Goal: Task Accomplishment & Management: Manage account settings

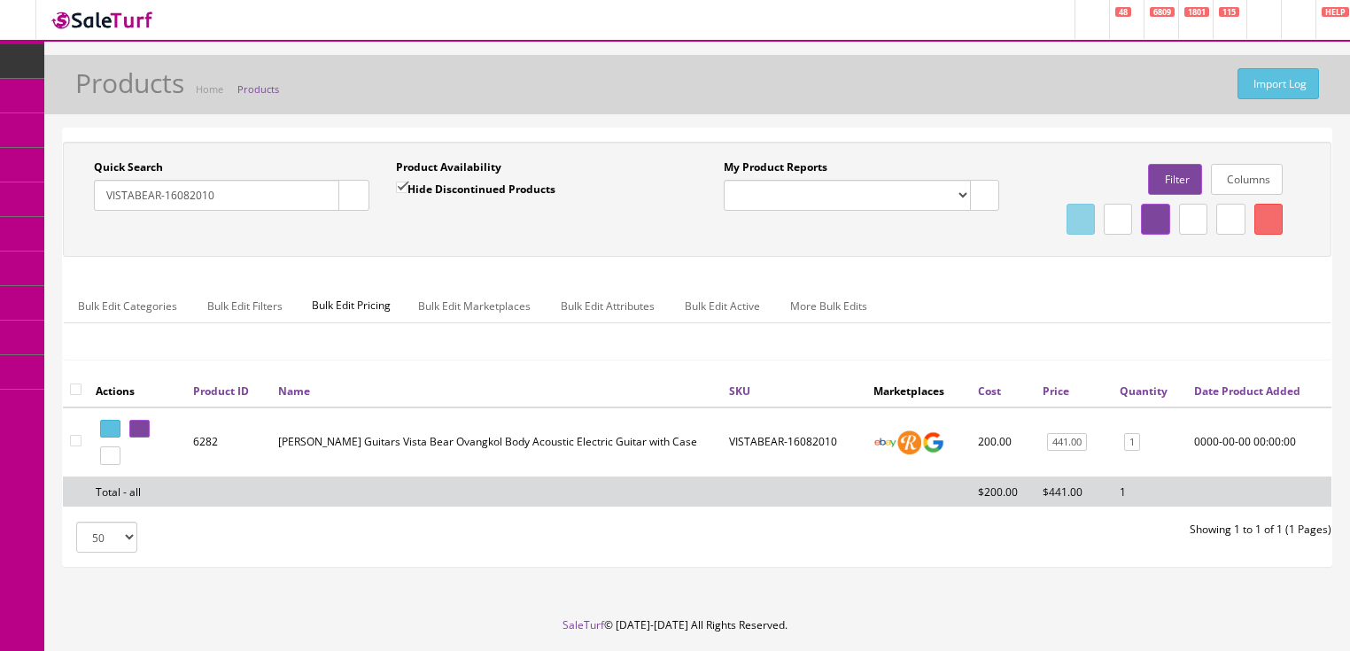
drag, startPoint x: 246, startPoint y: 190, endPoint x: 161, endPoint y: 224, distance: 91.8
click at [90, 224] on div "Quick Search VISTABEAR-16082010 Date From Product Availability Hide Discontinue…" at bounding box center [697, 199] width 1260 height 80
type input "gyptatmahgc"
click at [404, 185] on input "Hide Discontinued Products" at bounding box center [402, 188] width 12 height 12
checkbox input "false"
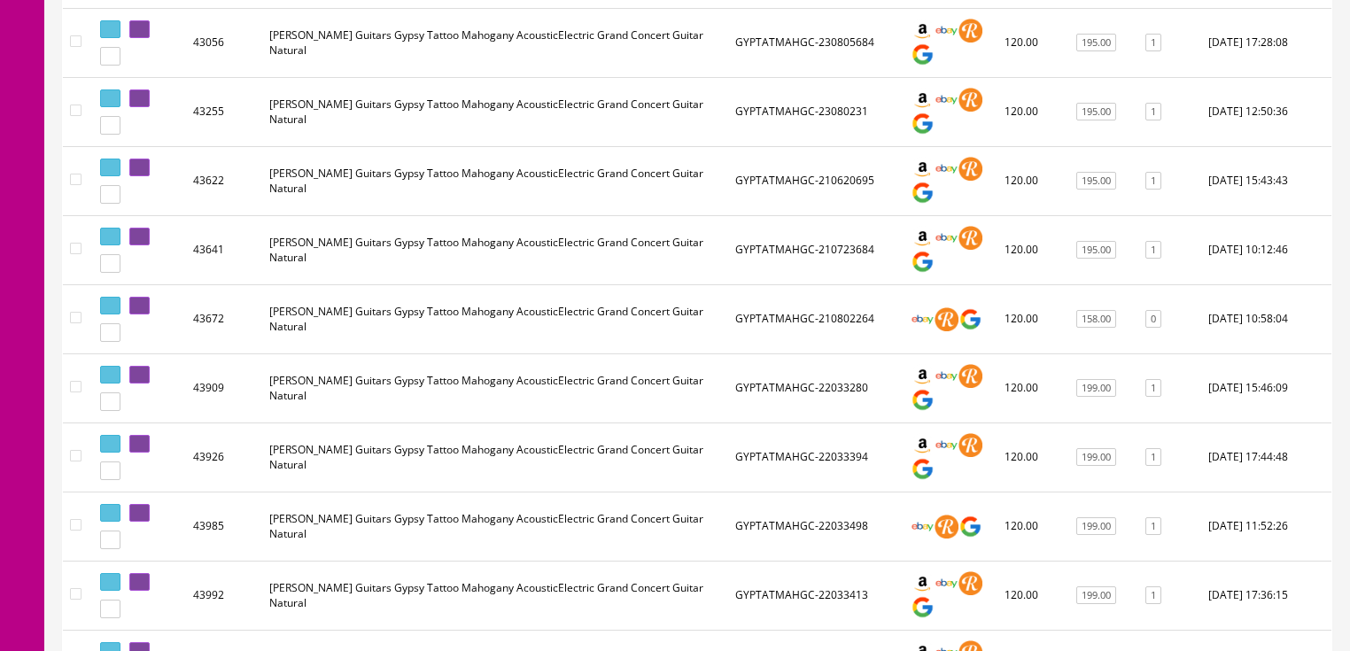
scroll to position [638, 0]
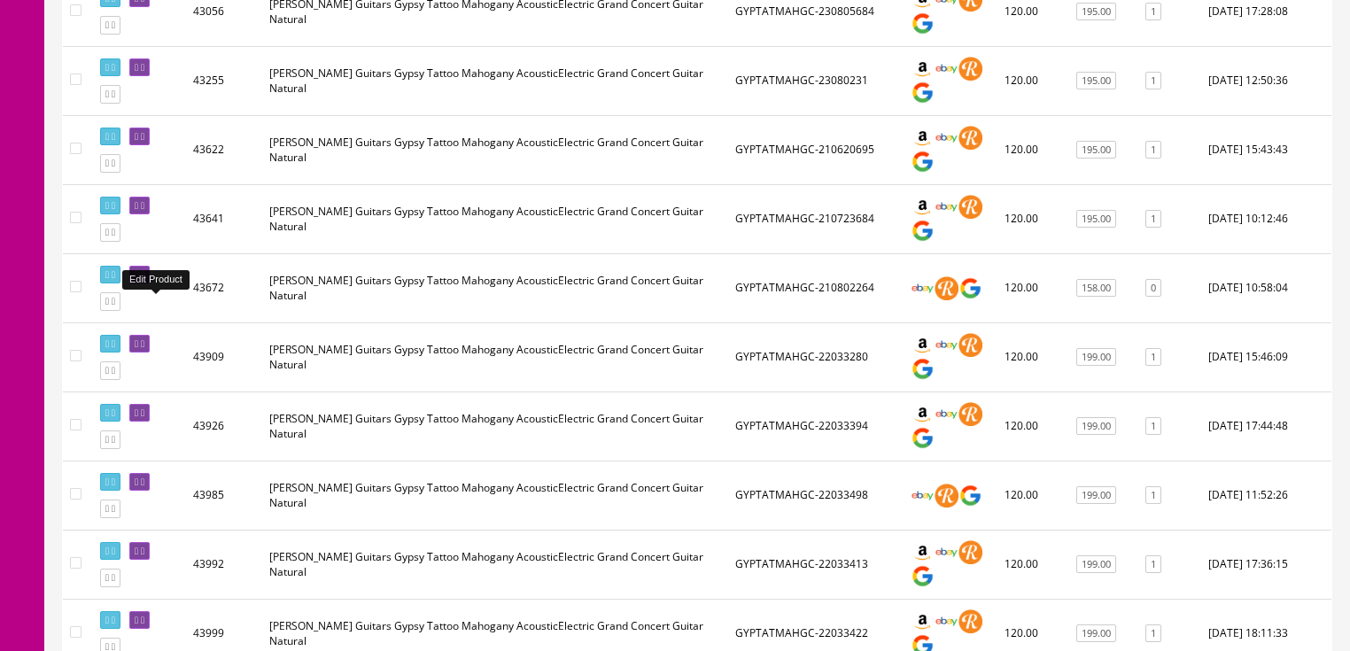
click at [150, 284] on link at bounding box center [139, 275] width 20 height 19
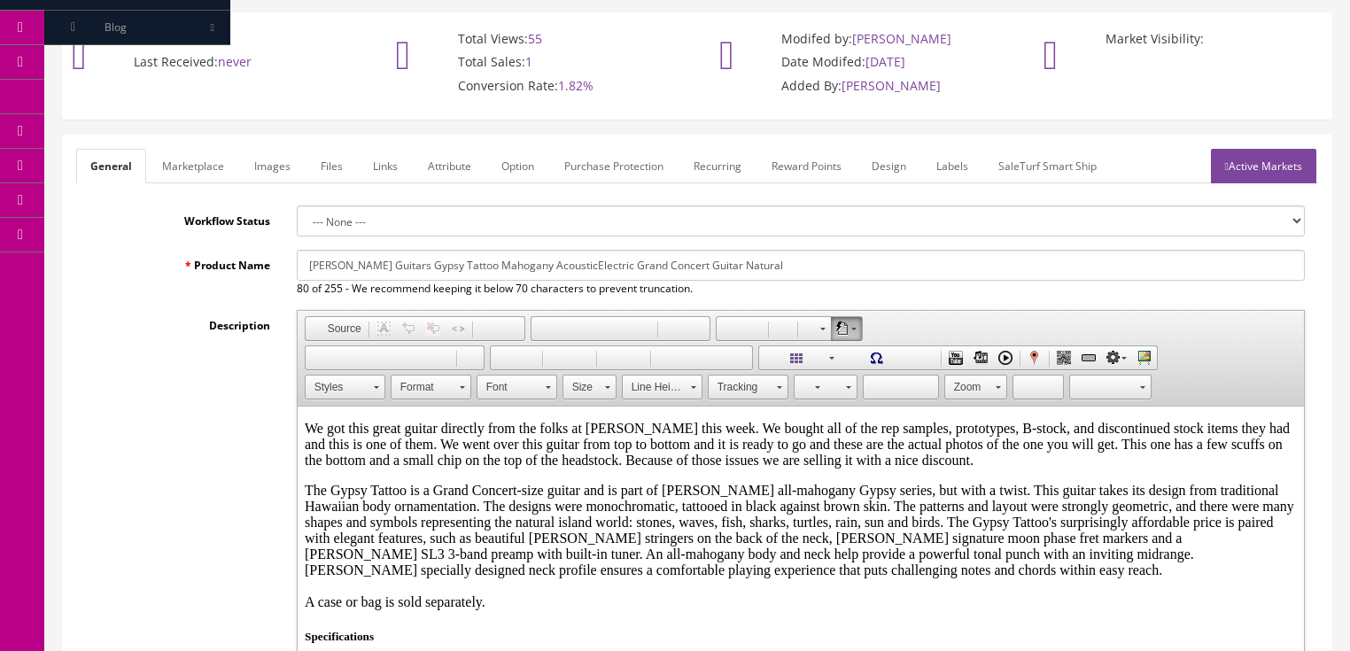
scroll to position [142, 0]
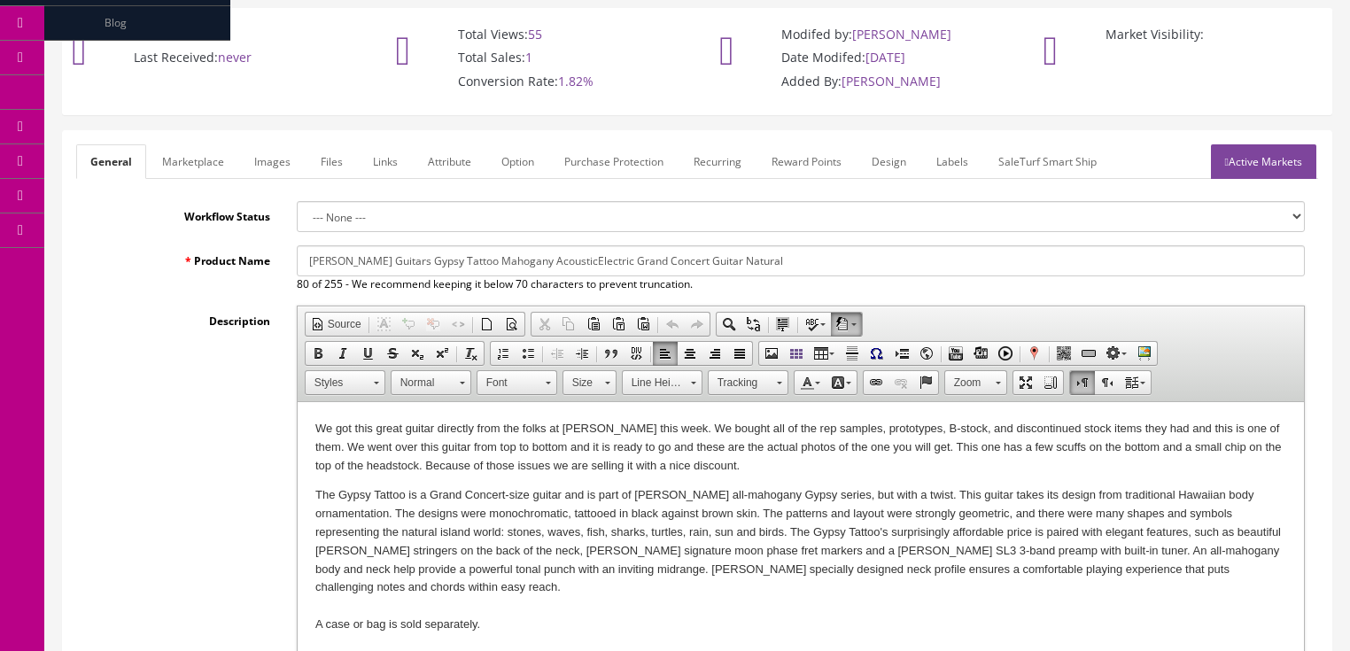
click at [985, 452] on p "We got this great guitar directly from the folks at Dean this week. We bought a…" at bounding box center [800, 447] width 971 height 55
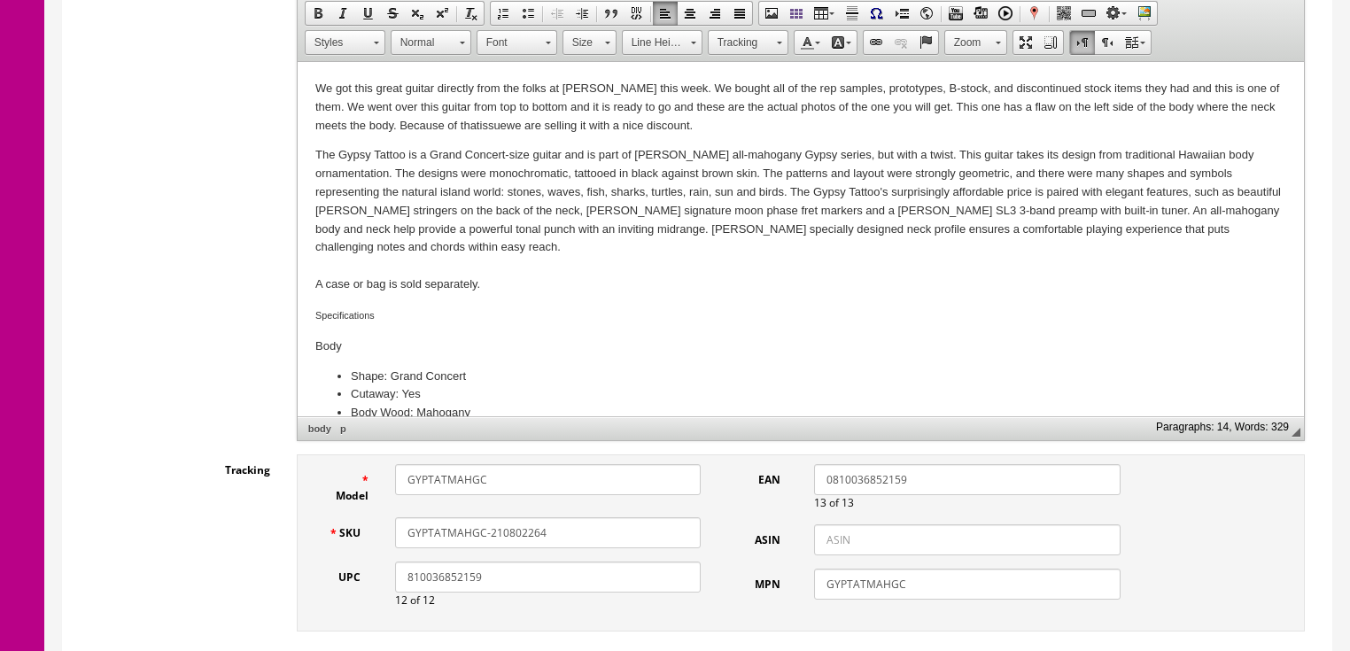
scroll to position [496, 0]
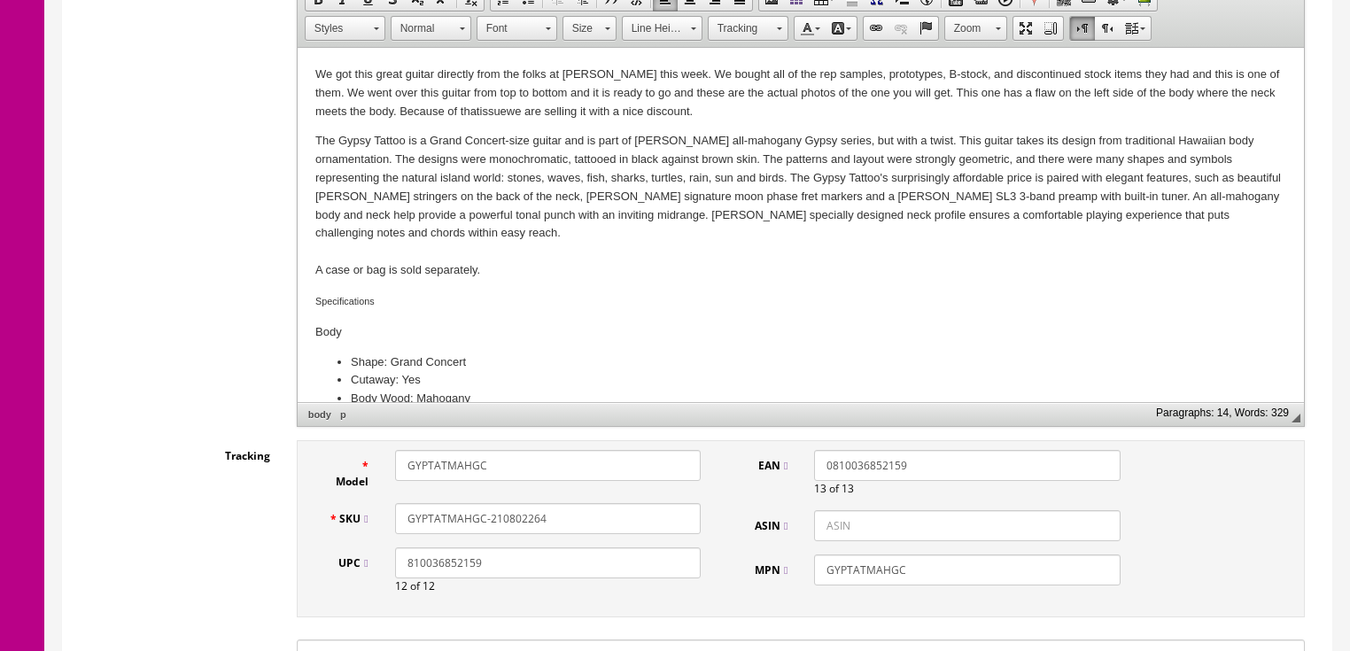
drag, startPoint x: 535, startPoint y: 502, endPoint x: 559, endPoint y: 502, distance: 23.9
click at [559, 503] on input "GYPTATMAHGC-210802264" at bounding box center [548, 518] width 306 height 31
type input "GYPTATMAHGC-210802267"
click at [167, 292] on div "Description Rich Text Editor, input-description1 Editor toolbars Document Sourc…" at bounding box center [697, 189] width 1242 height 476
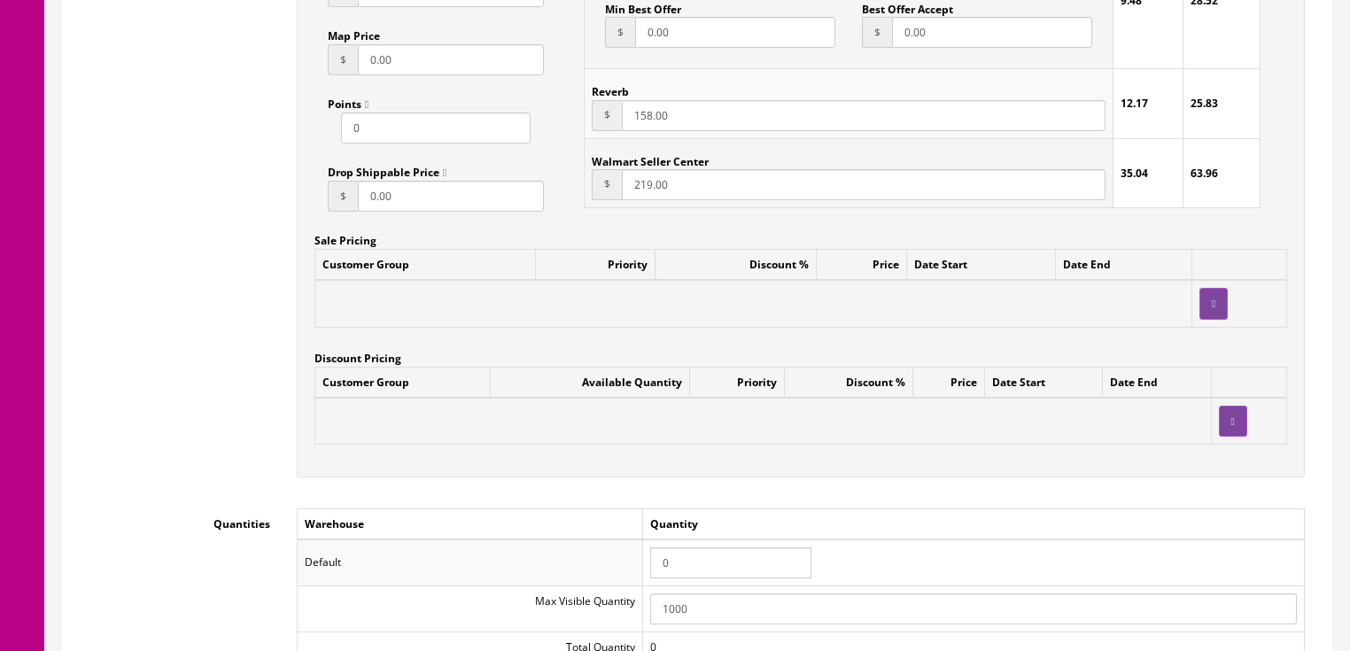
scroll to position [1489, 0]
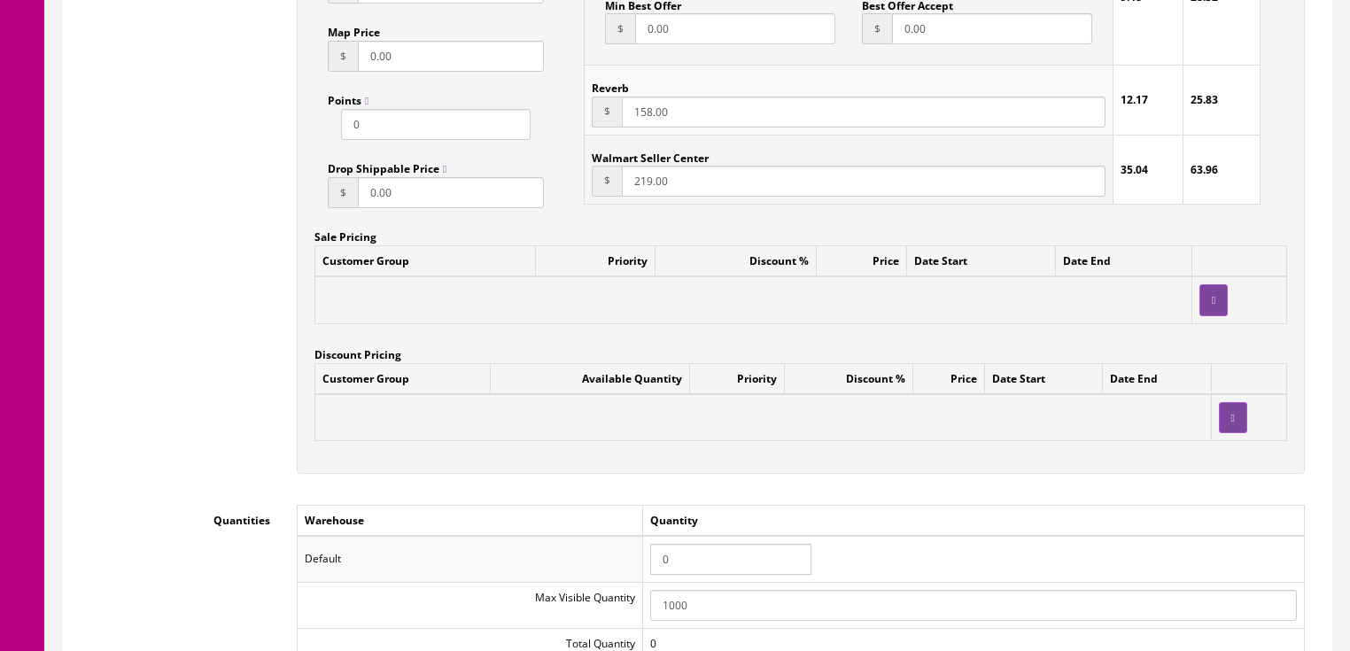
drag, startPoint x: 683, startPoint y: 550, endPoint x: 624, endPoint y: 550, distance: 59.4
click at [624, 550] on tr "Default 0" at bounding box center [800, 559] width 1007 height 46
type input "1"
click at [646, 471] on div "Accept Offers Yes No Request A Quote Yes No Login for Price Yes No Price In Car…" at bounding box center [801, 92] width 1035 height 800
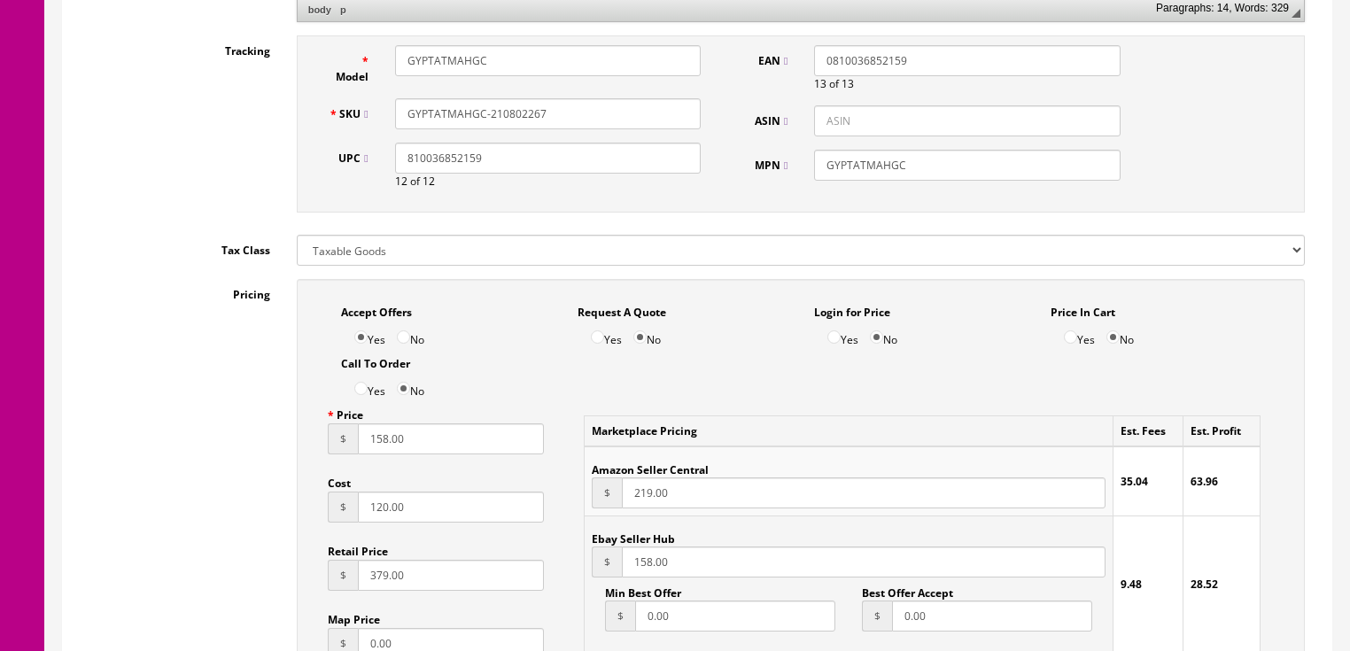
scroll to position [851, 0]
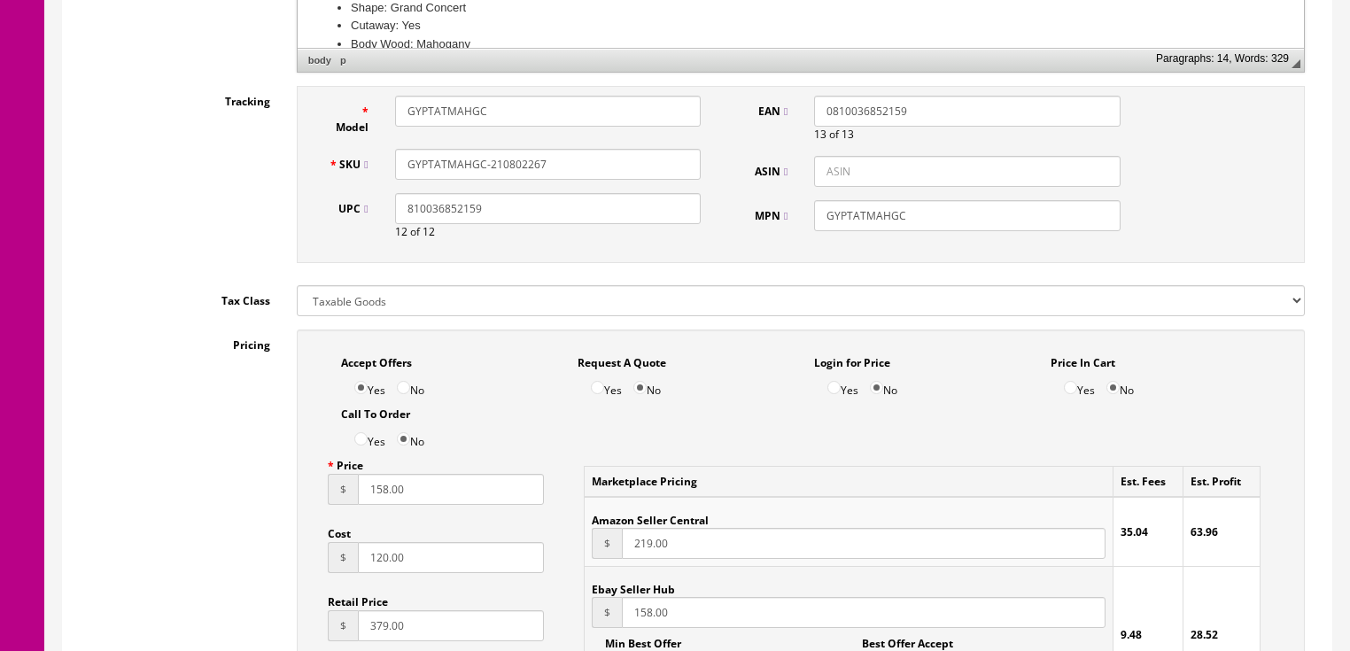
drag, startPoint x: 564, startPoint y: 133, endPoint x: 439, endPoint y: 148, distance: 125.0
click at [331, 149] on div "SKU GYPTATMAHGC-210802267" at bounding box center [515, 164] width 400 height 31
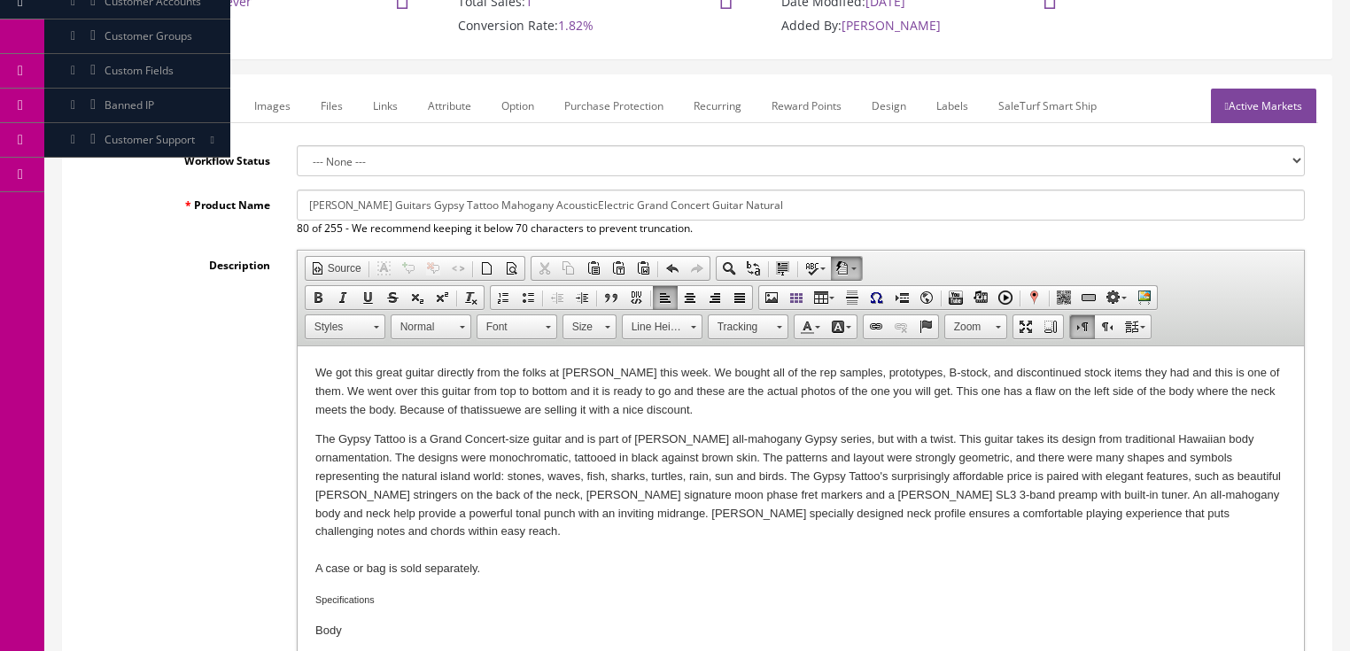
scroll to position [0, 0]
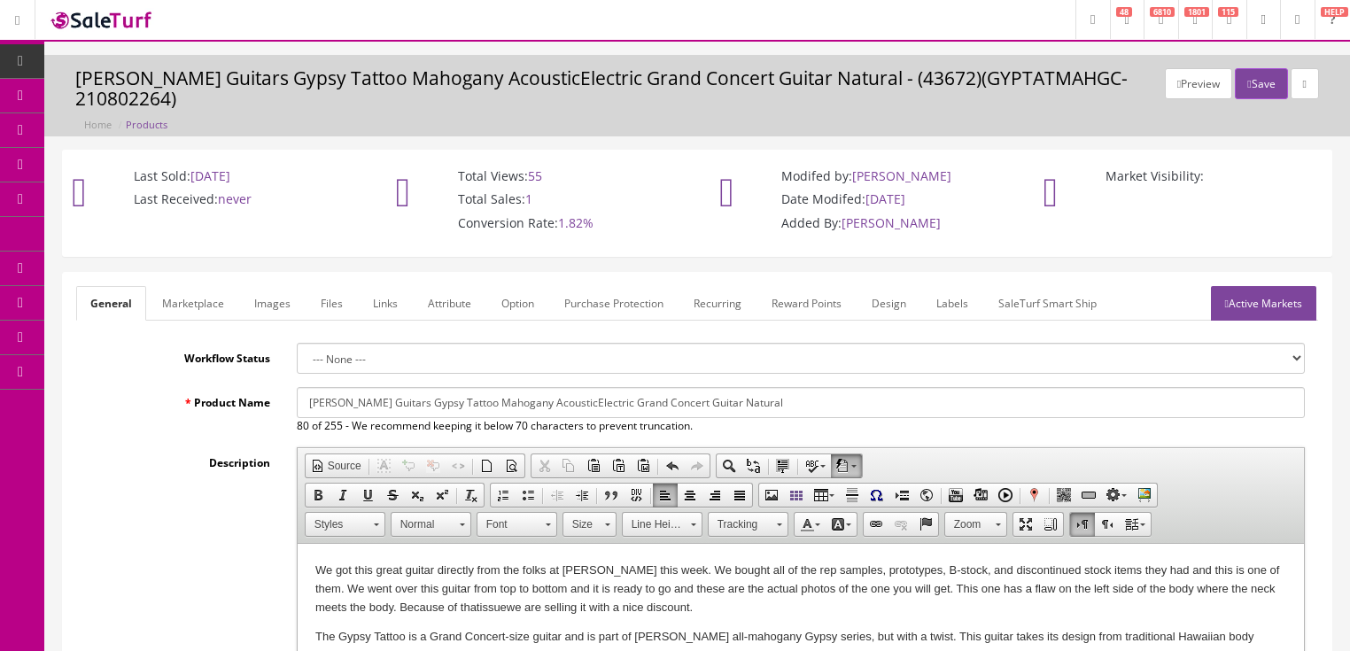
click at [1252, 286] on link "Active Markets" at bounding box center [1263, 303] width 105 height 35
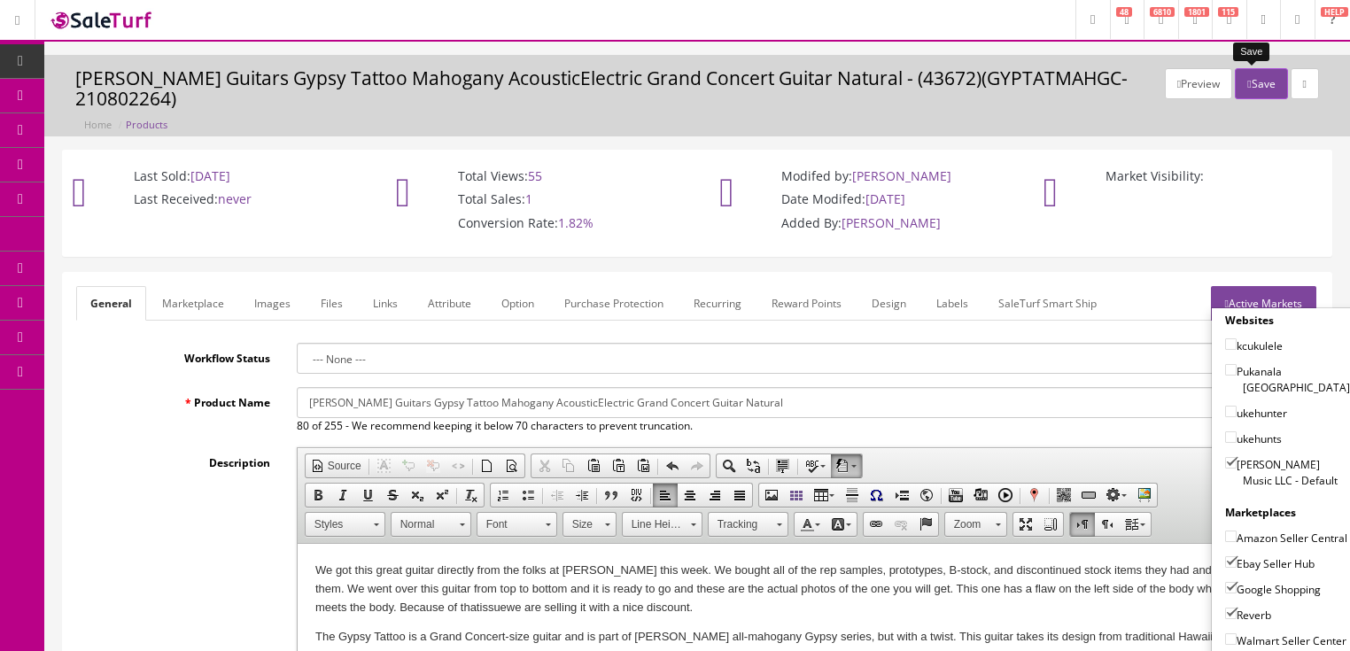
click at [1258, 74] on button "Save" at bounding box center [1261, 83] width 52 height 31
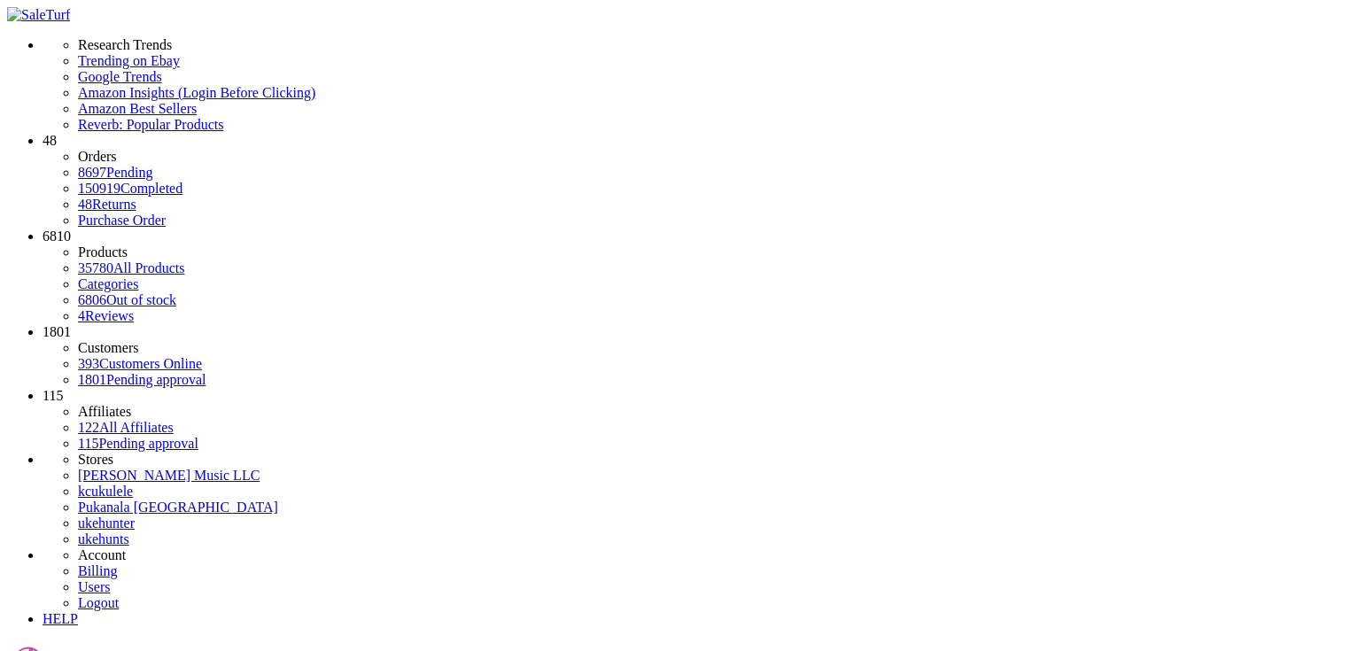
paste input "GYPTATMAHGC-210802267"
drag, startPoint x: 315, startPoint y: 198, endPoint x: 89, endPoint y: 289, distance: 244.2
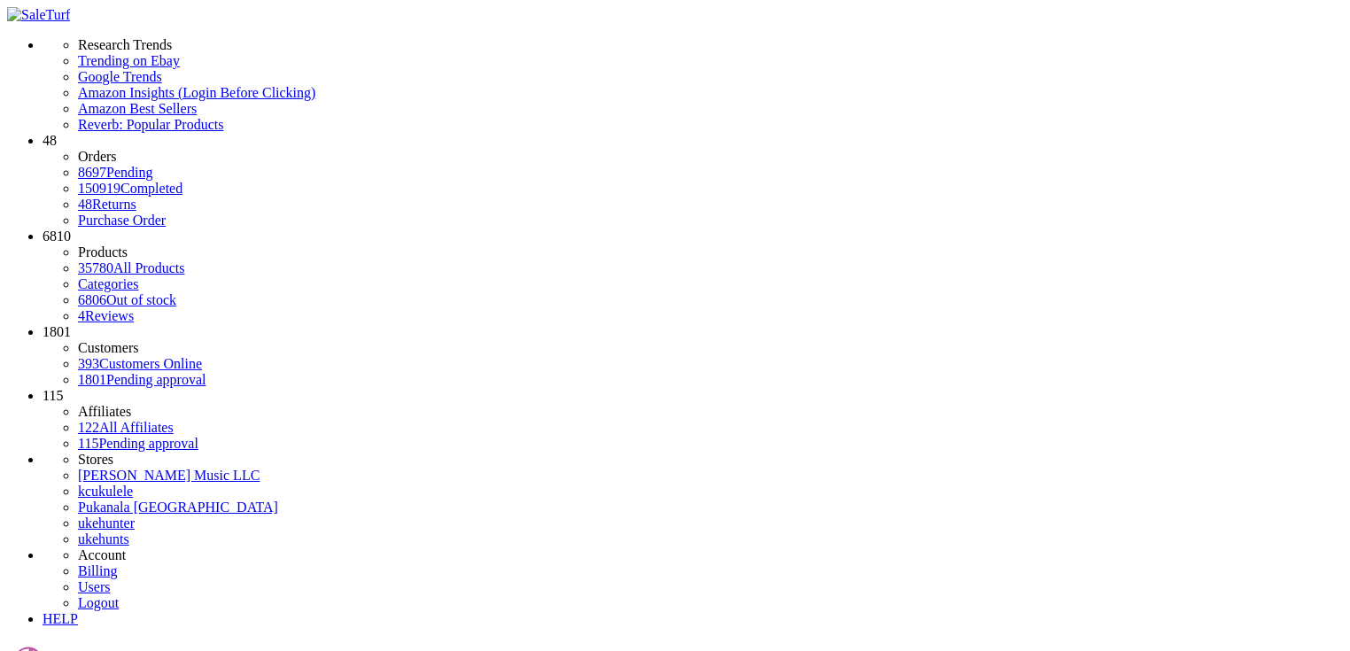
type input "exqa12"
checkbox input "false"
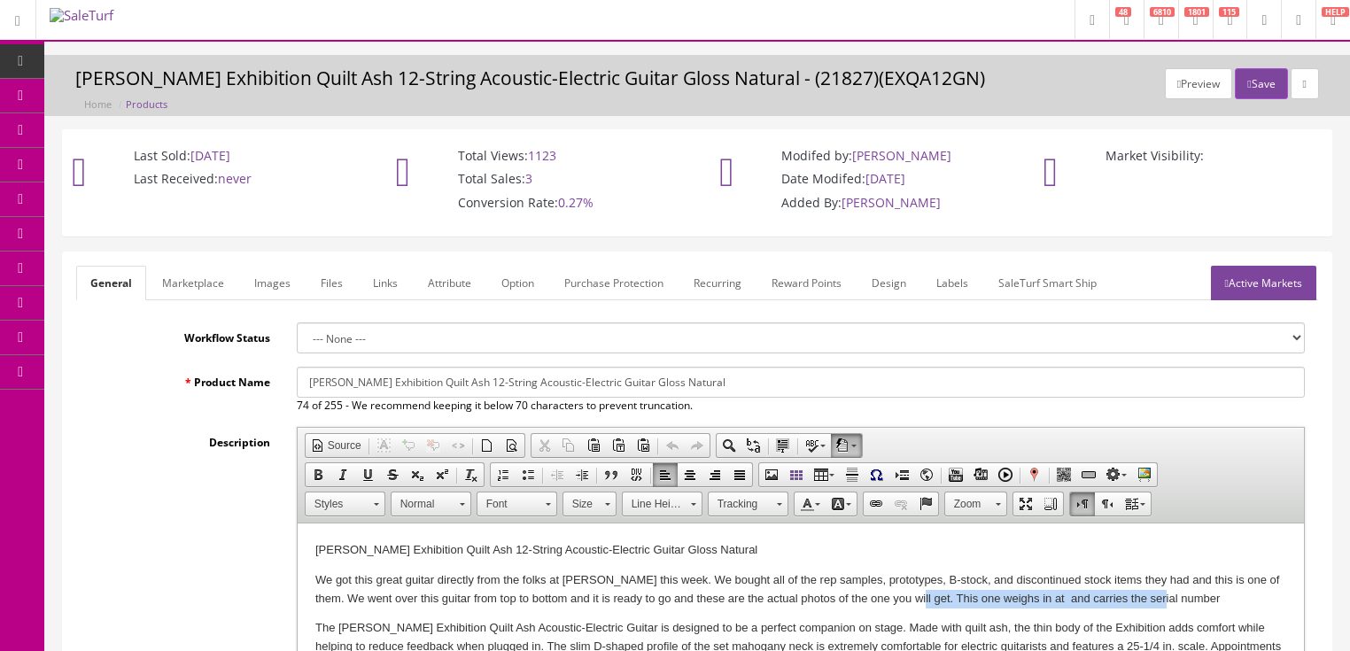
drag, startPoint x: 906, startPoint y: 597, endPoint x: 1167, endPoint y: 603, distance: 260.6
click at [1164, 602] on p "We got this great guitar directly from the folks at [PERSON_NAME] this week. We…" at bounding box center [800, 590] width 971 height 37
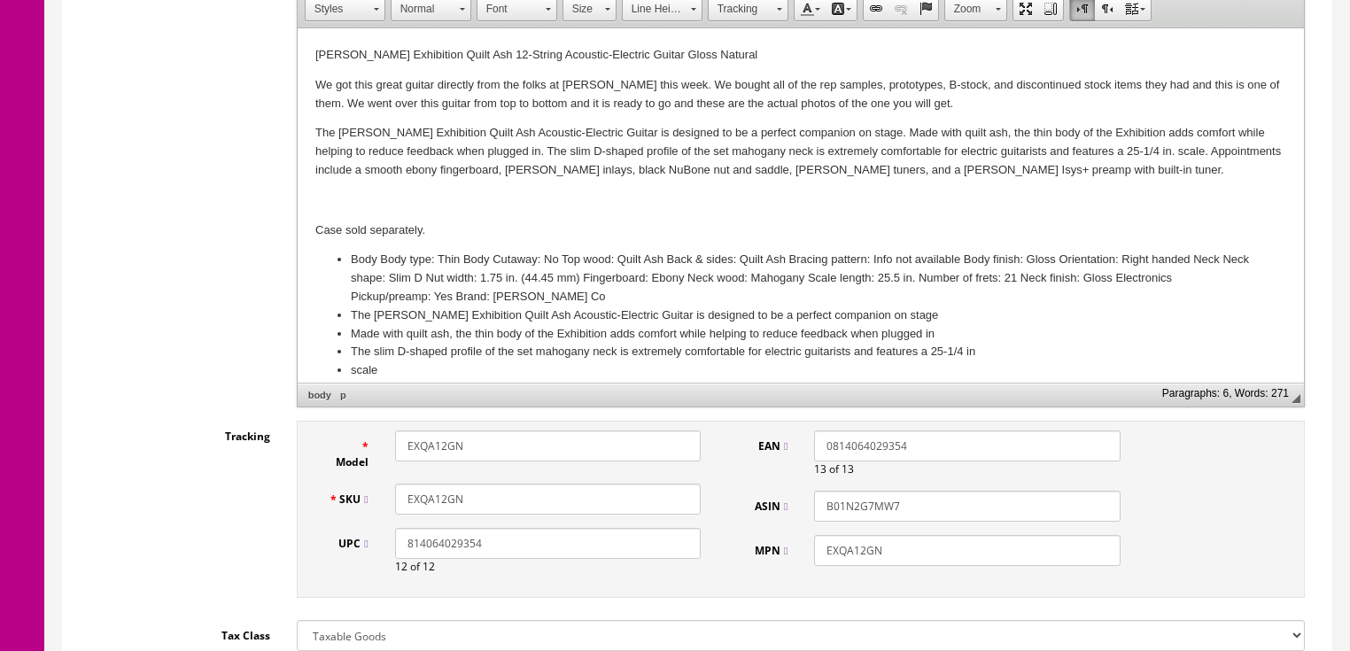
scroll to position [496, 0]
click at [525, 500] on input "EXQA12GN" at bounding box center [548, 498] width 306 height 31
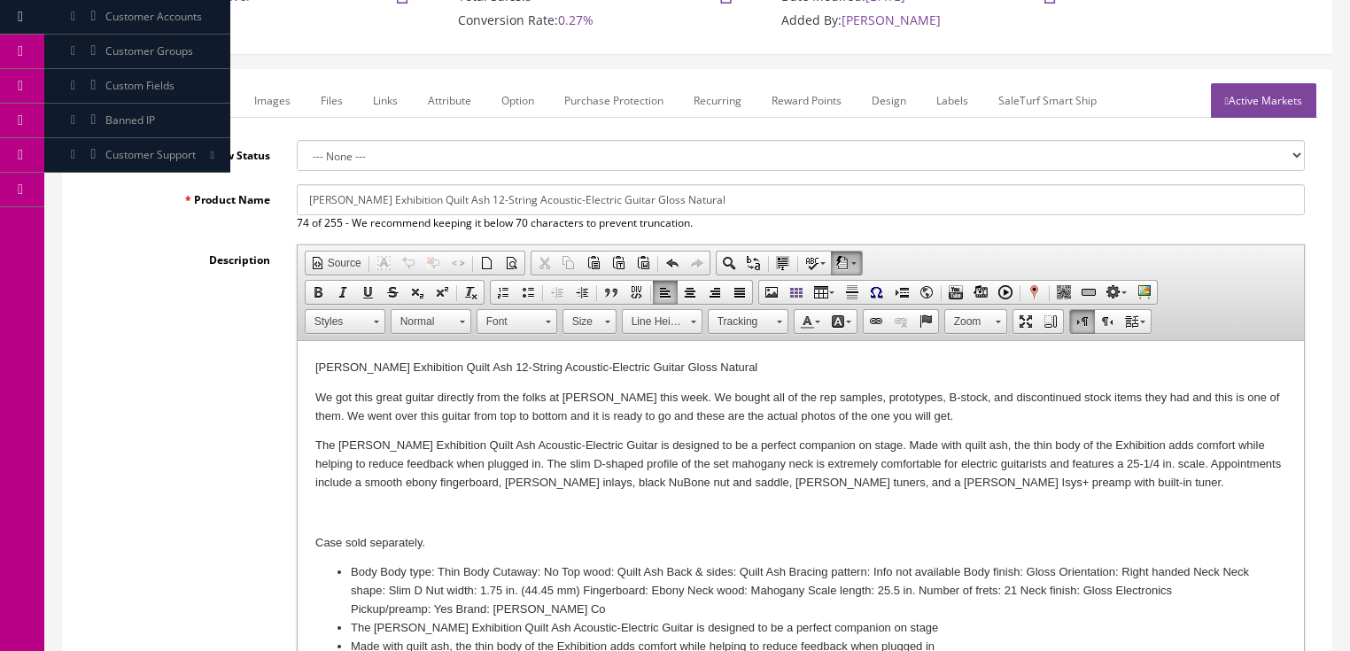
scroll to position [142, 0]
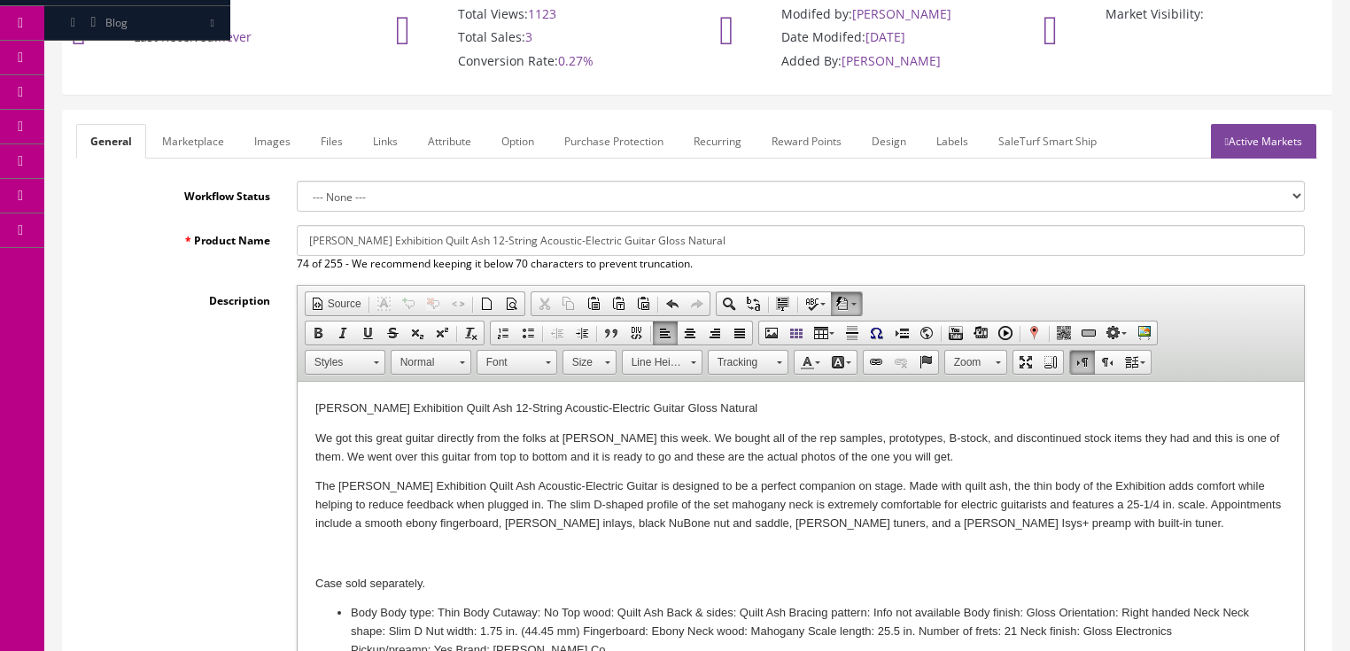
type input "EXQA12GN-17050307"
click at [267, 142] on link "Images" at bounding box center [272, 141] width 65 height 35
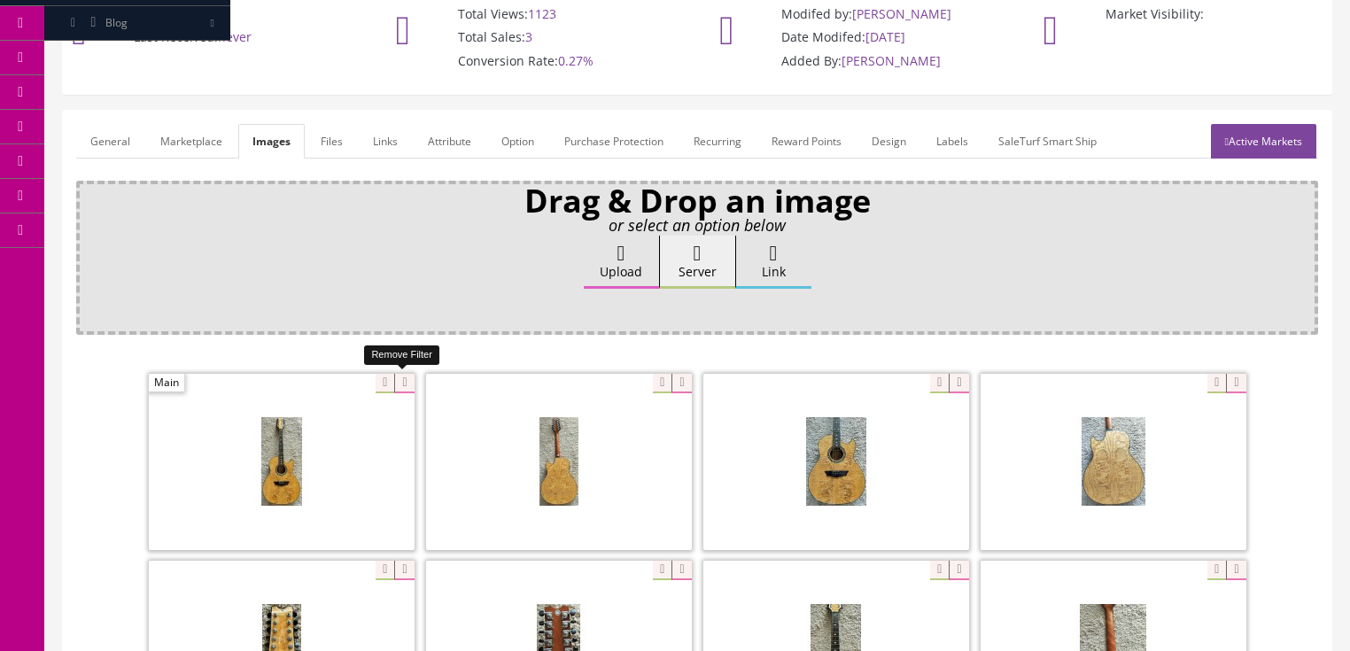
click at [408, 385] on icon at bounding box center [403, 383] width 19 height 19
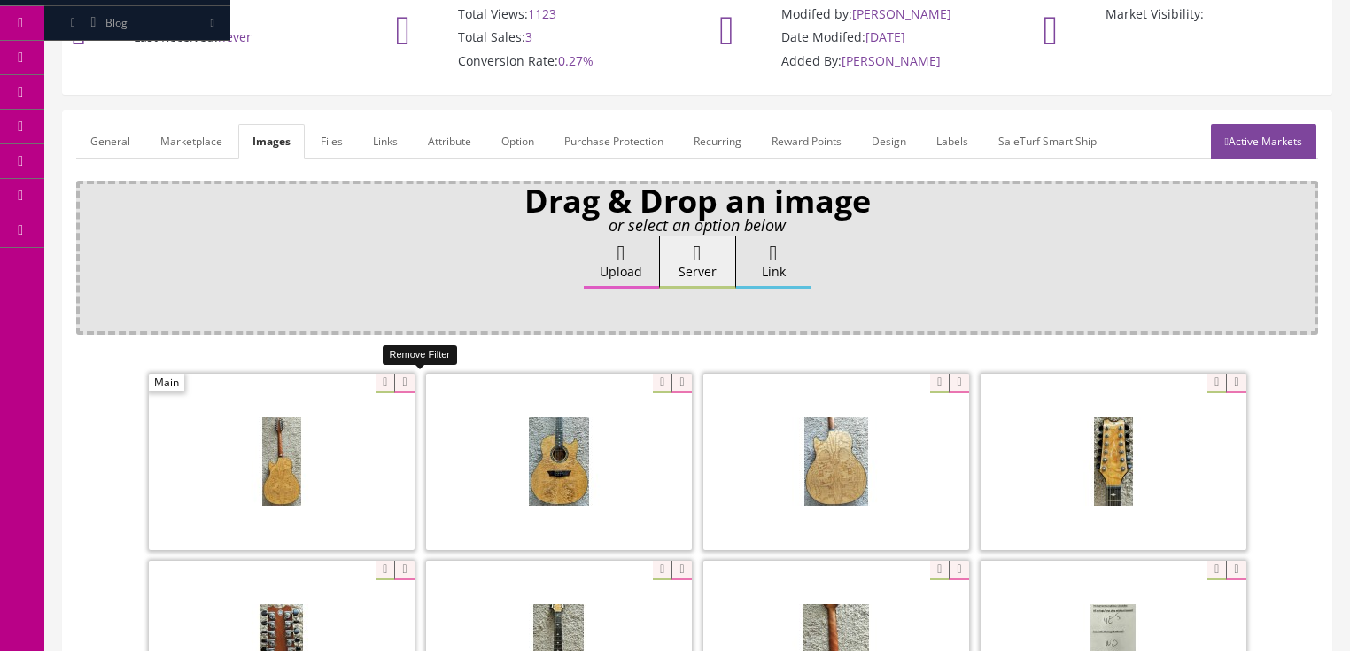
drag, startPoint x: 406, startPoint y: 385, endPoint x: 360, endPoint y: 386, distance: 46.1
click at [404, 385] on icon at bounding box center [403, 383] width 19 height 19
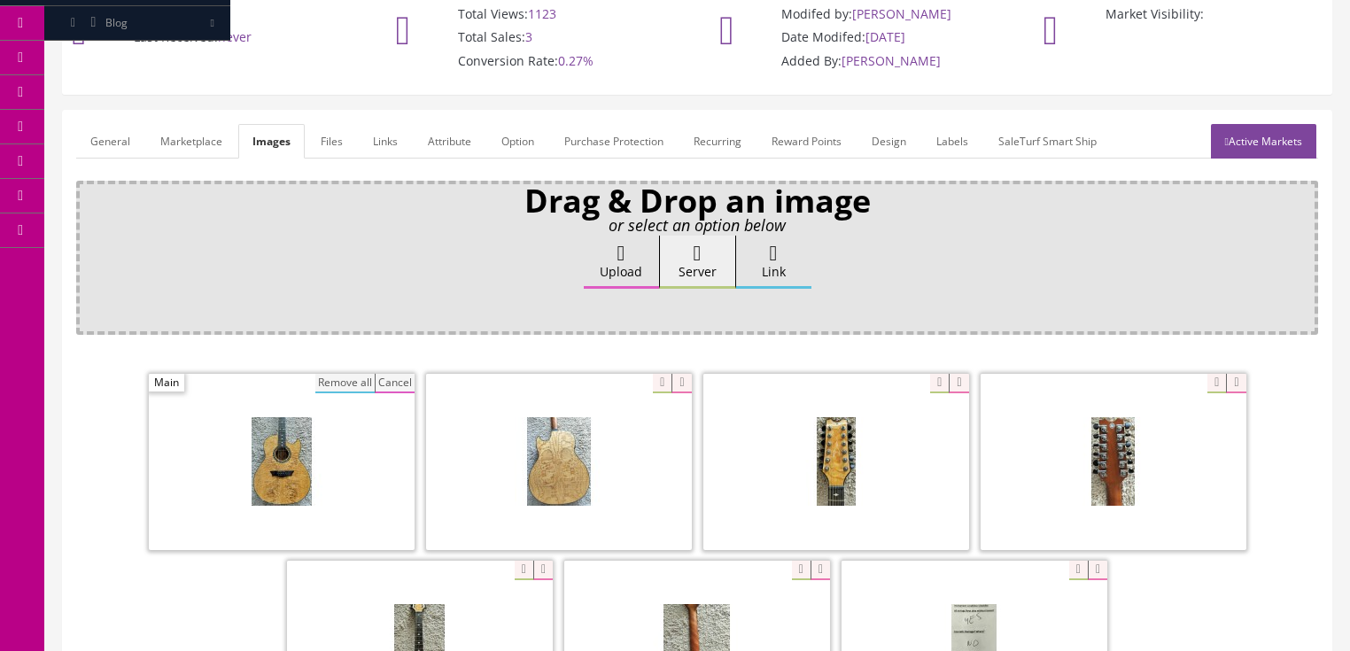
click at [384, 381] on button "Cancel" at bounding box center [395, 383] width 40 height 19
click at [402, 381] on icon at bounding box center [403, 383] width 19 height 19
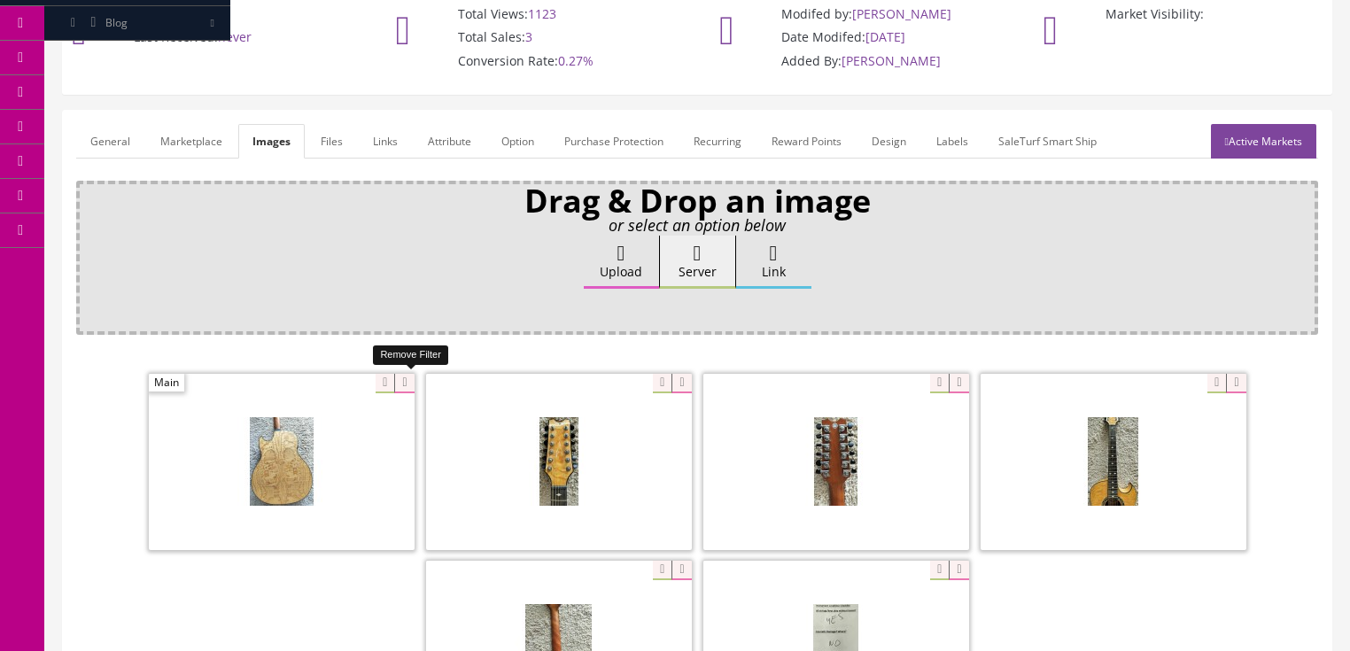
click at [402, 380] on icon at bounding box center [403, 383] width 19 height 19
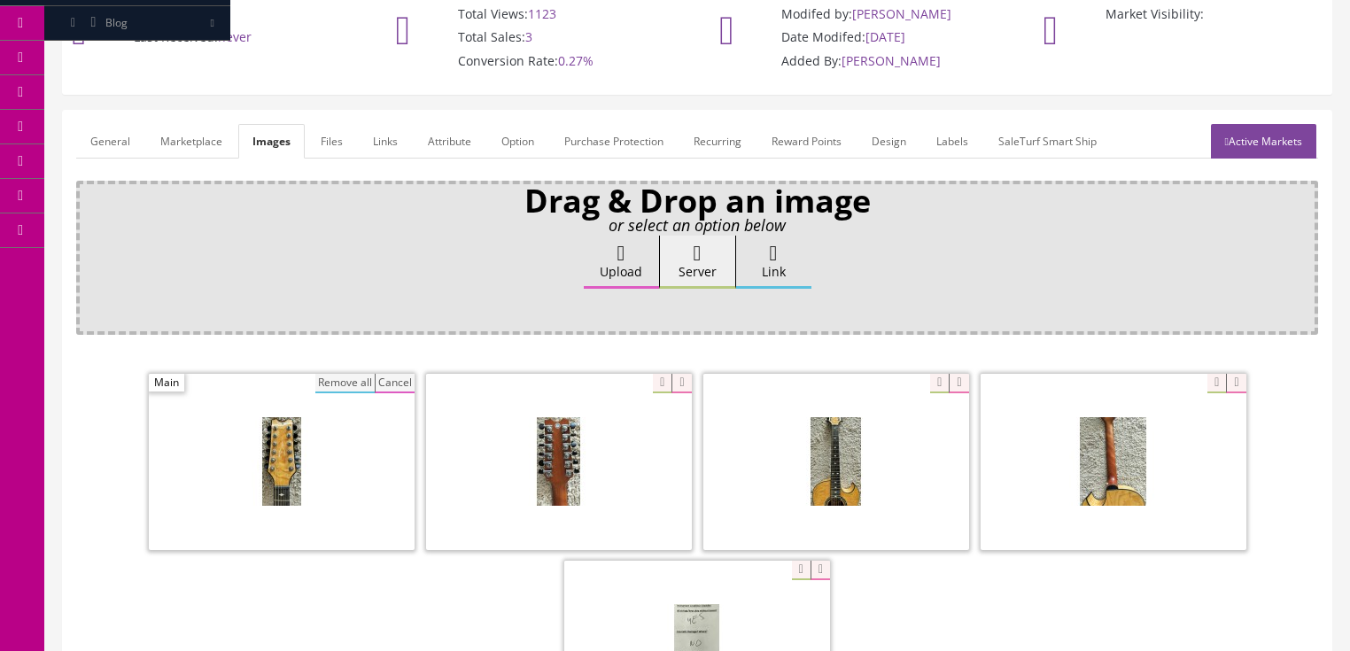
click at [349, 382] on button "Remove all" at bounding box center [344, 383] width 59 height 19
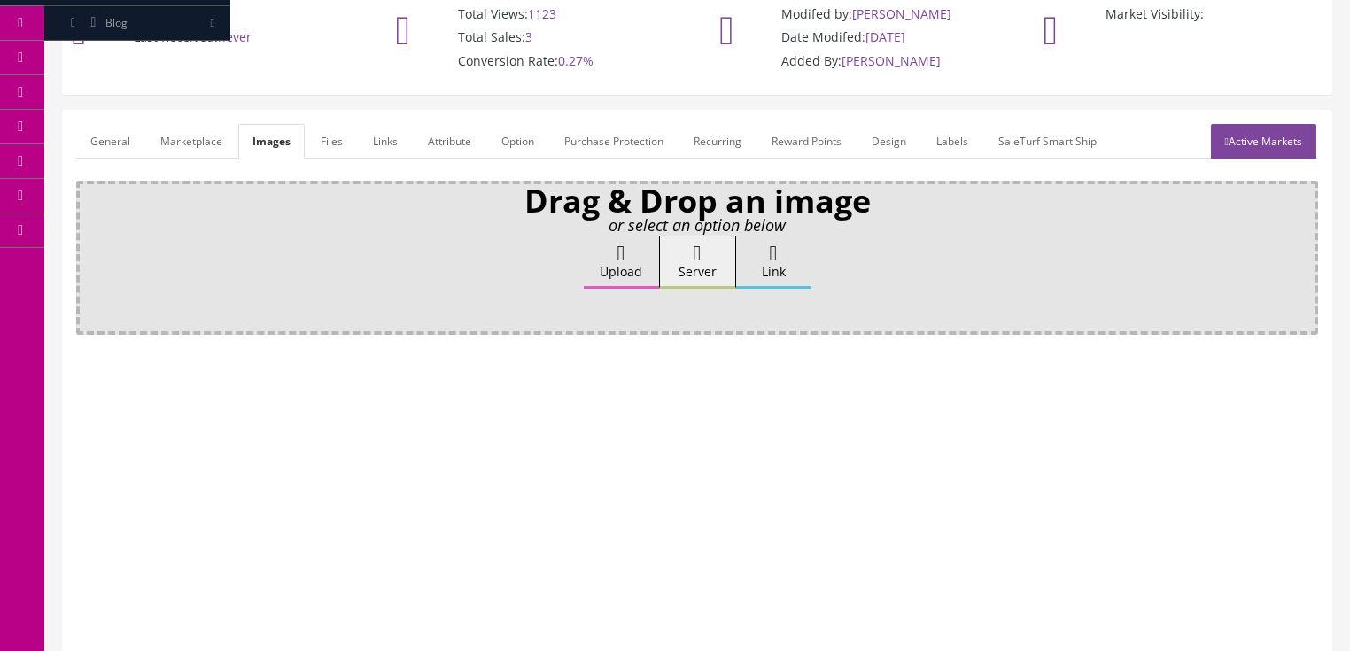
click at [587, 255] on label "Upload" at bounding box center [621, 262] width 75 height 53
click at [89, 253] on input "Upload" at bounding box center [89, 245] width 0 height 18
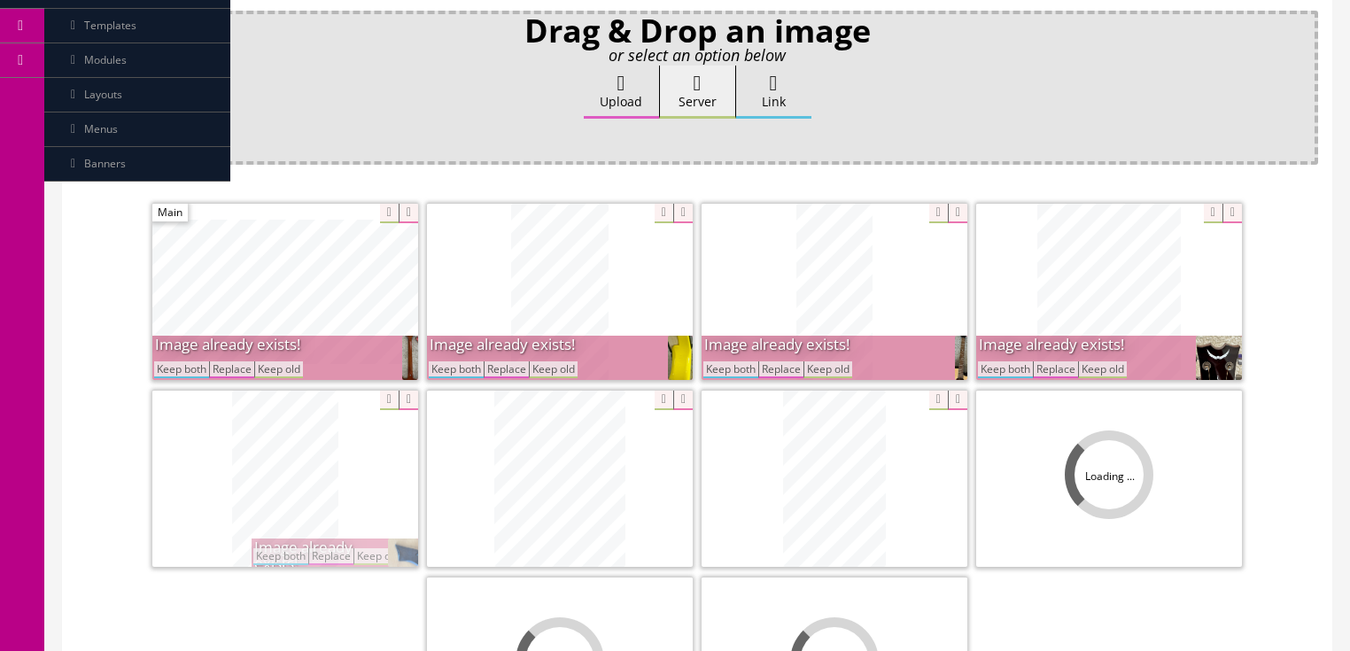
scroll to position [354, 0]
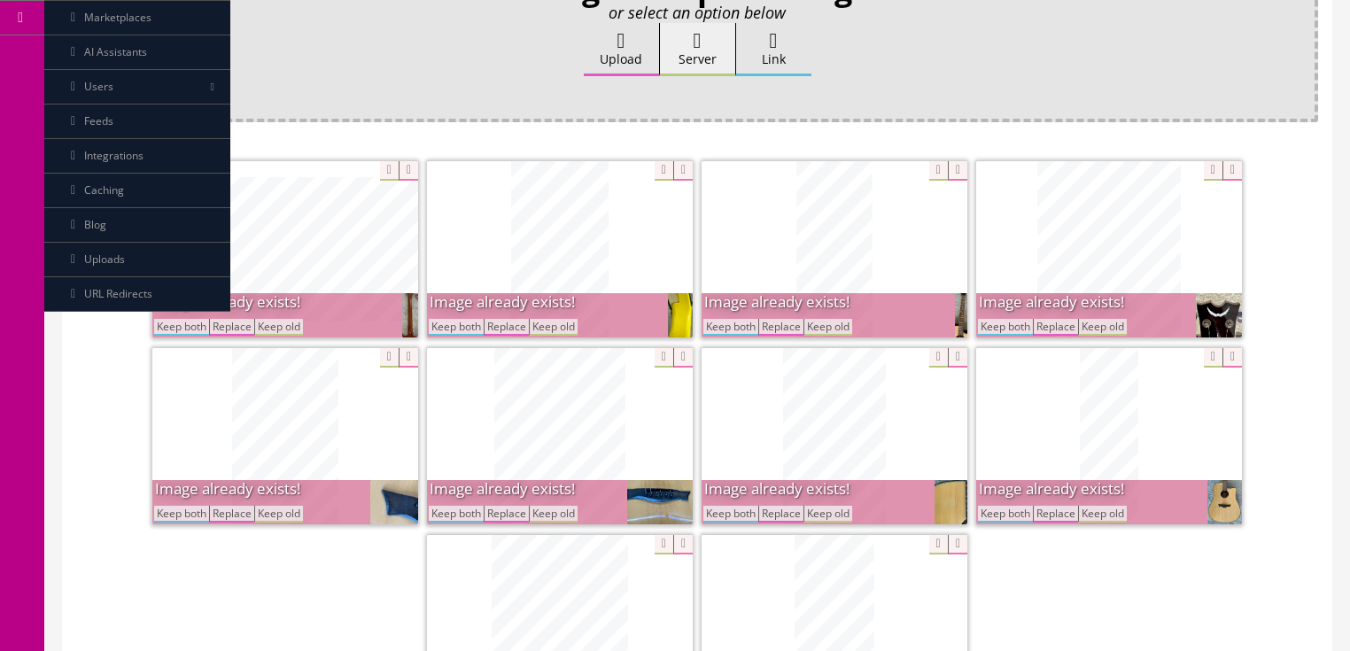
drag, startPoint x: 175, startPoint y: 329, endPoint x: 222, endPoint y: 333, distance: 47.2
click at [175, 330] on button "Keep both" at bounding box center [181, 327] width 55 height 17
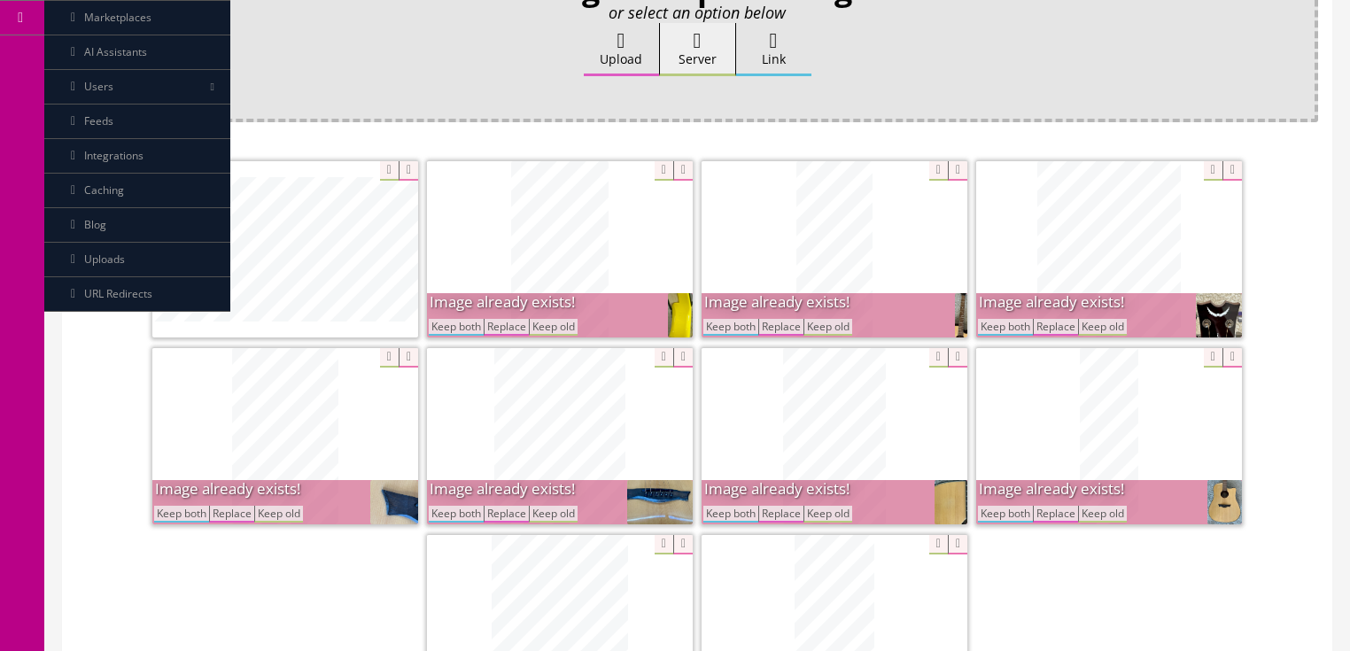
drag, startPoint x: 454, startPoint y: 326, endPoint x: 541, endPoint y: 327, distance: 87.7
click at [466, 324] on button "Keep both" at bounding box center [456, 327] width 55 height 17
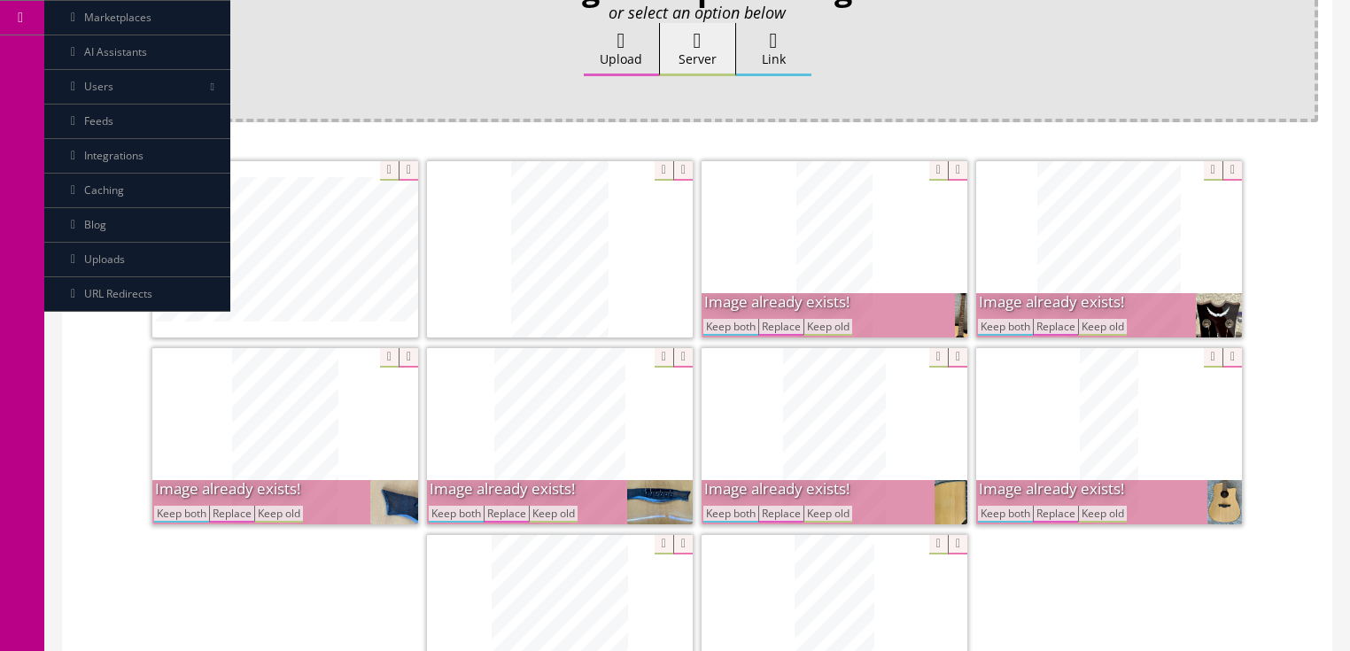
drag, startPoint x: 707, startPoint y: 327, endPoint x: 797, endPoint y: 338, distance: 91.0
click at [716, 329] on button "Keep both" at bounding box center [731, 327] width 55 height 17
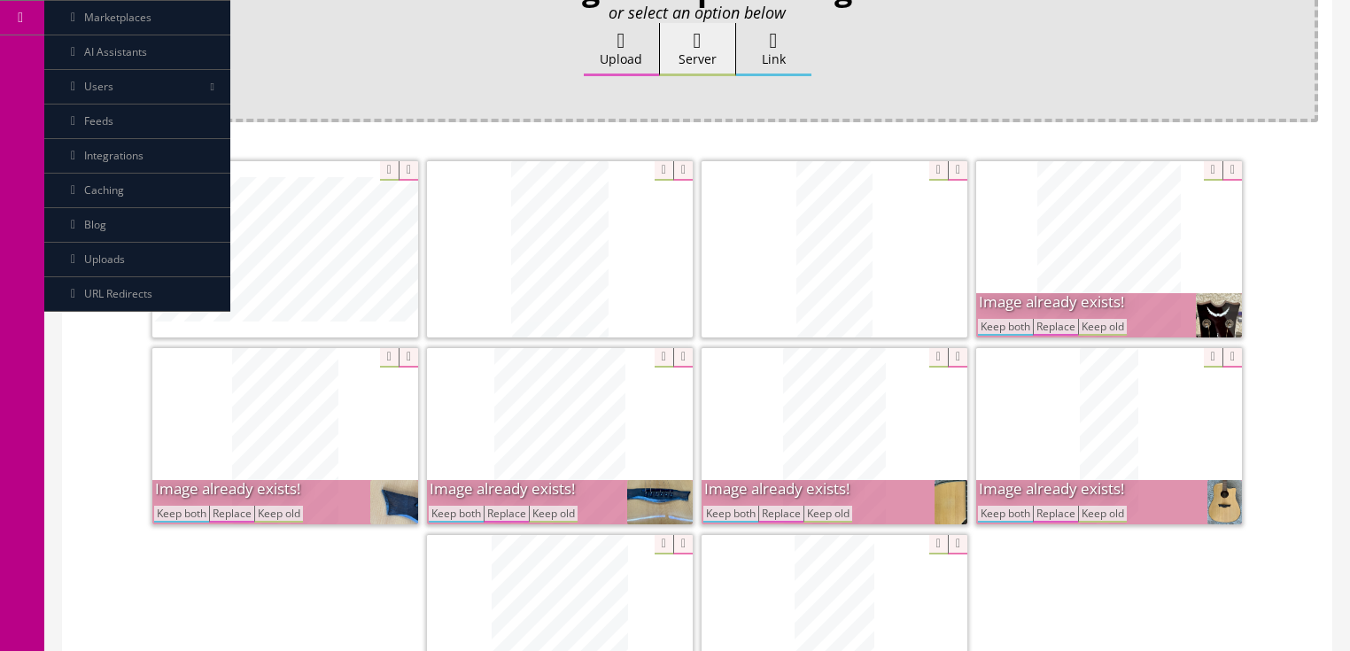
click at [999, 327] on button "Keep both" at bounding box center [1005, 327] width 55 height 17
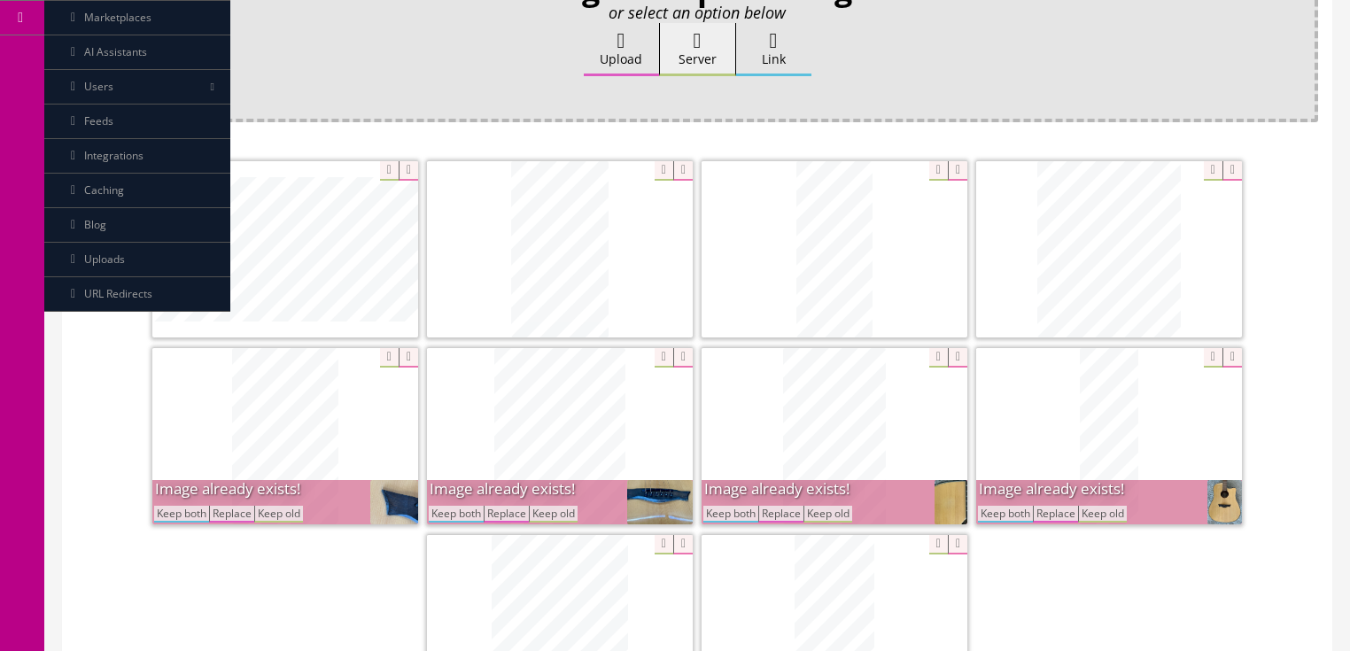
click at [1014, 517] on button "Keep both" at bounding box center [1005, 514] width 55 height 17
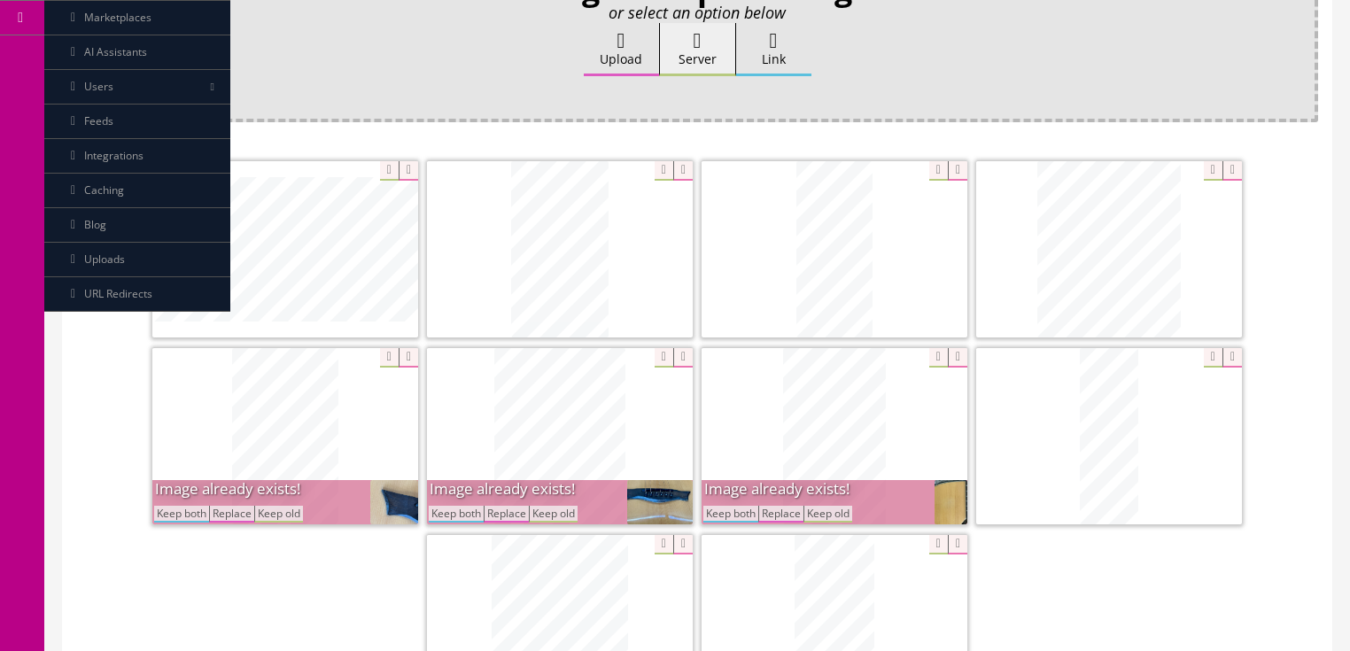
click at [740, 506] on button "Keep both" at bounding box center [731, 514] width 55 height 17
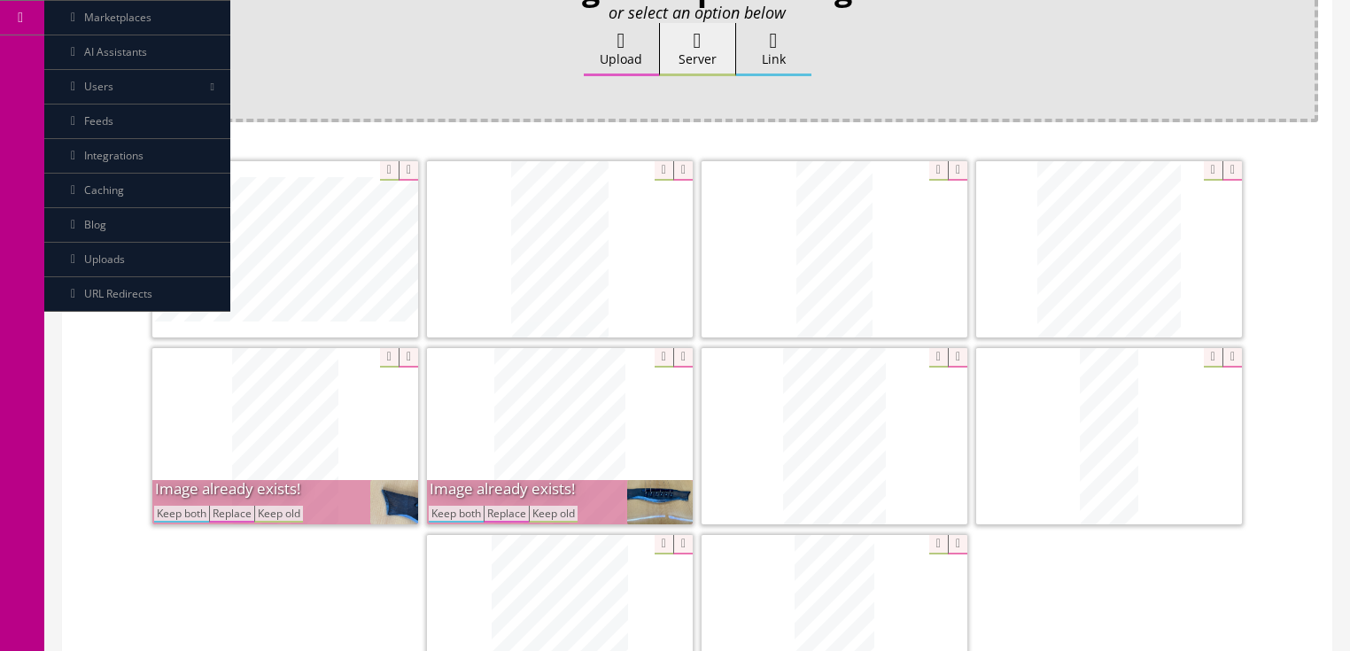
click at [450, 510] on button "Keep both" at bounding box center [456, 514] width 55 height 17
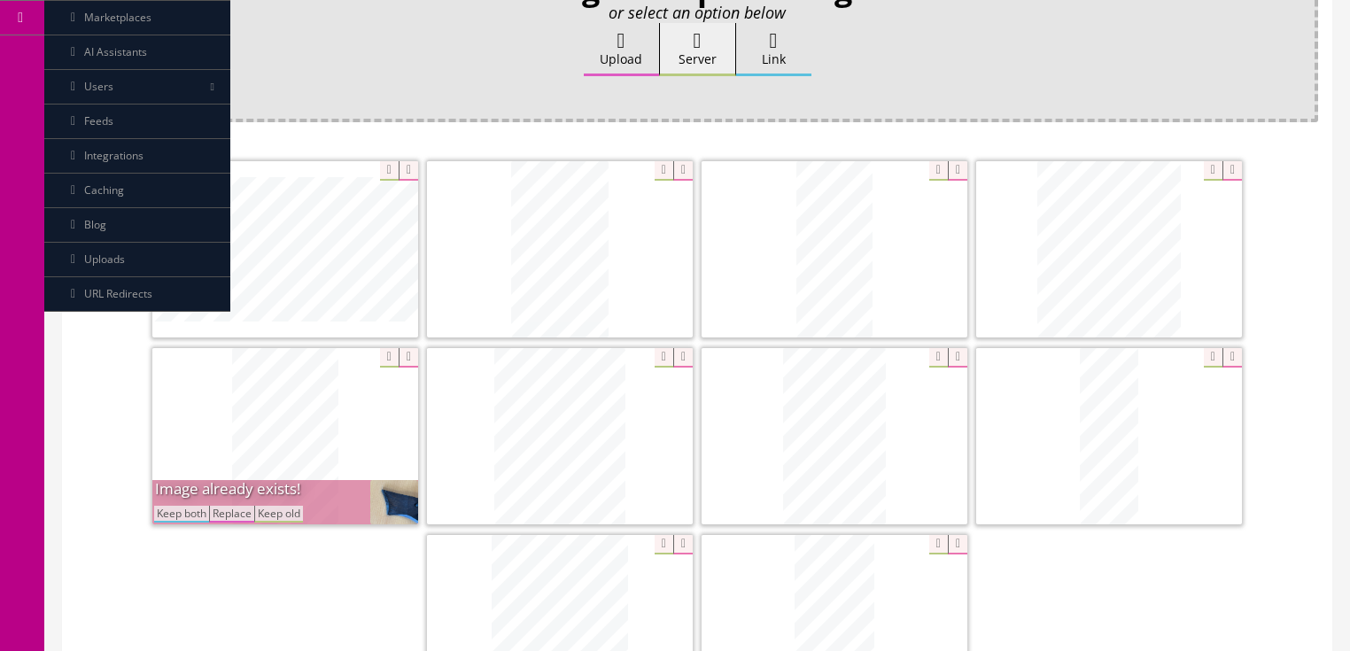
click at [190, 506] on button "Keep both" at bounding box center [181, 514] width 55 height 17
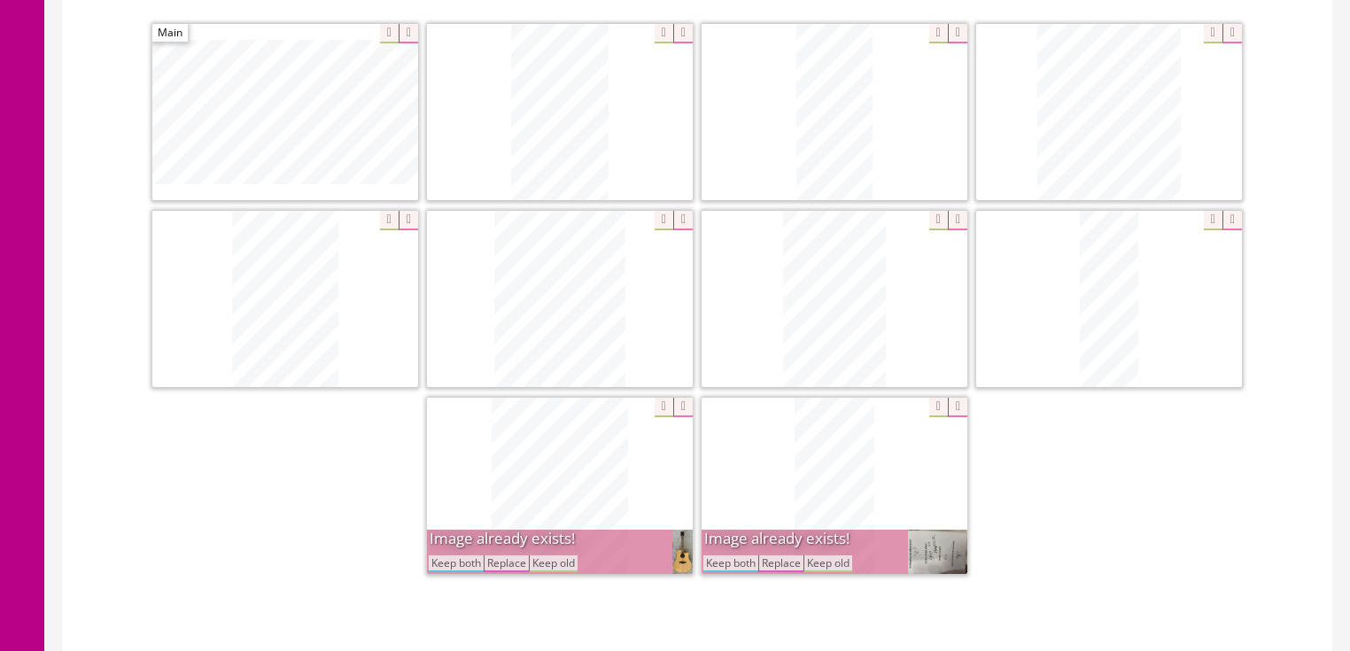
scroll to position [496, 0]
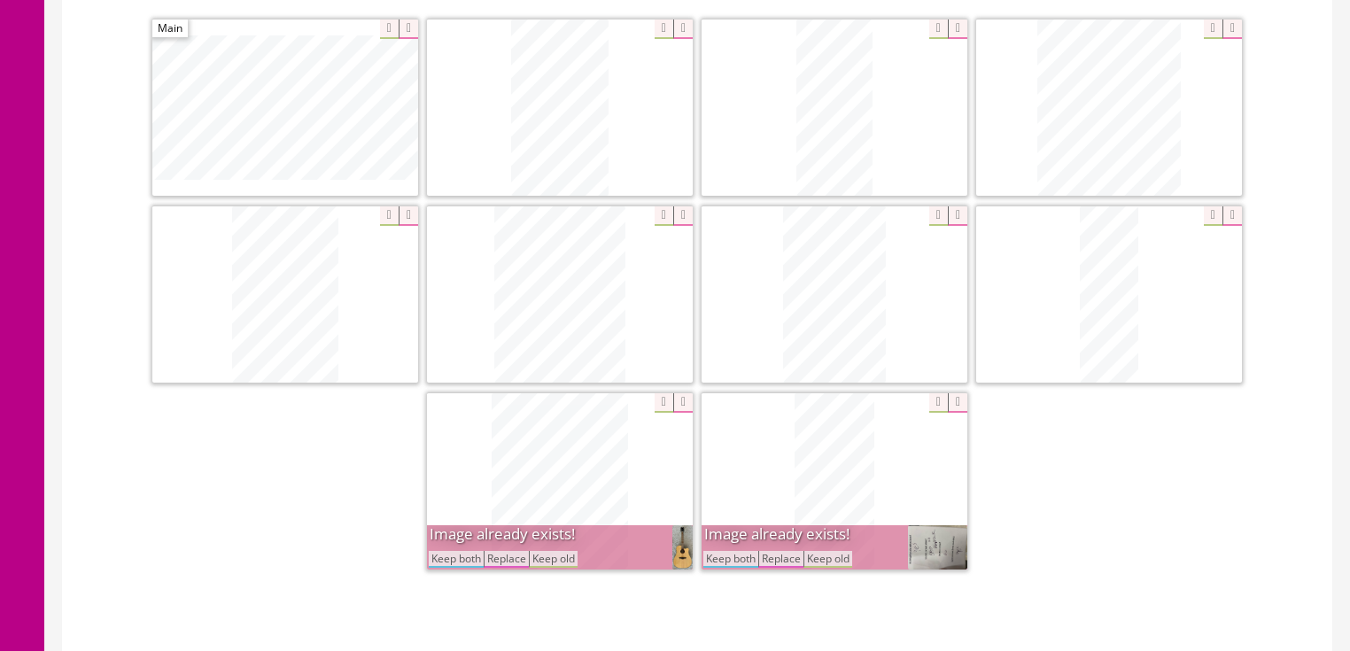
click at [461, 554] on button "Keep both" at bounding box center [456, 559] width 55 height 17
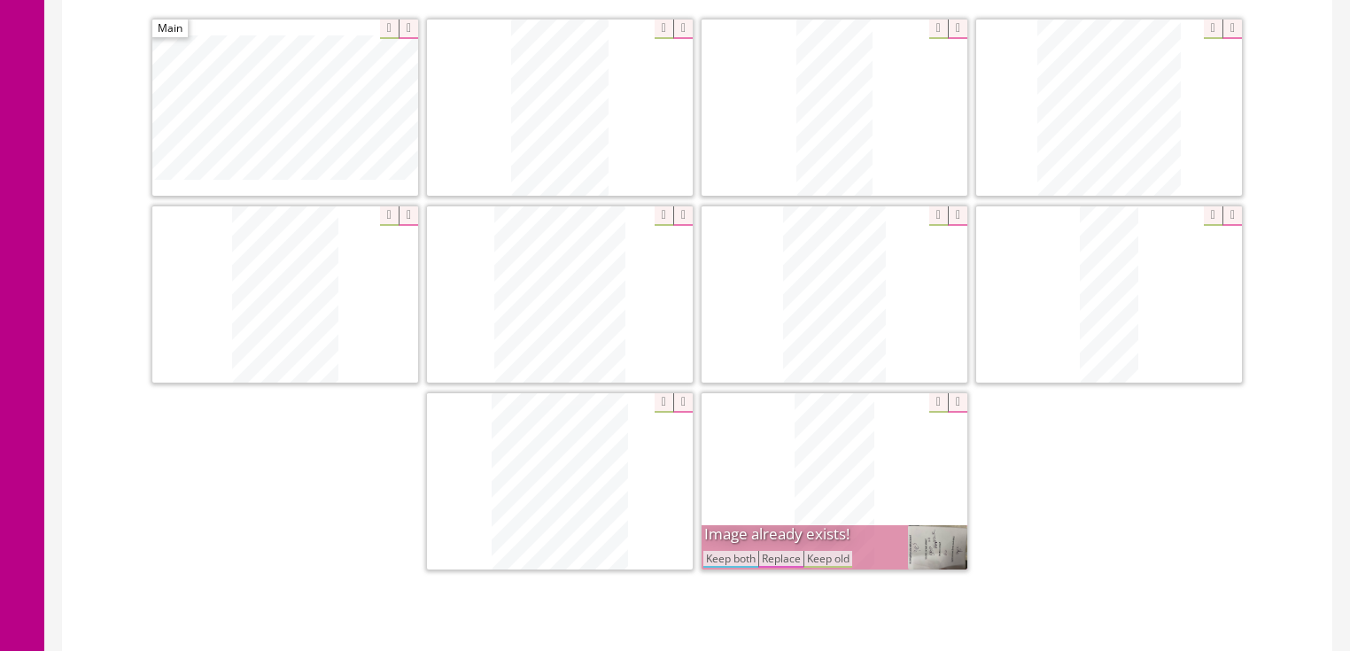
click at [727, 557] on button "Keep both" at bounding box center [731, 559] width 55 height 17
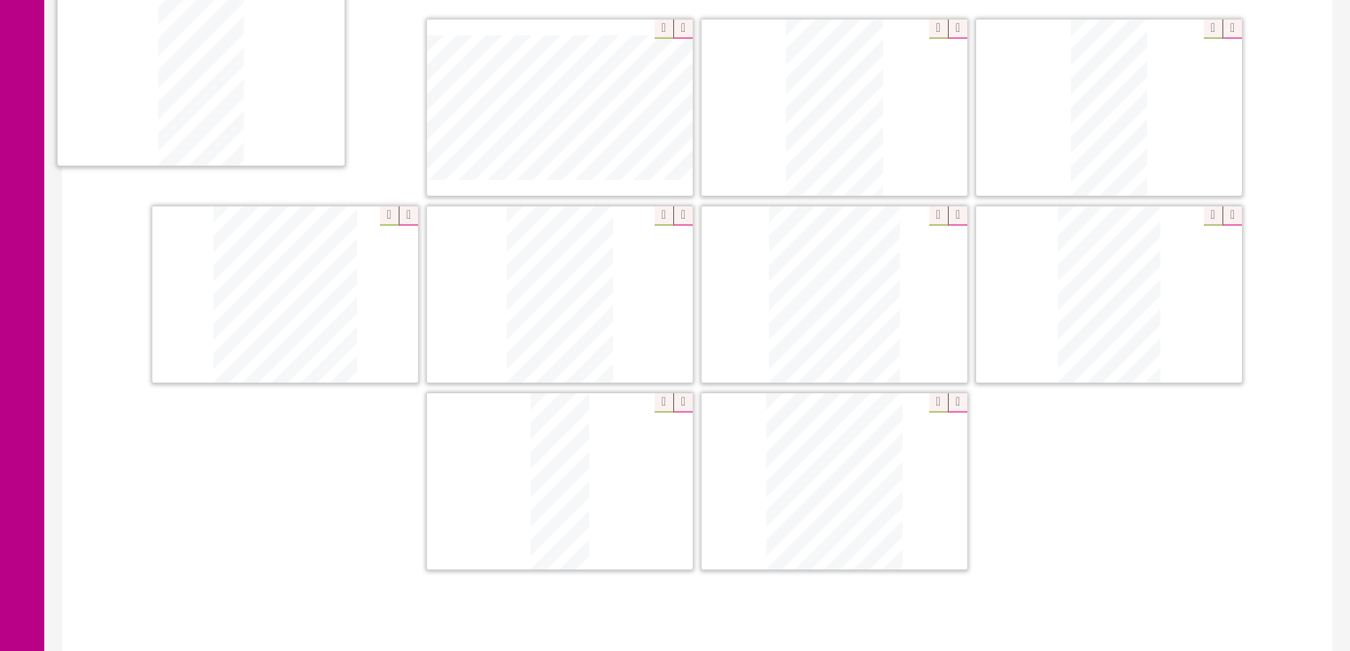
drag, startPoint x: 789, startPoint y: 515, endPoint x: 213, endPoint y: 135, distance: 690.8
drag, startPoint x: 1121, startPoint y: 161, endPoint x: 657, endPoint y: 301, distance: 484.1
drag, startPoint x: 790, startPoint y: 271, endPoint x: 802, endPoint y: 74, distance: 197.9
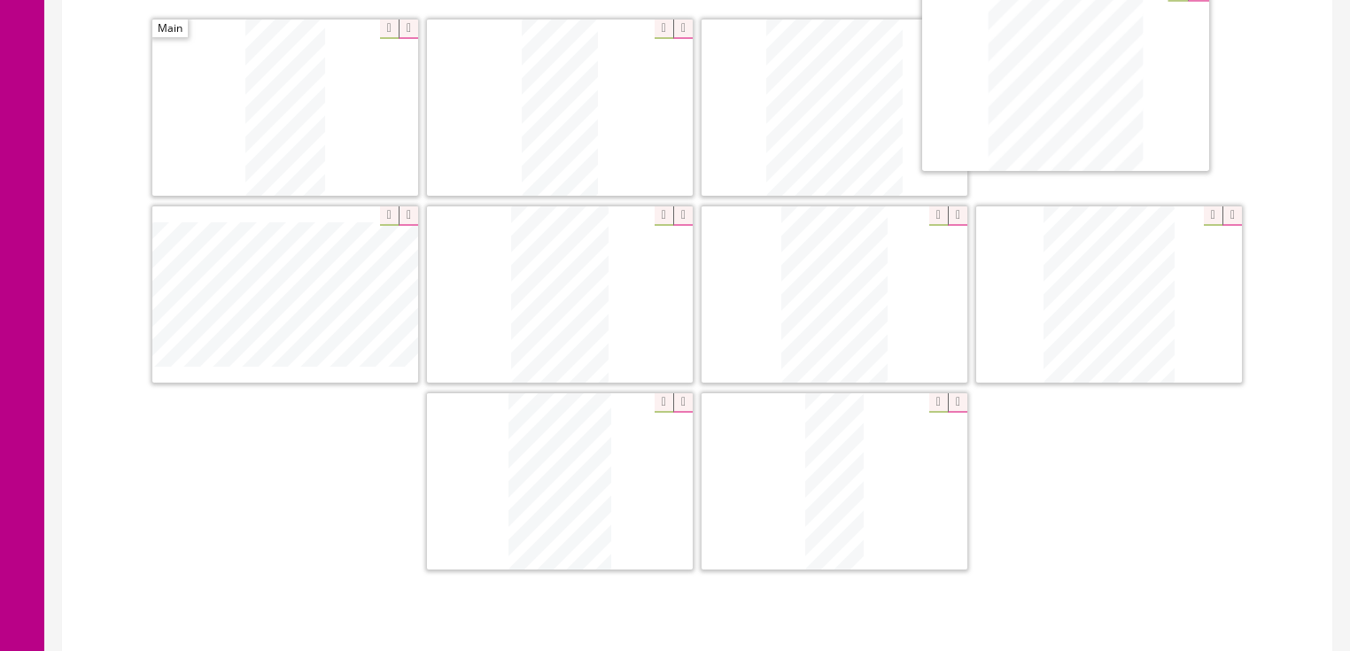
drag, startPoint x: 581, startPoint y: 267, endPoint x: 1067, endPoint y: 82, distance: 519.4
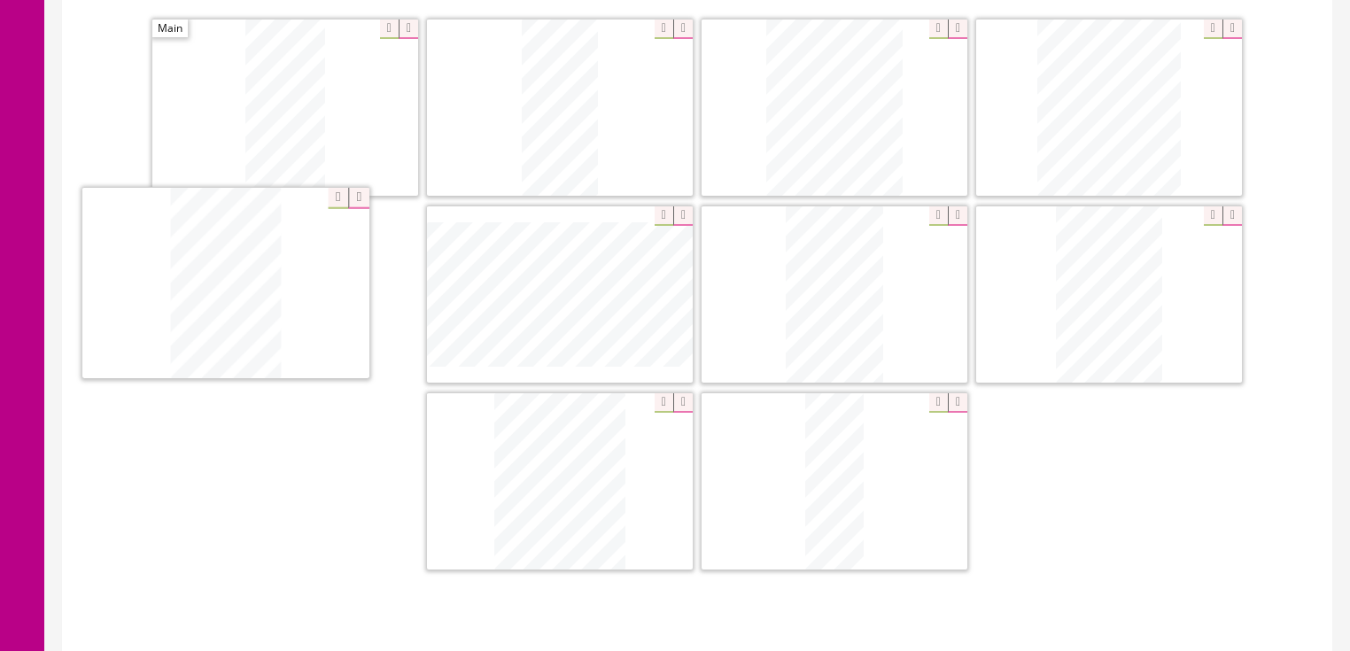
drag, startPoint x: 539, startPoint y: 457, endPoint x: 403, endPoint y: 292, distance: 213.4
drag, startPoint x: 1113, startPoint y: 288, endPoint x: 556, endPoint y: 308, distance: 556.8
drag, startPoint x: 846, startPoint y: 436, endPoint x: 837, endPoint y: 271, distance: 165.0
drag, startPoint x: 883, startPoint y: 431, endPoint x: 1084, endPoint y: 250, distance: 270.4
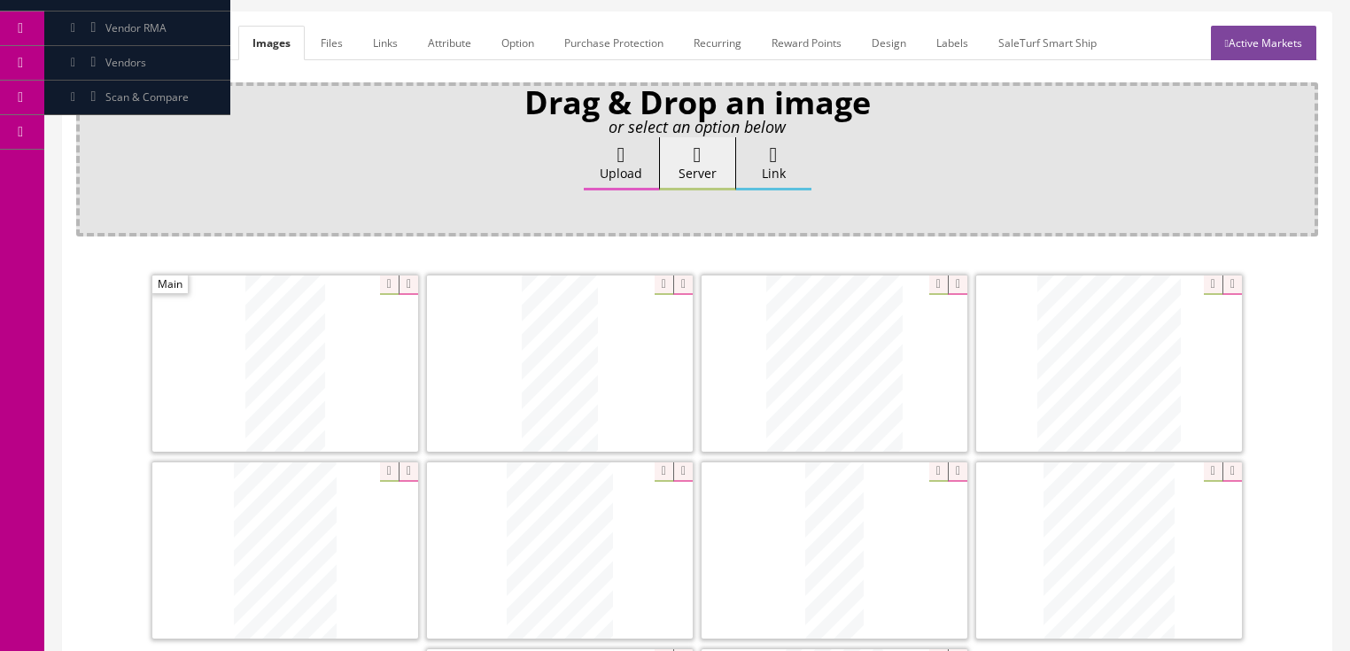
scroll to position [142, 0]
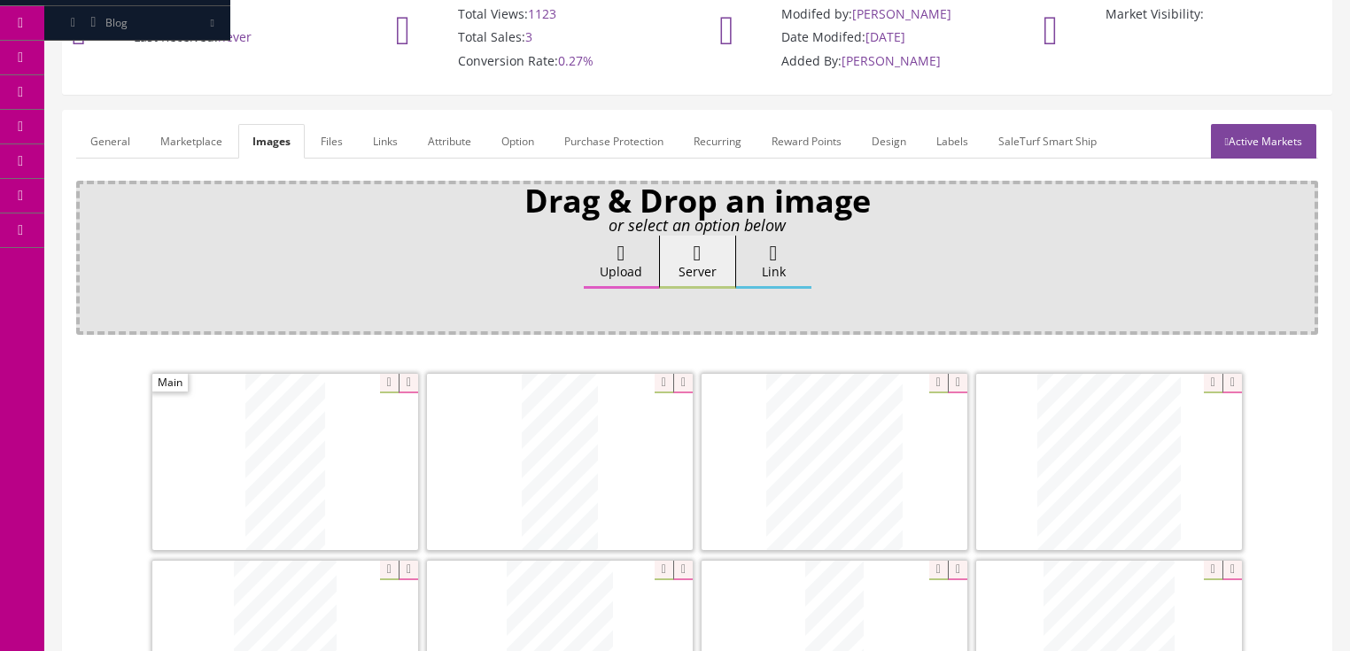
click at [1264, 154] on link "Active Markets" at bounding box center [1263, 141] width 105 height 35
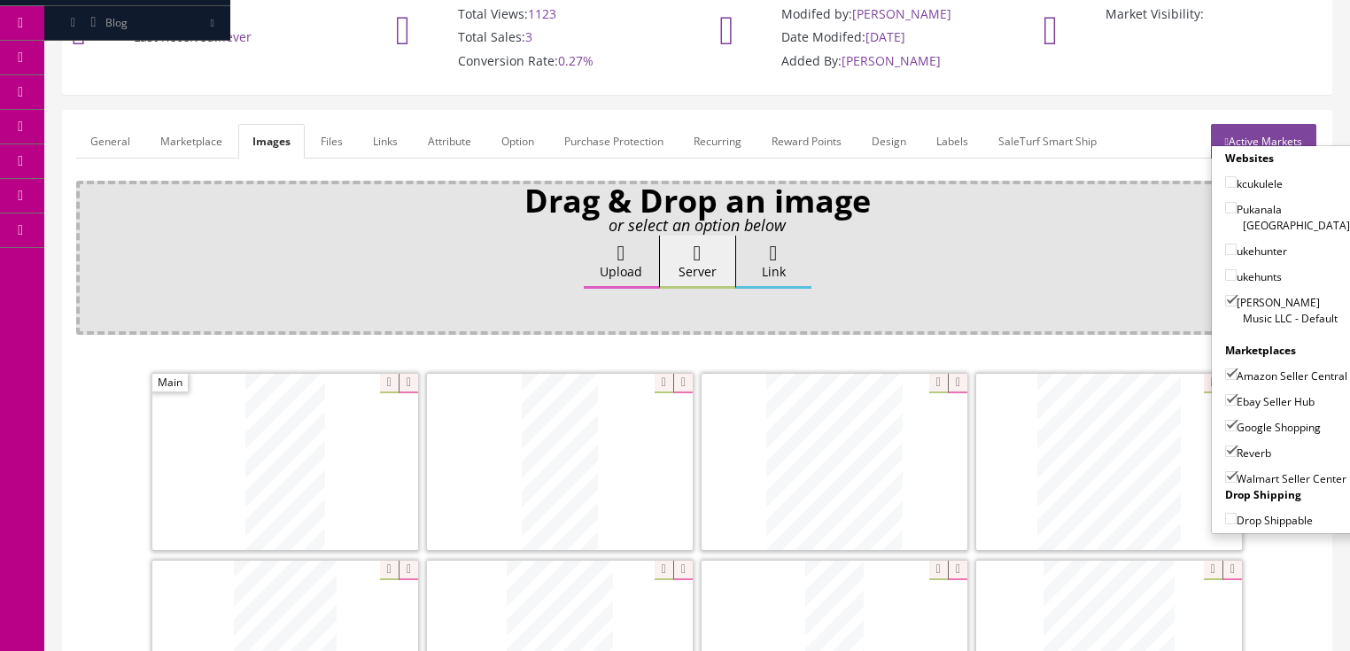
click at [1225, 471] on input"] "Walmart Seller Center" at bounding box center [1231, 477] width 12 height 12
checkbox input"] "false"
click at [1256, 128] on link "Active Markets" at bounding box center [1263, 141] width 105 height 35
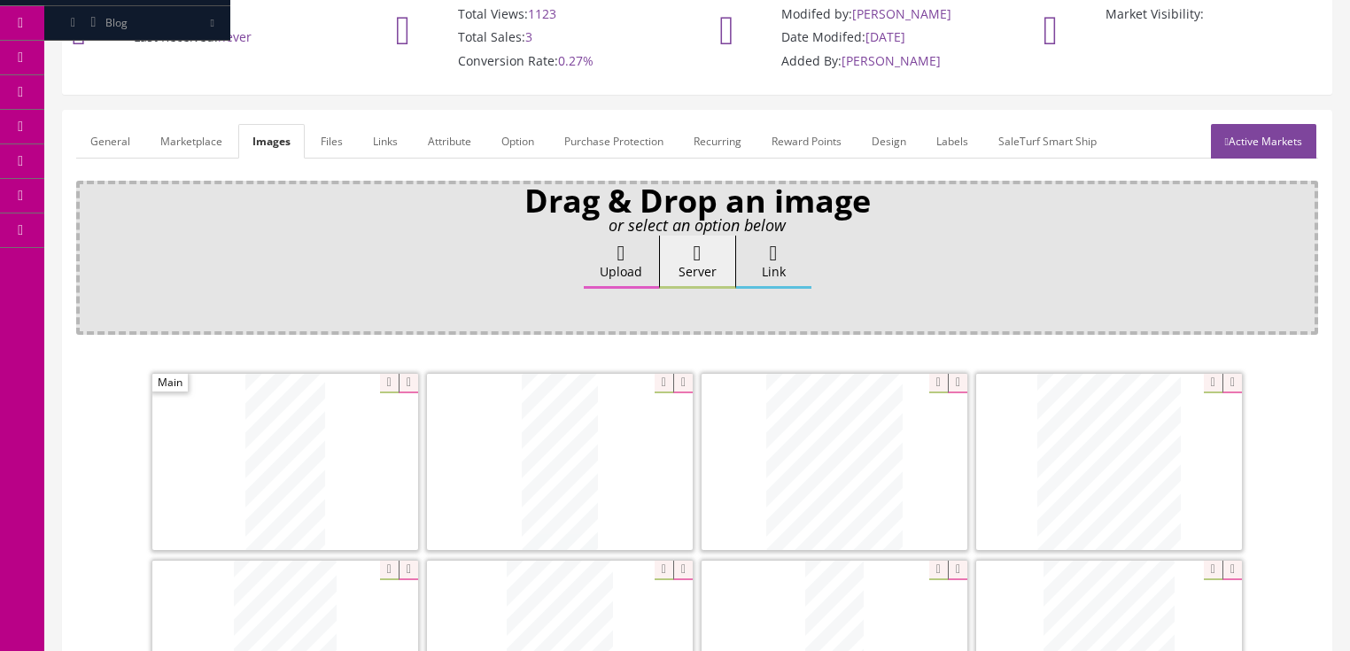
click at [86, 137] on link "General" at bounding box center [110, 141] width 68 height 35
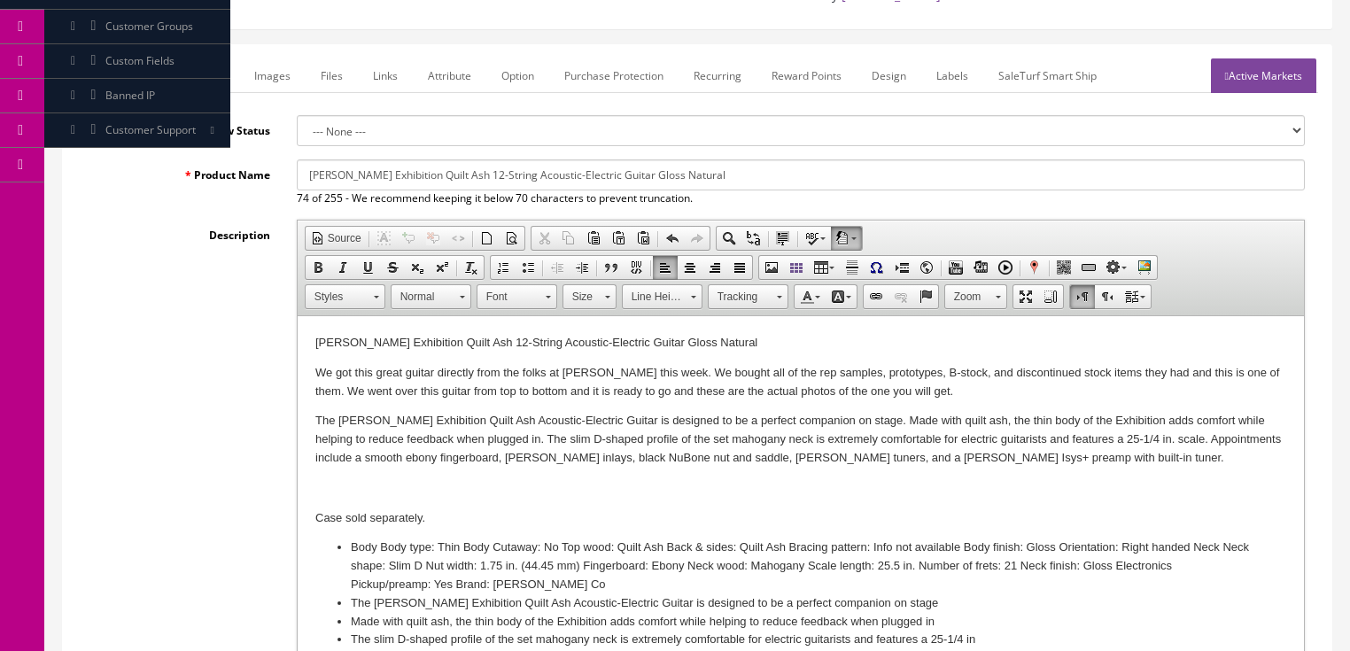
scroll to position [213, 0]
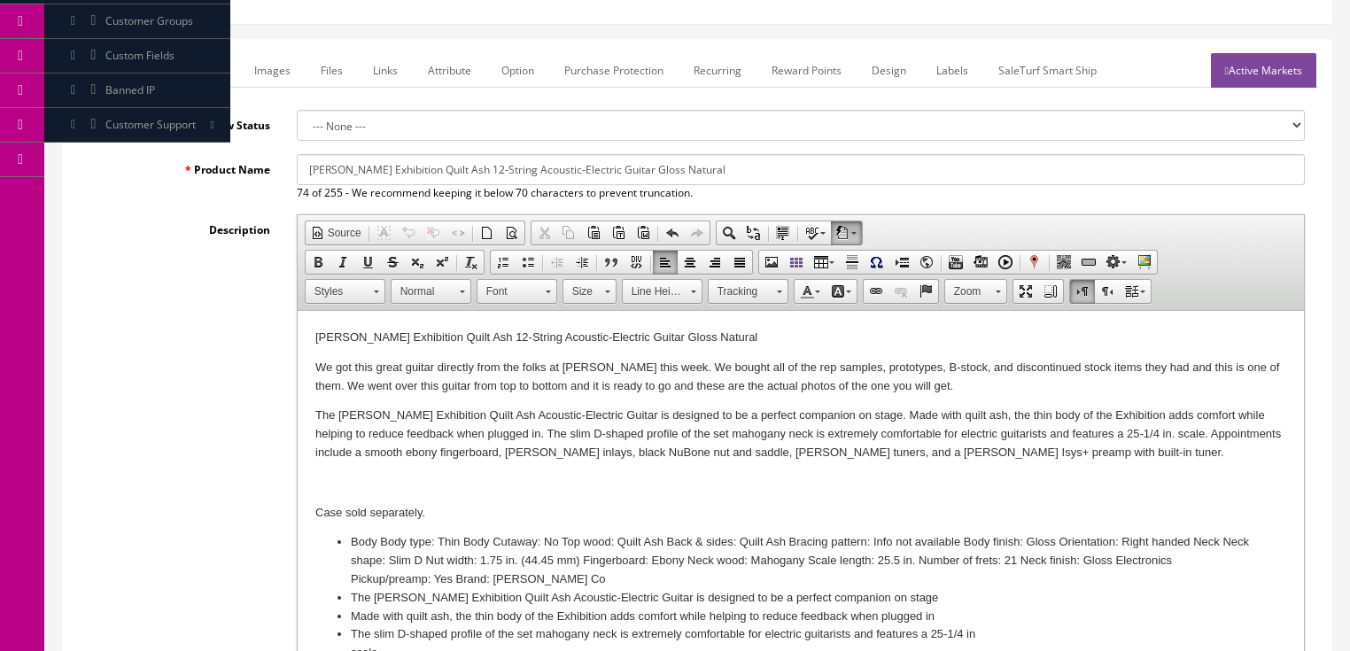
click at [947, 392] on p "We got this great guitar directly from the folks at Dean this week. We bought a…" at bounding box center [800, 377] width 971 height 37
drag, startPoint x: 314, startPoint y: 369, endPoint x: 1245, endPoint y: 392, distance: 931.5
click at [1245, 392] on html "Dean Exhibition Quilt Ash 12-String Acoustic-Elect ric Guitar Gloss Natural We …" at bounding box center [800, 495] width 1007 height 369
click at [1160, 395] on span "Copy" at bounding box center [1191, 395] width 94 height 22
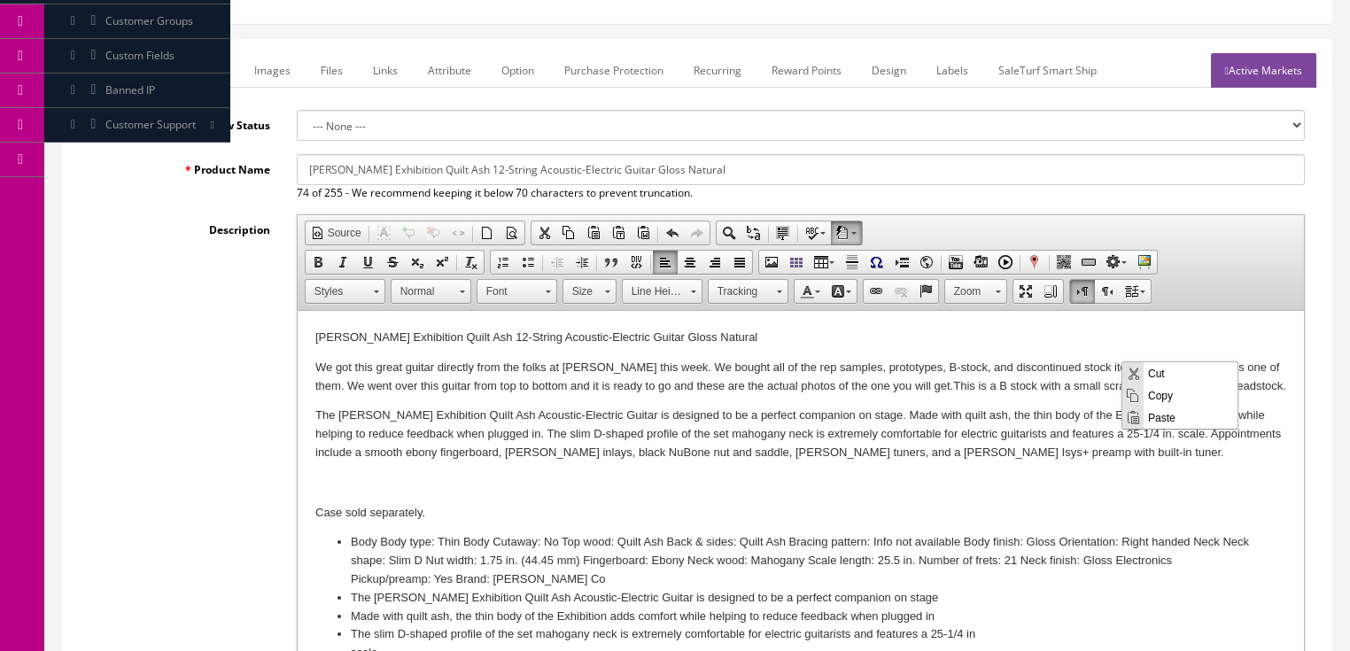
copy p "We got this great guitar directly from the folks at Dean this week. We bought a…"
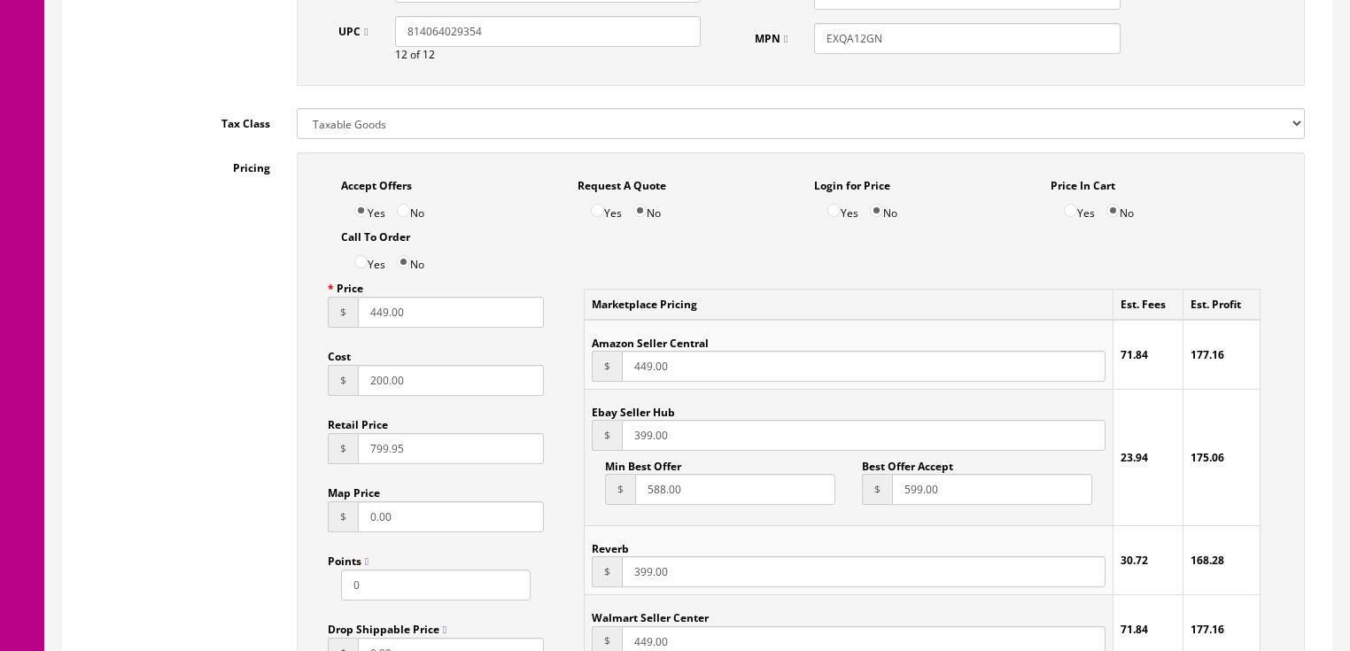
scroll to position [1063, 0]
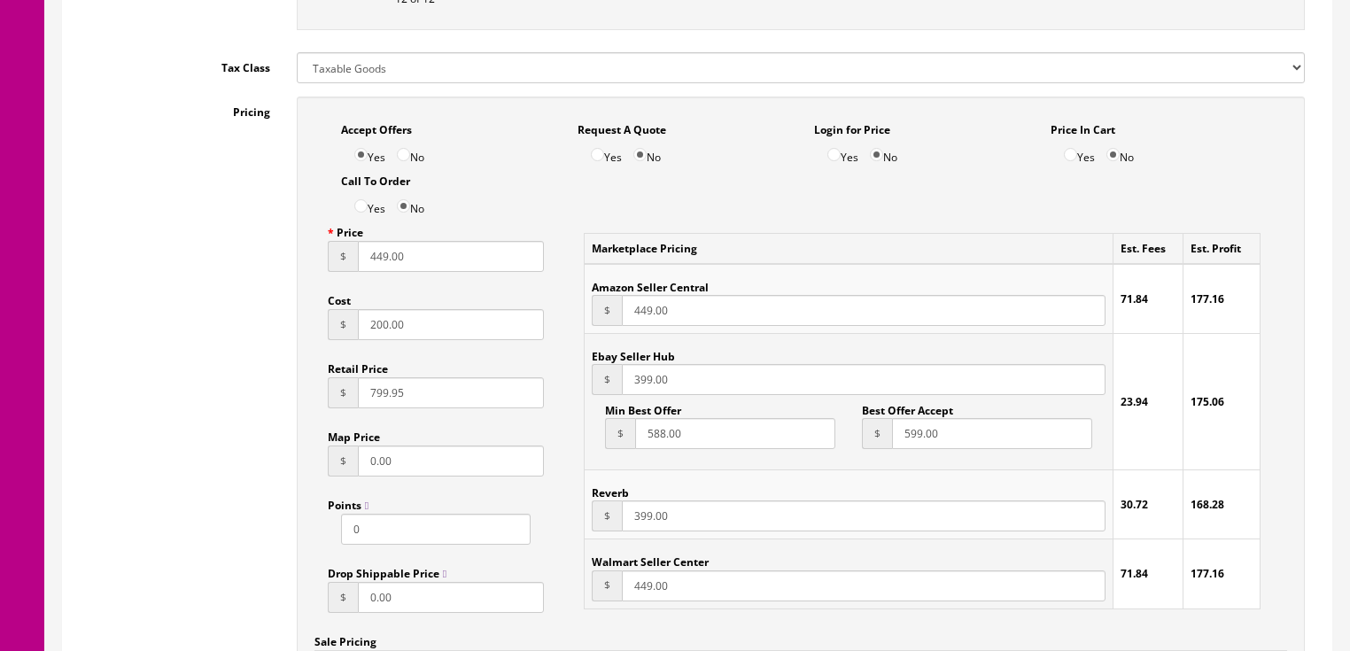
drag, startPoint x: 430, startPoint y: 261, endPoint x: 313, endPoint y: 266, distance: 117.0
click at [315, 266] on div "Price $ 449.00 Cost $ 200.00 Retail Price $ 799.95 Map Price $ 0.00 Points 0 Dr…" at bounding box center [437, 421] width 244 height 409
type input "279.95"
drag, startPoint x: 683, startPoint y: 318, endPoint x: 605, endPoint y: 331, distance: 79.0
click at [605, 326] on div "$ 449.00" at bounding box center [848, 310] width 513 height 31
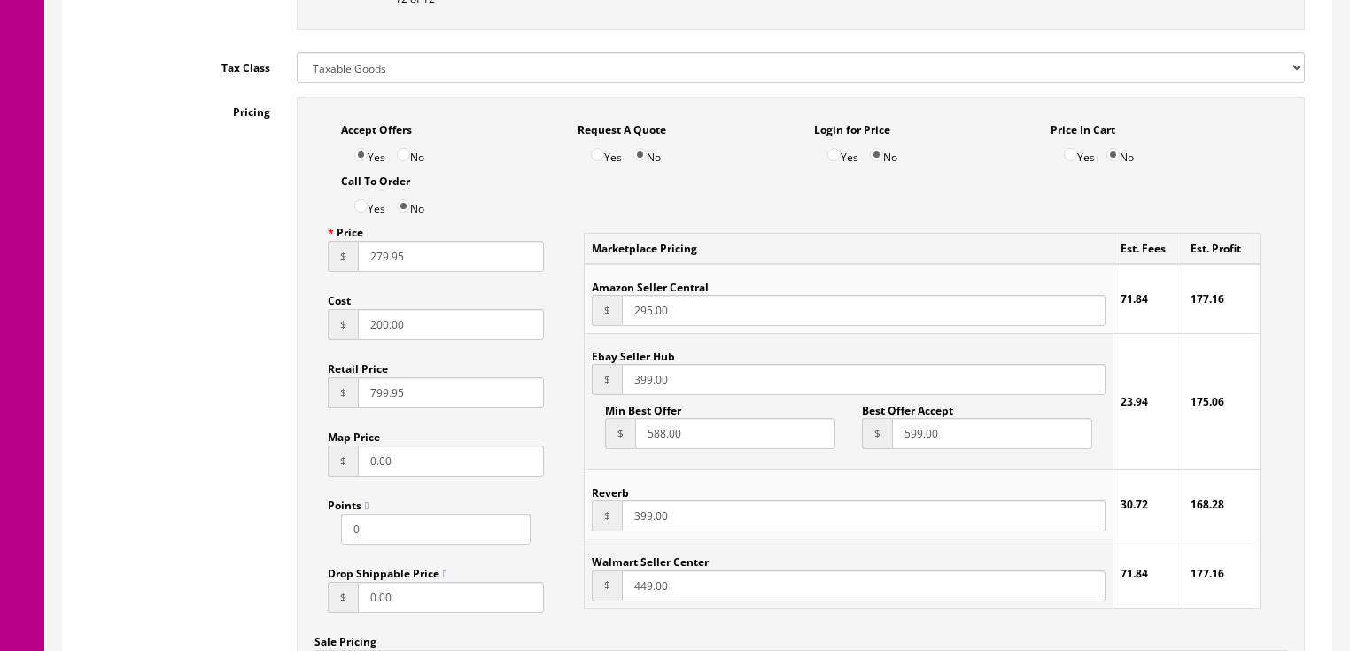
type input "295.00"
drag, startPoint x: 679, startPoint y: 390, endPoint x: 610, endPoint y: 399, distance: 68.8
click at [610, 395] on div "$ 399.00" at bounding box center [848, 379] width 513 height 31
type input "279.95"
drag, startPoint x: 676, startPoint y: 521, endPoint x: 514, endPoint y: 530, distance: 162.4
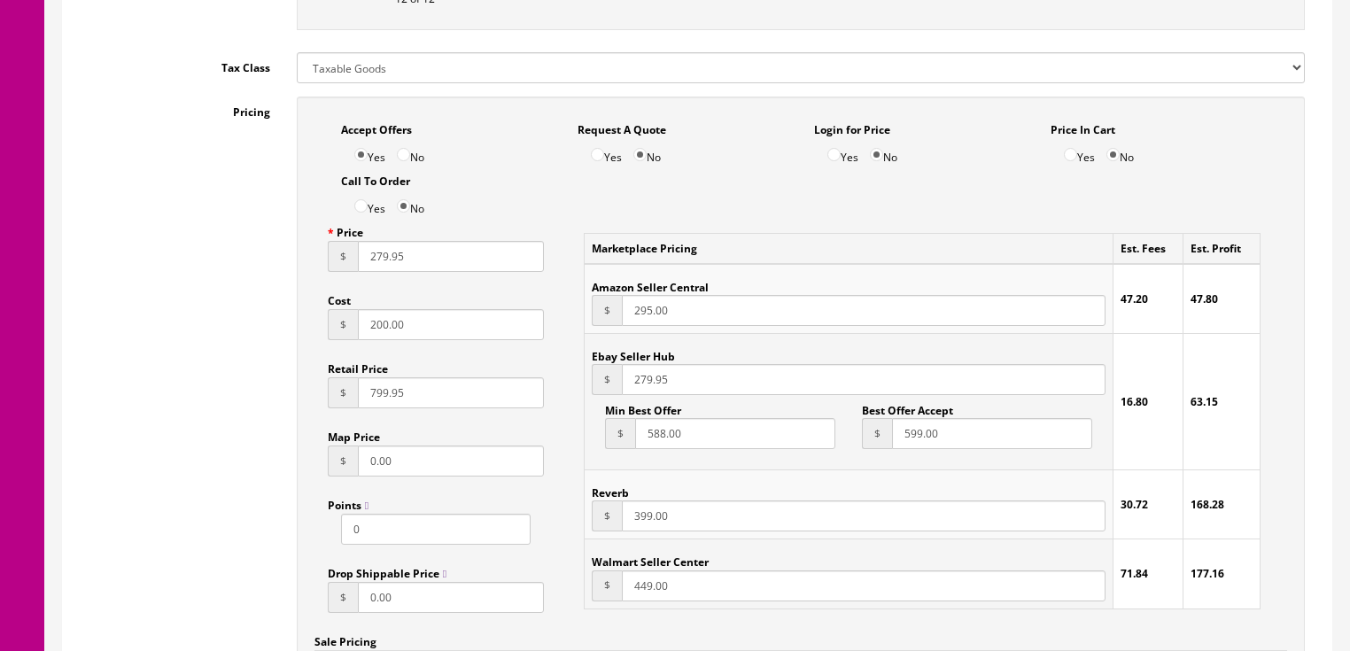
click at [507, 534] on div "Accept Offers Yes No Request A Quote Yes No Login for Price Yes No Price In Car…" at bounding box center [801, 488] width 1008 height 782
type input "279.95"
drag, startPoint x: 960, startPoint y: 443, endPoint x: 786, endPoint y: 478, distance: 177.1
click at [785, 478] on tbody "Amazon Seller Central $ 295.00 47.20 47.80 Ebay Seller Hub $ 279.95 Min Best Of…" at bounding box center [923, 436] width 676 height 345
drag, startPoint x: 712, startPoint y: 442, endPoint x: 564, endPoint y: 464, distance: 149.6
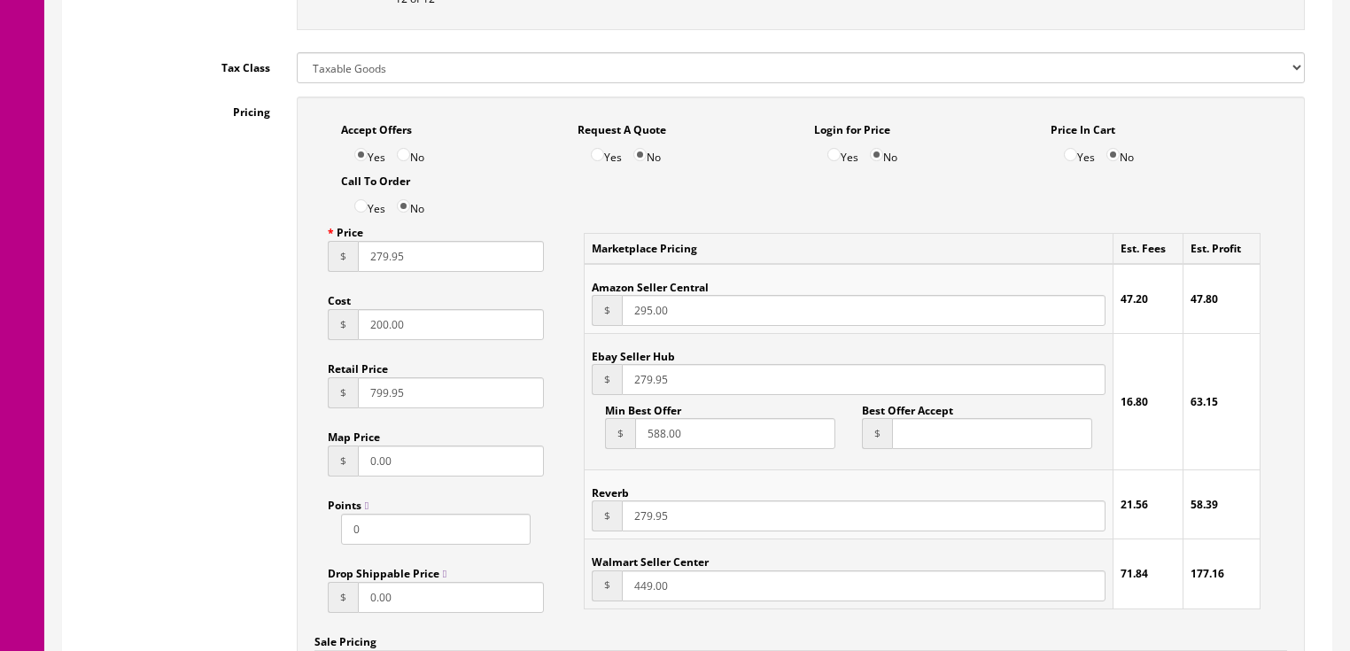
click at [564, 464] on div "Marketplace Pricing Est. Fees Est. Profit Amazon Seller Central $ 295.00 47.20 …" at bounding box center [922, 420] width 730 height 407
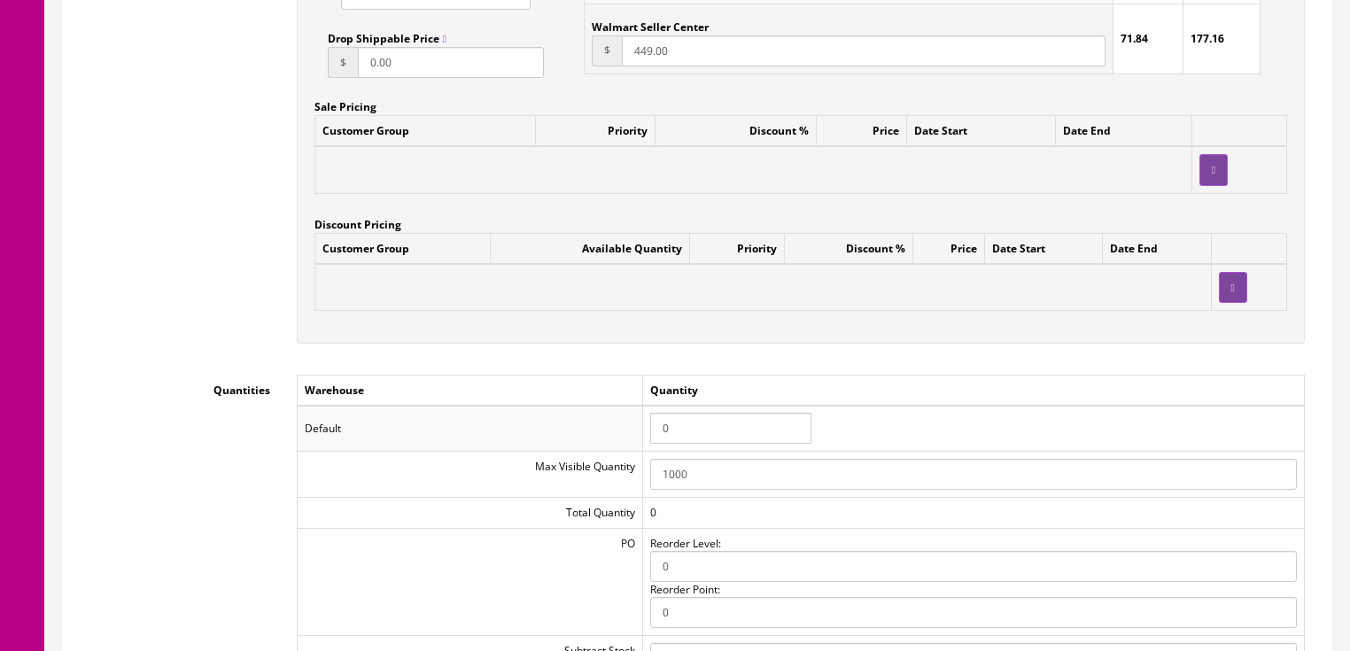
scroll to position [1701, 0]
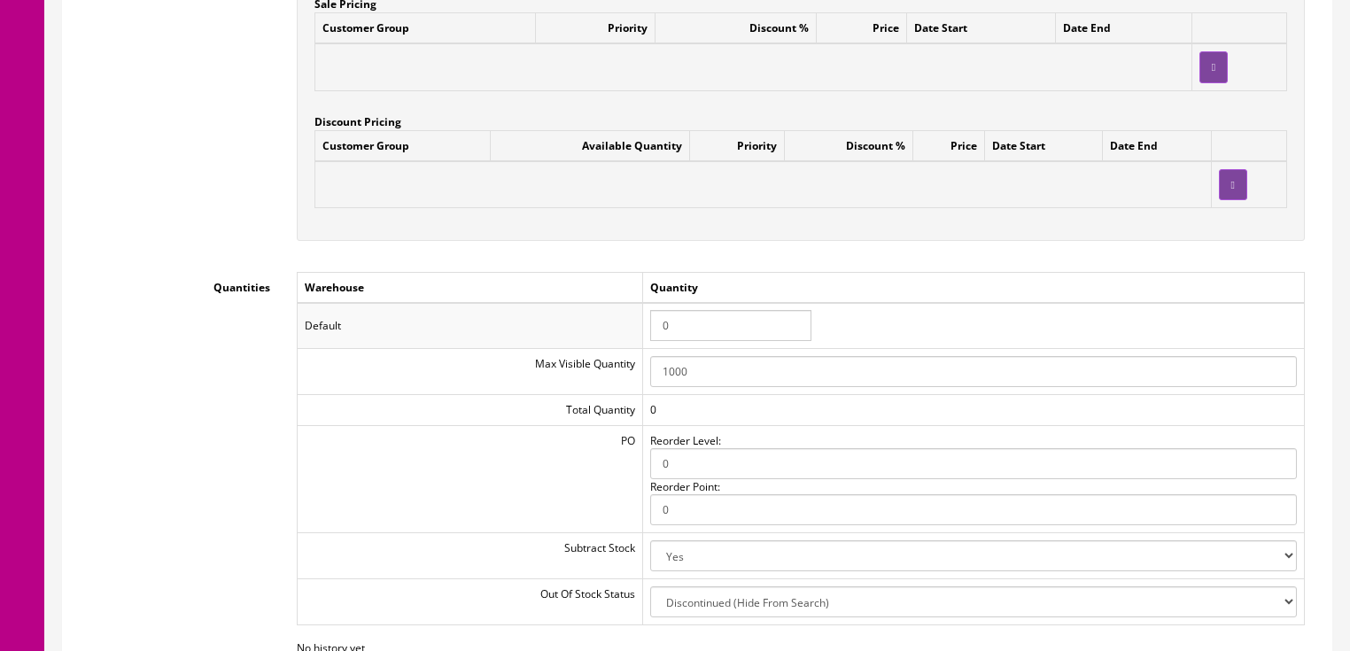
drag, startPoint x: 693, startPoint y: 340, endPoint x: 617, endPoint y: 339, distance: 76.2
click at [617, 339] on tr "Default 0" at bounding box center [800, 326] width 1007 height 46
type input "1"
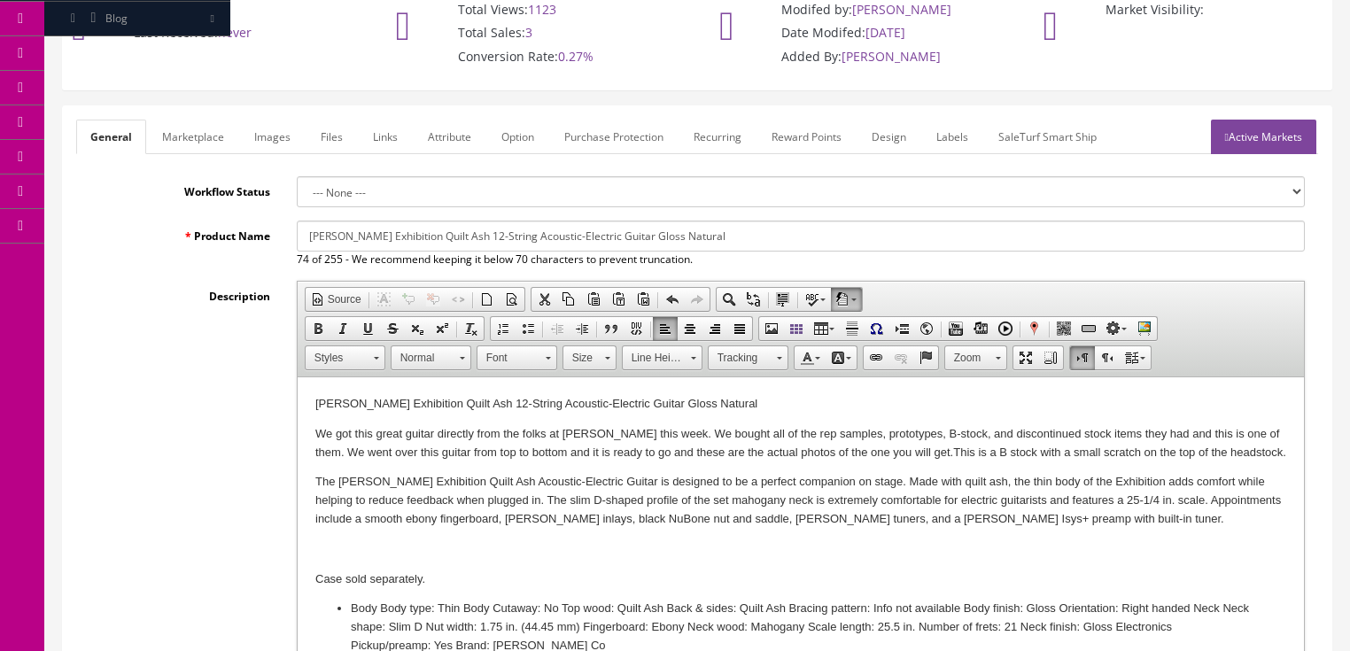
scroll to position [142, 0]
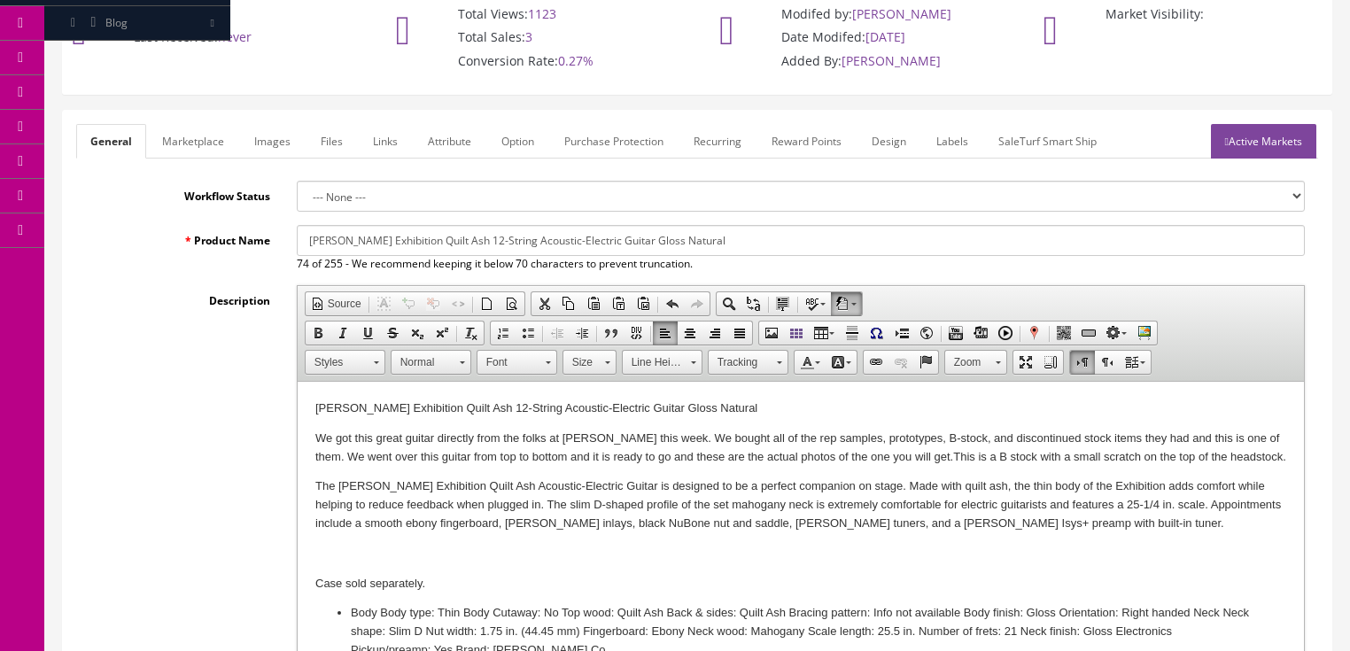
click at [216, 144] on link "Marketplace" at bounding box center [193, 141] width 90 height 35
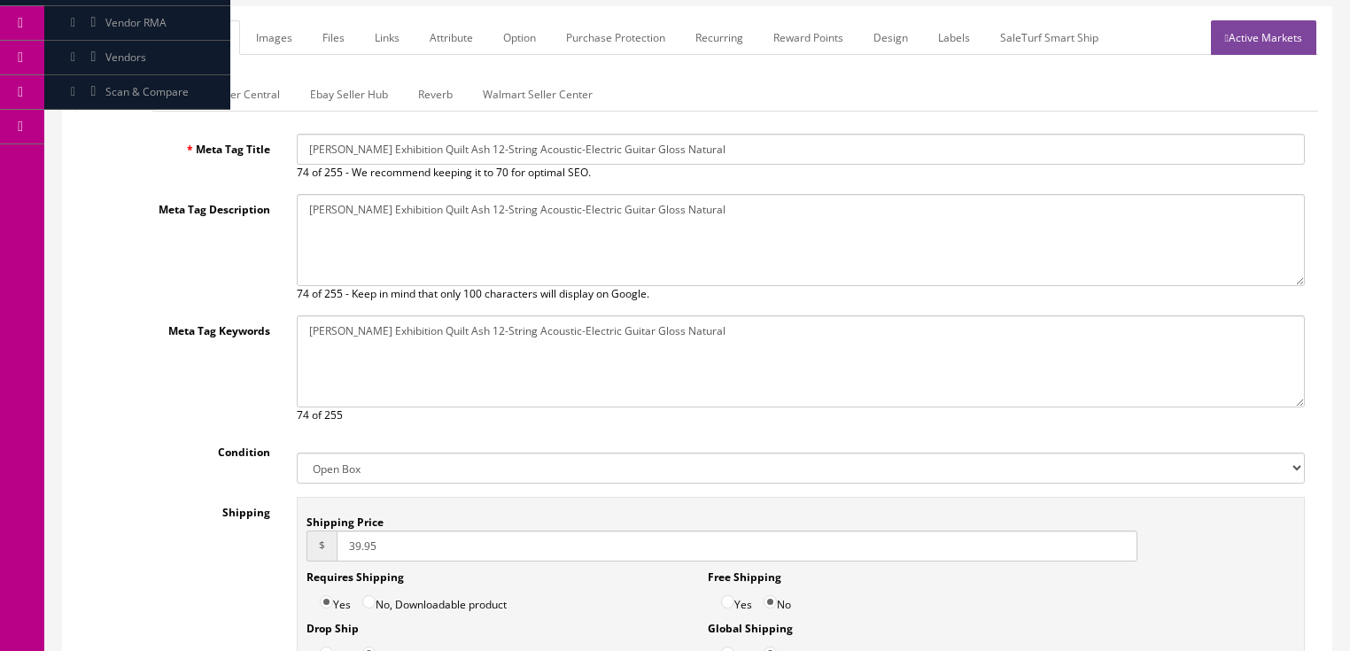
scroll to position [129, 0]
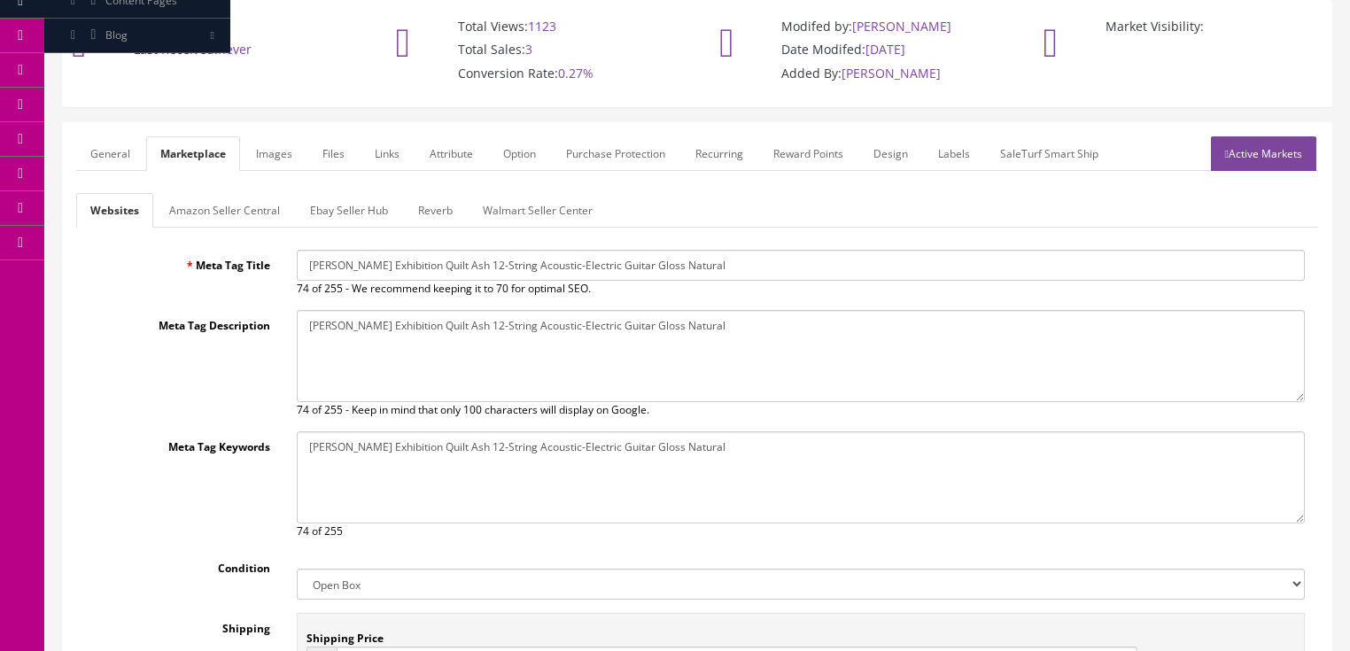
click at [234, 225] on link "Amazon Seller Central" at bounding box center [224, 210] width 139 height 35
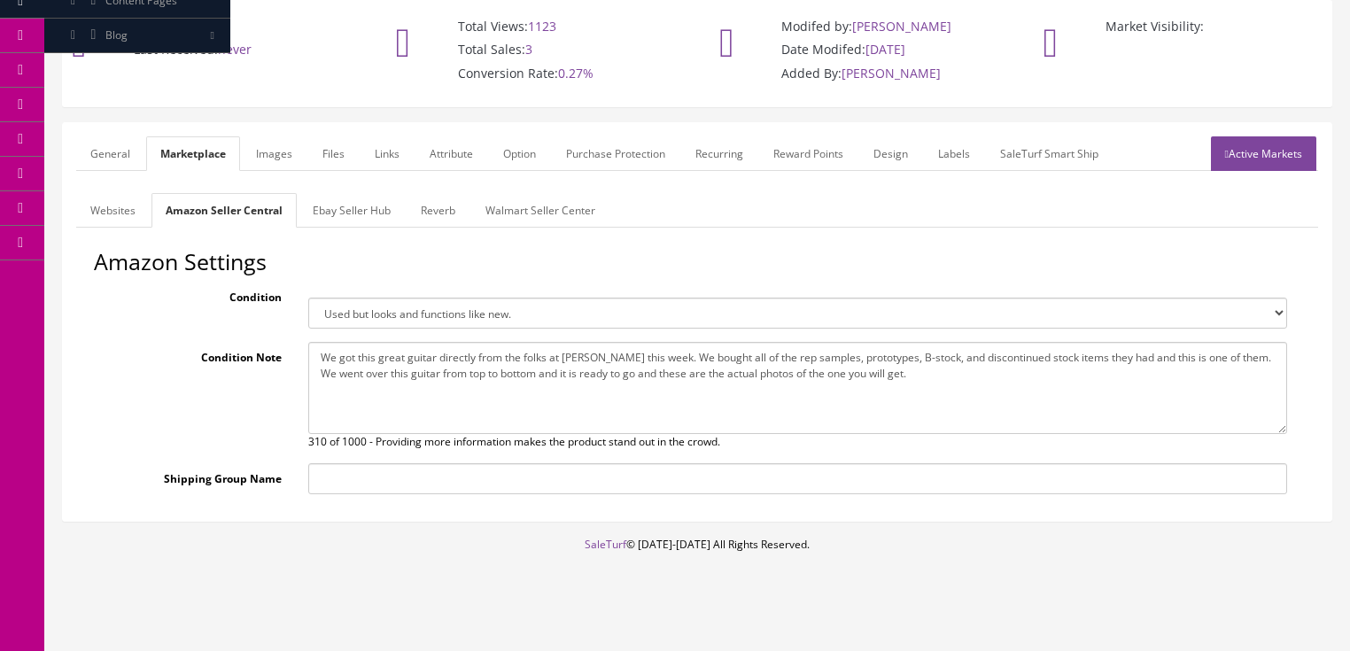
drag, startPoint x: 323, startPoint y: 351, endPoint x: 975, endPoint y: 393, distance: 653.5
click at [975, 393] on textarea "We got this great guitar directly from the folks at Dean this week. We bought a…" at bounding box center [797, 388] width 979 height 92
paste textarea "This is a B stock with a small scratch on the top of the headstock."
type textarea "We got this great guitar directly from the folks at Dean this week. We bought a…"
click at [380, 215] on link "Ebay Seller Hub" at bounding box center [352, 210] width 106 height 35
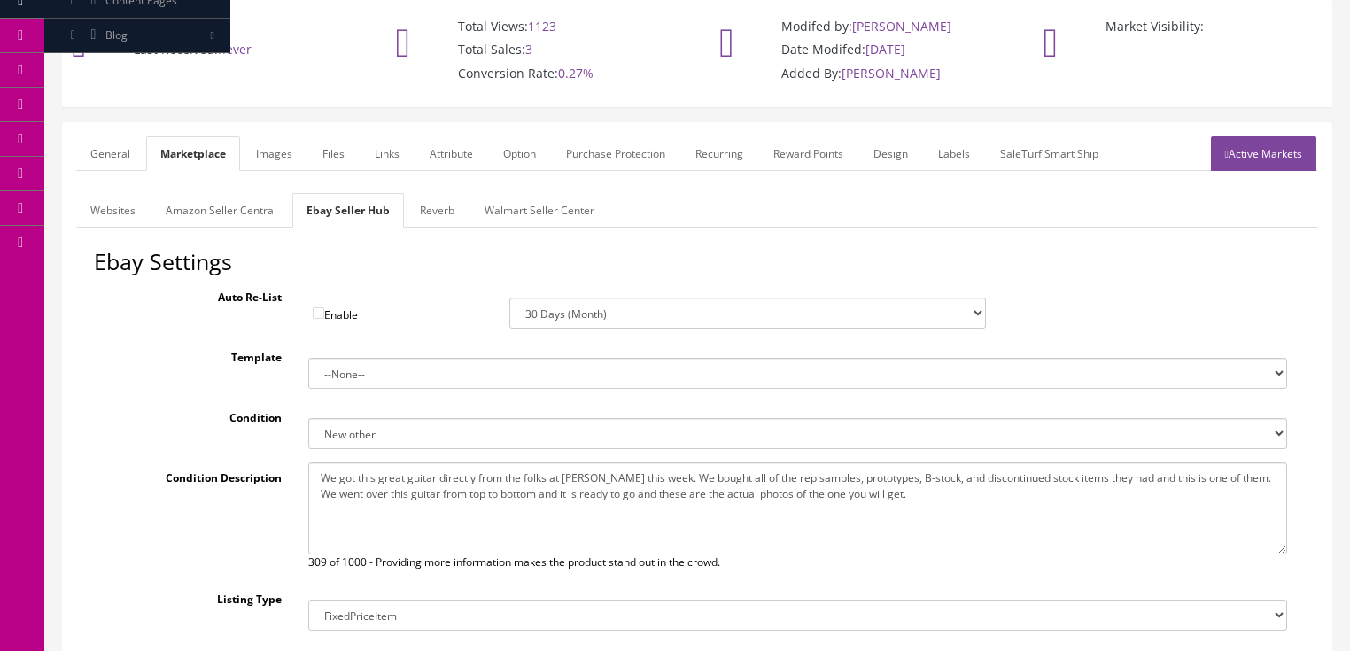
drag, startPoint x: 579, startPoint y: 504, endPoint x: 1109, endPoint y: 520, distance: 531.0
click at [1109, 520] on textarea "We got this great guitar directly from the folks at Dean this week. We bought a…" at bounding box center [797, 509] width 979 height 92
paste textarea "This is a B stock with a small scratch on the top of the headstock."
type textarea "We got this great guitar directly from the folks at Dean this week. We bought a…"
click at [444, 216] on link "Reverb" at bounding box center [437, 210] width 63 height 35
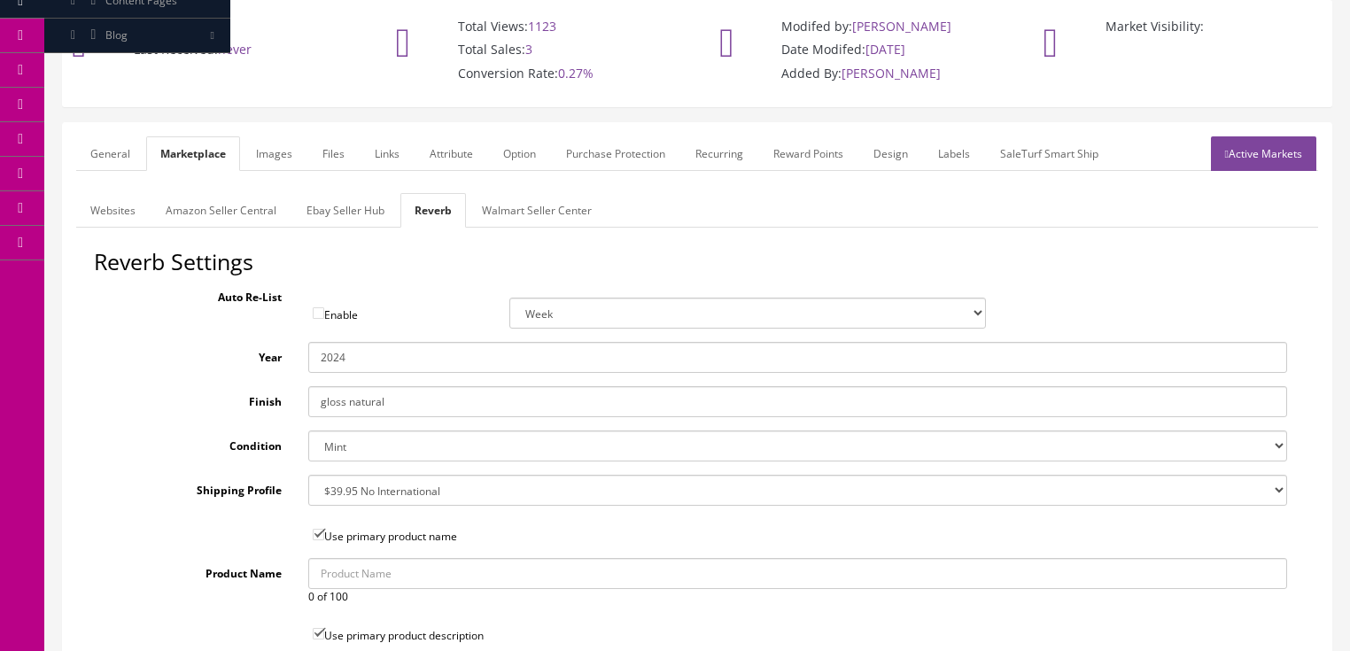
drag, startPoint x: 340, startPoint y: 359, endPoint x: 391, endPoint y: 362, distance: 50.6
click at [391, 362] on input "2024" at bounding box center [797, 357] width 979 height 31
type input "2025"
click at [377, 448] on select "Brand New Mint Excellent Very Good Good Fair Poor B-Stock Non Functioning" at bounding box center [797, 446] width 979 height 31
select select "ae4d9114-1bd7-4ec5-a4ba-6653af5ac84d"
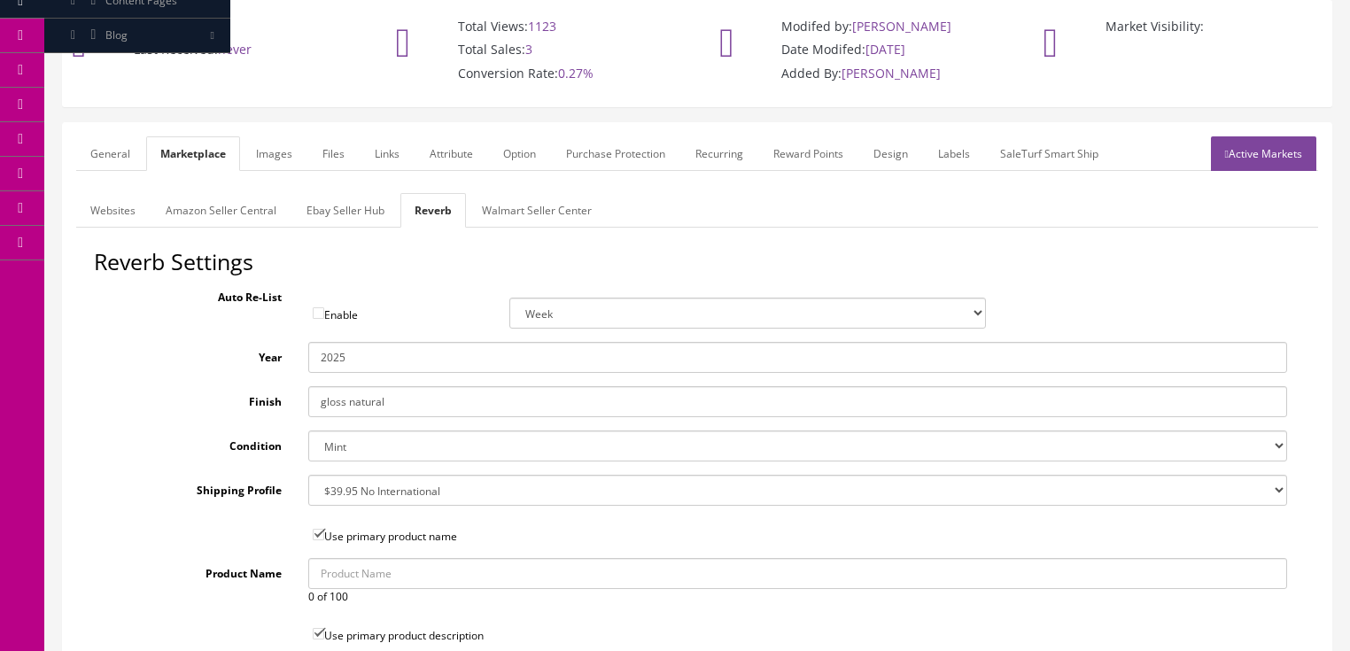
click at [308, 431] on select "Brand New Mint Excellent Very Good Good Fair Poor B-Stock Non Functioning" at bounding box center [797, 446] width 979 height 31
click at [424, 155] on link "Attribute" at bounding box center [452, 153] width 72 height 35
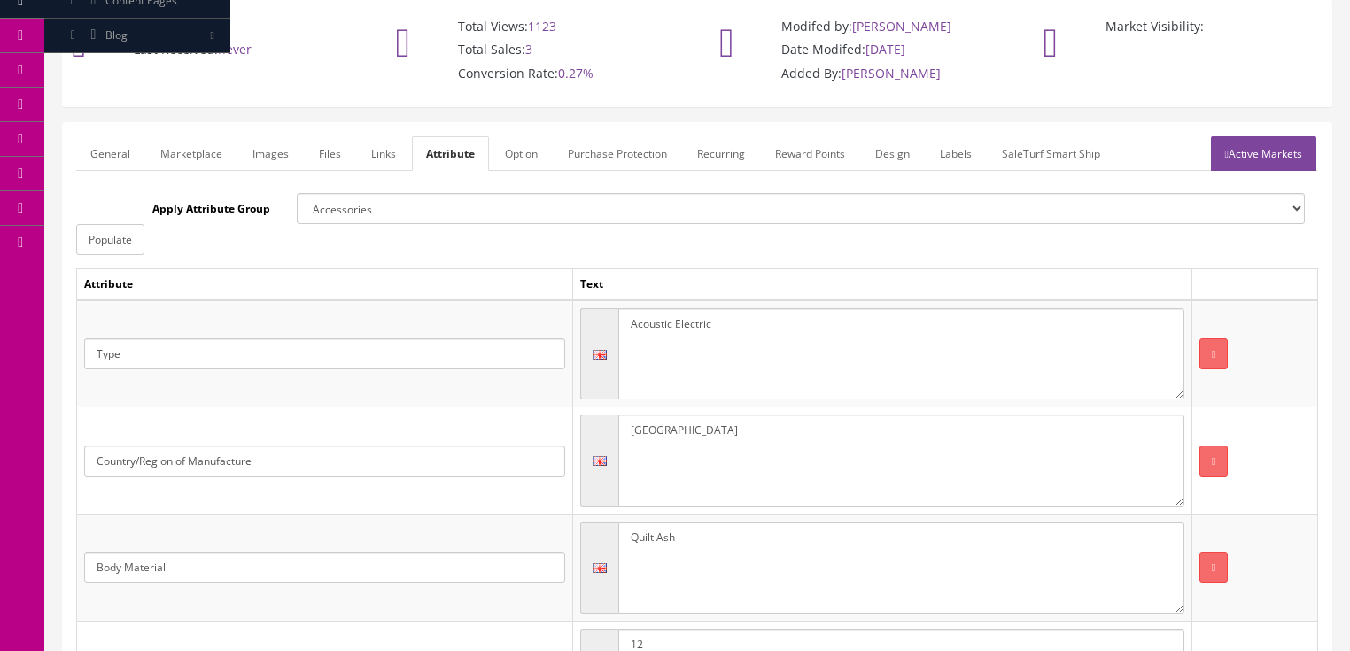
click at [294, 152] on link "Images" at bounding box center [270, 153] width 65 height 35
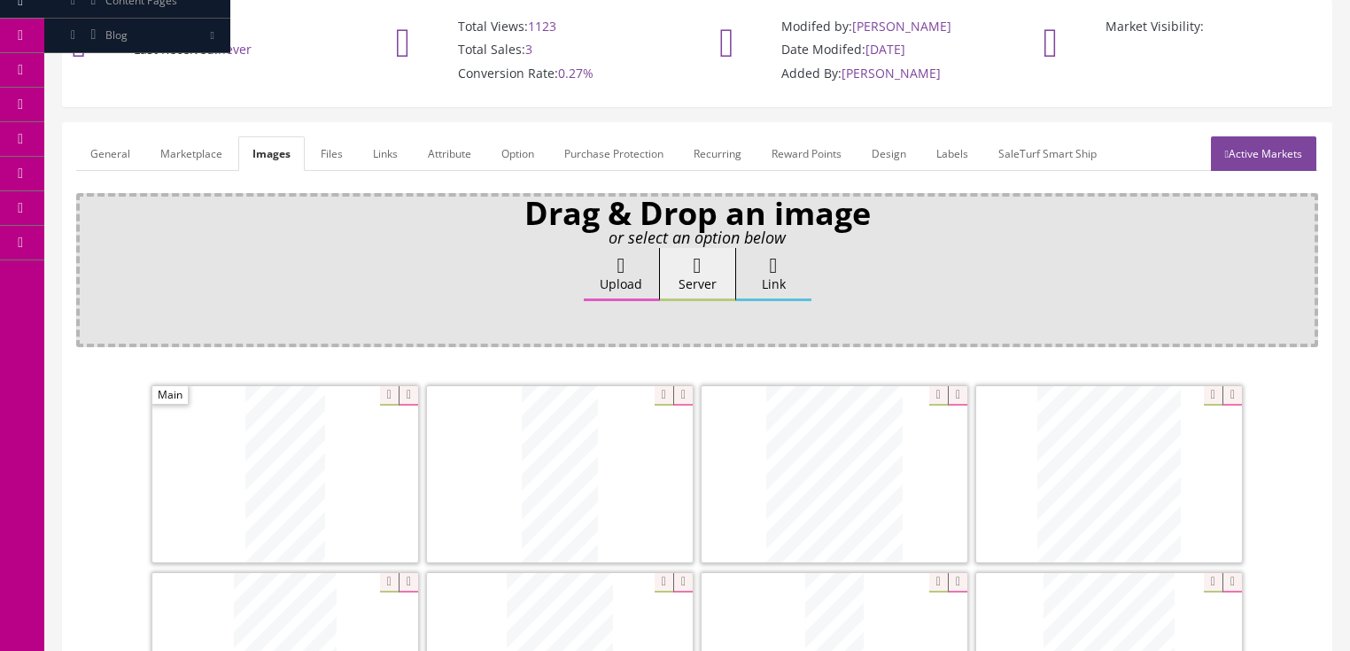
click at [1268, 137] on link "Active Markets" at bounding box center [1263, 153] width 105 height 35
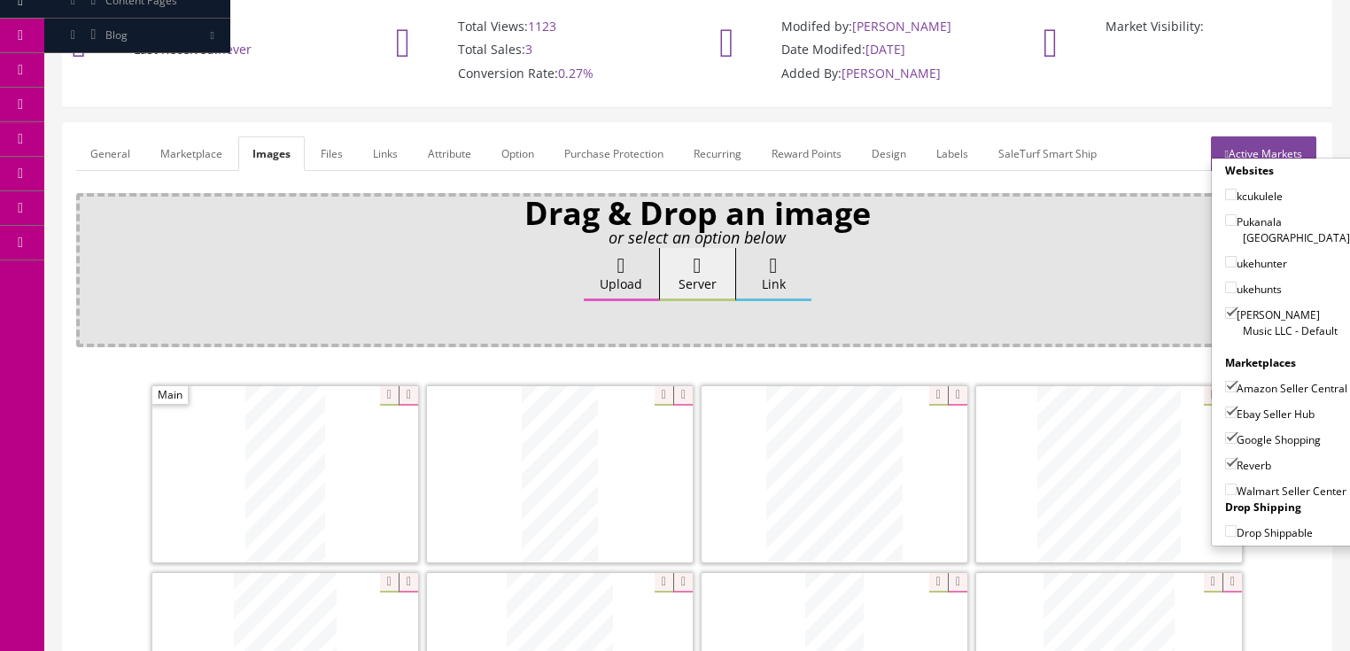
click at [1268, 137] on link "Active Markets" at bounding box center [1263, 153] width 105 height 35
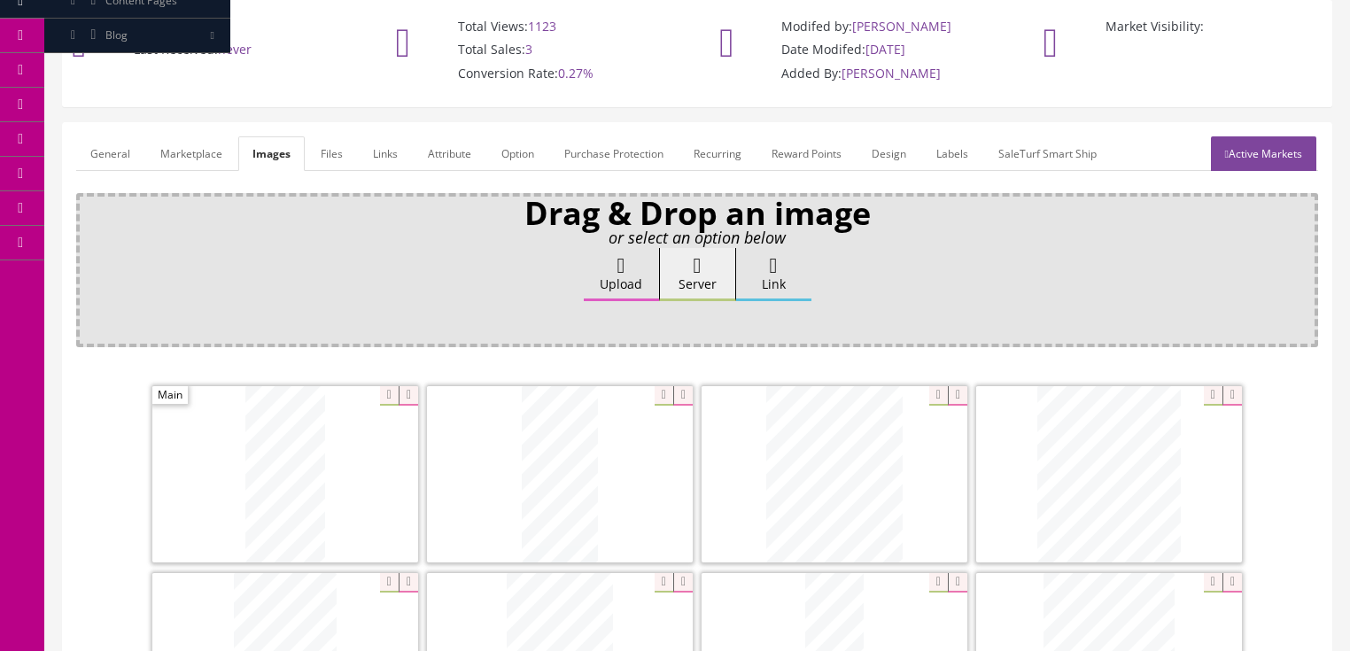
click at [92, 152] on link "General" at bounding box center [110, 153] width 68 height 35
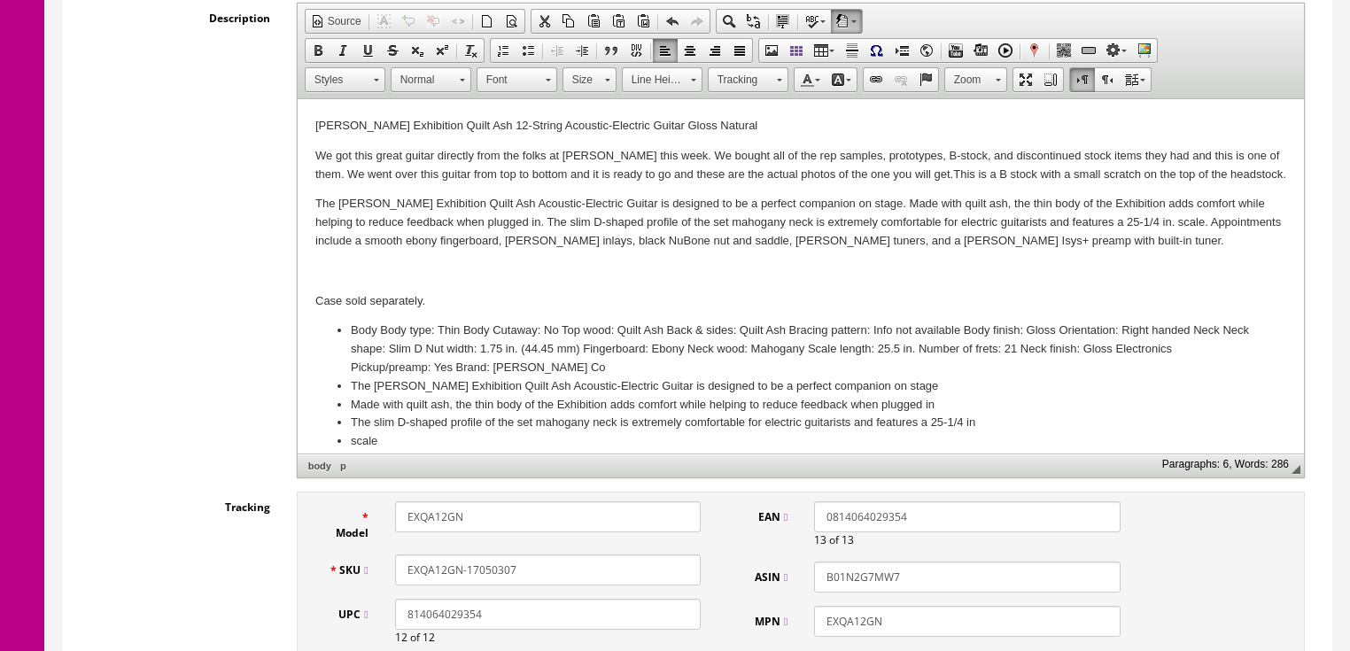
scroll to position [767, 0]
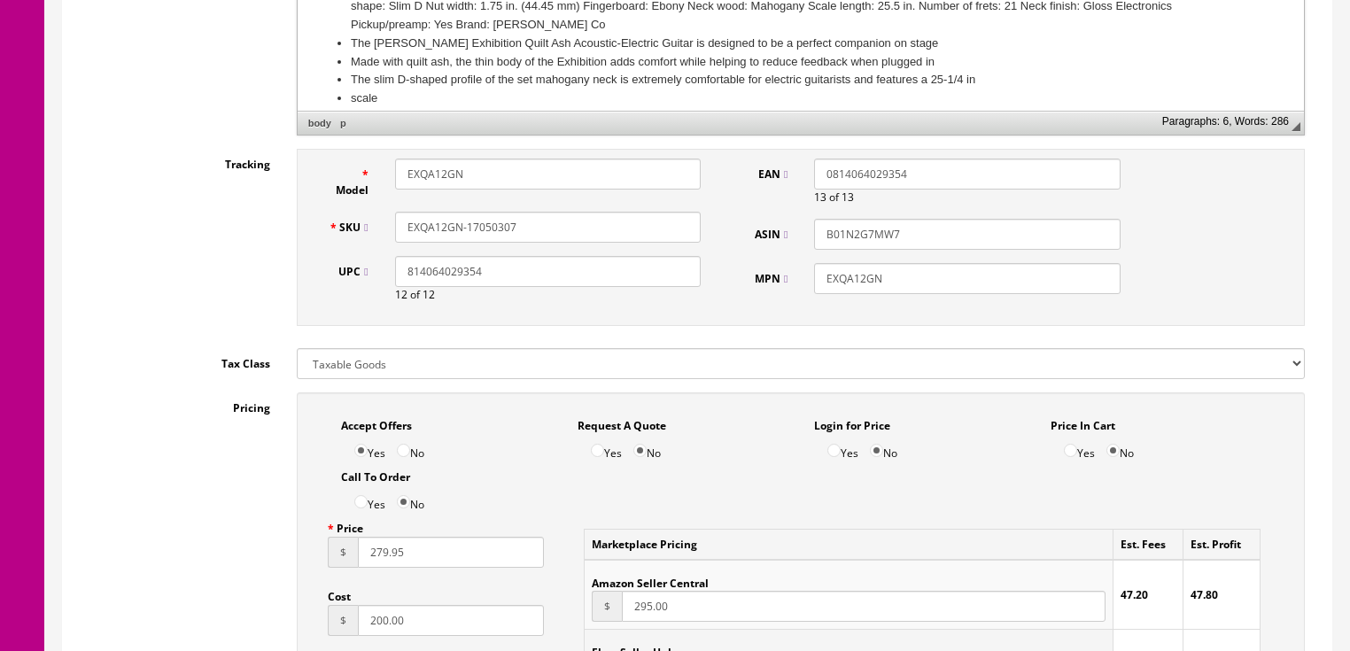
drag, startPoint x: 526, startPoint y: 232, endPoint x: 344, endPoint y: 242, distance: 182.8
click at [295, 237] on div "Model EXQA12GN SKU EXQA12GN-17050307 UPC 814064029354 12 of 12 EAN 081406402935…" at bounding box center [801, 242] width 1035 height 186
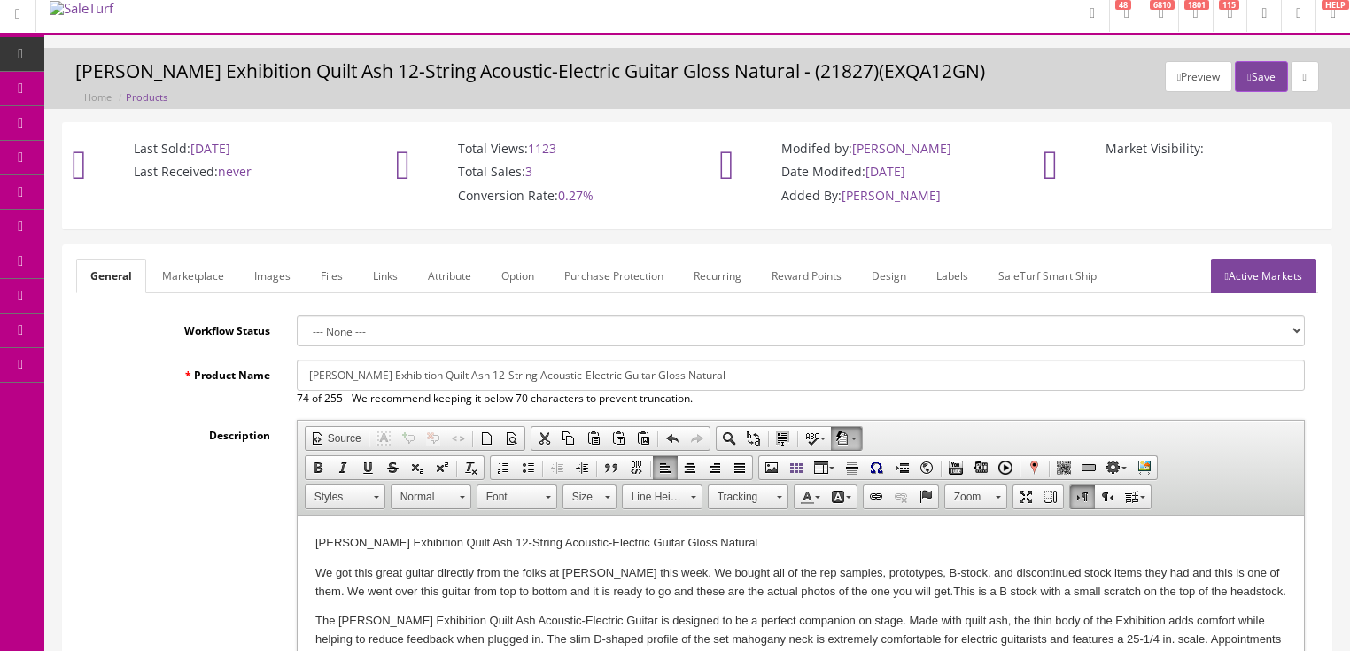
scroll to position [0, 0]
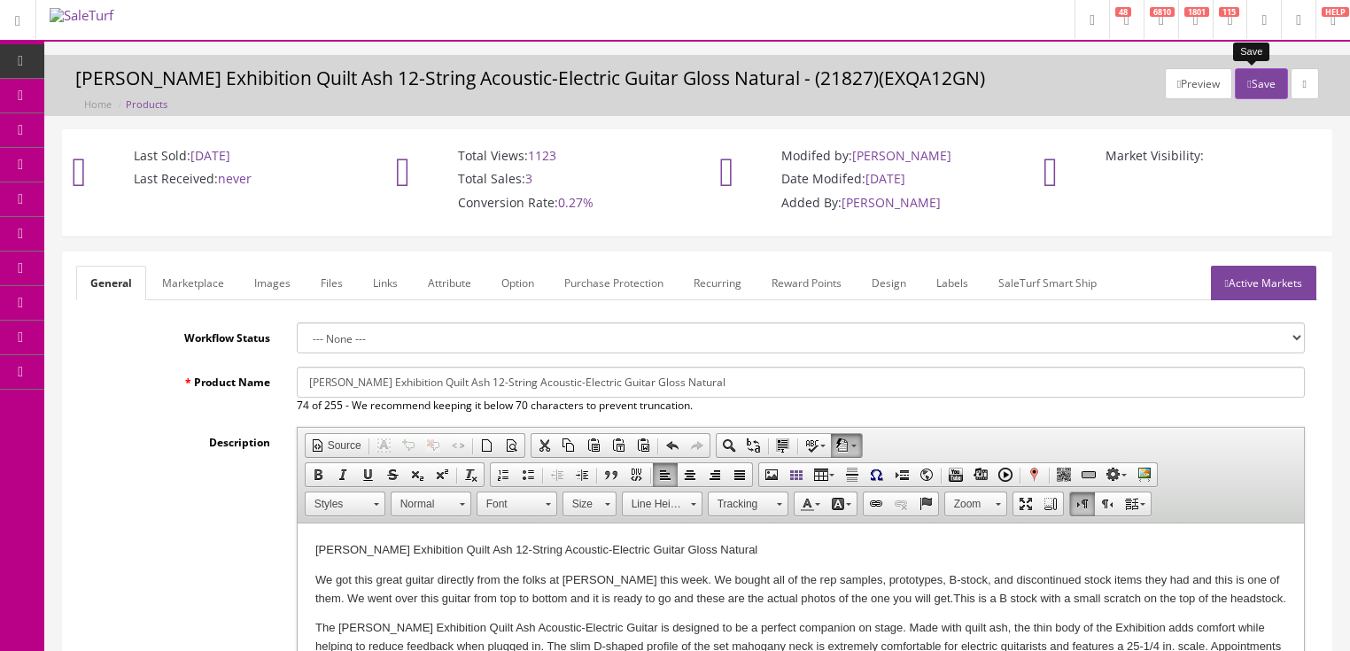
click at [1262, 86] on button "Save" at bounding box center [1261, 83] width 52 height 31
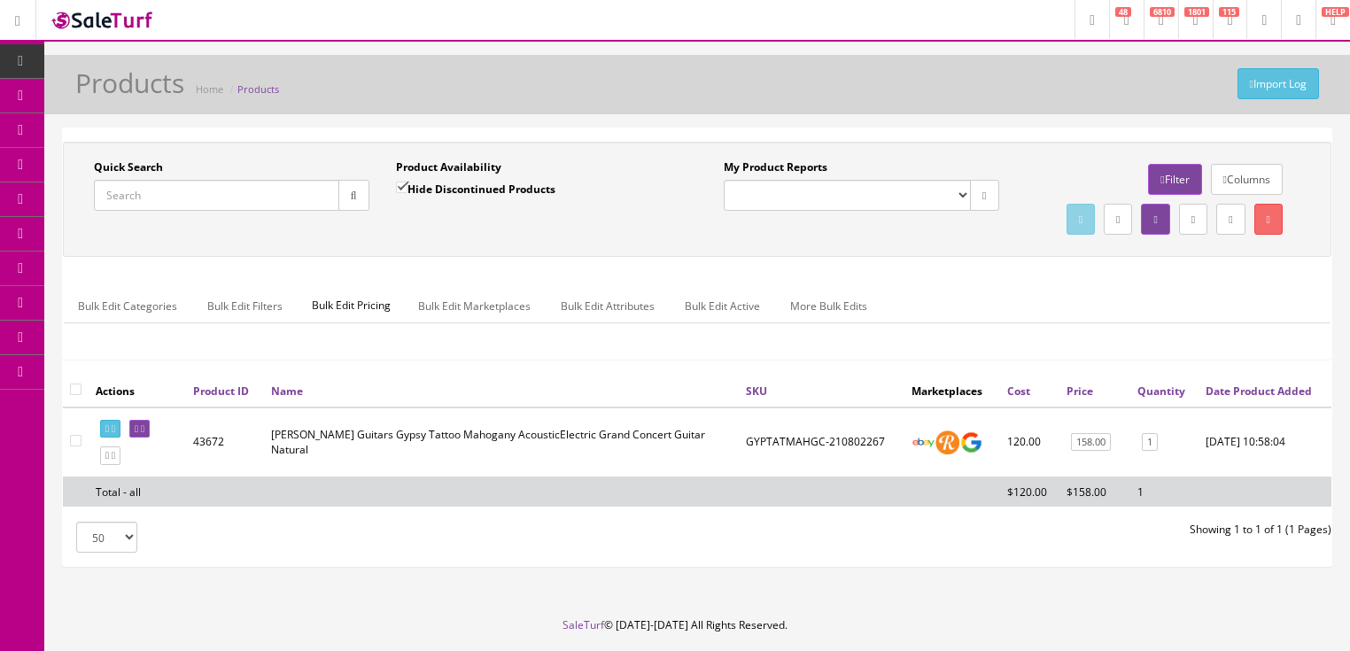
click at [243, 201] on input "Quick Search" at bounding box center [216, 195] width 245 height 31
paste input "EXQA12GN-17050307"
click at [358, 203] on button "button" at bounding box center [353, 195] width 31 height 31
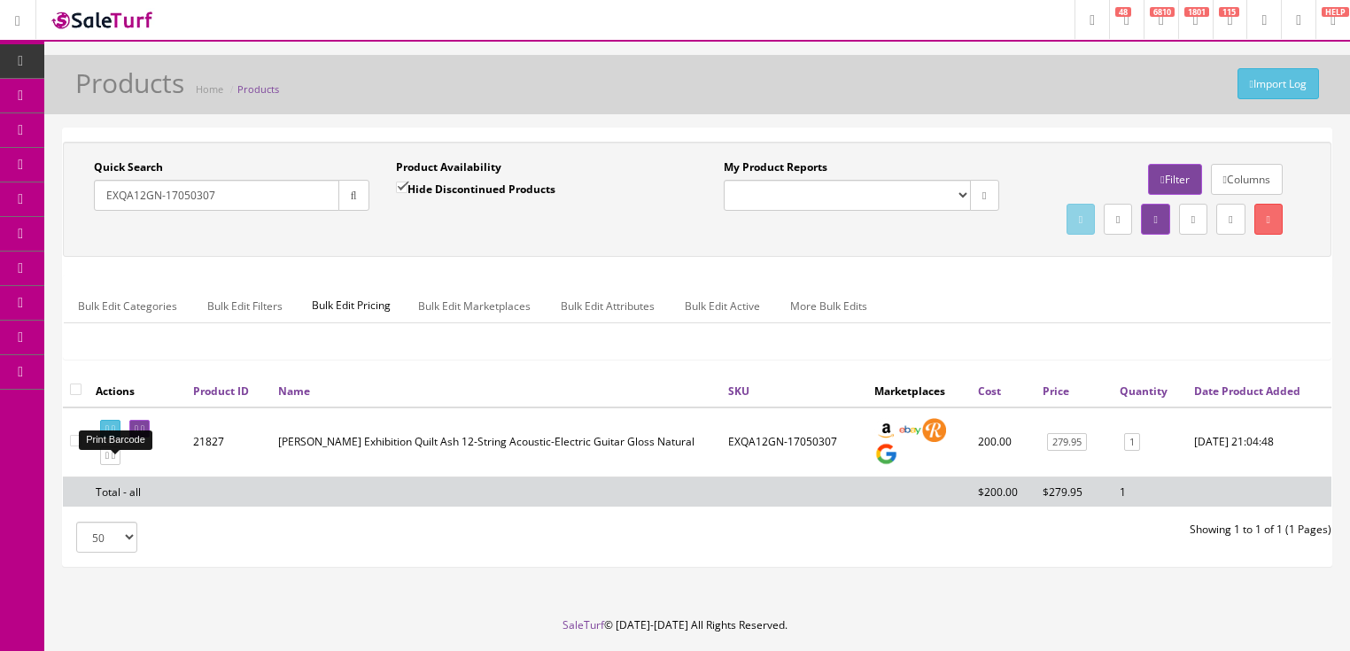
click at [114, 439] on link at bounding box center [110, 429] width 20 height 19
drag, startPoint x: 227, startPoint y: 200, endPoint x: 96, endPoint y: 255, distance: 142.2
click at [96, 239] on div "Quick Search EXQA12GN-17050307 Date From Product Availability Hide Discontinued…" at bounding box center [697, 199] width 1260 height 80
type input "lab30tribal"
click at [402, 191] on input "Hide Discontinued Products" at bounding box center [402, 188] width 12 height 12
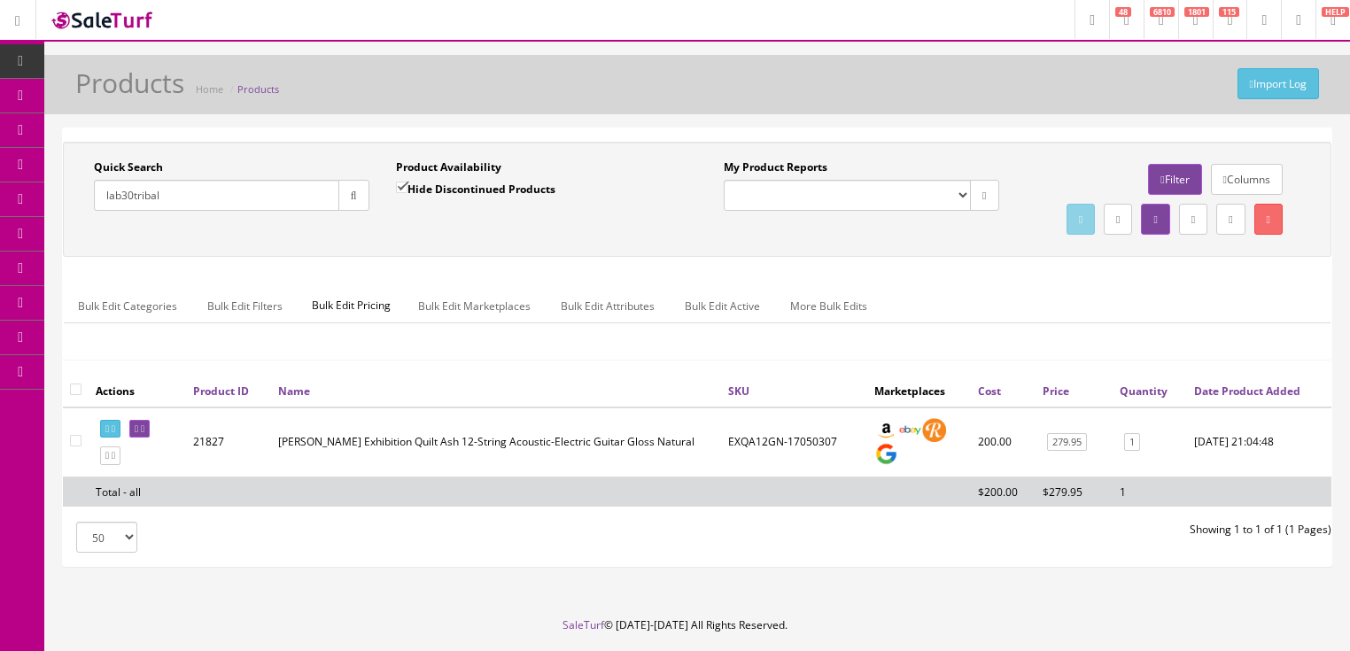
checkbox input "false"
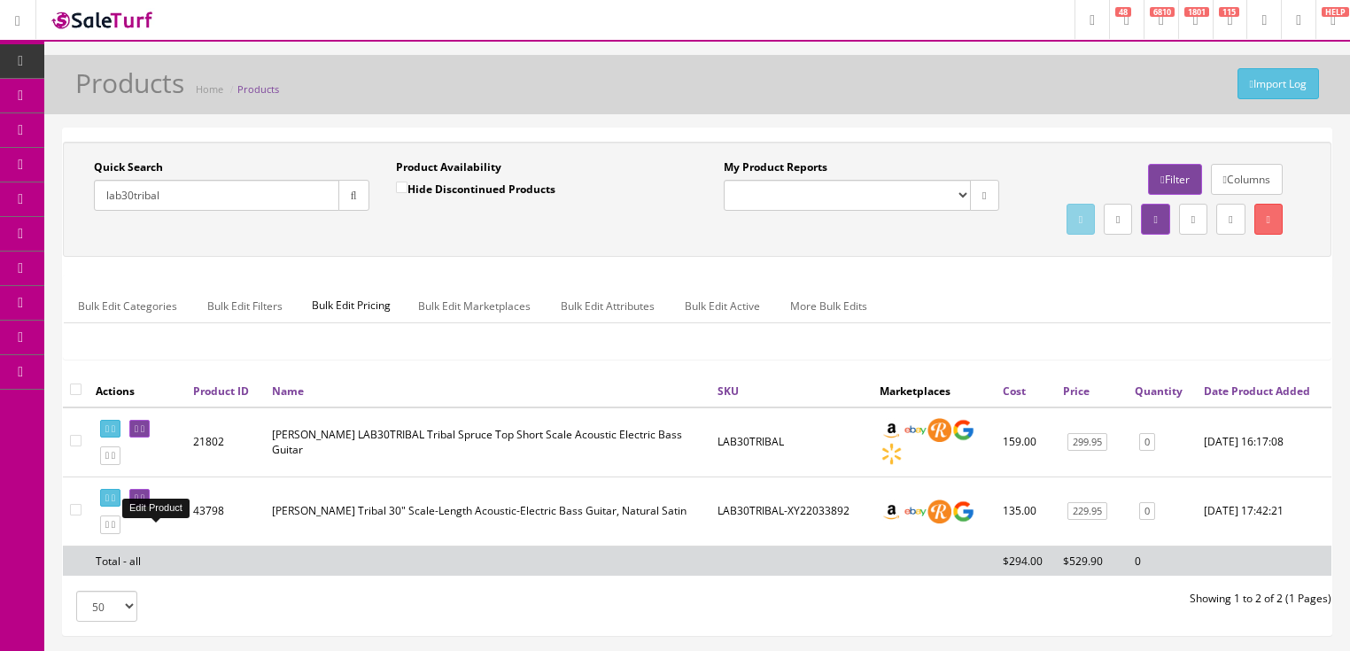
click at [138, 503] on icon at bounding box center [137, 499] width 4 height 10
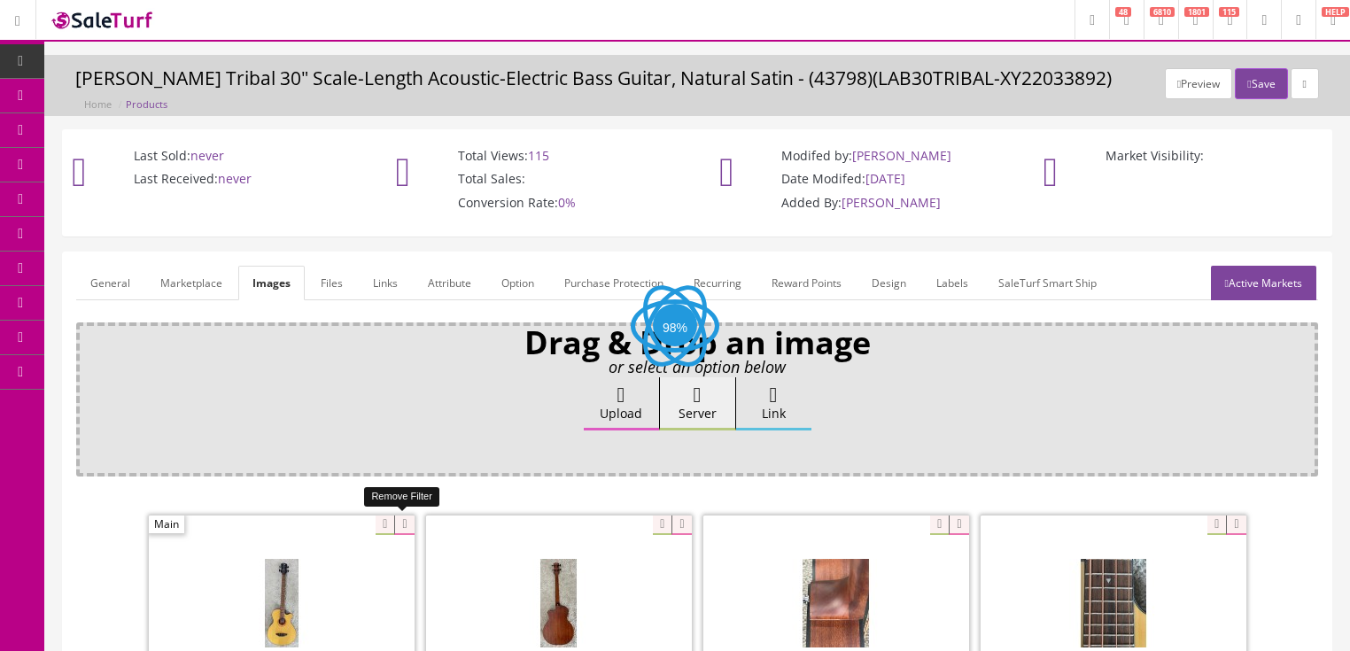
click at [408, 523] on icon at bounding box center [403, 525] width 19 height 19
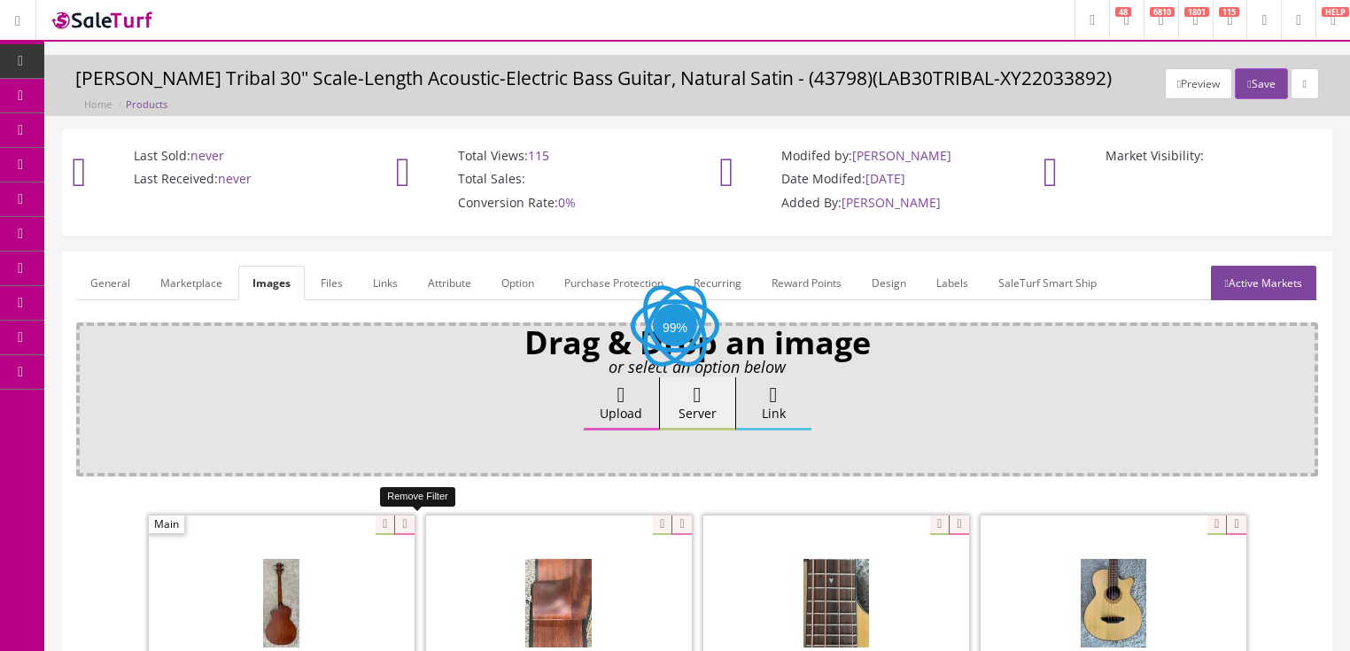
drag, startPoint x: 408, startPoint y: 523, endPoint x: 354, endPoint y: 524, distance: 54.1
click at [394, 522] on icon at bounding box center [403, 525] width 19 height 19
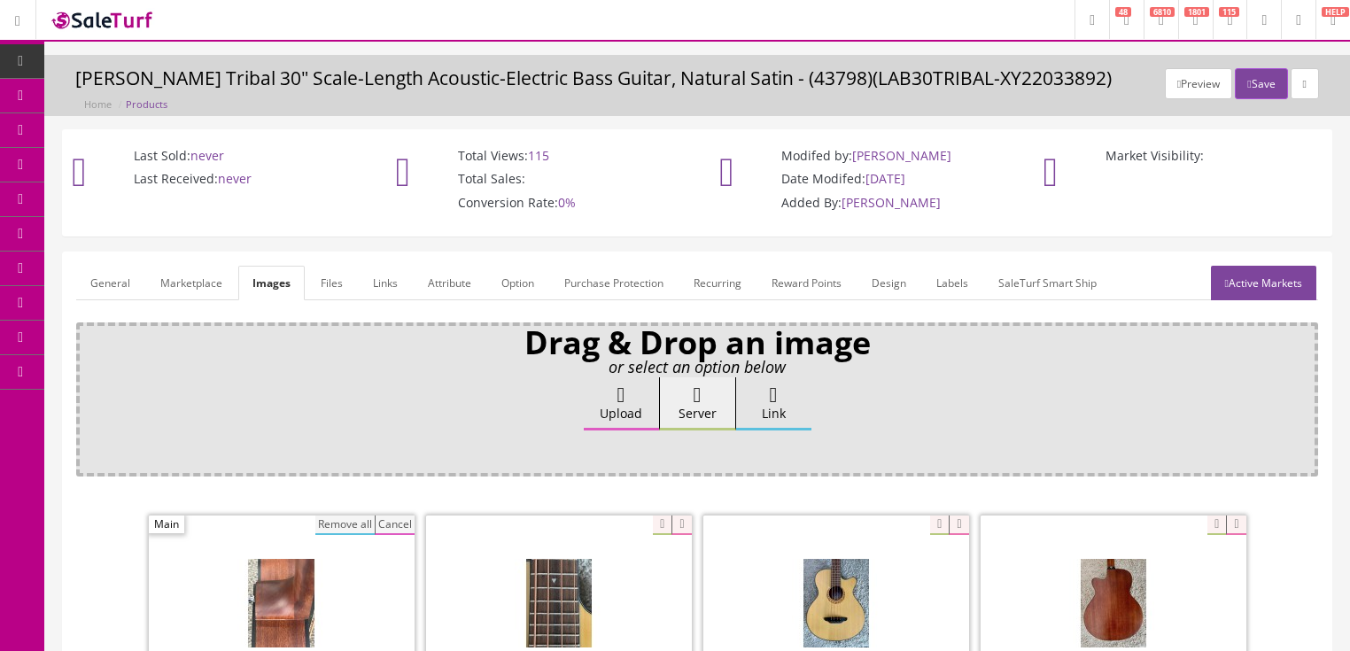
click at [338, 523] on button "Remove all" at bounding box center [344, 525] width 59 height 19
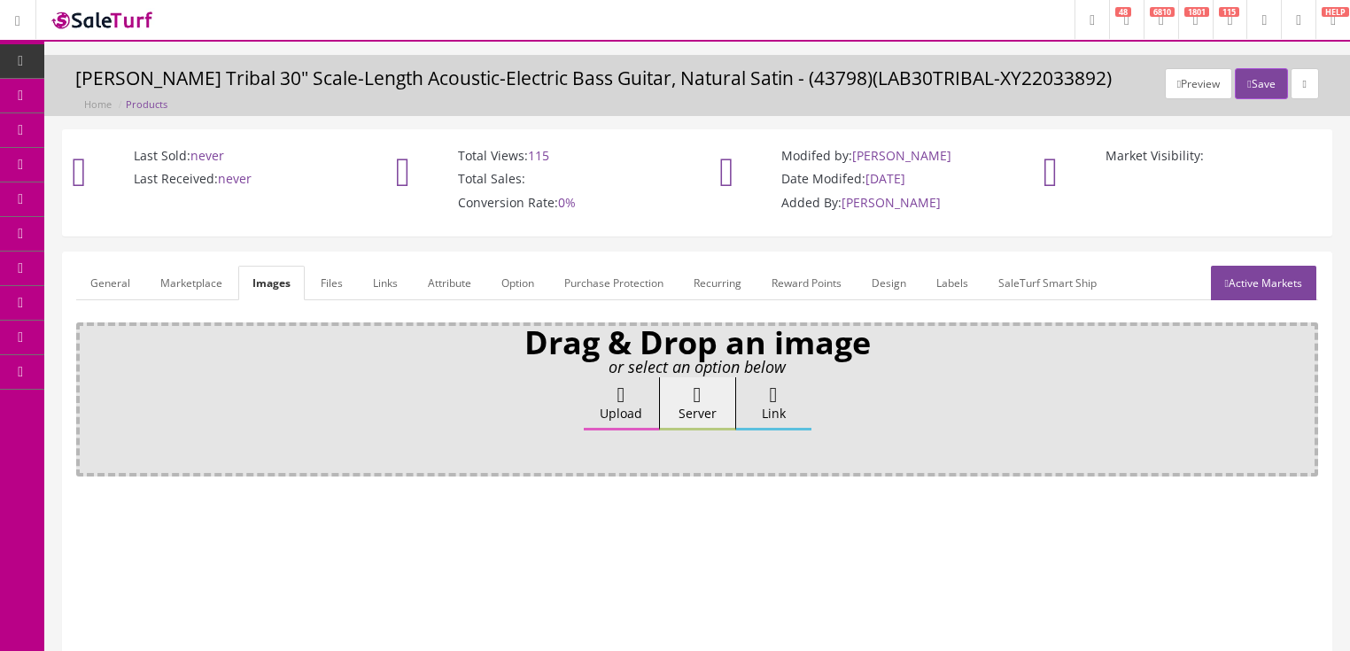
click at [616, 403] on label "Upload" at bounding box center [621, 403] width 75 height 53
click at [89, 395] on input "Upload" at bounding box center [89, 386] width 0 height 18
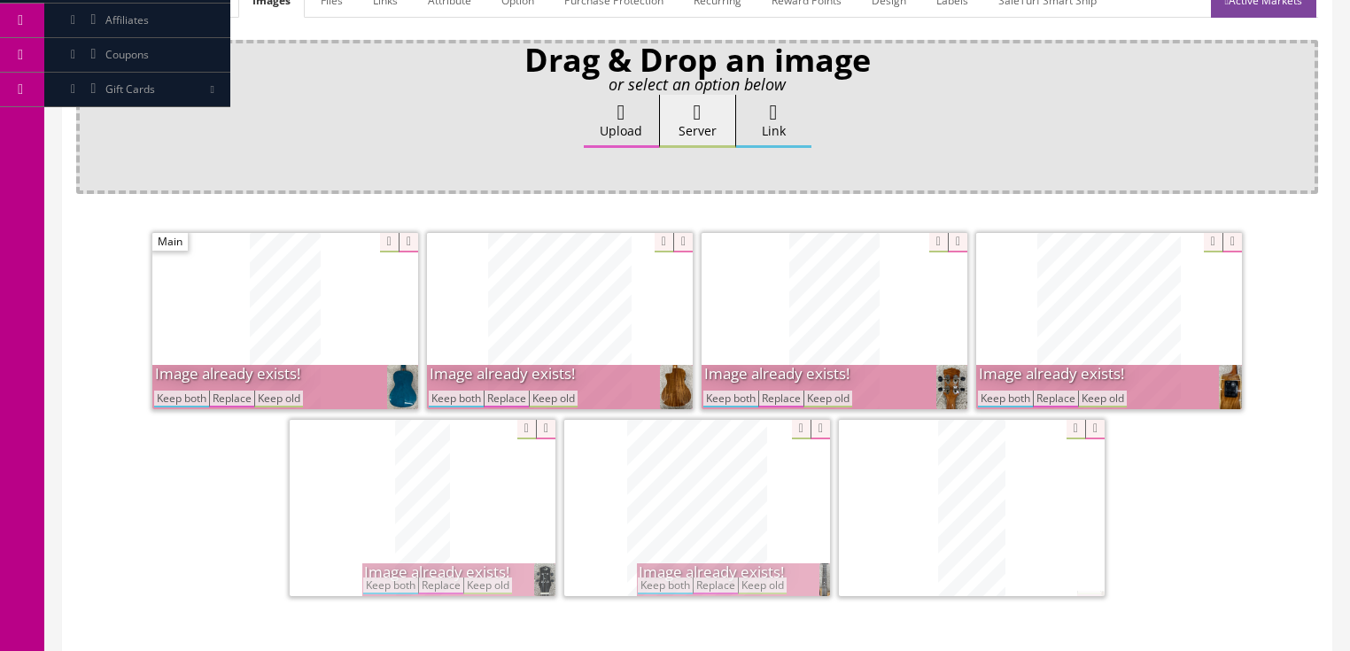
scroll to position [284, 0]
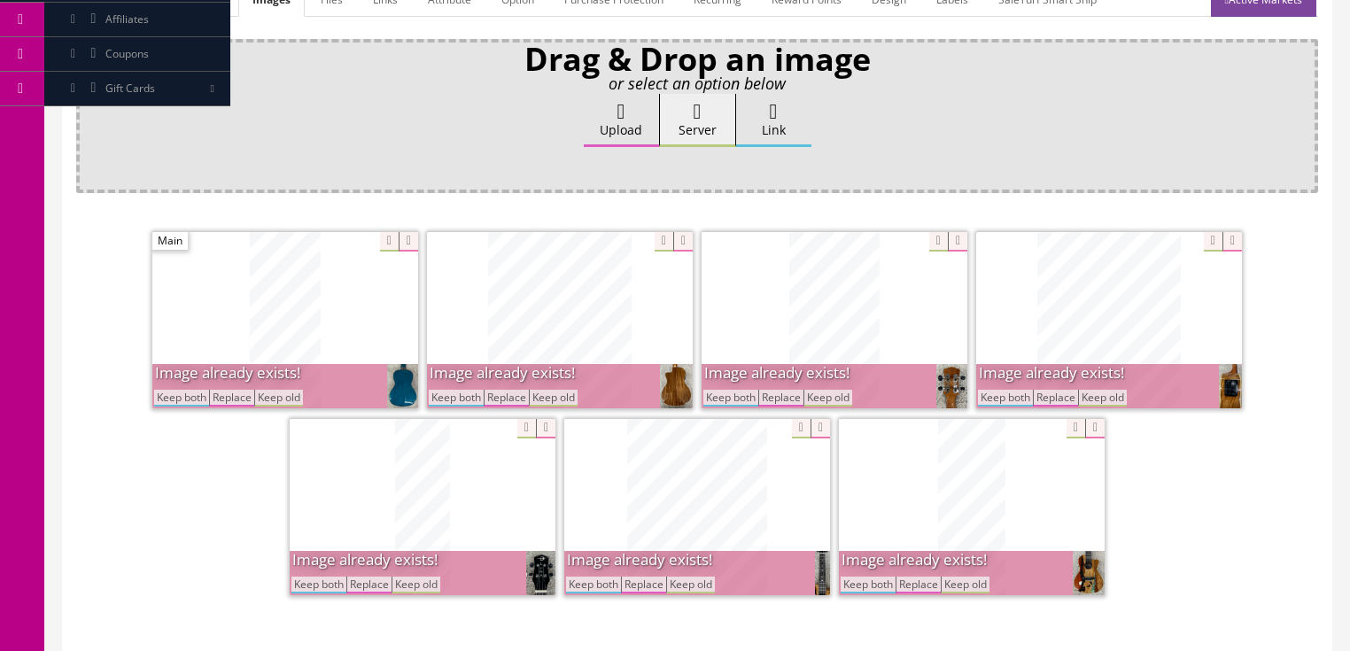
drag, startPoint x: 733, startPoint y: 400, endPoint x: 774, endPoint y: 400, distance: 41.6
click at [735, 400] on button "Keep both" at bounding box center [731, 398] width 55 height 17
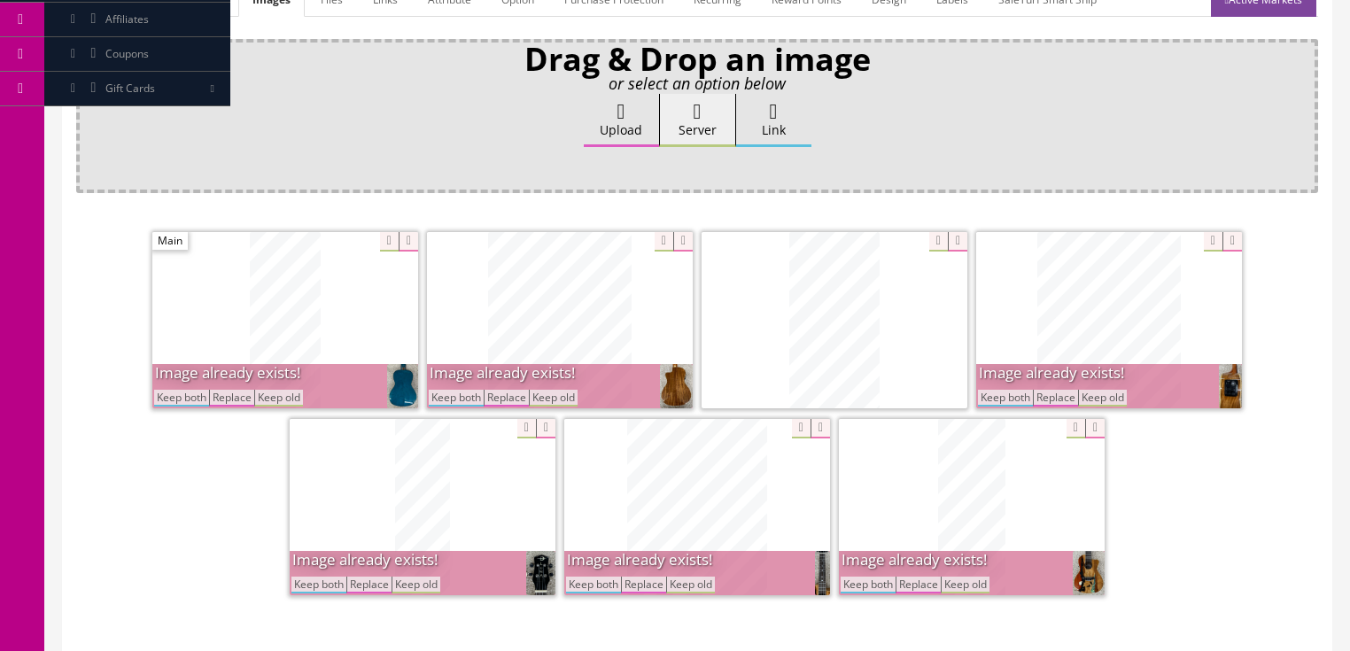
drag, startPoint x: 980, startPoint y: 395, endPoint x: 964, endPoint y: 442, distance: 49.6
click at [981, 395] on button "Keep both" at bounding box center [1005, 398] width 55 height 17
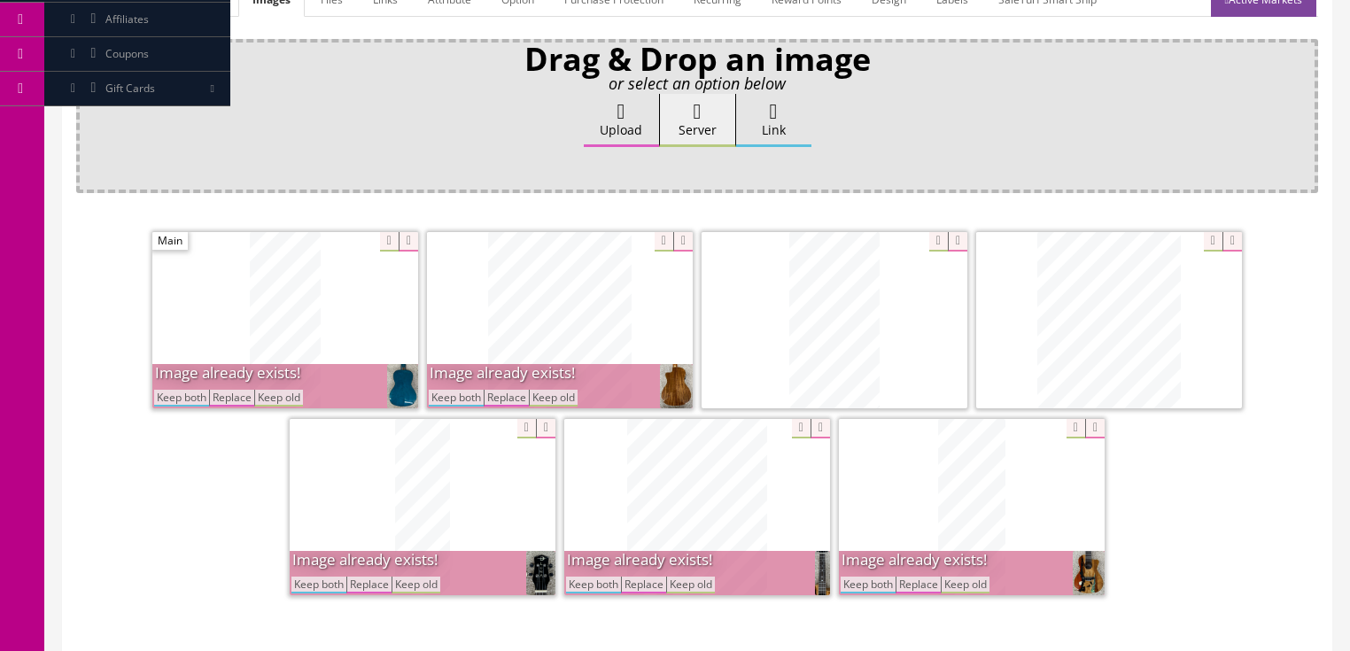
drag, startPoint x: 862, startPoint y: 579, endPoint x: 845, endPoint y: 581, distance: 17.0
click at [861, 579] on button "Keep both" at bounding box center [868, 585] width 55 height 17
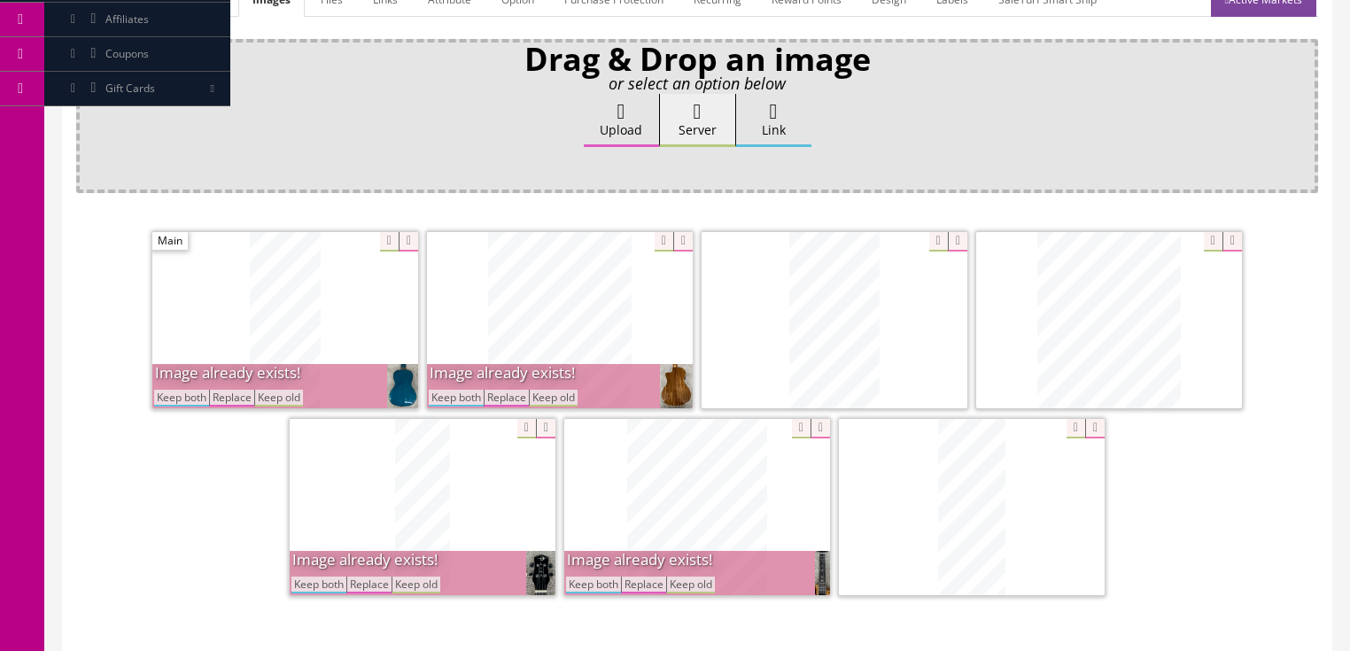
drag, startPoint x: 603, startPoint y: 580, endPoint x: 527, endPoint y: 480, distance: 125.3
click at [603, 579] on button "Keep both" at bounding box center [593, 585] width 55 height 17
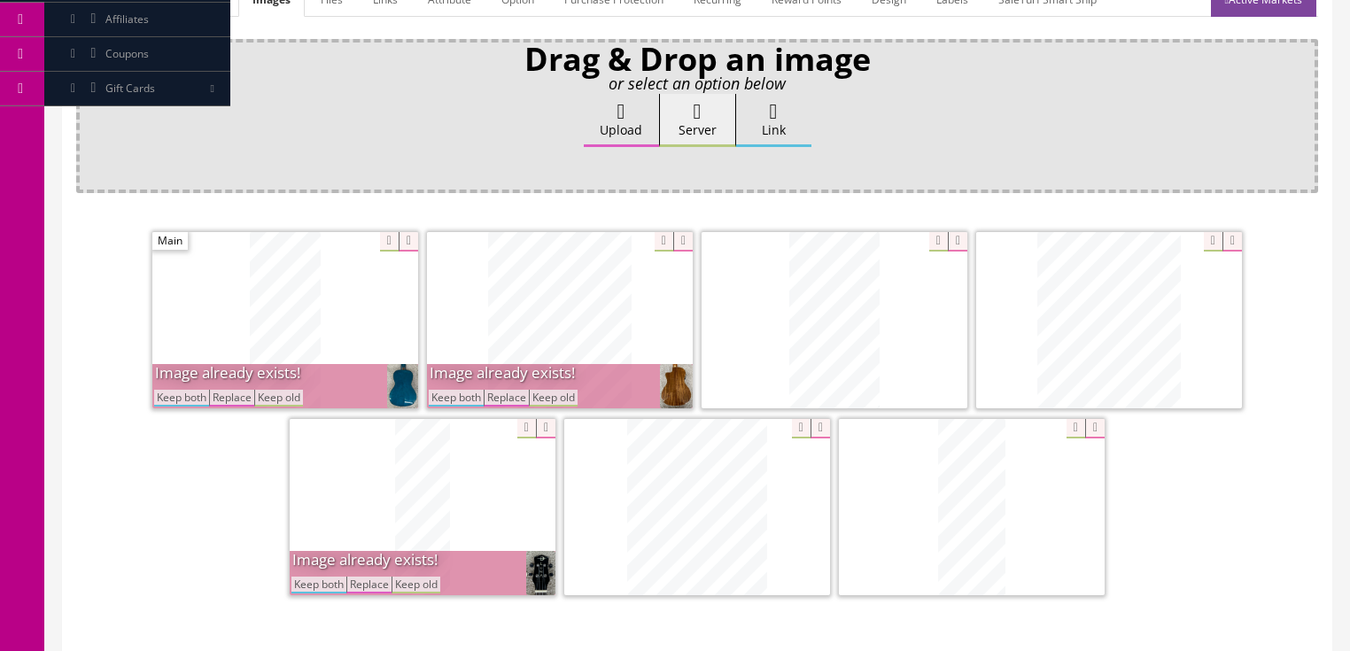
drag, startPoint x: 473, startPoint y: 399, endPoint x: 409, endPoint y: 399, distance: 63.8
click at [468, 399] on button "Keep both" at bounding box center [456, 398] width 55 height 17
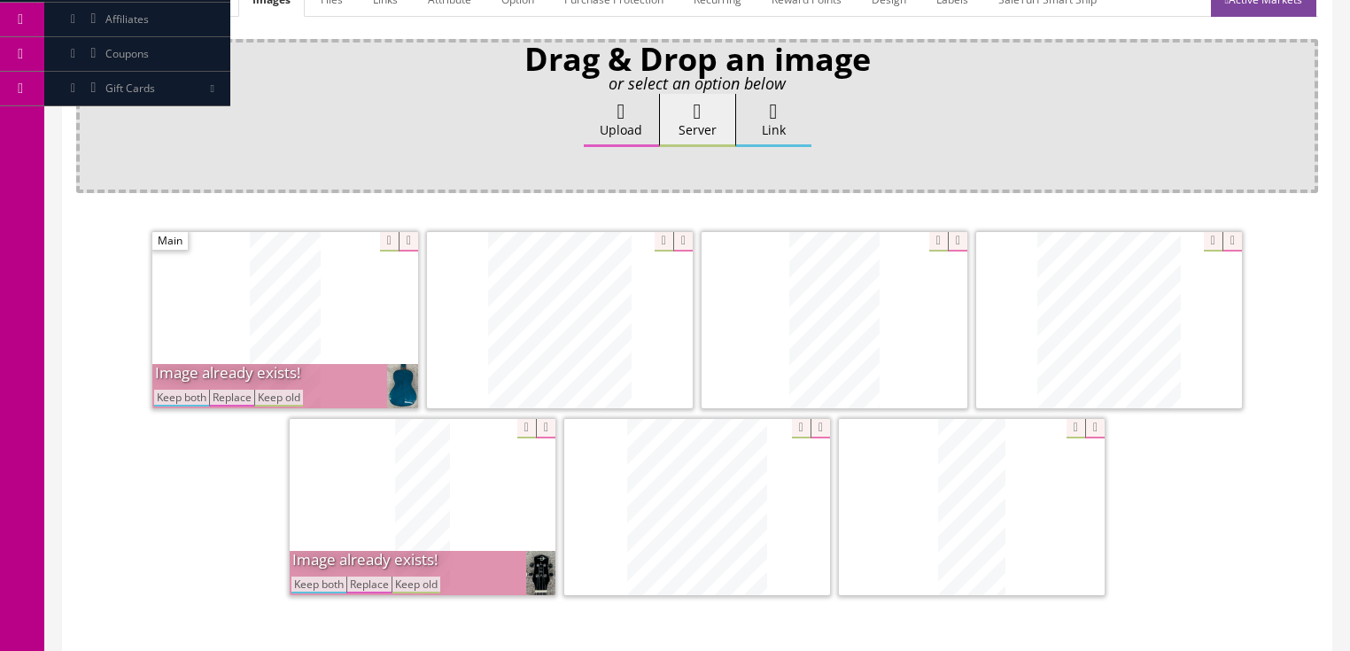
drag, startPoint x: 186, startPoint y: 390, endPoint x: 185, endPoint y: 402, distance: 12.4
click at [184, 390] on button "Keep both" at bounding box center [181, 398] width 55 height 17
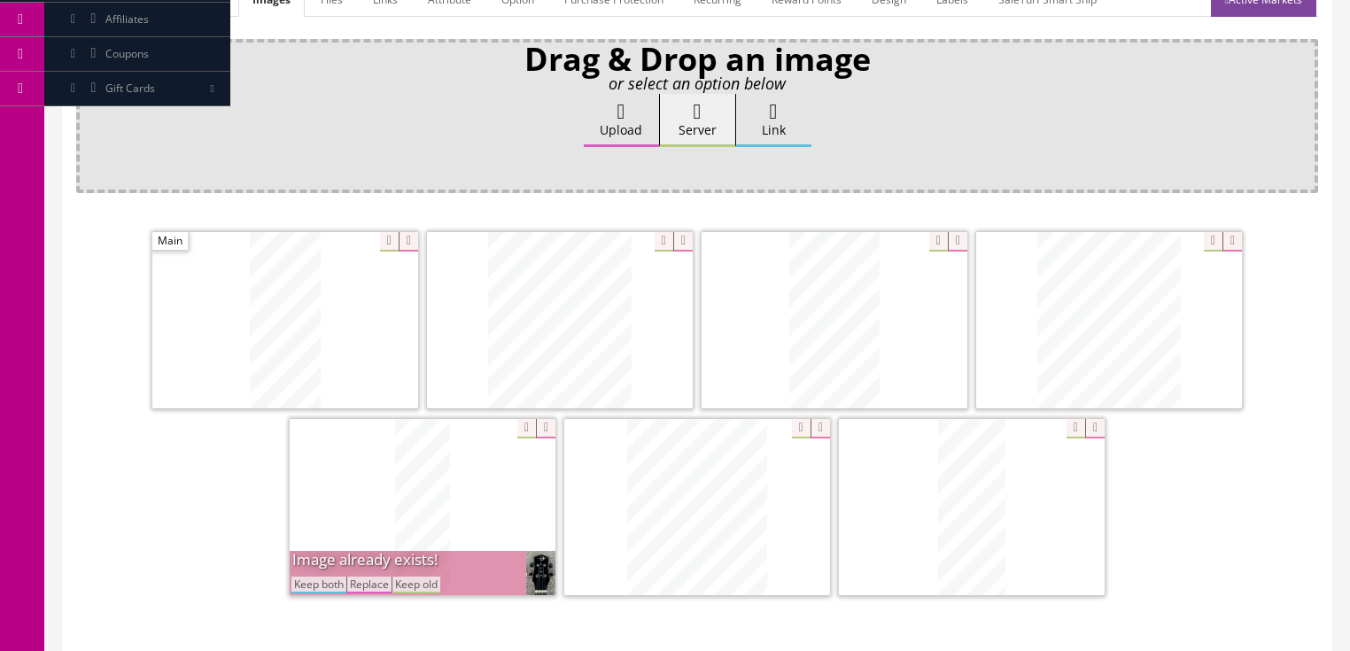
click at [310, 588] on button "Keep both" at bounding box center [319, 585] width 55 height 17
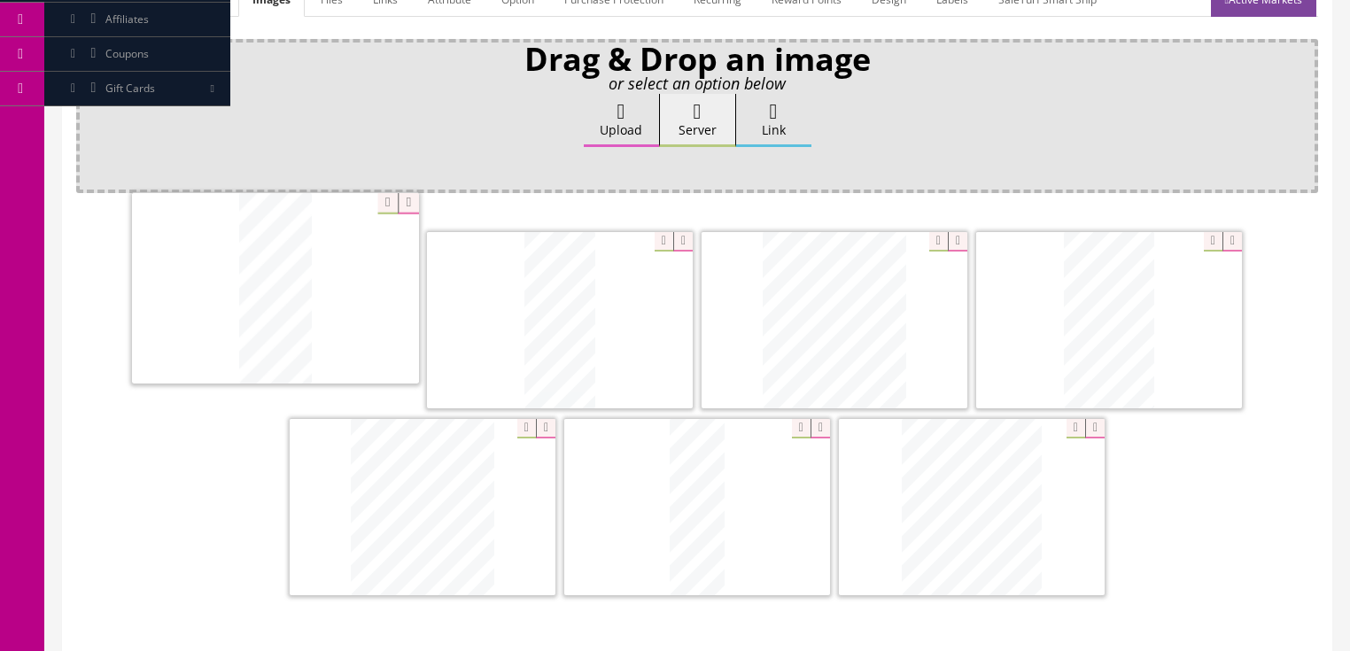
drag, startPoint x: 922, startPoint y: 539, endPoint x: 343, endPoint y: 358, distance: 606.2
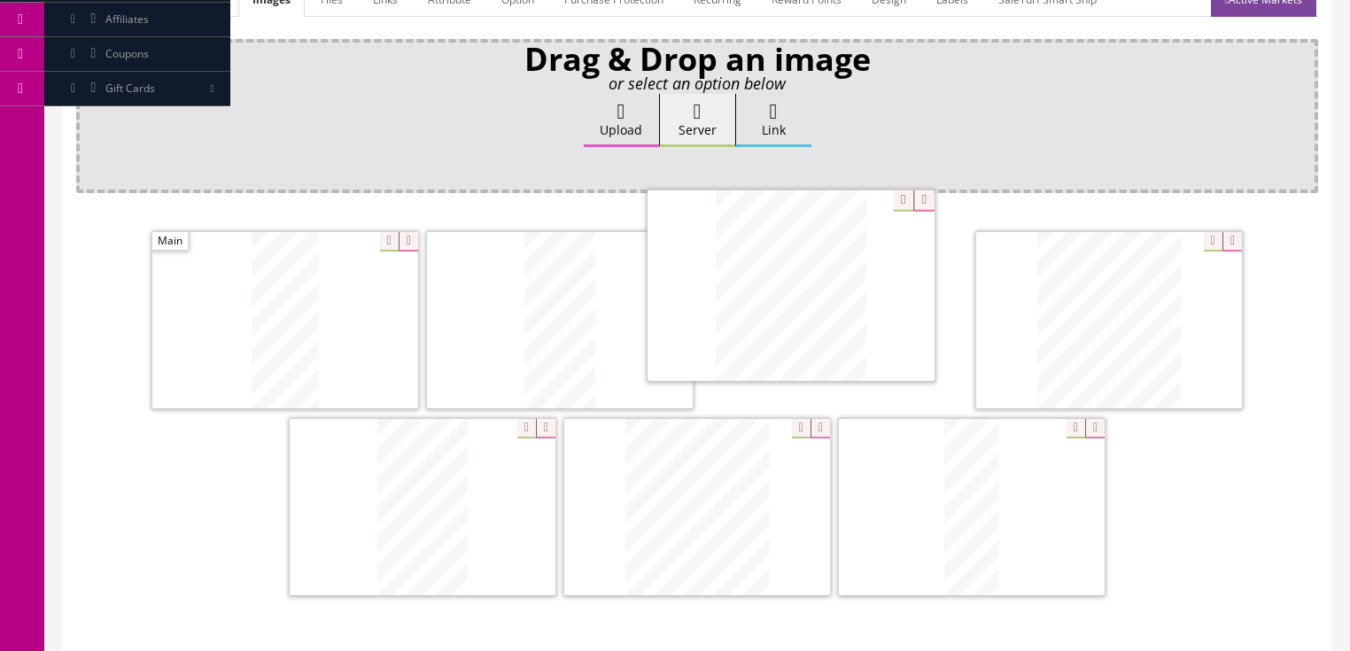
drag, startPoint x: 943, startPoint y: 539, endPoint x: 766, endPoint y: 326, distance: 276.8
drag, startPoint x: 773, startPoint y: 498, endPoint x: 1125, endPoint y: 310, distance: 399.6
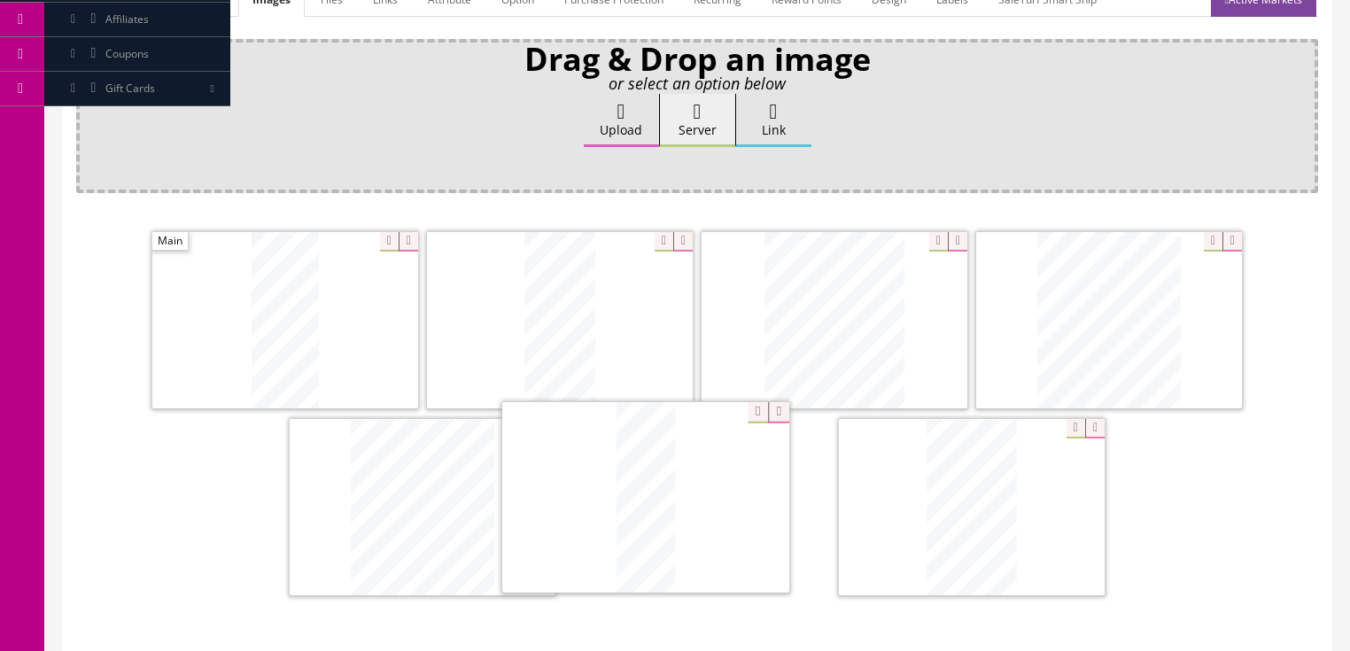
drag, startPoint x: 980, startPoint y: 546, endPoint x: 654, endPoint y: 539, distance: 326.1
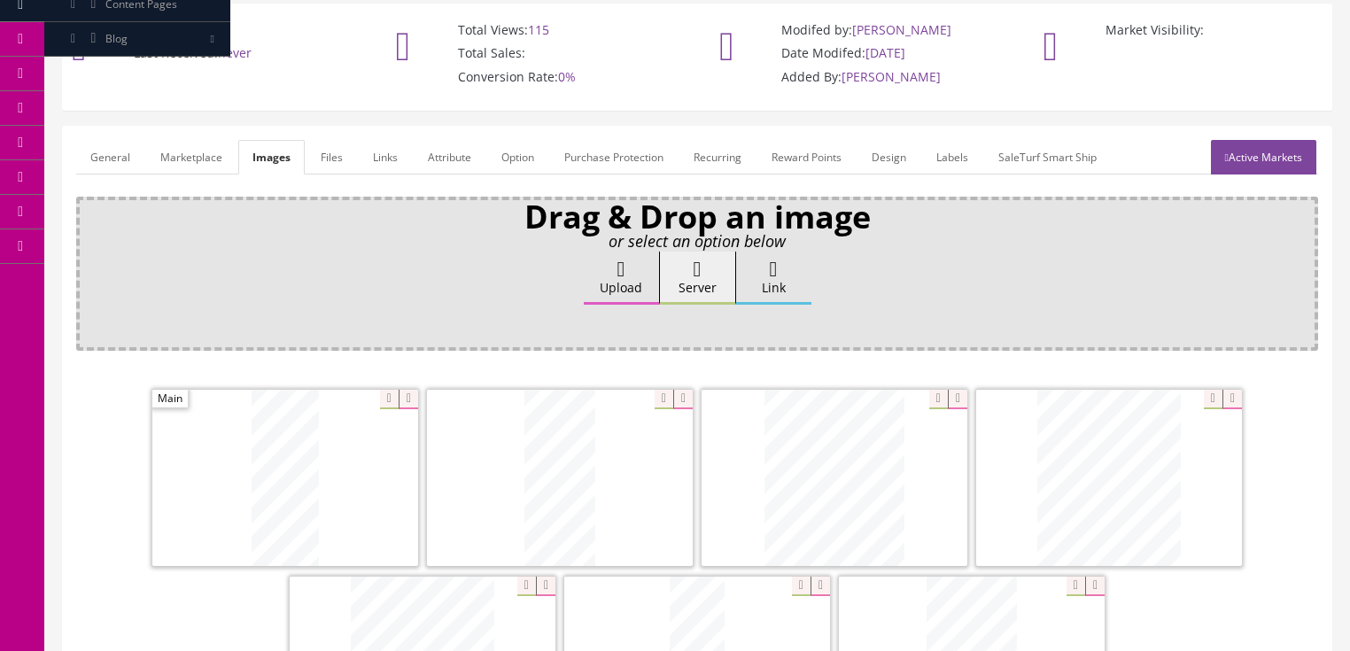
scroll to position [71, 0]
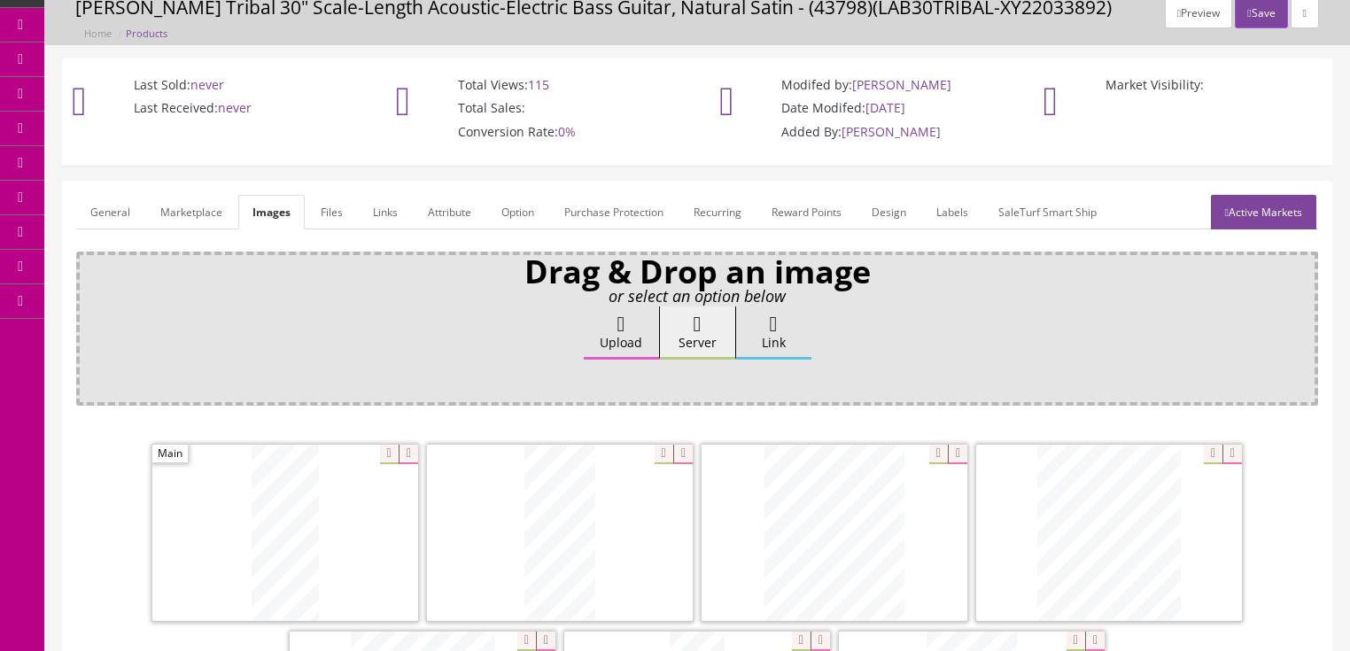
click at [103, 206] on link "General" at bounding box center [110, 212] width 68 height 35
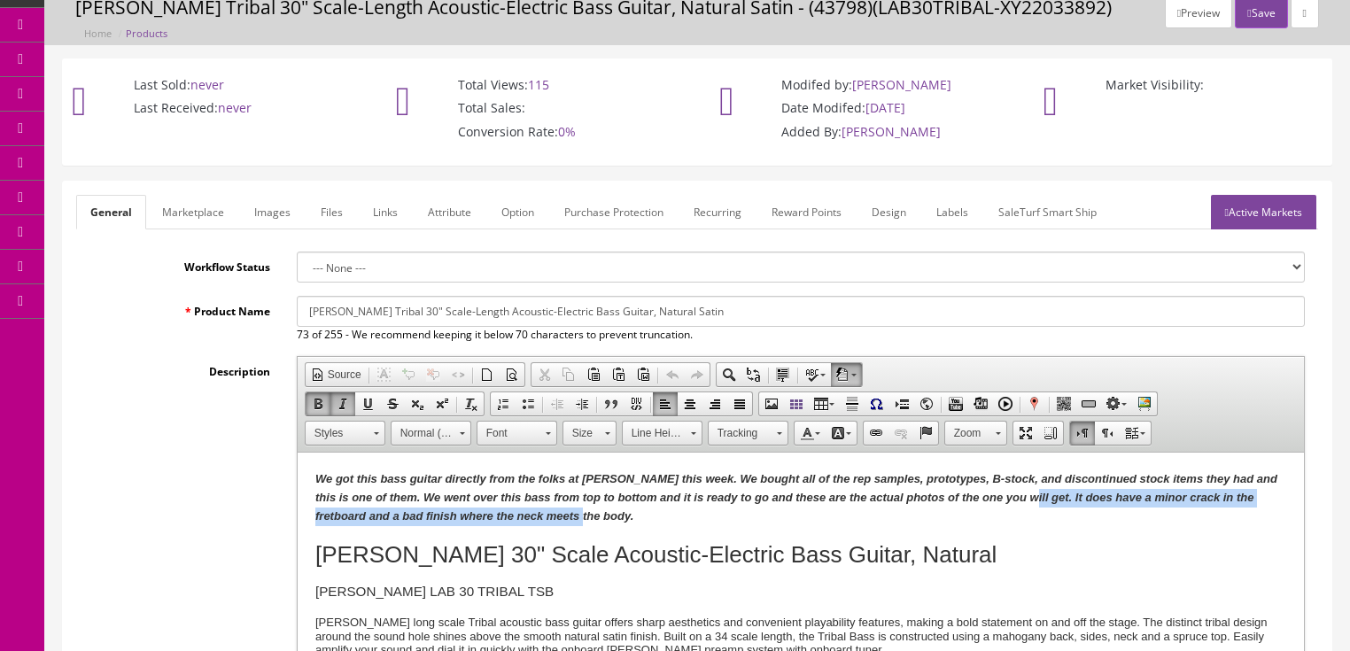
drag, startPoint x: 1014, startPoint y: 502, endPoint x: 1035, endPoint y: 519, distance: 27.7
click at [1035, 519] on div "We got this bass guitar directly from the folks at Dean this week. We bought al…" at bounding box center [800, 497] width 971 height 55
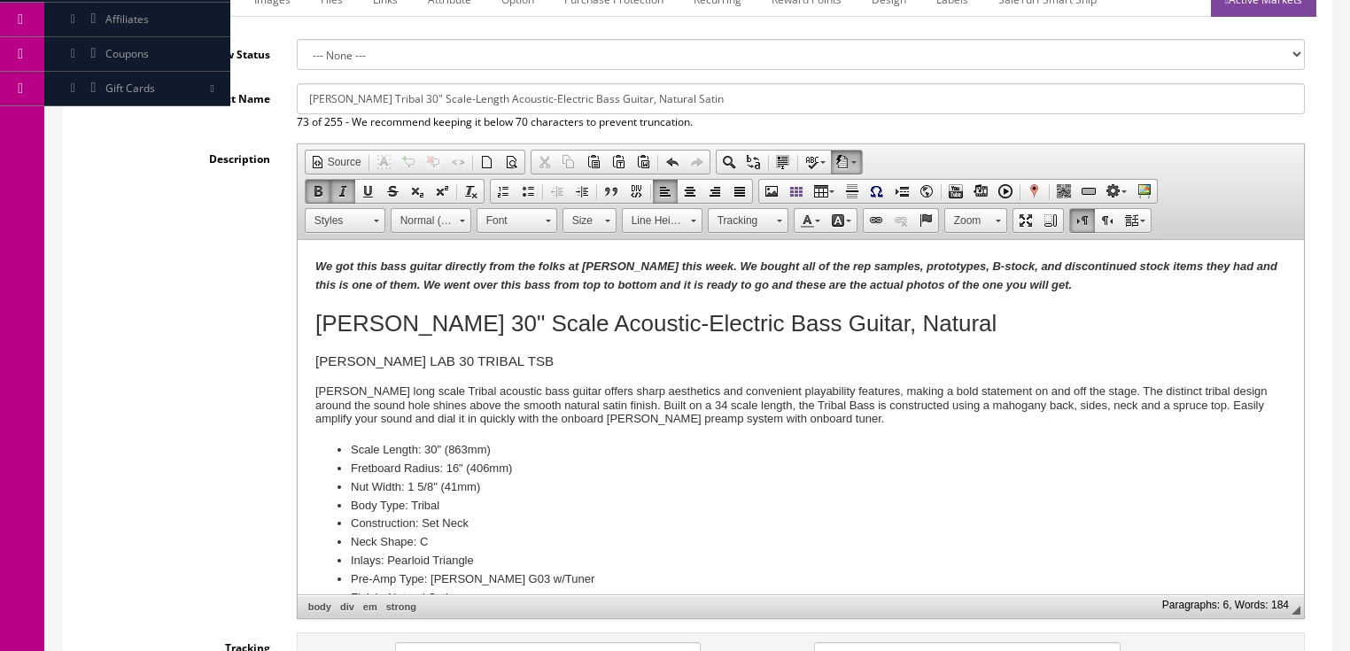
scroll to position [425, 0]
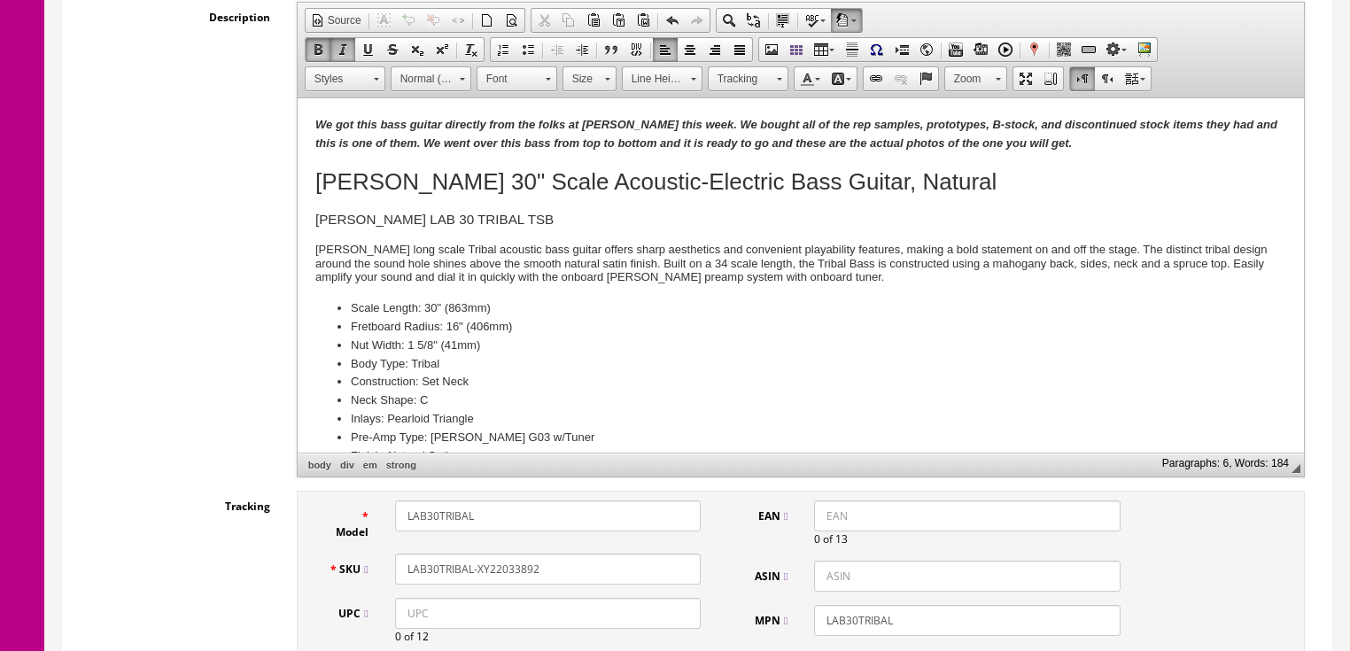
drag, startPoint x: 477, startPoint y: 565, endPoint x: 581, endPoint y: 574, distance: 104.9
click at [581, 574] on input "LAB30TRIBAL-XY22033892" at bounding box center [548, 569] width 306 height 31
drag, startPoint x: 574, startPoint y: 574, endPoint x: 375, endPoint y: 574, distance: 199.4
click at [369, 574] on div "SKU LAB30TRIBAL-22040663" at bounding box center [515, 569] width 400 height 31
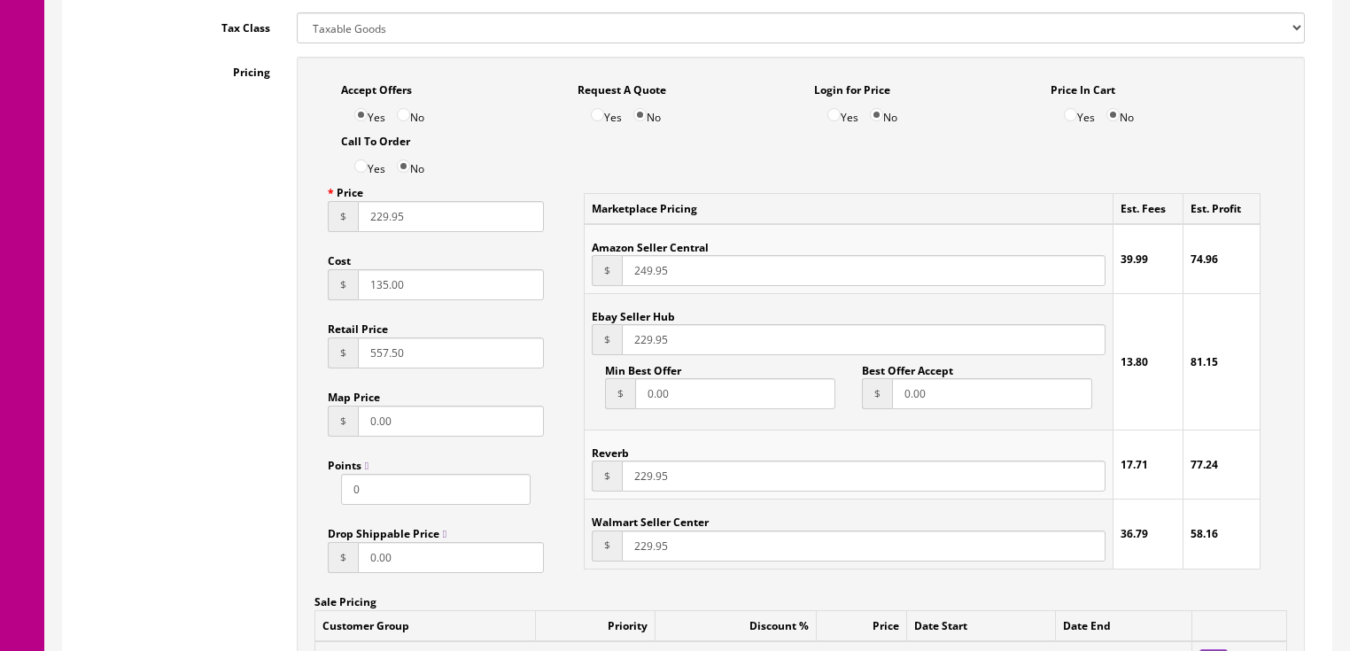
scroll to position [1418, 0]
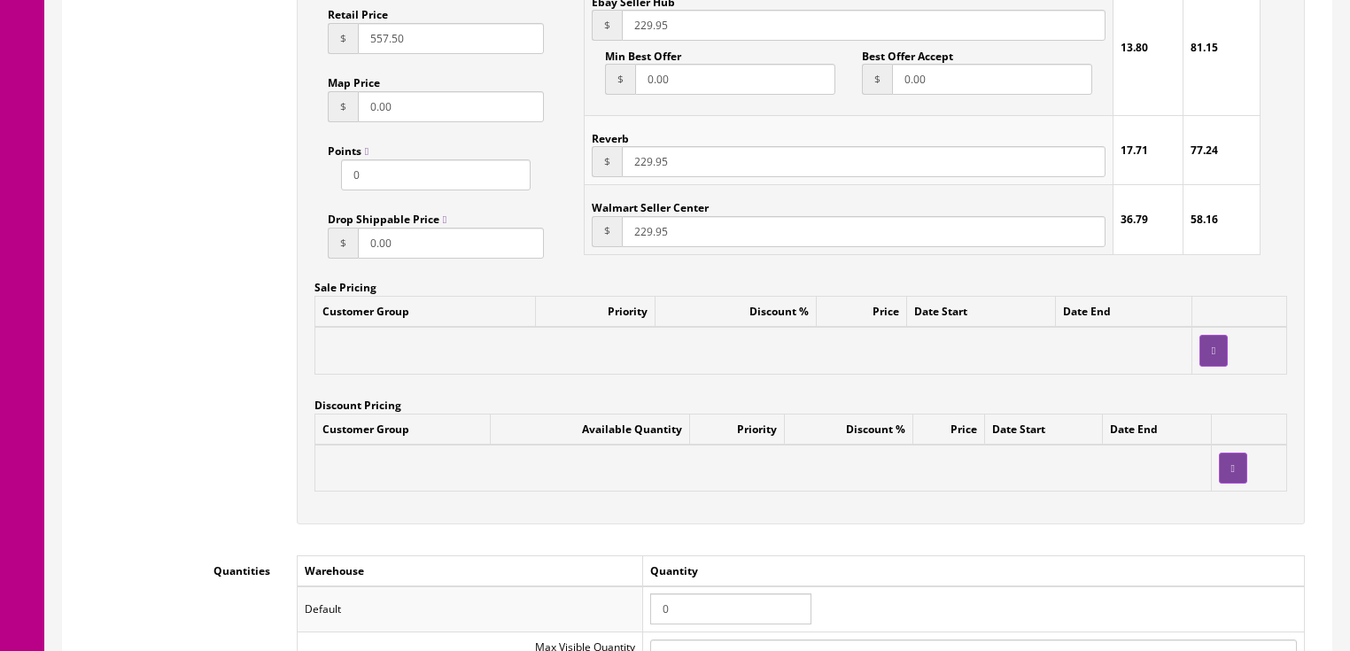
type input "LAB30TRIBAL-22040663"
drag, startPoint x: 694, startPoint y: 611, endPoint x: 631, endPoint y: 611, distance: 62.9
click at [631, 611] on tr "Default 0" at bounding box center [800, 610] width 1007 height 46
type input "1"
click at [1093, 486] on td at bounding box center [763, 468] width 897 height 47
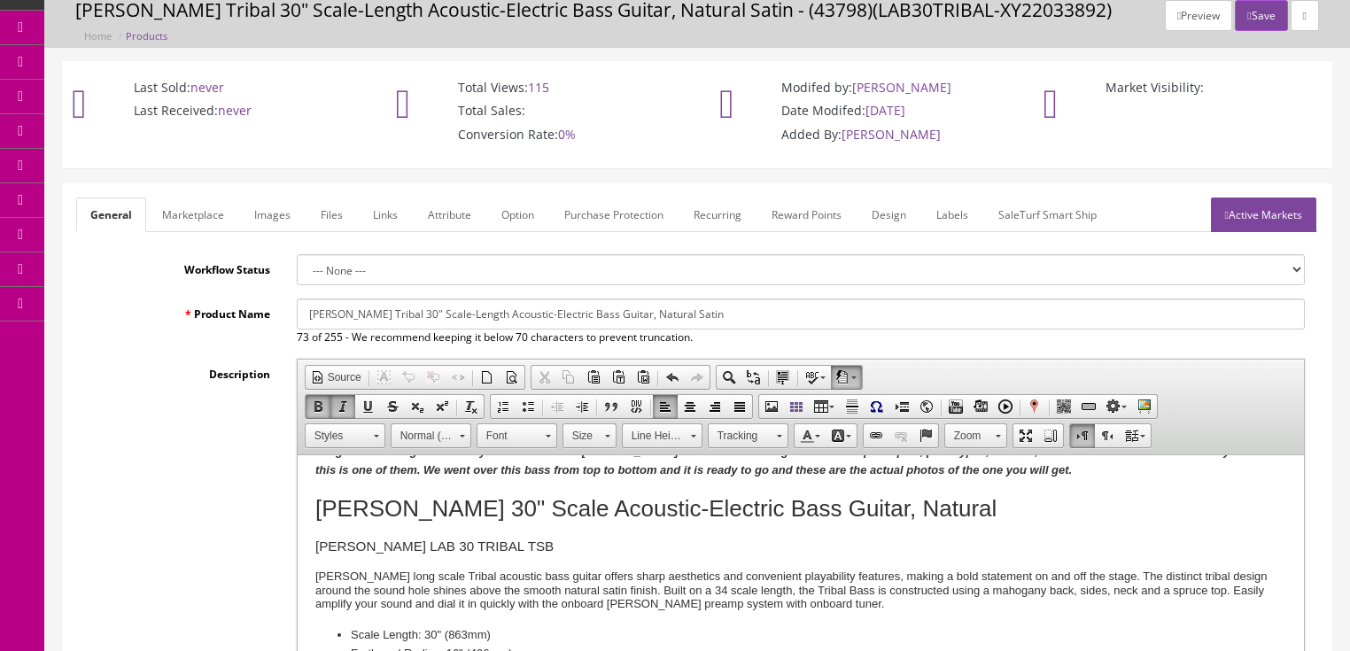
scroll to position [0, 0]
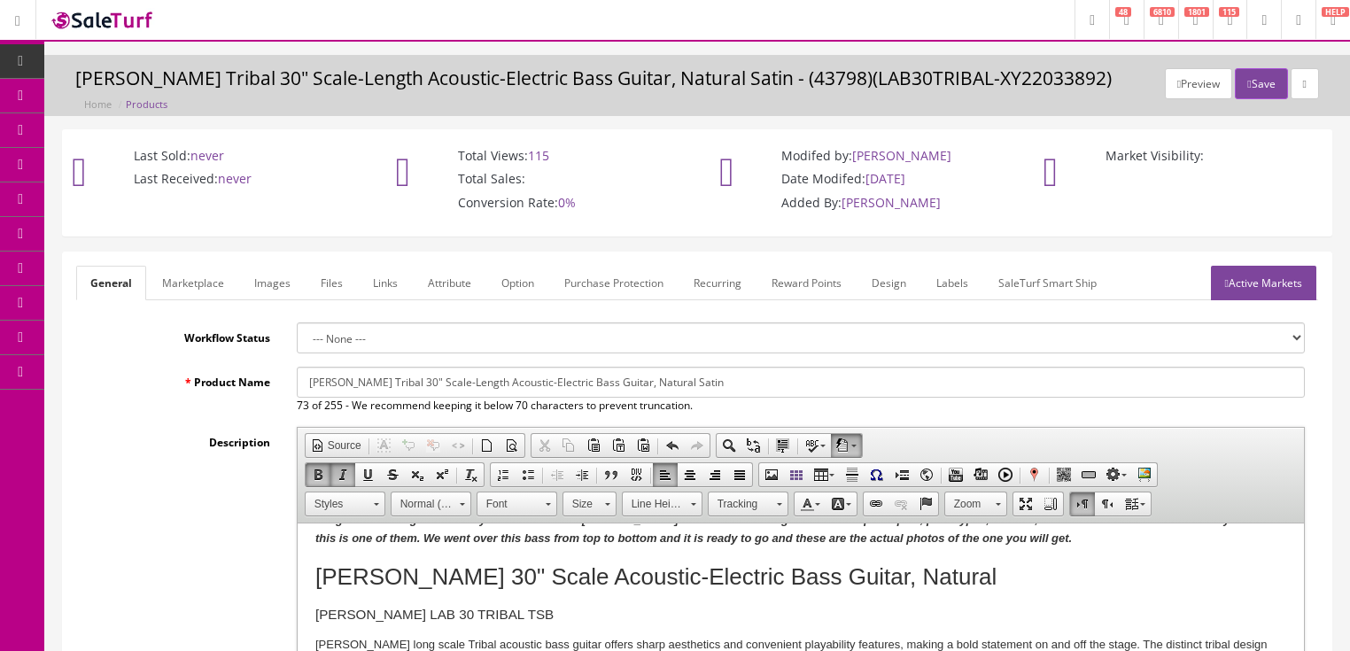
click at [1248, 282] on link "Active Markets" at bounding box center [1263, 283] width 105 height 35
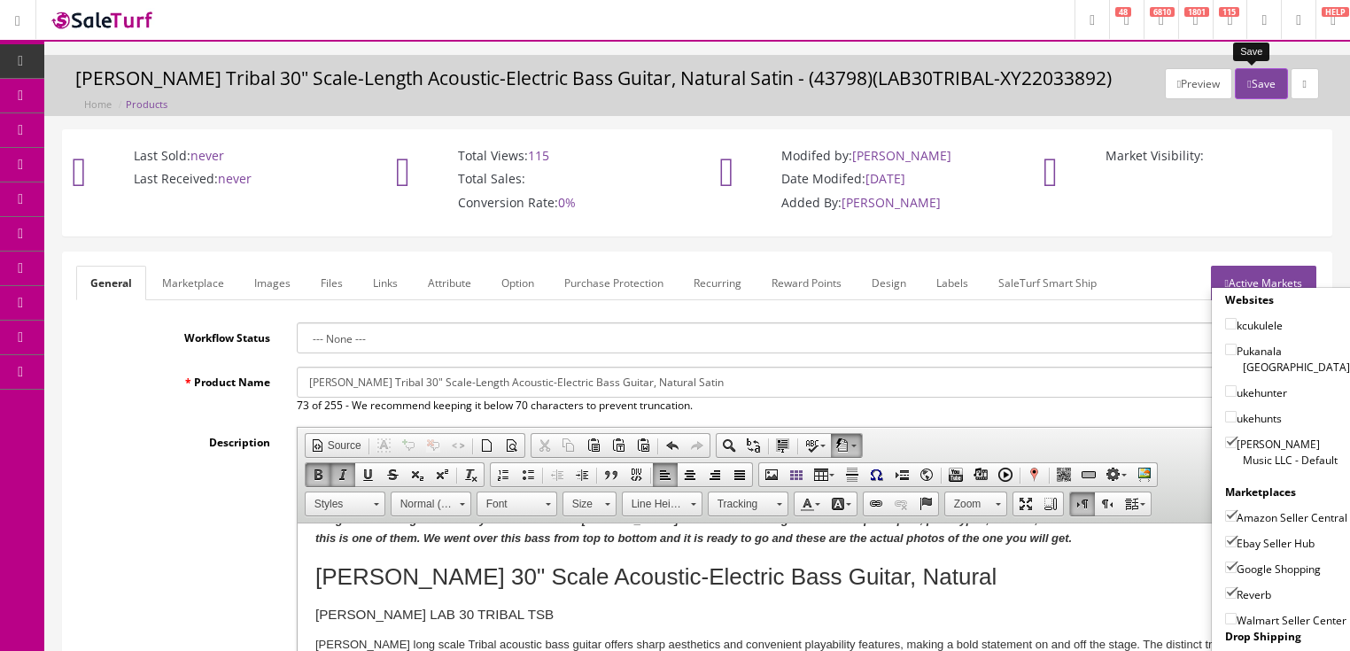
click at [1249, 83] on button "Save" at bounding box center [1261, 83] width 52 height 31
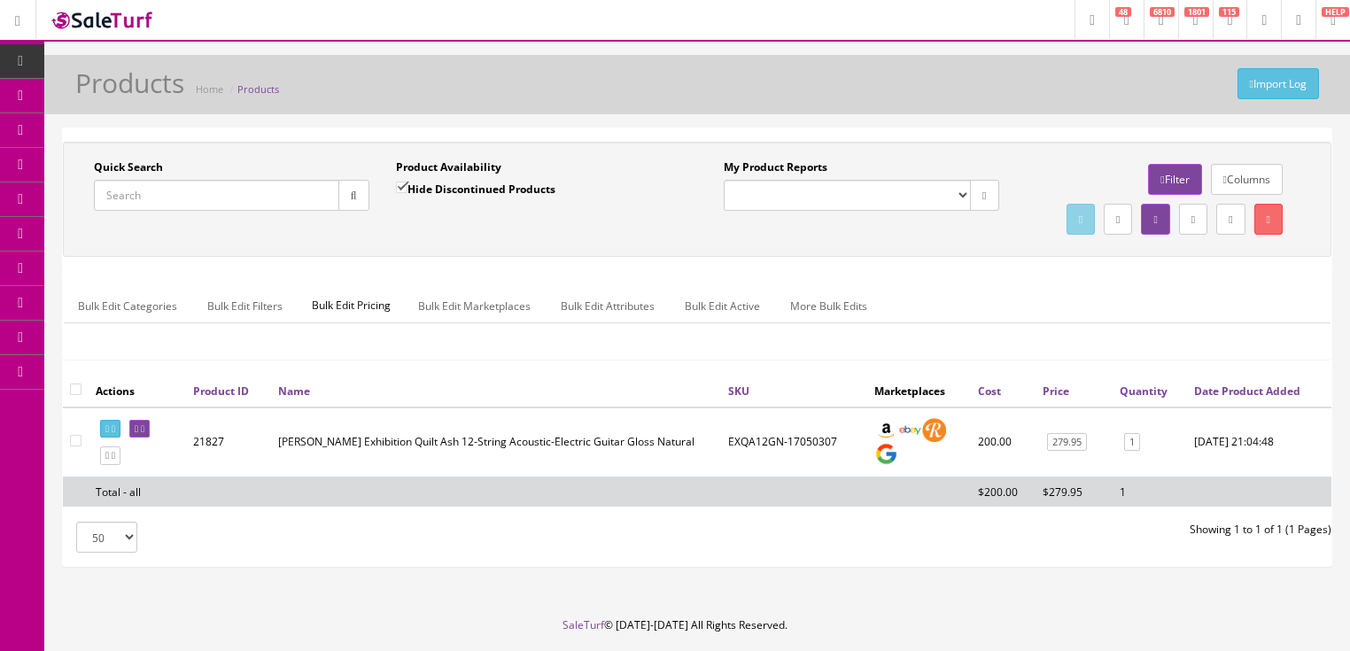
click at [229, 195] on input "Quick Search" at bounding box center [216, 195] width 245 height 31
paste input "LAB30TRIBAL-22040663"
click at [344, 195] on button "button" at bounding box center [353, 195] width 31 height 31
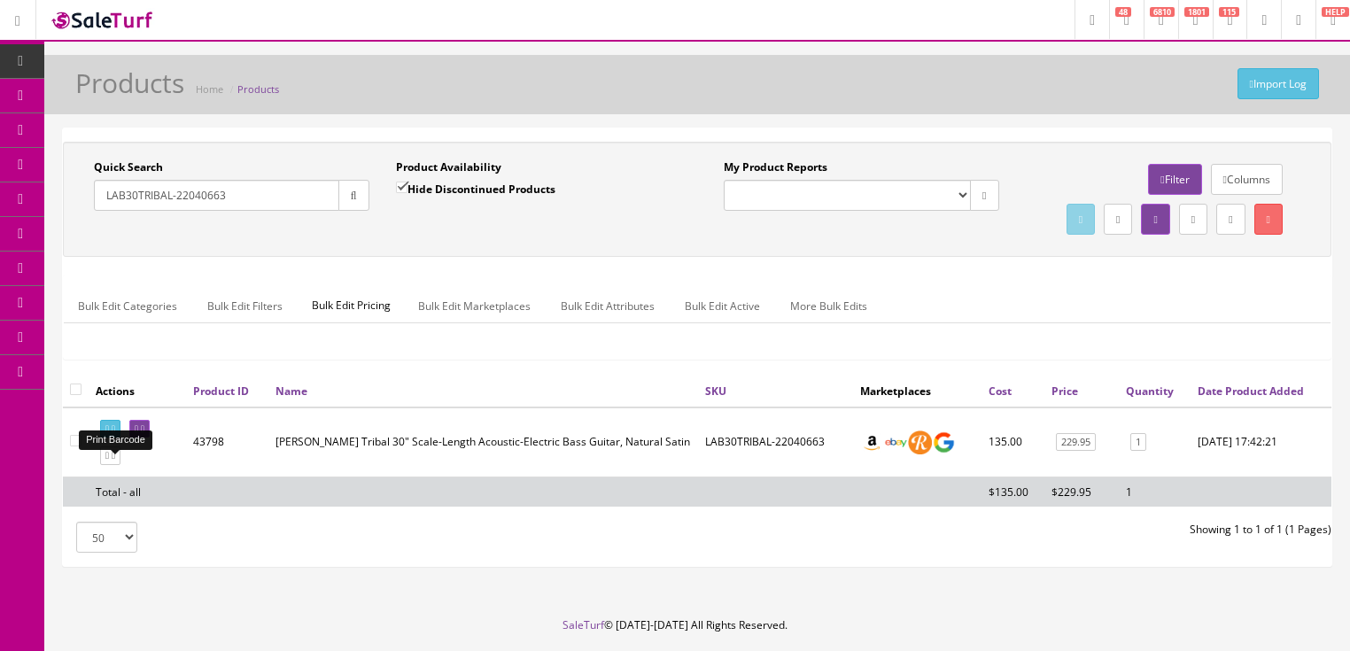
click at [116, 439] on link at bounding box center [110, 429] width 20 height 19
drag, startPoint x: 260, startPoint y: 202, endPoint x: 75, endPoint y: 274, distance: 197.8
click at [75, 239] on div "Quick Search LAB30TRIBAL-22040663 Date From Product Availability Hide Discontin…" at bounding box center [697, 199] width 1260 height 80
type input "flo orchid"
click at [399, 188] on input "Hide Discontinued Products" at bounding box center [402, 188] width 12 height 12
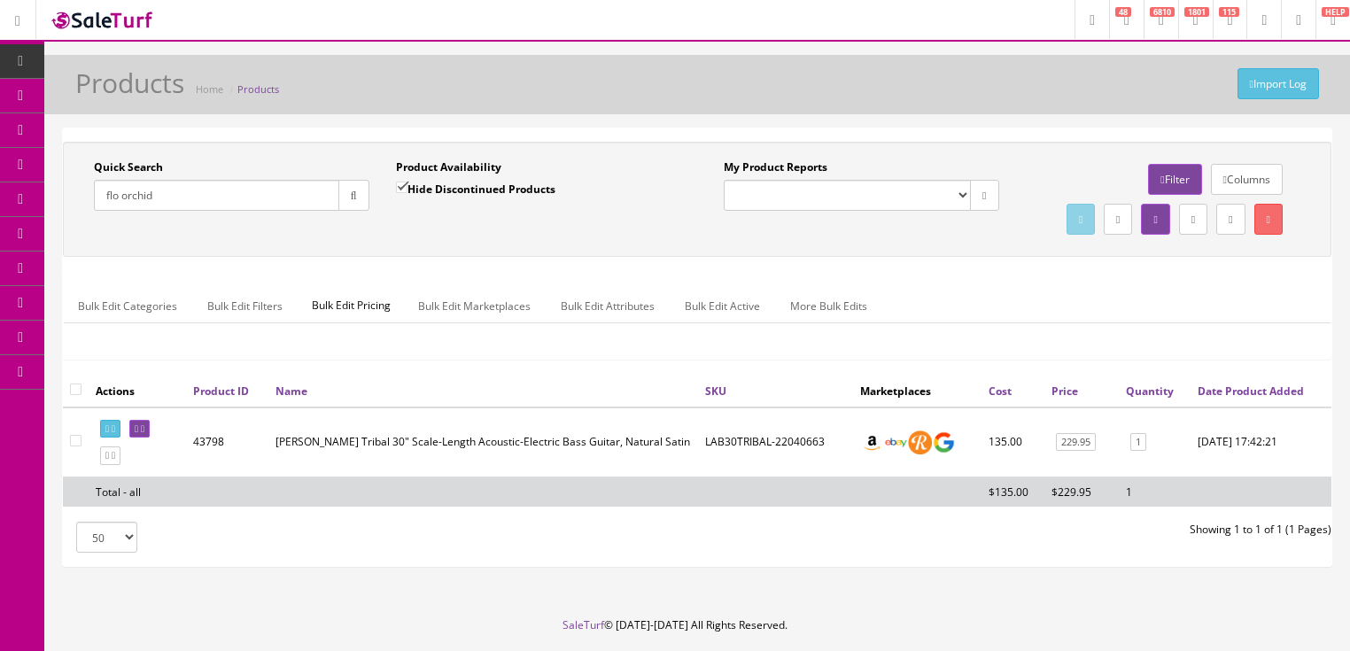
checkbox input "false"
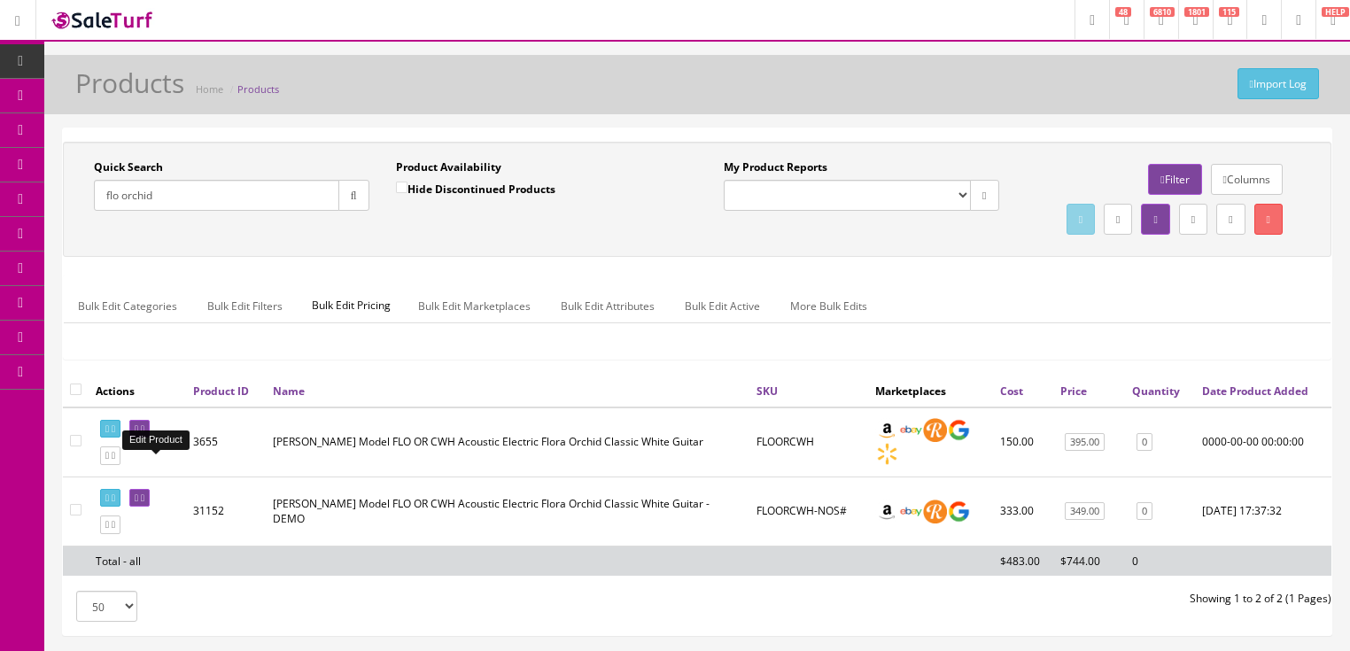
click at [144, 434] on icon at bounding box center [143, 429] width 4 height 10
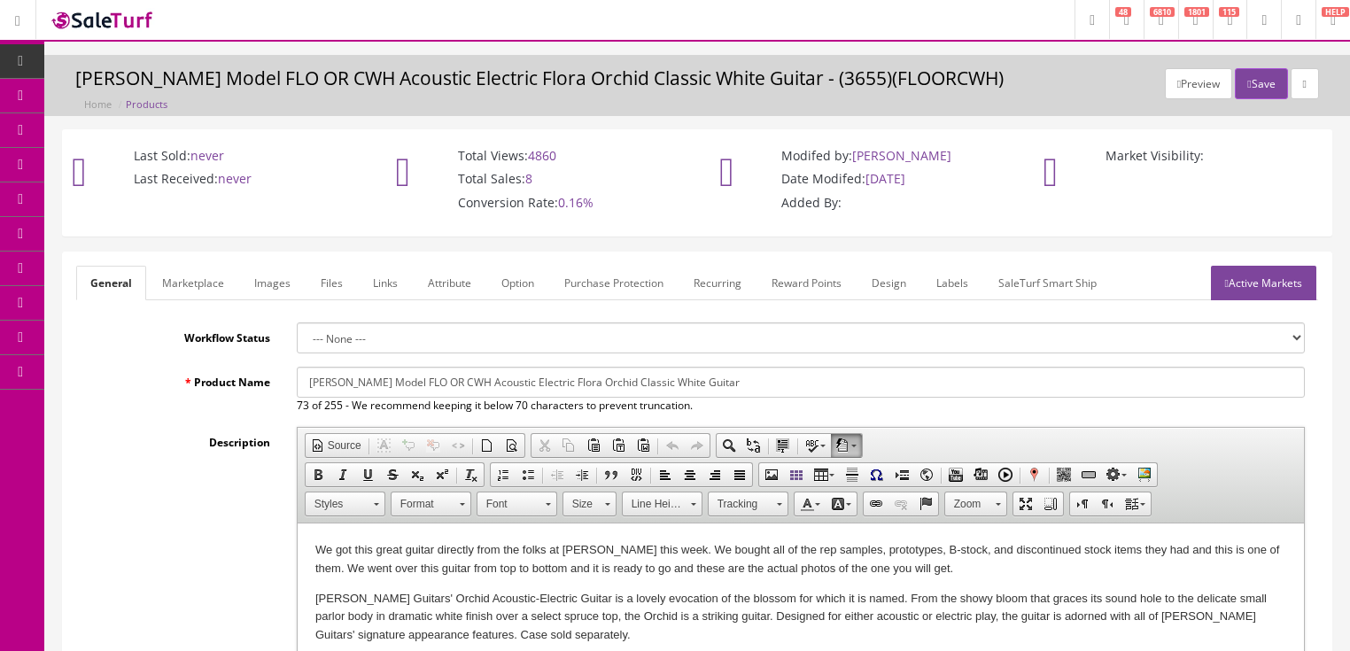
click at [285, 286] on link "Images" at bounding box center [272, 283] width 65 height 35
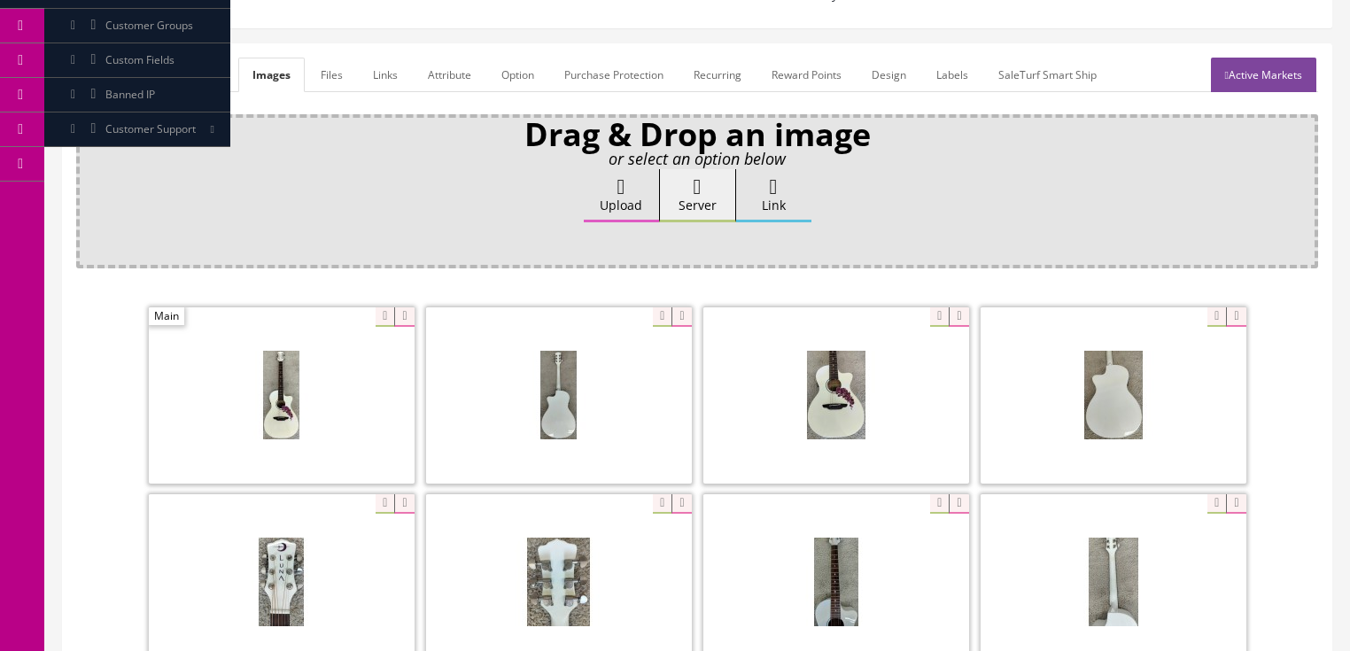
scroll to position [284, 0]
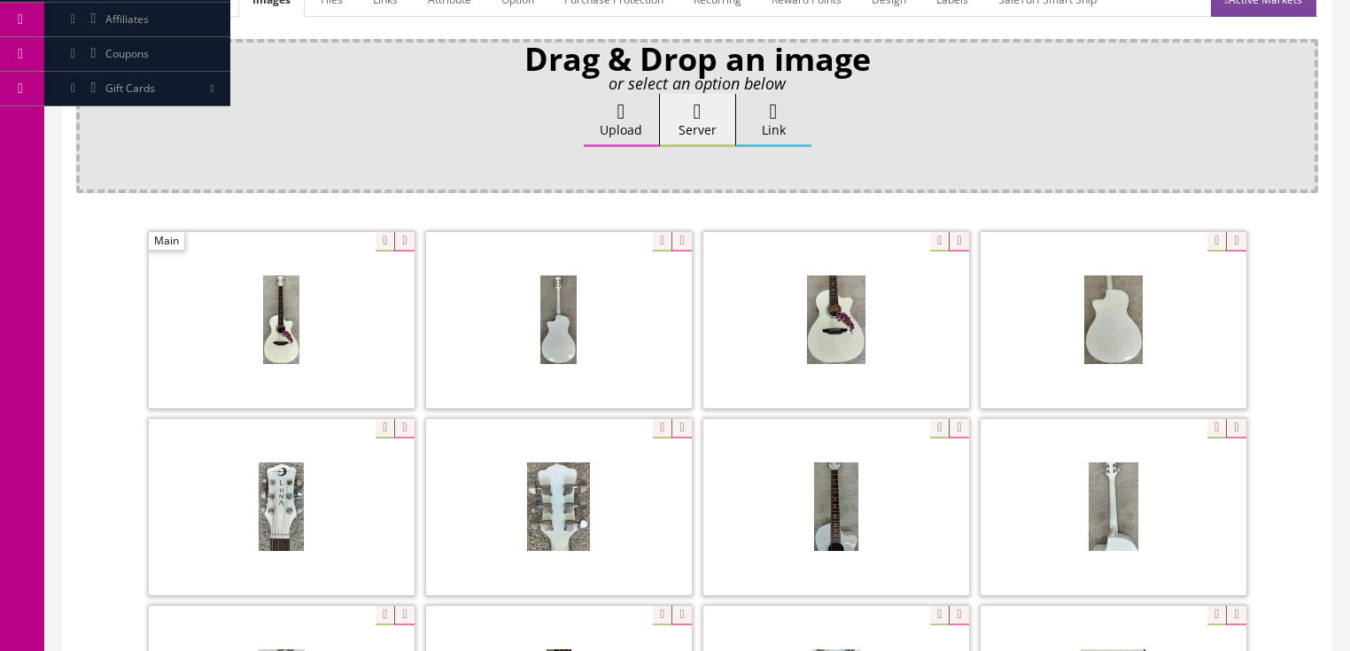
click at [400, 252] on span at bounding box center [282, 320] width 266 height 176
click at [400, 233] on icon at bounding box center [403, 241] width 19 height 19
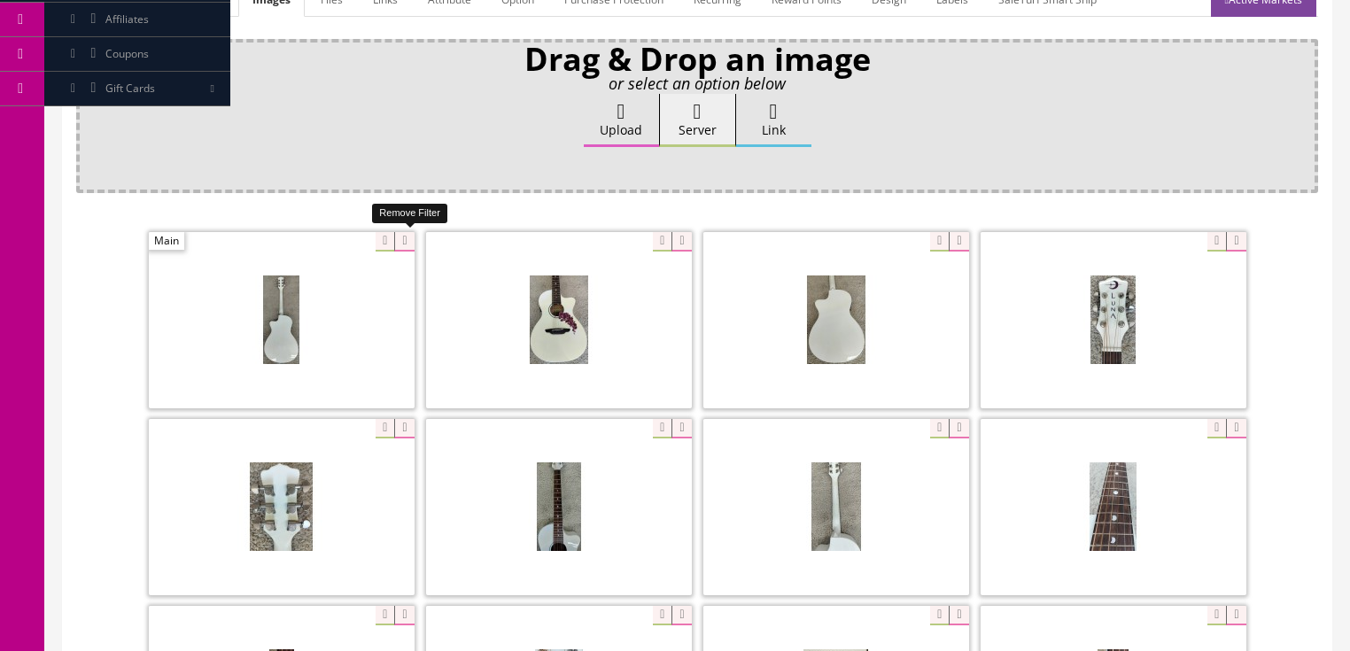
click at [400, 233] on icon at bounding box center [403, 241] width 19 height 19
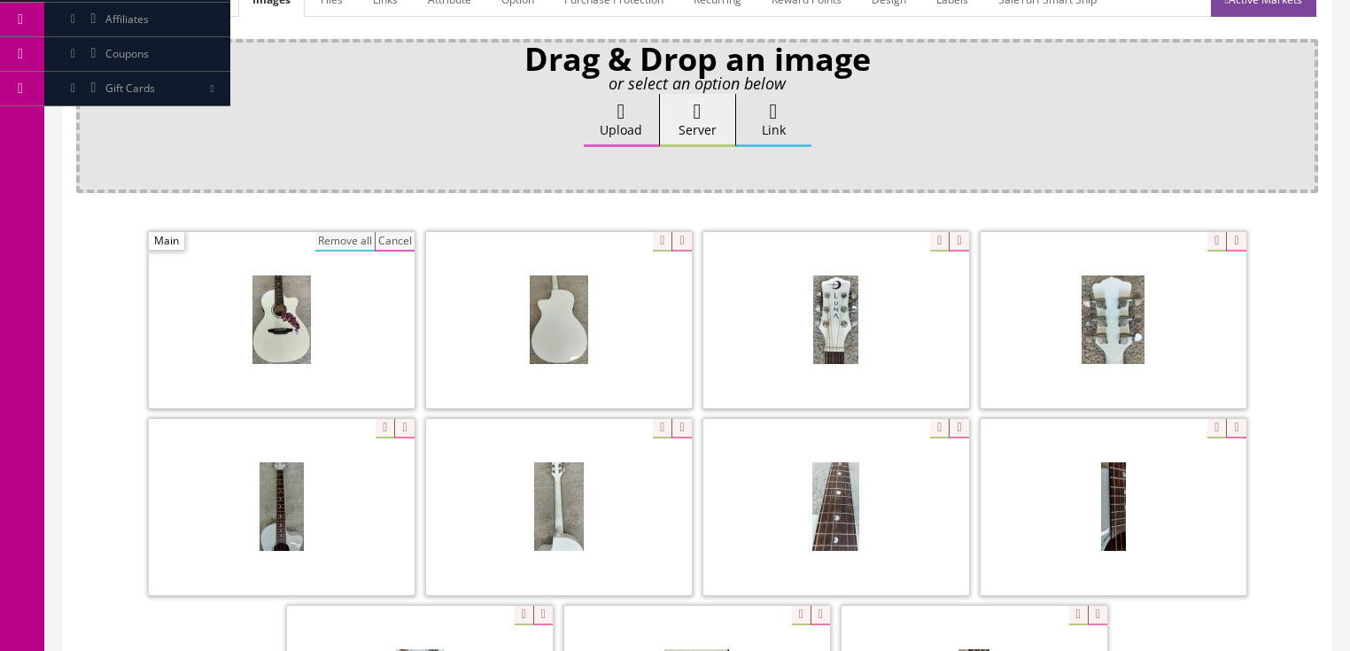
click at [331, 232] on button "Remove all" at bounding box center [344, 241] width 59 height 19
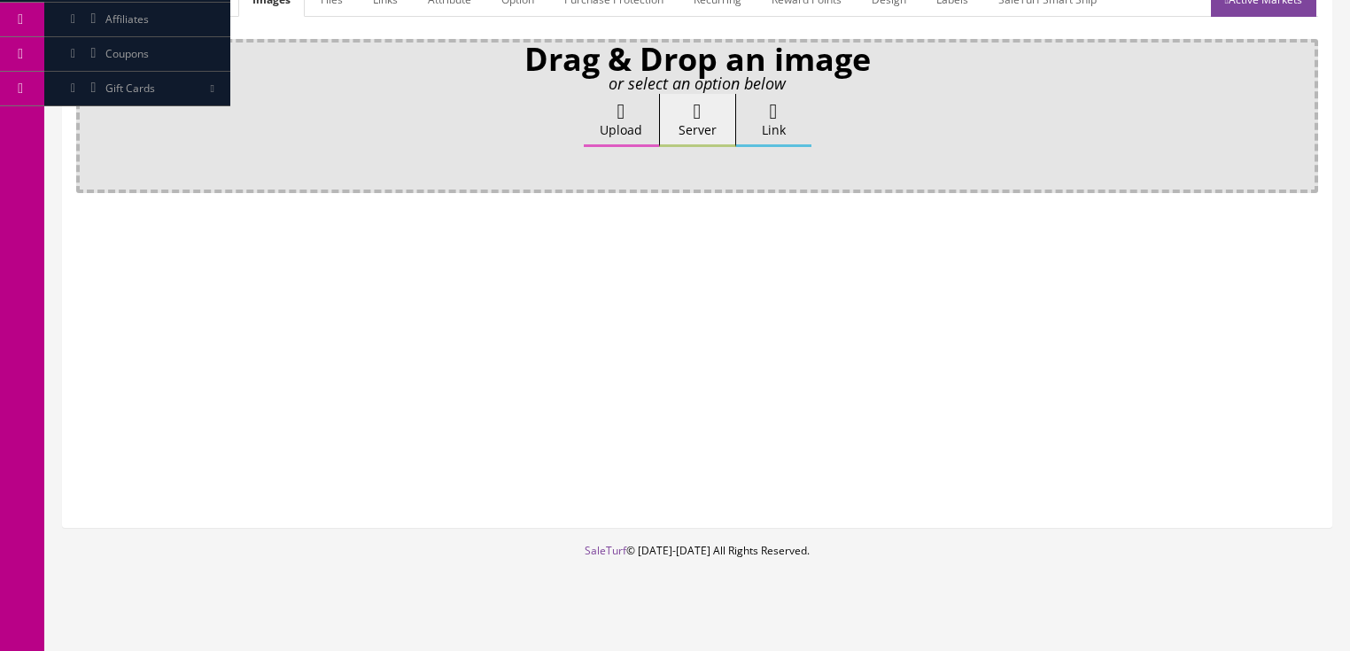
click at [631, 112] on label "Upload" at bounding box center [621, 120] width 75 height 53
click at [89, 112] on input "Upload" at bounding box center [89, 103] width 0 height 18
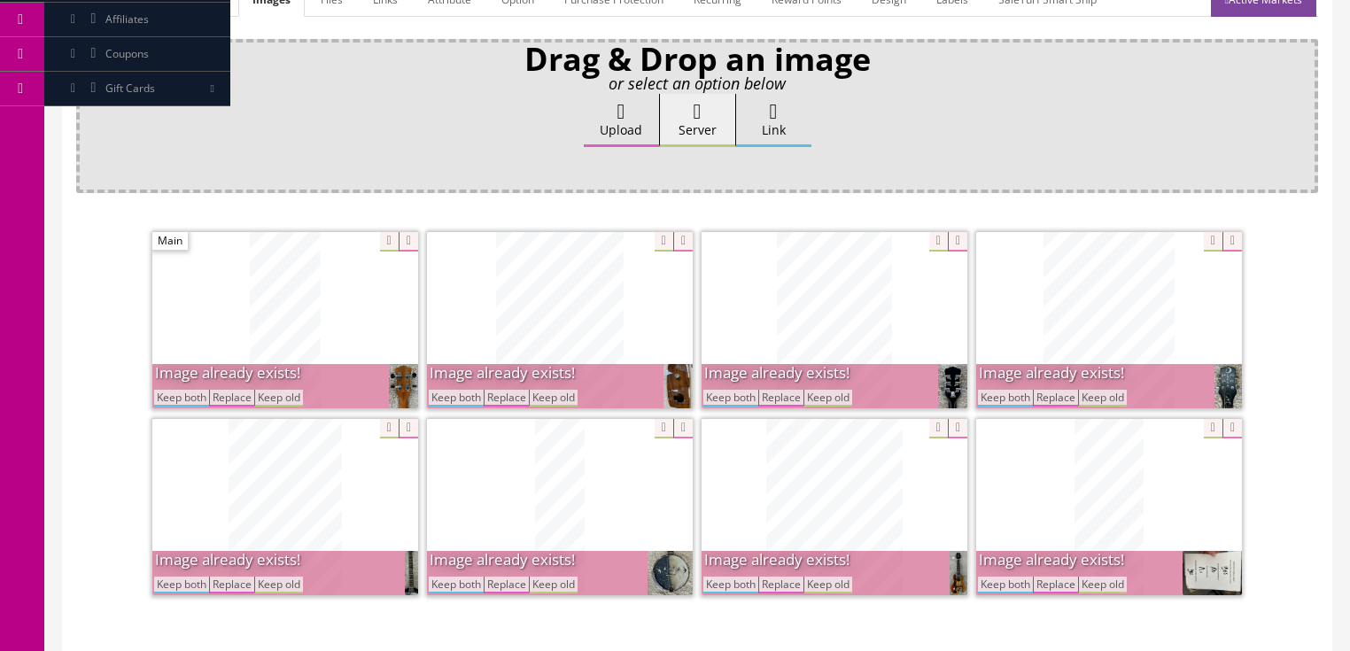
click at [734, 397] on button "Keep both" at bounding box center [731, 398] width 55 height 17
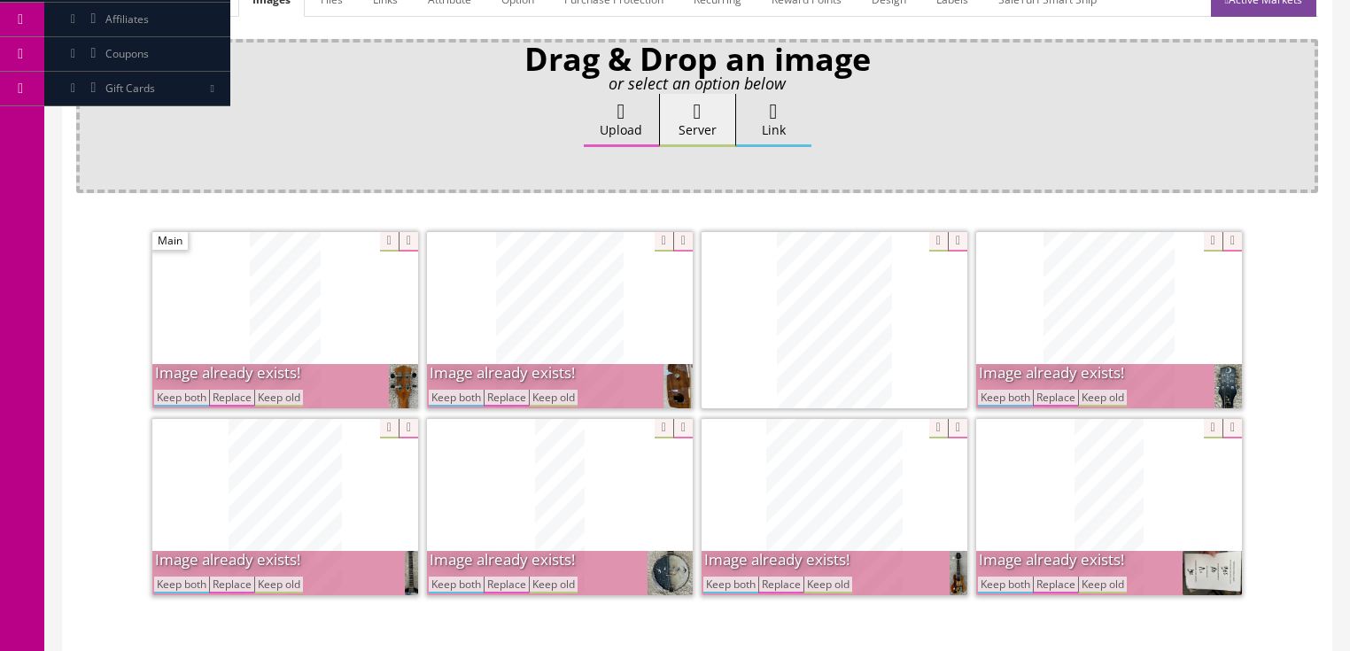
click at [996, 400] on button "Keep both" at bounding box center [1005, 398] width 55 height 17
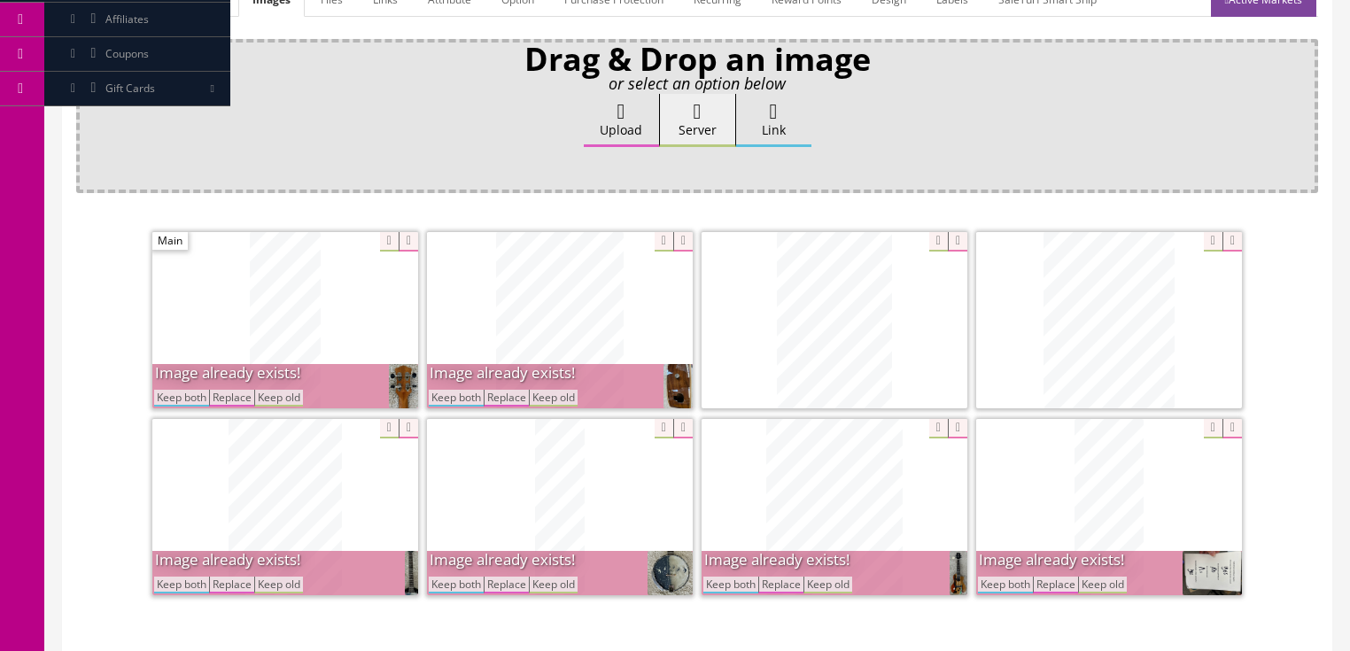
click at [1007, 585] on button "Keep both" at bounding box center [1005, 585] width 55 height 17
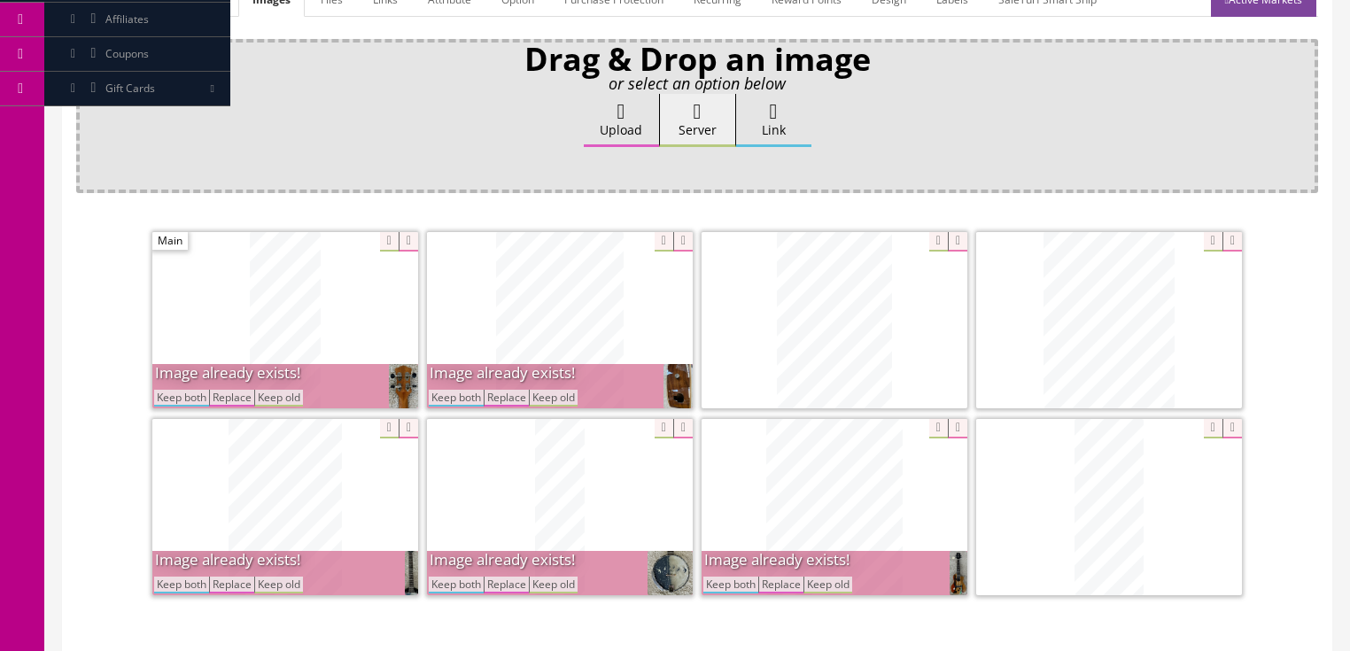
click at [727, 586] on button "Keep both" at bounding box center [731, 585] width 55 height 17
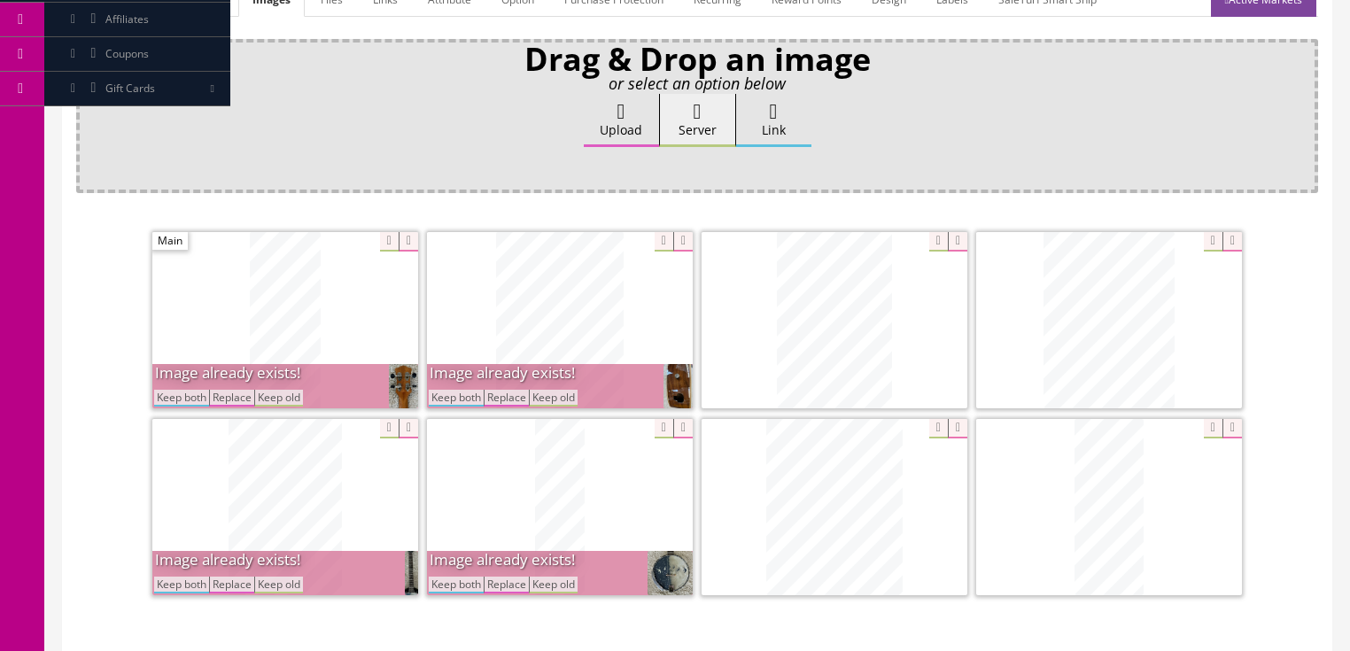
click at [456, 399] on button "Keep both" at bounding box center [456, 398] width 55 height 17
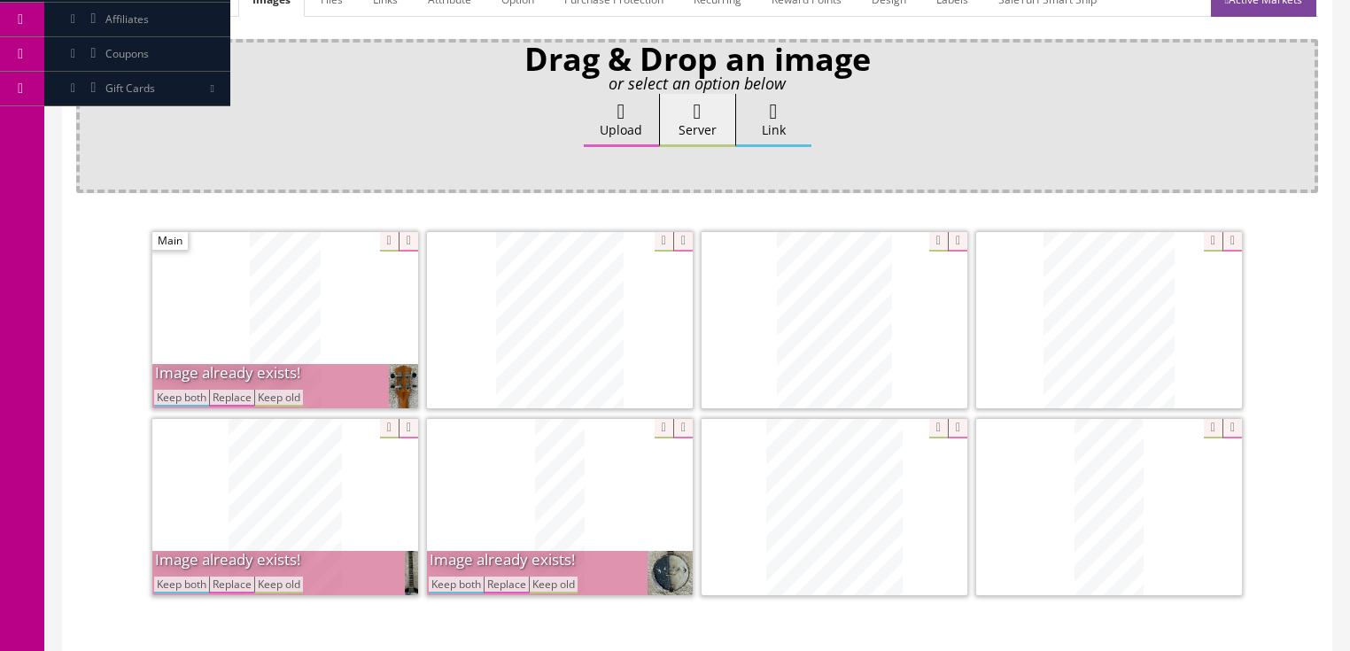
drag, startPoint x: 164, startPoint y: 400, endPoint x: 186, endPoint y: 435, distance: 41.8
click at [171, 403] on button "Keep both" at bounding box center [181, 398] width 55 height 17
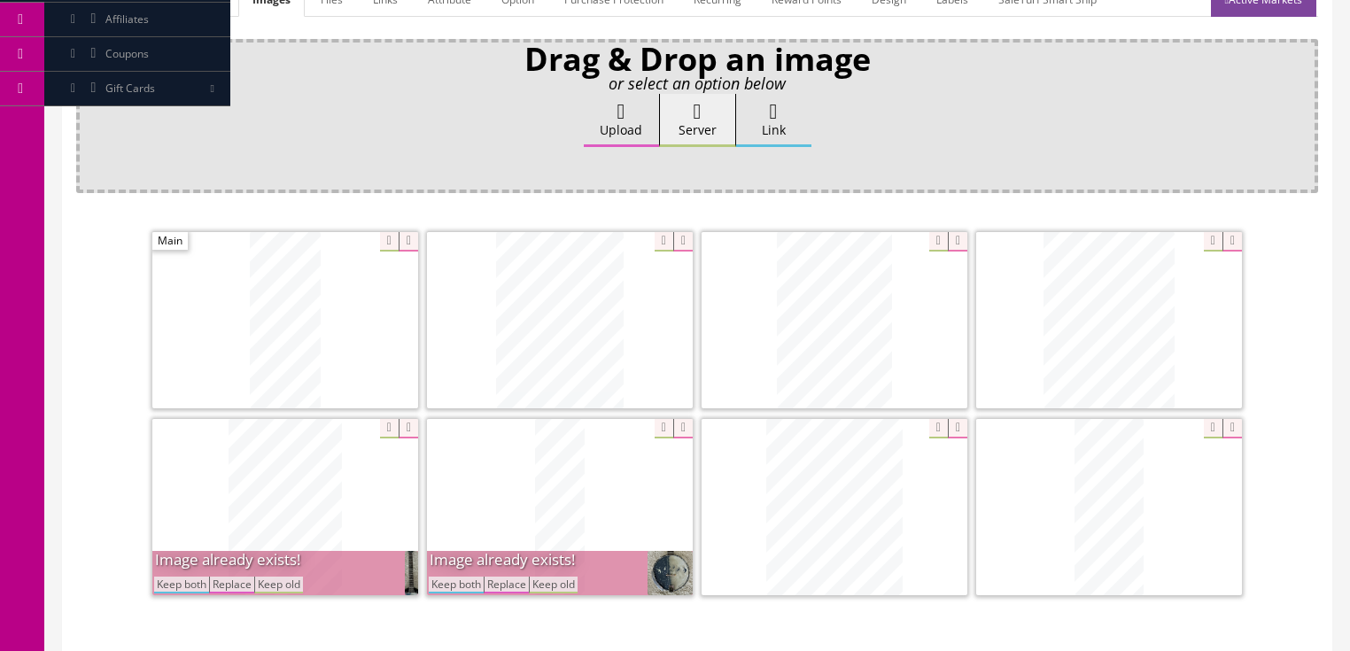
click at [191, 578] on button "Keep both" at bounding box center [181, 585] width 55 height 17
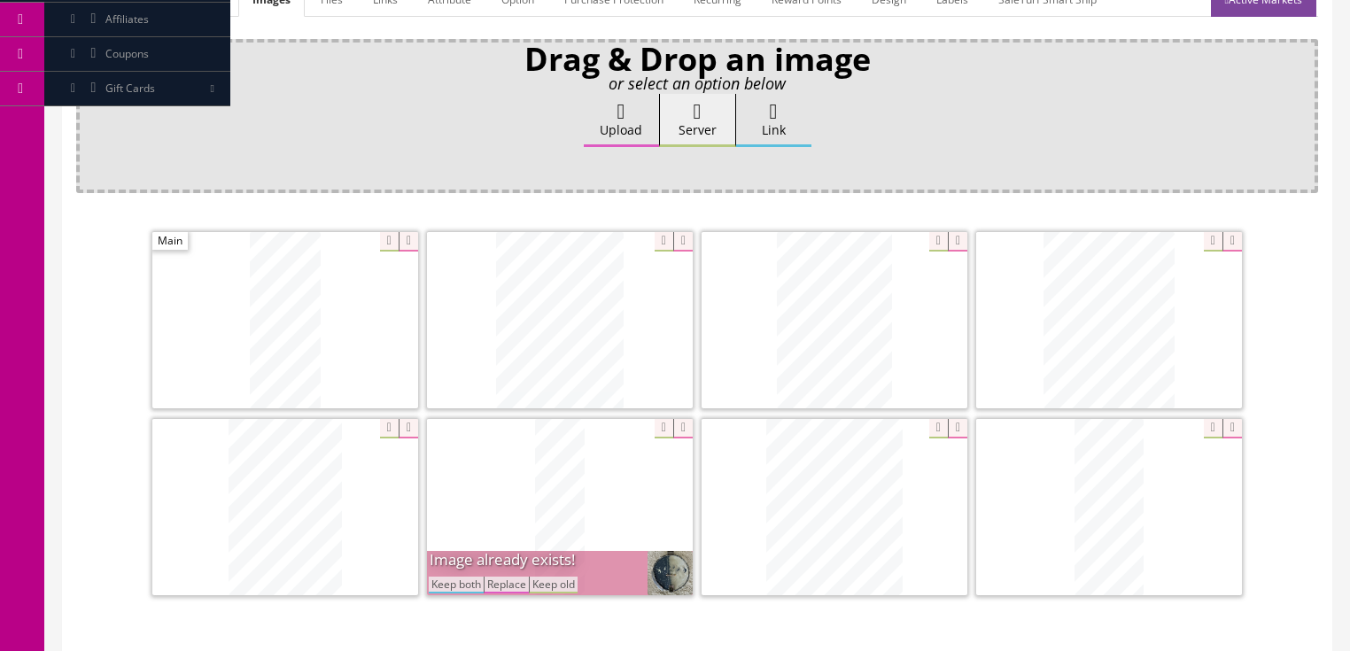
click at [448, 585] on button "Keep both" at bounding box center [456, 585] width 55 height 17
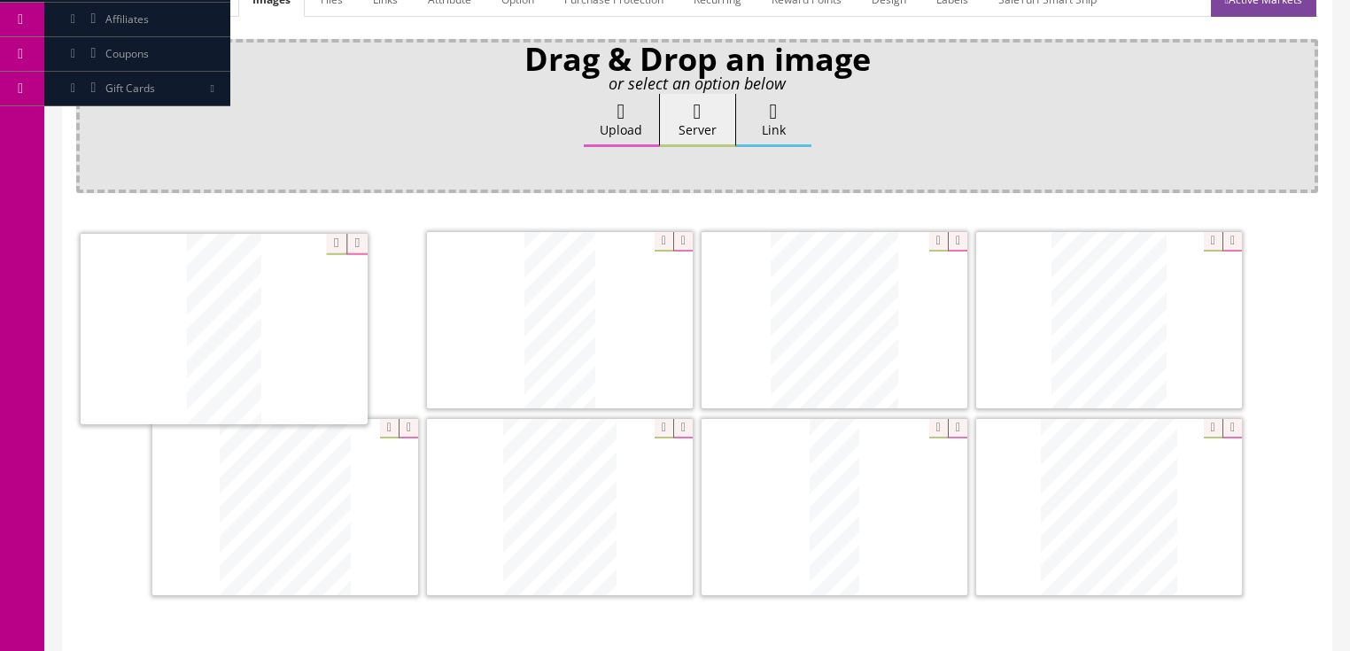
drag, startPoint x: 1114, startPoint y: 537, endPoint x: 275, endPoint y: 365, distance: 856.5
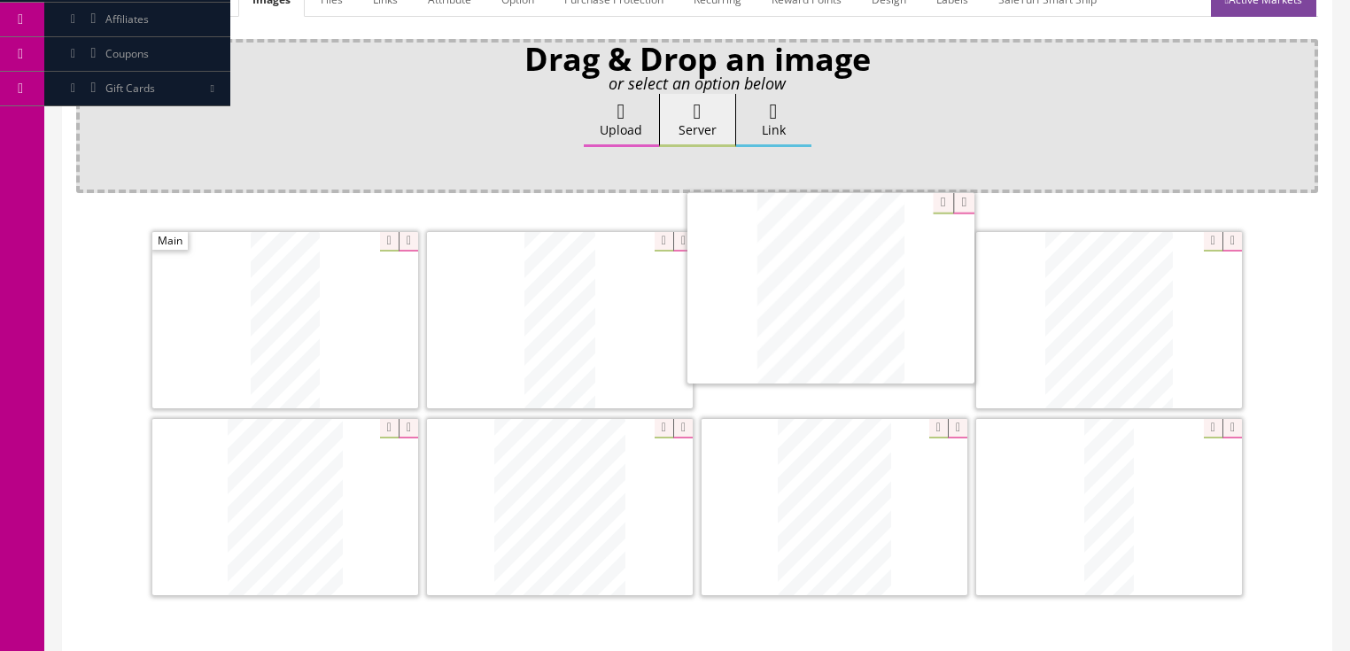
drag, startPoint x: 1085, startPoint y: 509, endPoint x: 807, endPoint y: 293, distance: 352.3
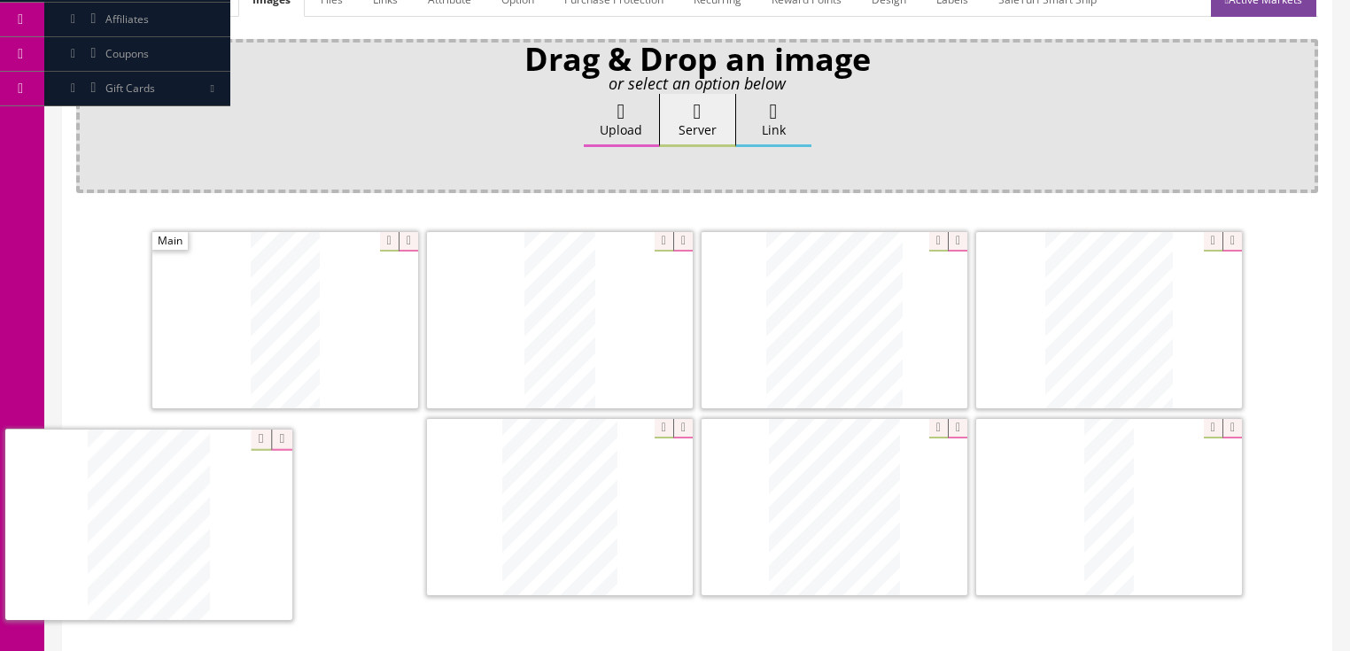
drag, startPoint x: 838, startPoint y: 475, endPoint x: 172, endPoint y: 493, distance: 666.6
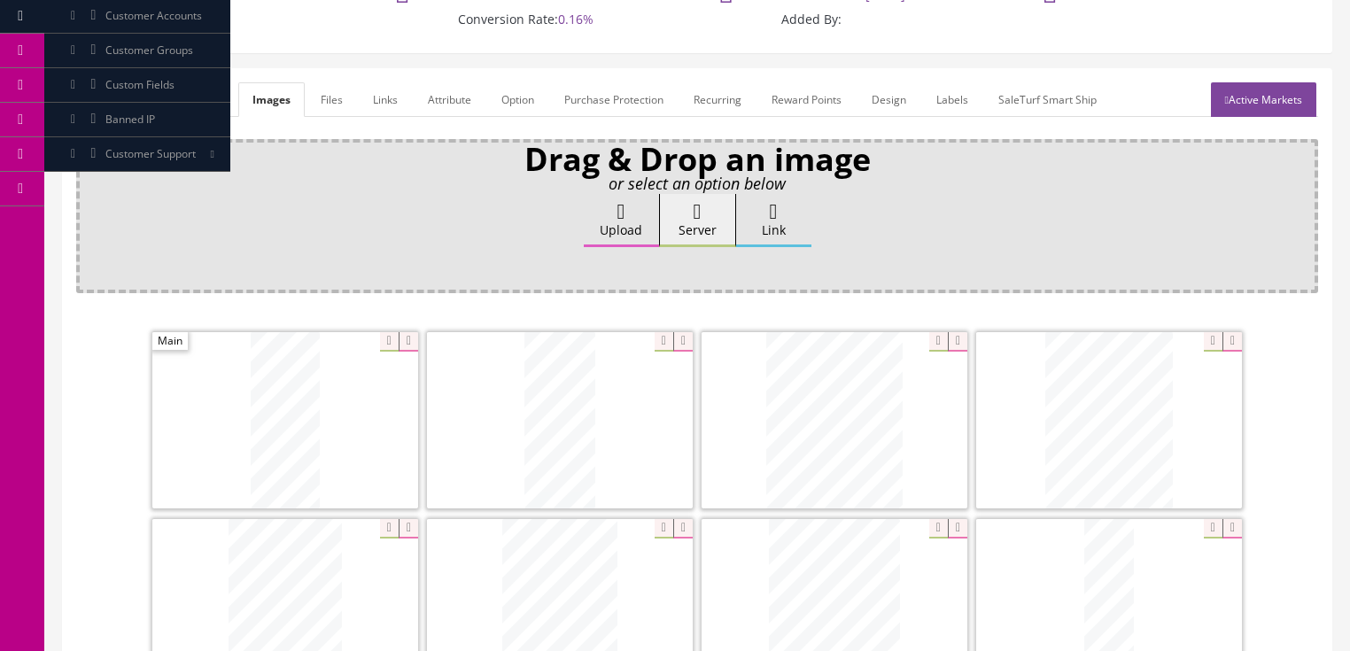
scroll to position [142, 0]
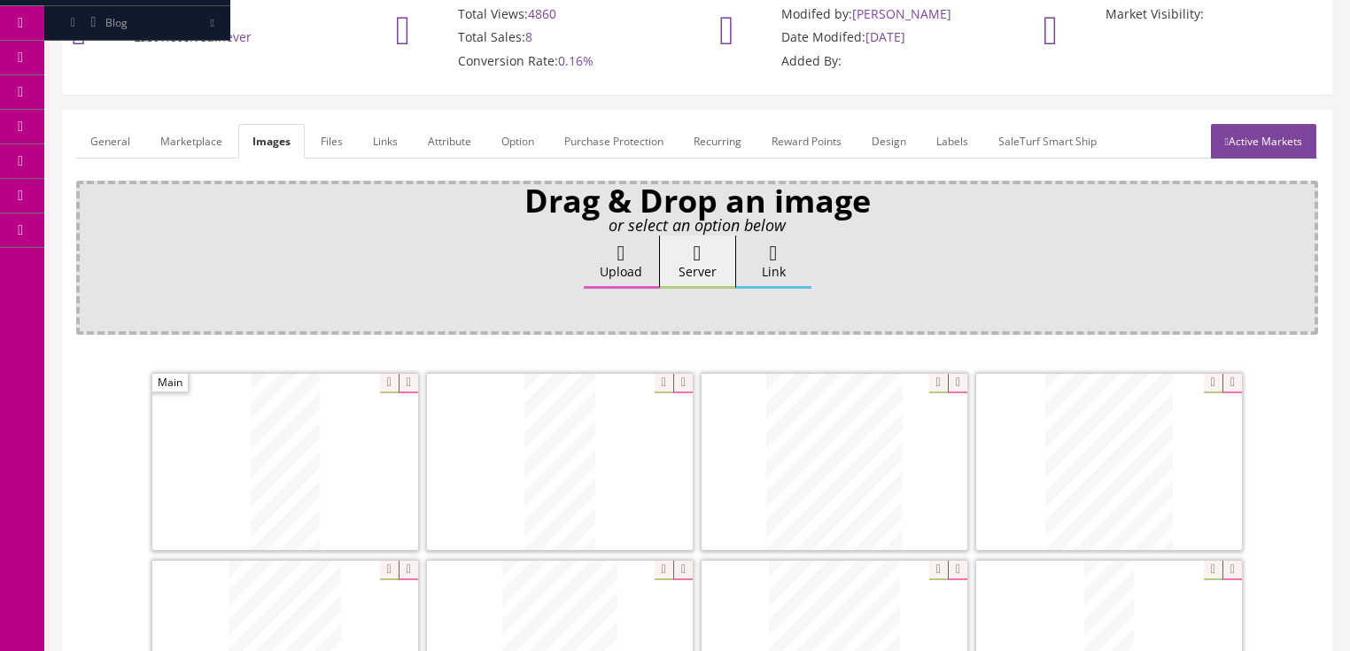
click at [1260, 137] on link "Active Markets" at bounding box center [1263, 141] width 105 height 35
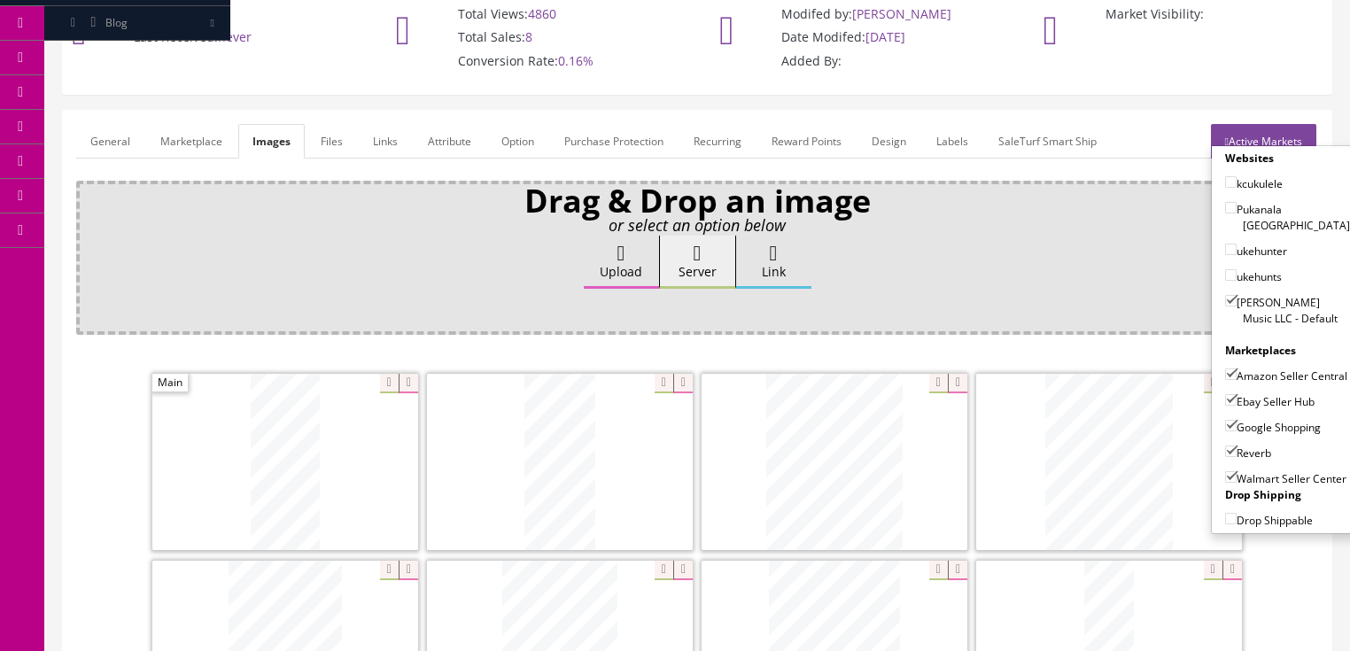
click at [1225, 369] on input"] "Amazon Seller Central" at bounding box center [1231, 375] width 12 height 12
checkbox input"] "false"
click at [1225, 478] on input"] "Walmart Seller Center" at bounding box center [1231, 477] width 12 height 12
checkbox input"] "false"
click at [1272, 135] on link "Active Markets" at bounding box center [1263, 141] width 105 height 35
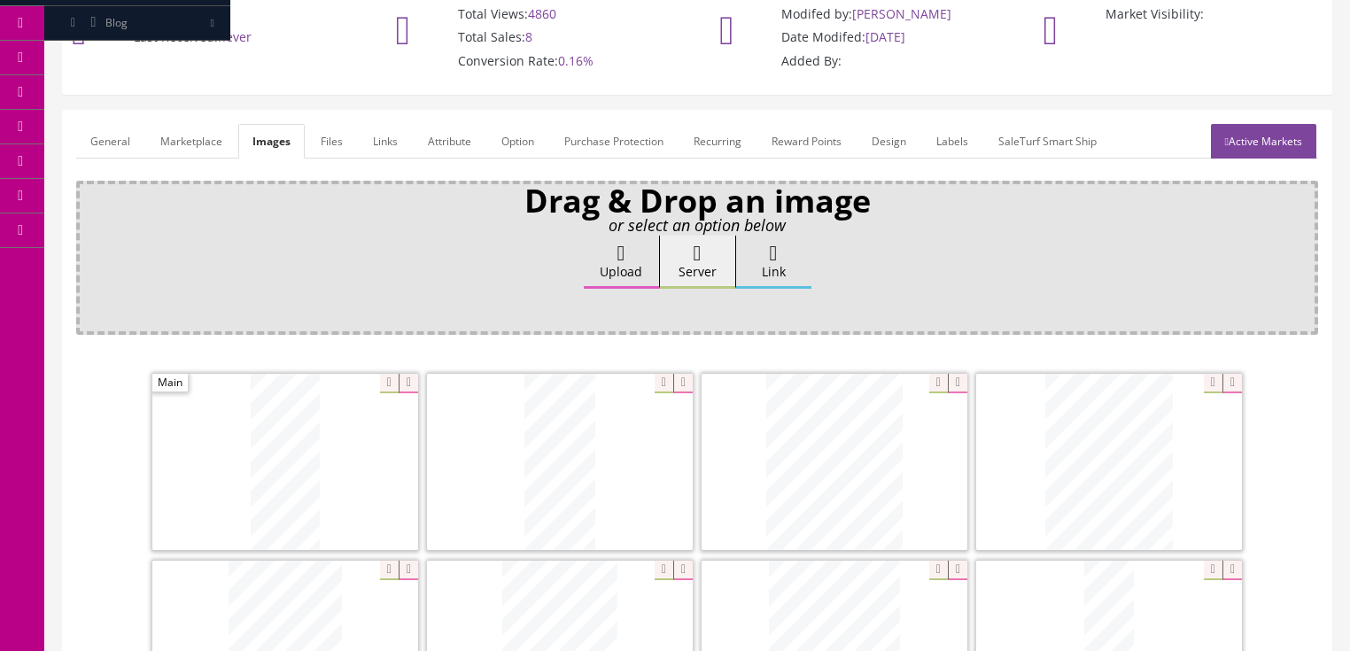
click at [105, 144] on link "General" at bounding box center [110, 141] width 68 height 35
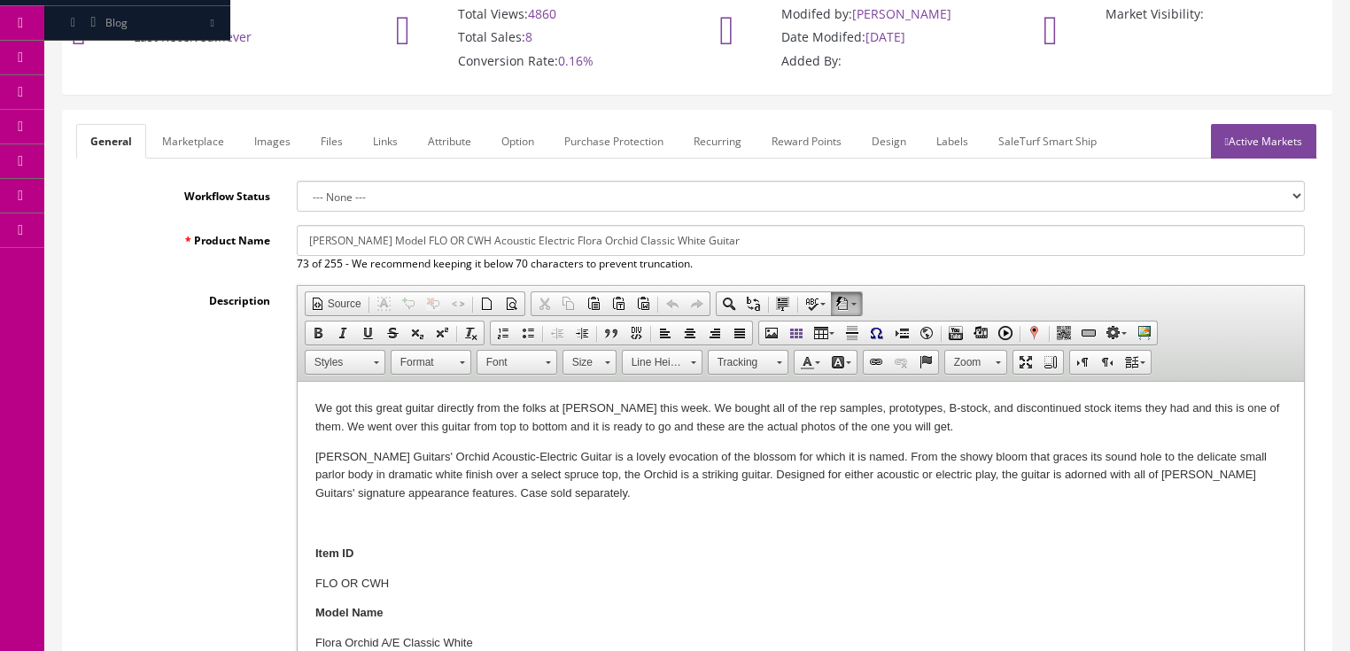
click at [914, 430] on p "We got this great guitar directly from the folks at Dean this week. We bought a…" at bounding box center [800, 418] width 971 height 37
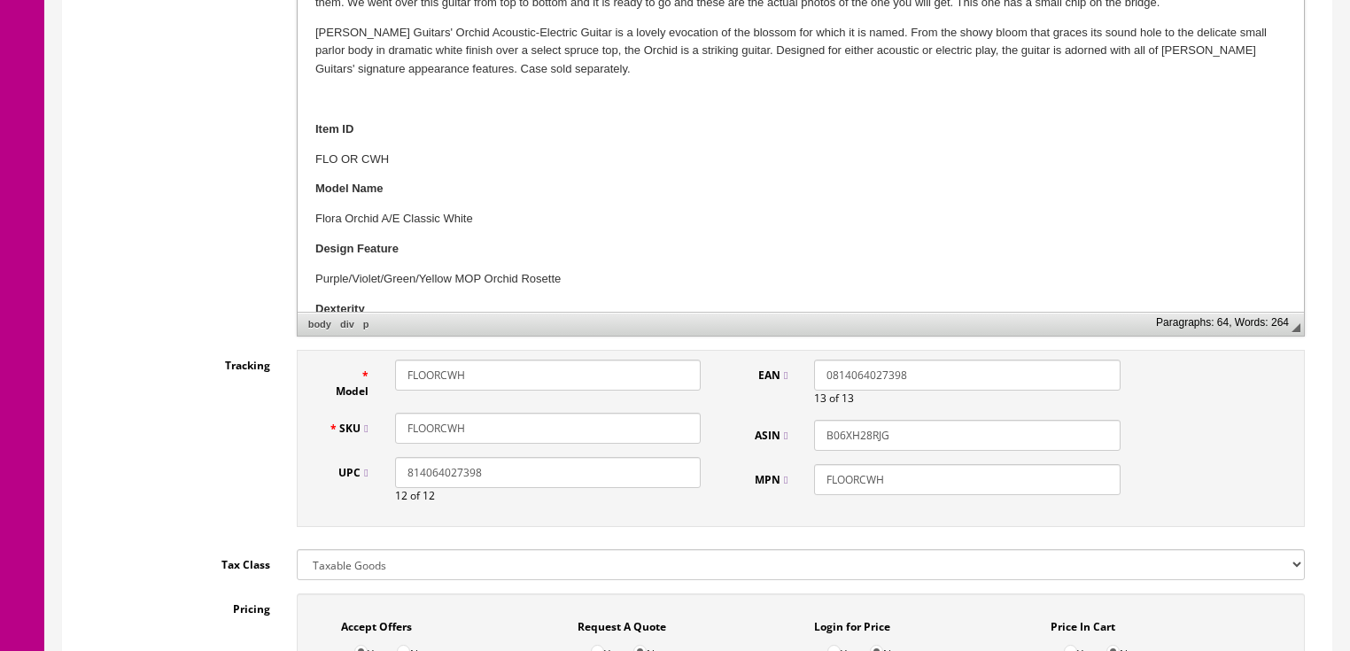
scroll to position [567, 0]
click at [477, 425] on input "FLOORCWH" at bounding box center [548, 427] width 306 height 31
drag, startPoint x: 529, startPoint y: 416, endPoint x: 396, endPoint y: 430, distance: 133.6
click at [396, 430] on input "FLOORCWH-No#" at bounding box center [548, 427] width 306 height 31
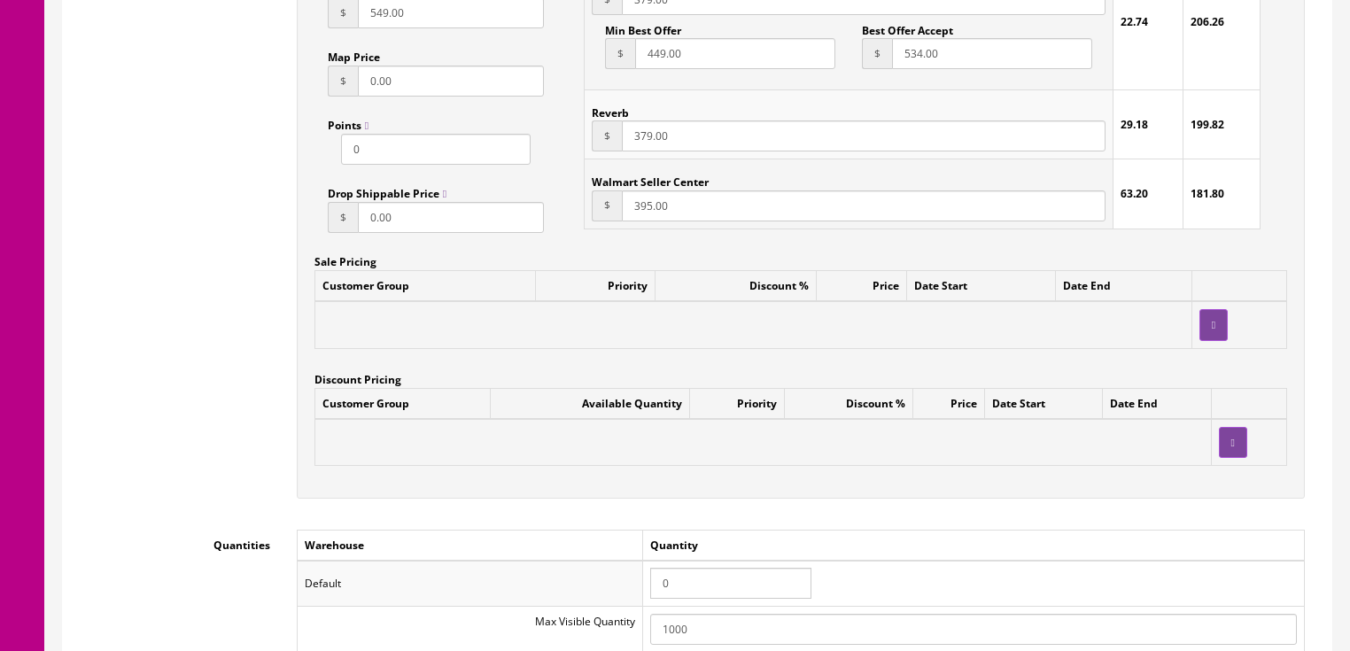
scroll to position [1489, 0]
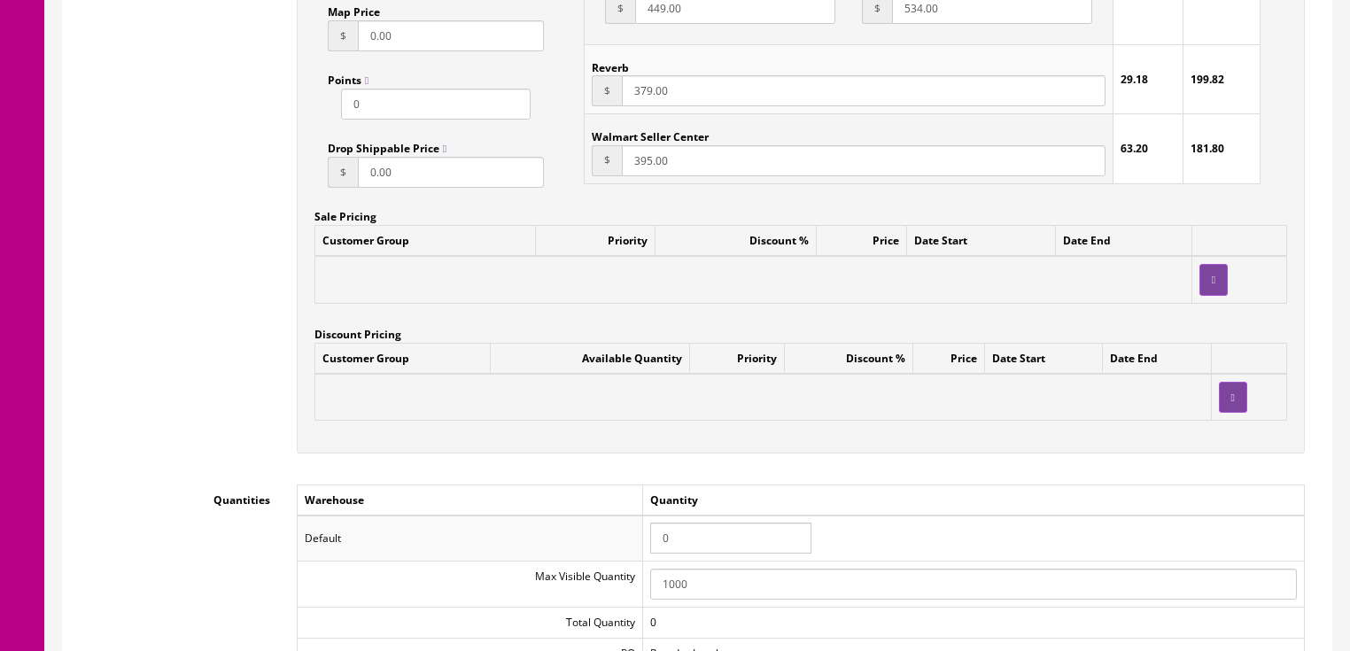
type input "FLOORCWH-No#"
drag, startPoint x: 709, startPoint y: 540, endPoint x: 659, endPoint y: 540, distance: 49.6
click at [659, 540] on input "0" at bounding box center [730, 538] width 161 height 31
type input "1"
click at [1024, 471] on div "Accept Offers Yes No Request A Quote Yes No Login for Price Yes No Price In Car…" at bounding box center [801, 71] width 1035 height 800
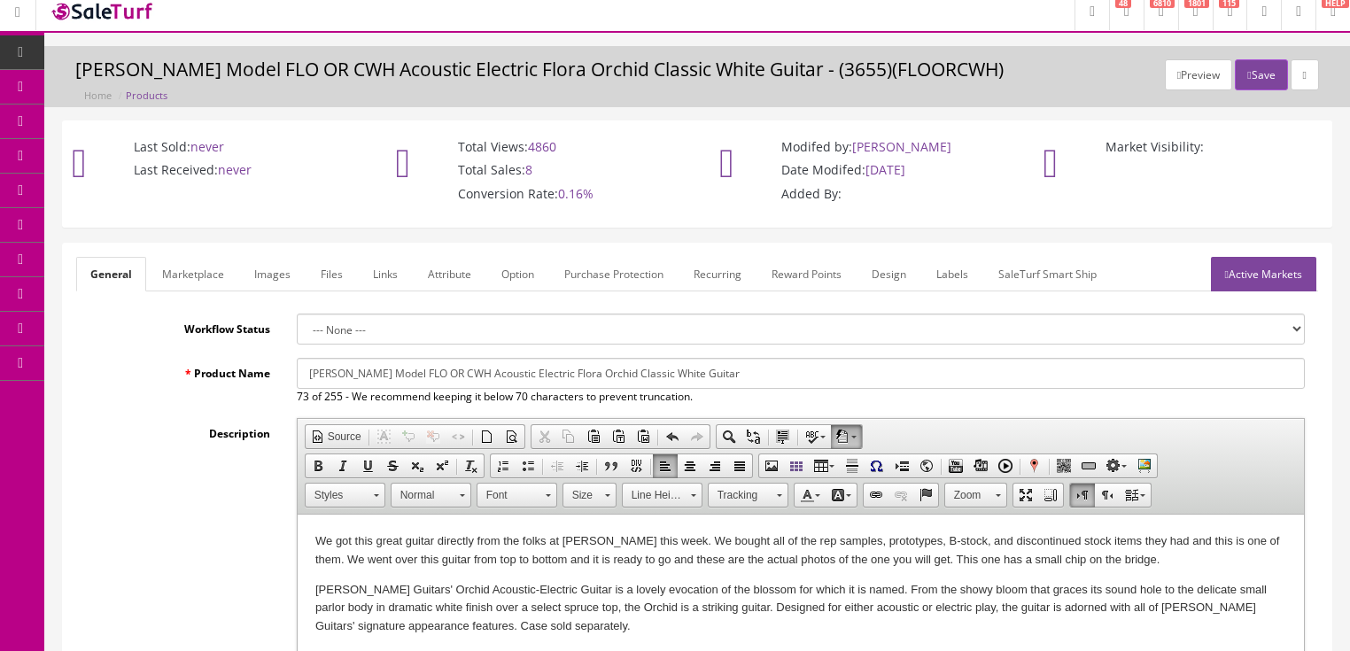
scroll to position [0, 0]
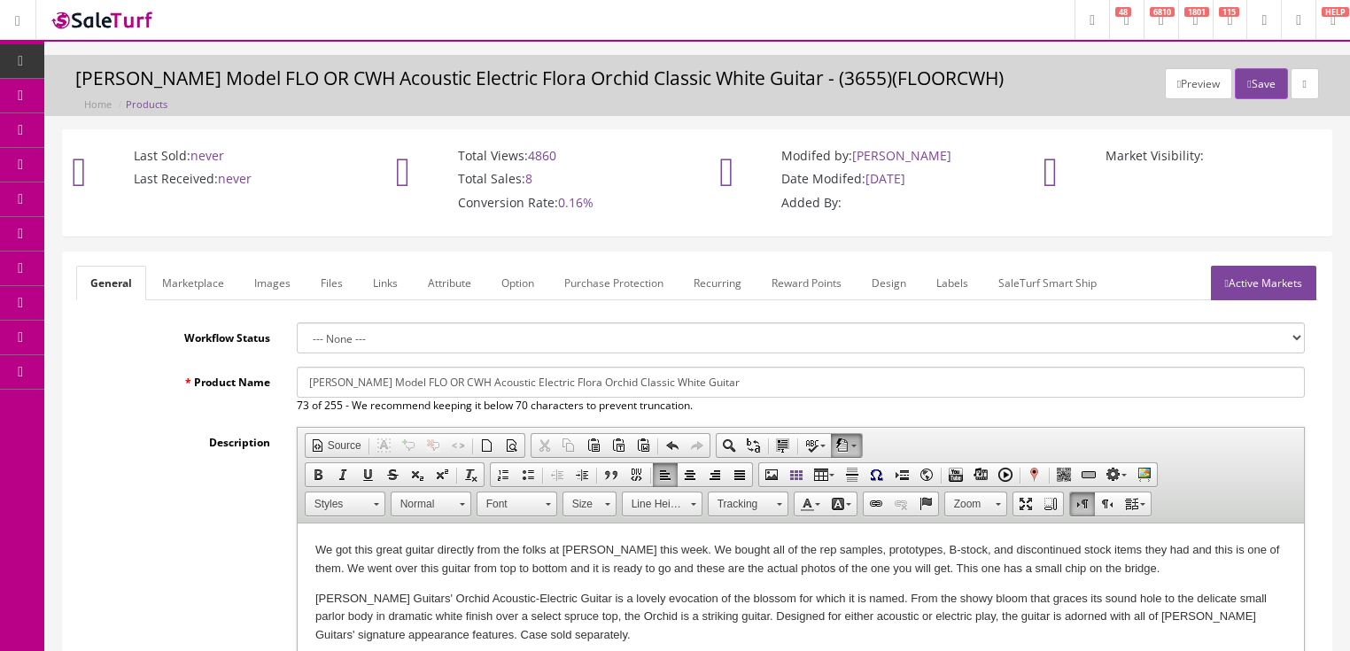
click at [1252, 292] on link "Active Markets" at bounding box center [1263, 283] width 105 height 35
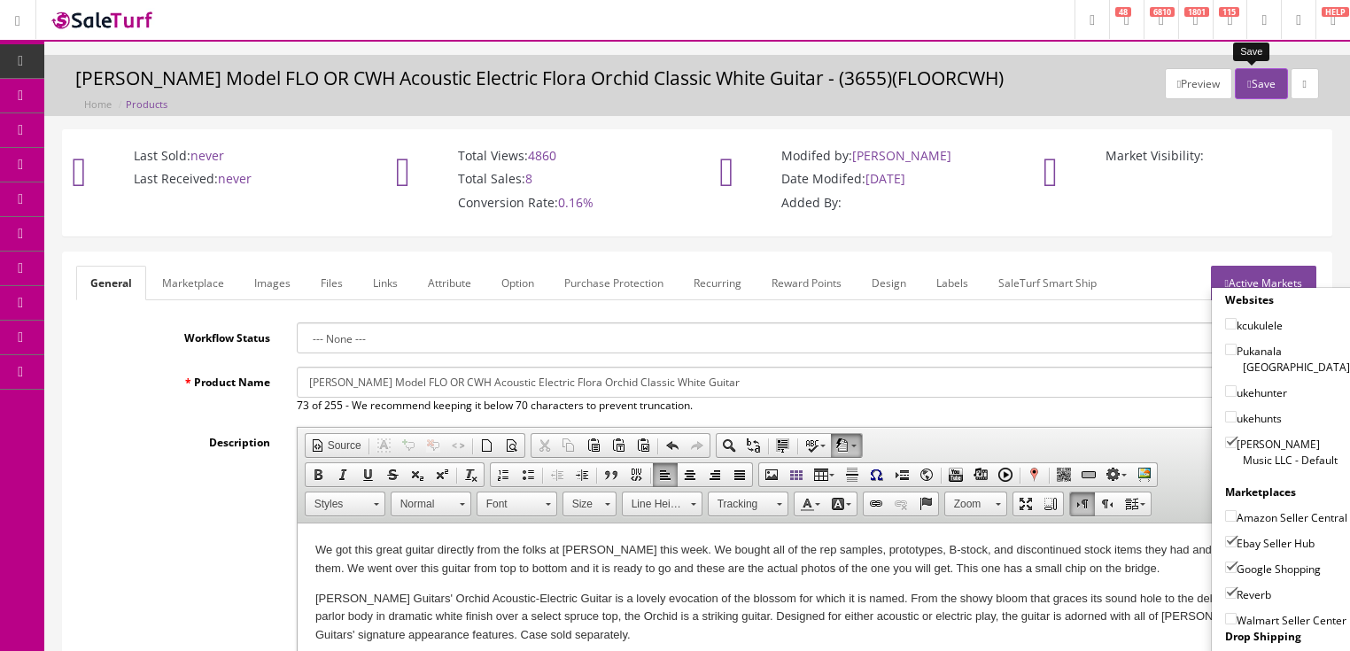
click at [1248, 90] on button "Save" at bounding box center [1261, 83] width 52 height 31
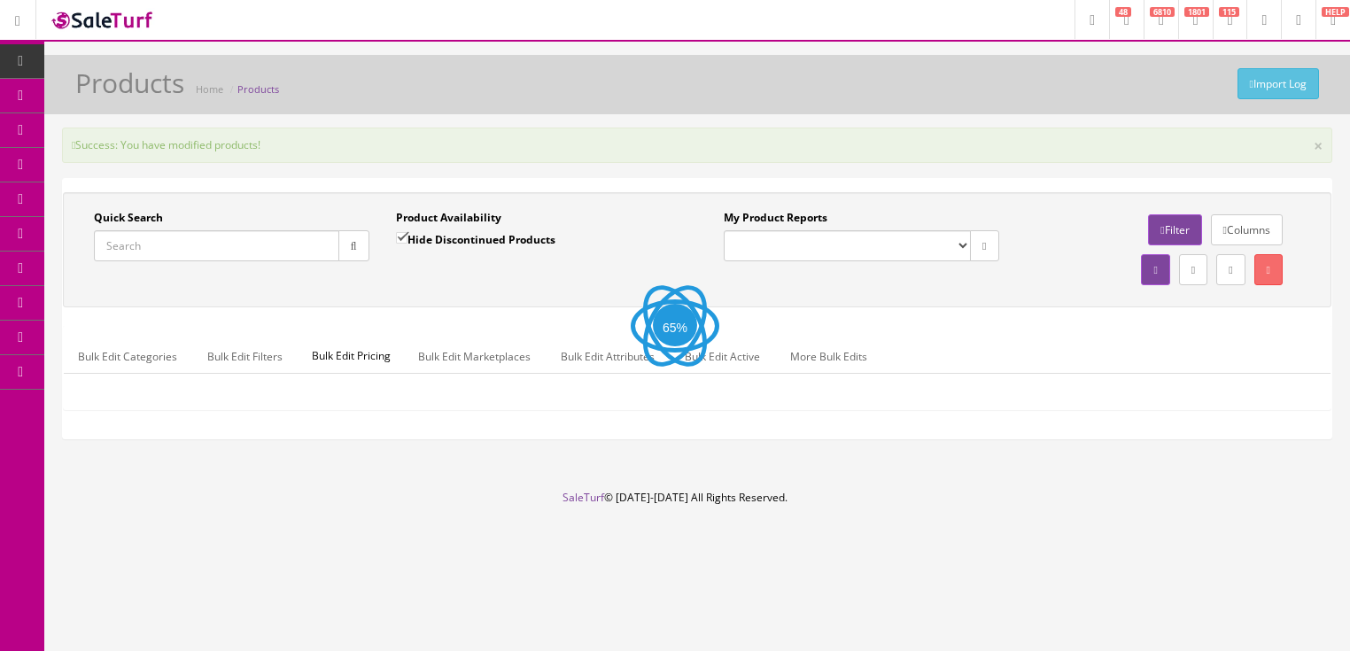
click at [202, 245] on input "Quick Search" at bounding box center [216, 245] width 245 height 31
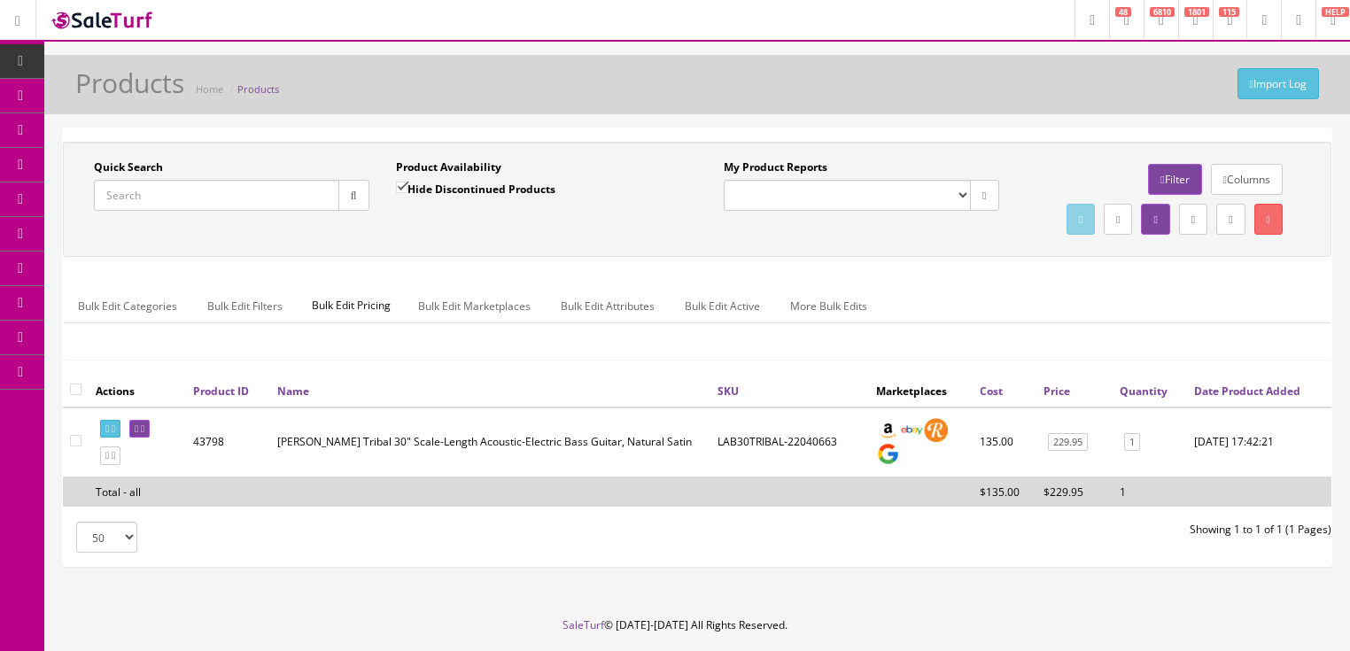
paste input "FLOORCWH-No#"
click at [344, 206] on button "button" at bounding box center [353, 195] width 31 height 31
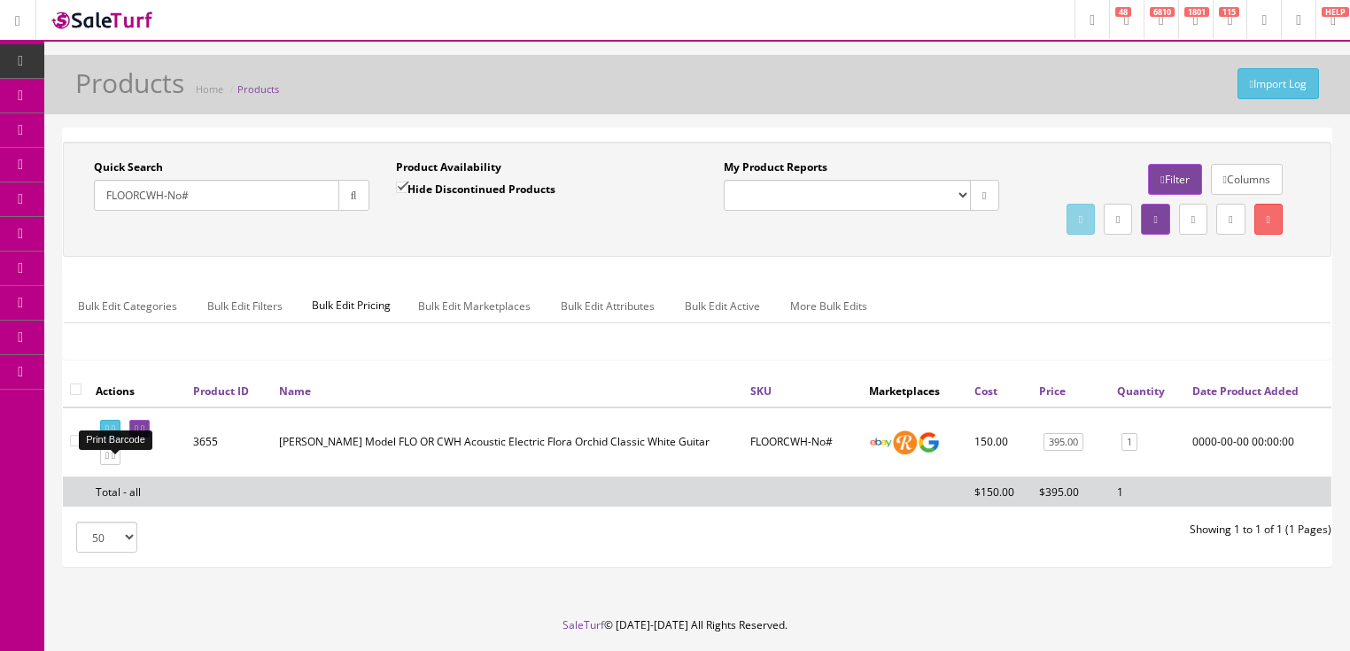
click at [115, 434] on icon at bounding box center [114, 429] width 4 height 10
drag, startPoint x: 226, startPoint y: 183, endPoint x: 113, endPoint y: 255, distance: 134.2
click at [50, 256] on div "Quick Search FLOORCWH-No# Date From Product Availability Hide Discontinued Prod…" at bounding box center [697, 355] width 1306 height 455
type input "artvfolk"
click at [397, 184] on input "Hide Discontinued Products" at bounding box center [402, 188] width 12 height 12
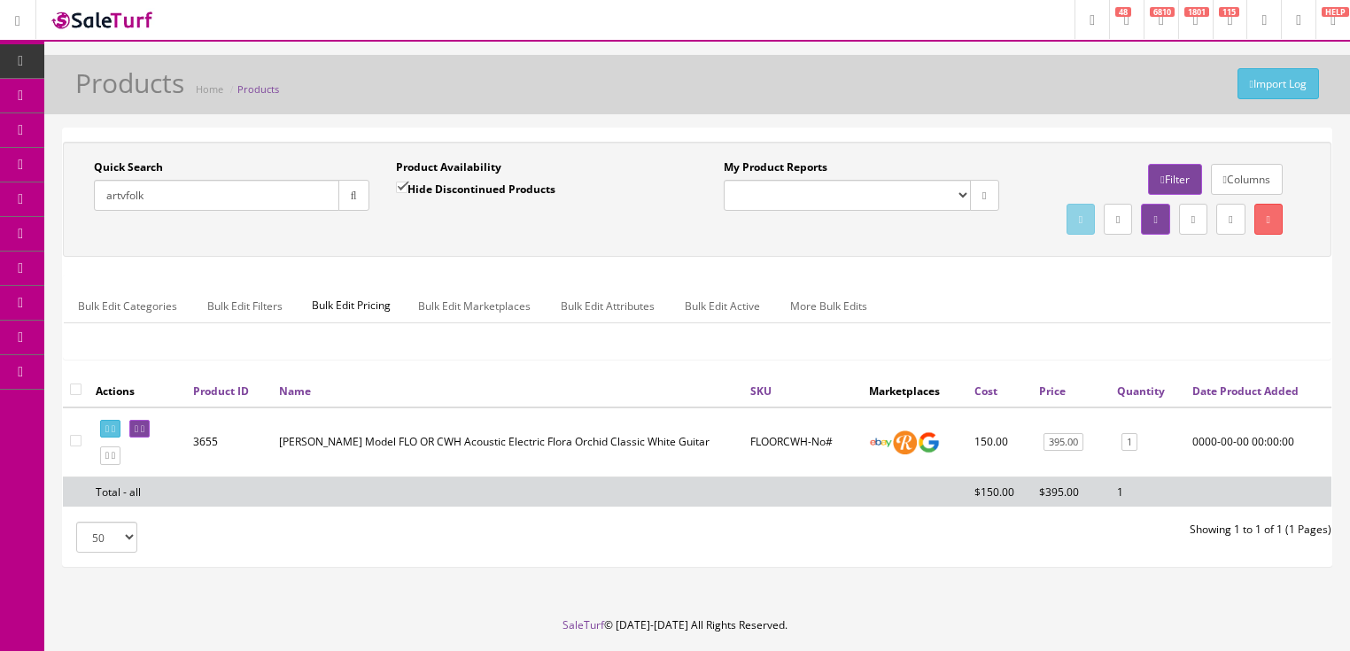
checkbox input "false"
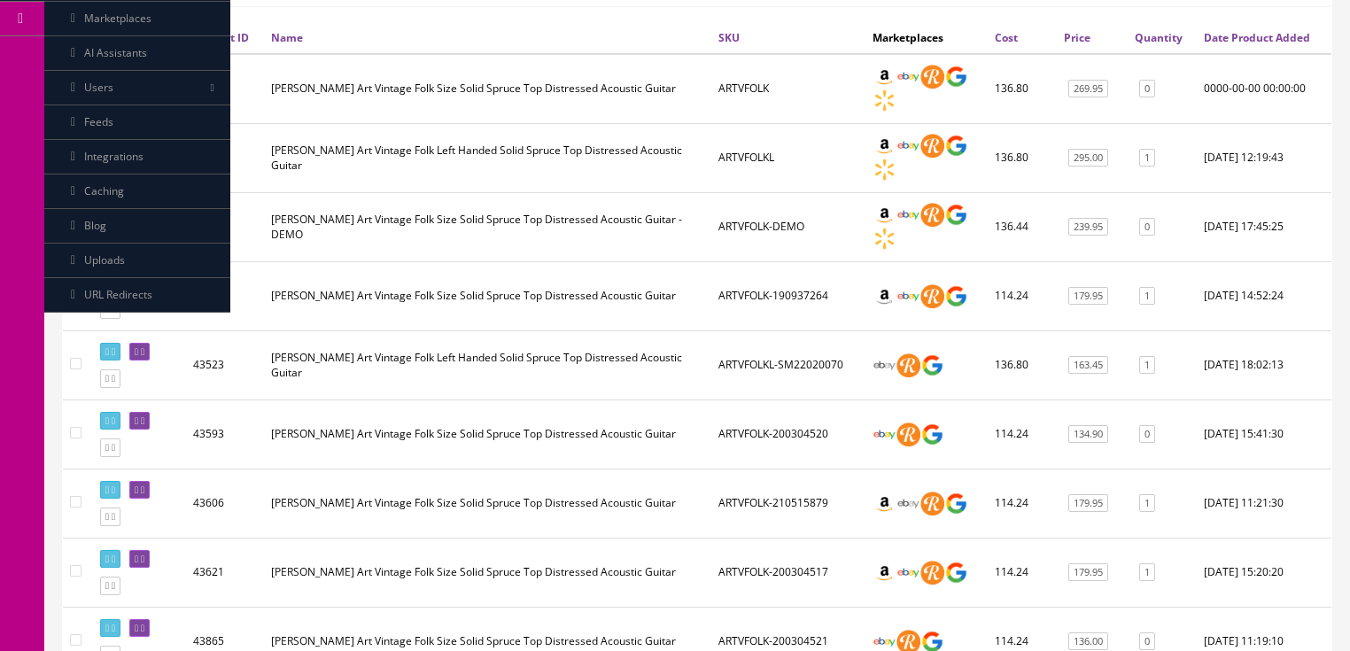
scroll to position [354, 0]
click at [150, 430] on link at bounding box center [139, 420] width 20 height 19
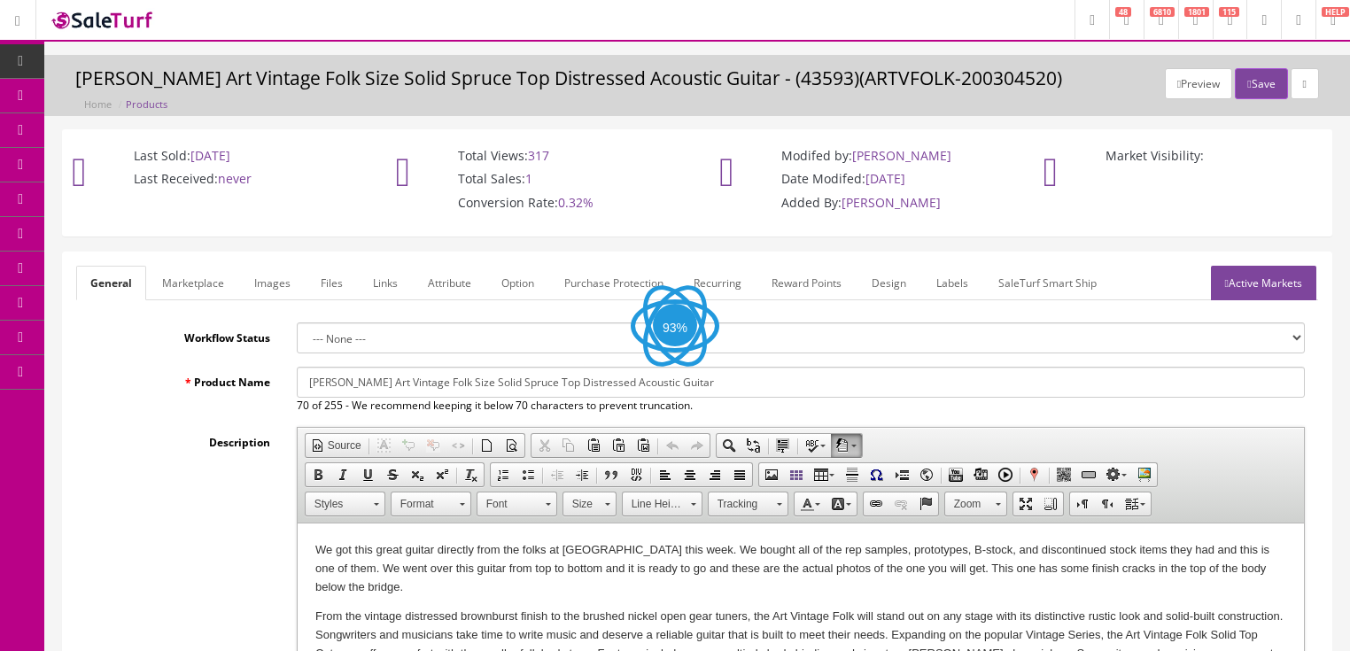
click at [273, 276] on link "Images" at bounding box center [272, 283] width 65 height 35
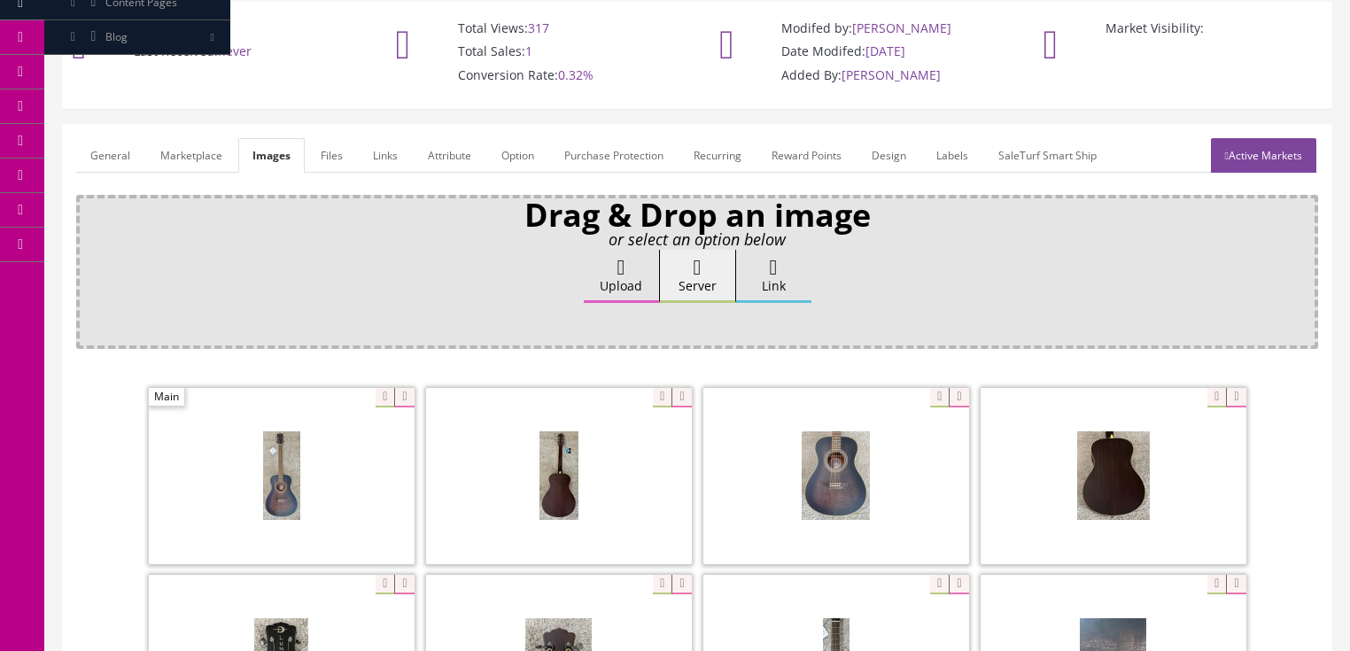
scroll to position [142, 0]
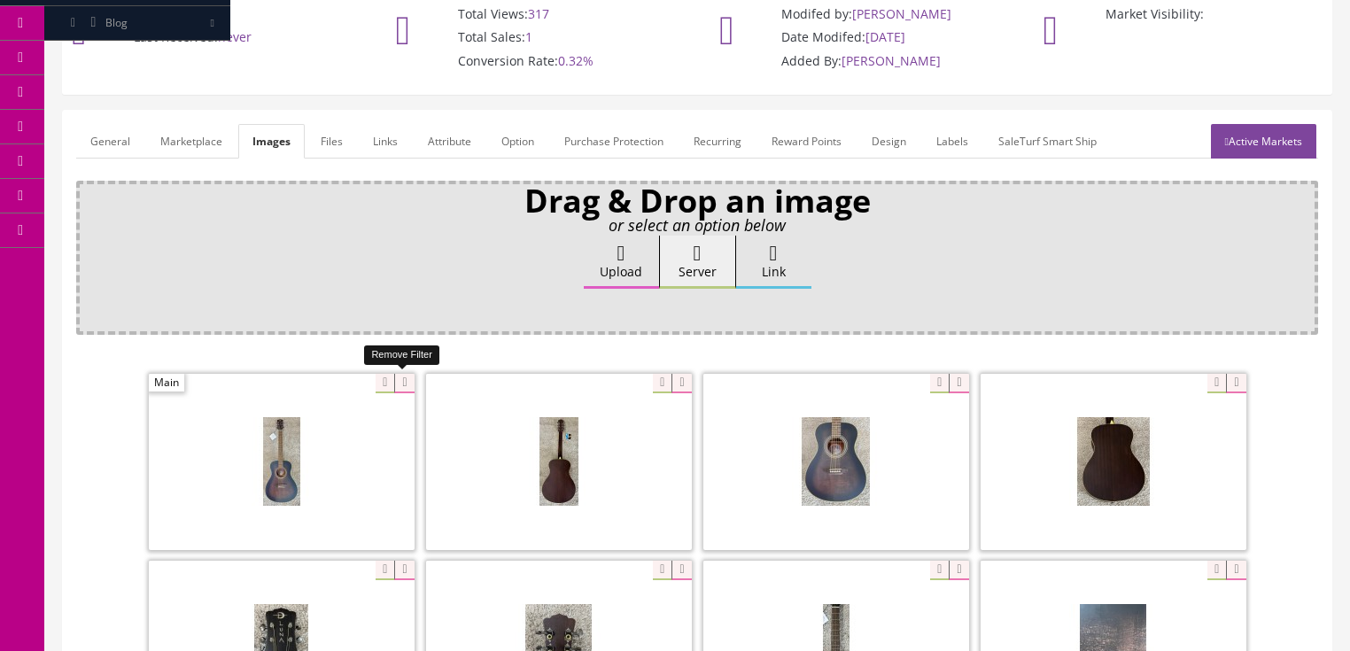
click at [400, 380] on icon at bounding box center [403, 383] width 19 height 19
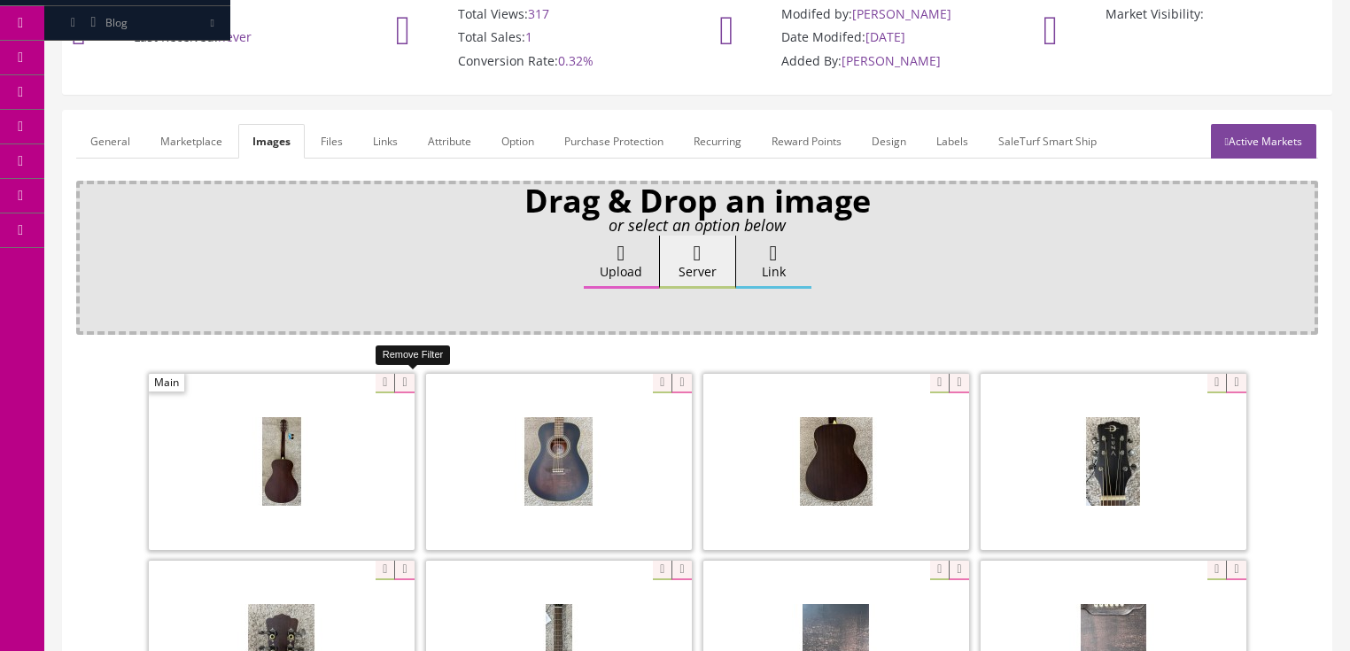
click at [400, 380] on icon at bounding box center [403, 383] width 19 height 19
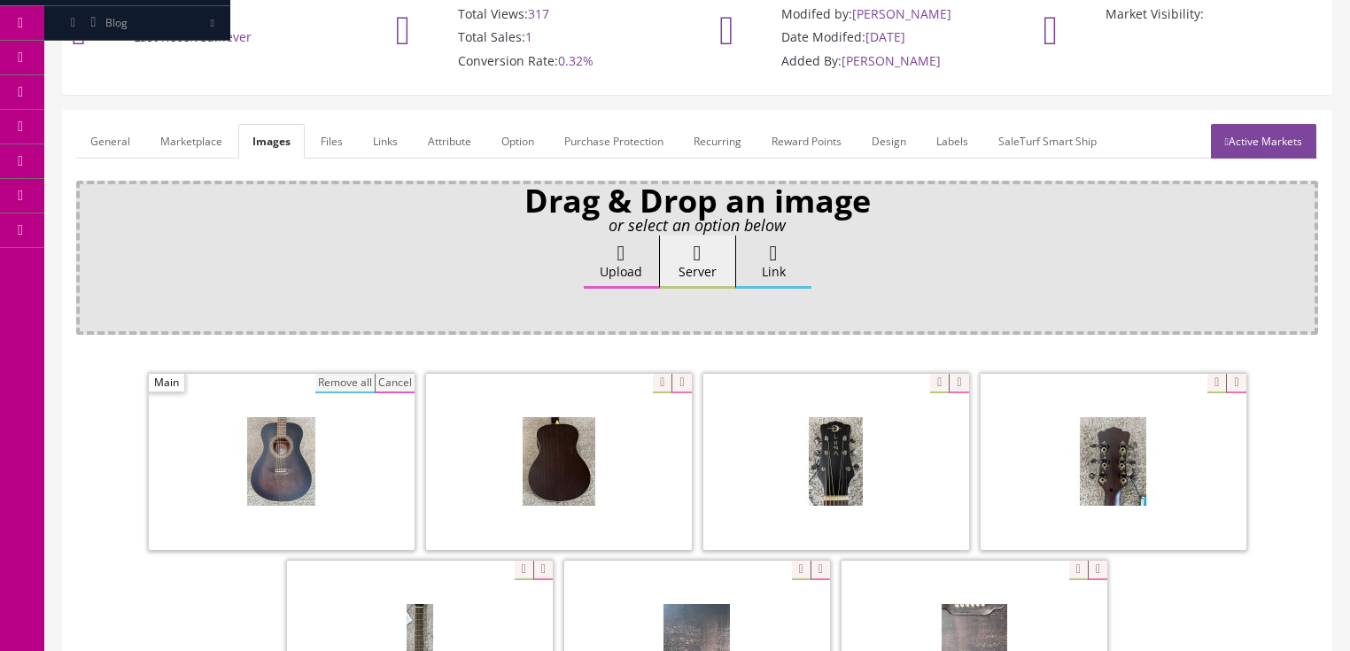
click at [346, 379] on button "Remove all" at bounding box center [344, 383] width 59 height 19
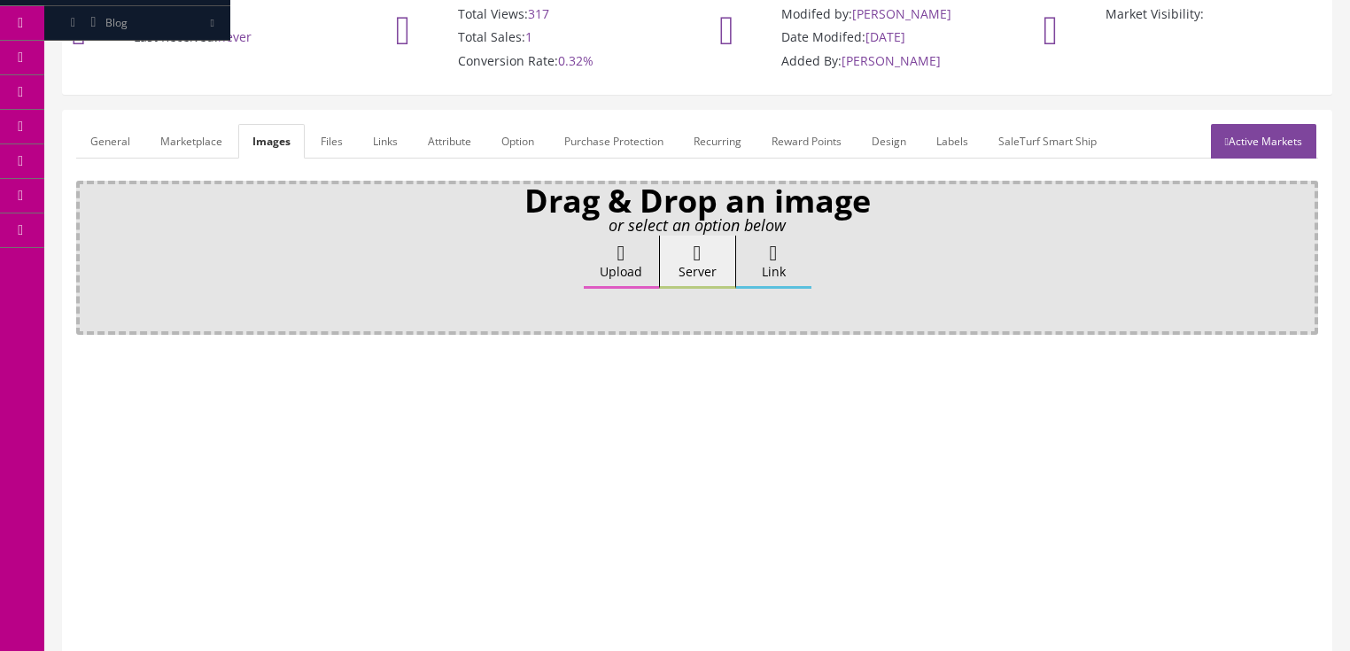
click at [622, 267] on label "Upload" at bounding box center [621, 262] width 75 height 53
click at [89, 253] on input "Upload" at bounding box center [89, 245] width 0 height 18
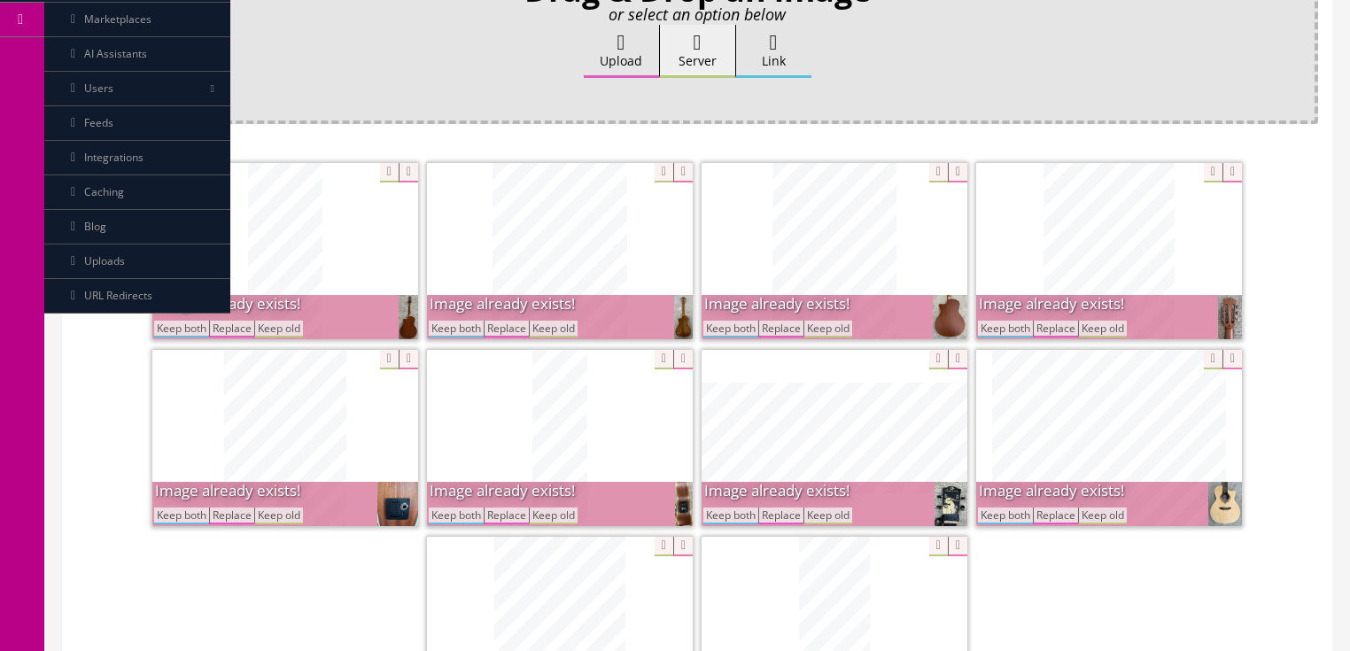
scroll to position [354, 0]
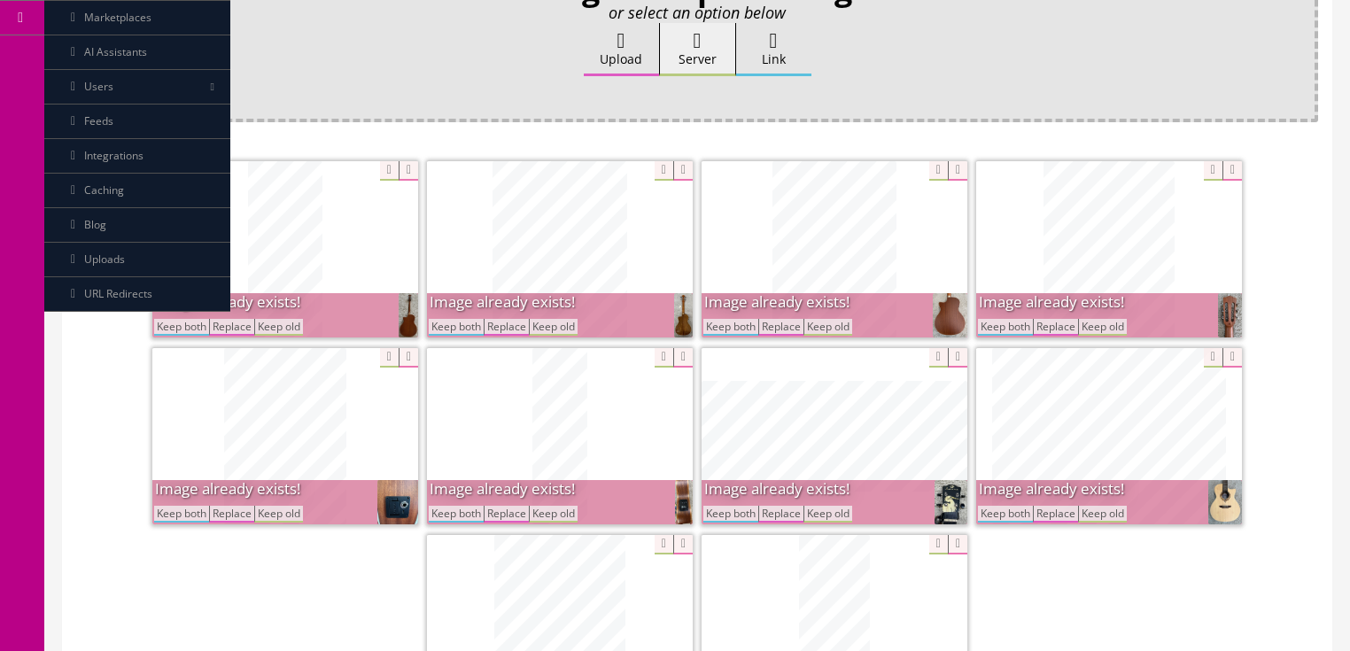
click at [472, 322] on button "Keep both" at bounding box center [456, 327] width 55 height 17
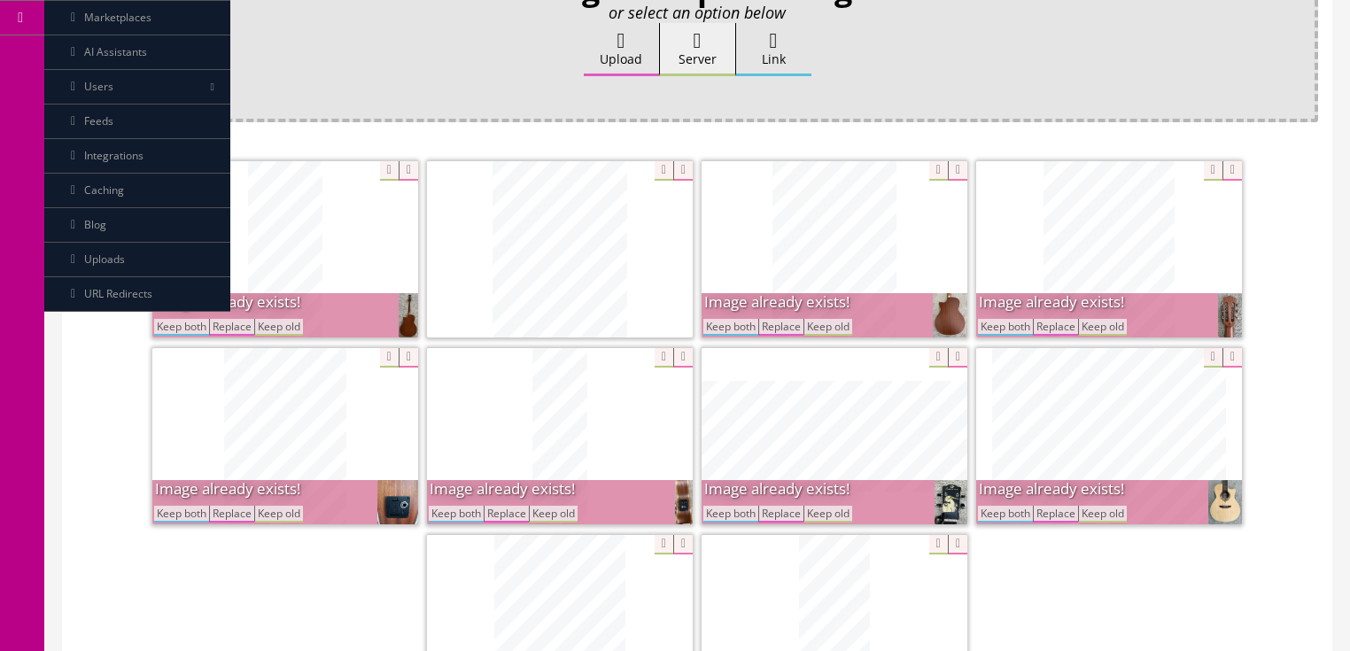
drag, startPoint x: 173, startPoint y: 330, endPoint x: 400, endPoint y: 330, distance: 226.8
click at [195, 330] on button "Keep both" at bounding box center [181, 327] width 55 height 17
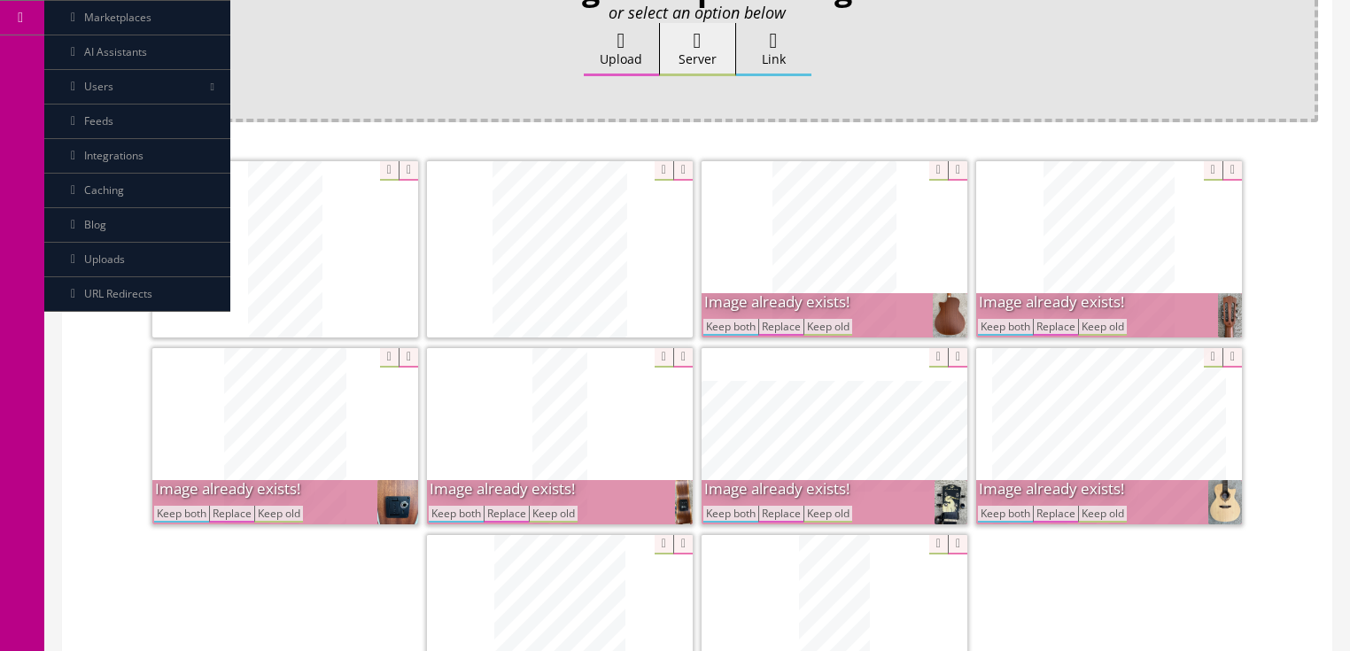
drag, startPoint x: 715, startPoint y: 325, endPoint x: 840, endPoint y: 339, distance: 125.7
click at [727, 326] on button "Keep both" at bounding box center [731, 327] width 55 height 17
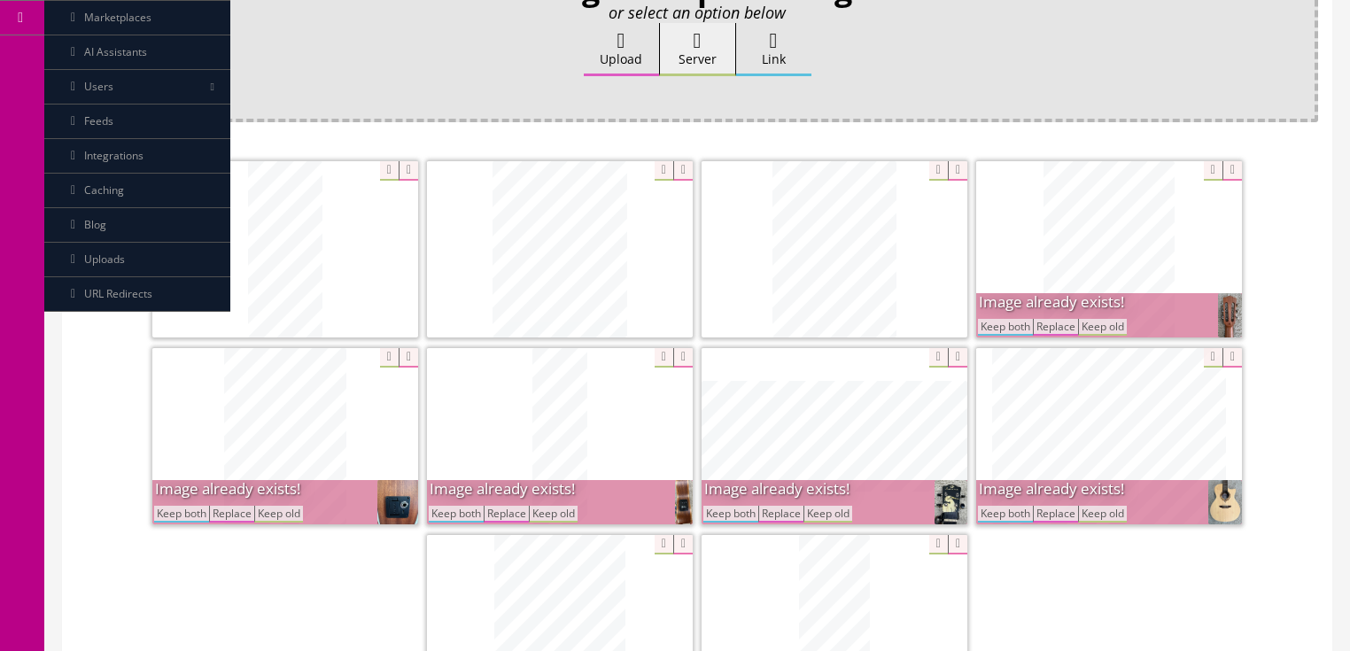
drag, startPoint x: 979, startPoint y: 328, endPoint x: 991, endPoint y: 336, distance: 14.0
click at [987, 330] on button "Keep both" at bounding box center [1005, 327] width 55 height 17
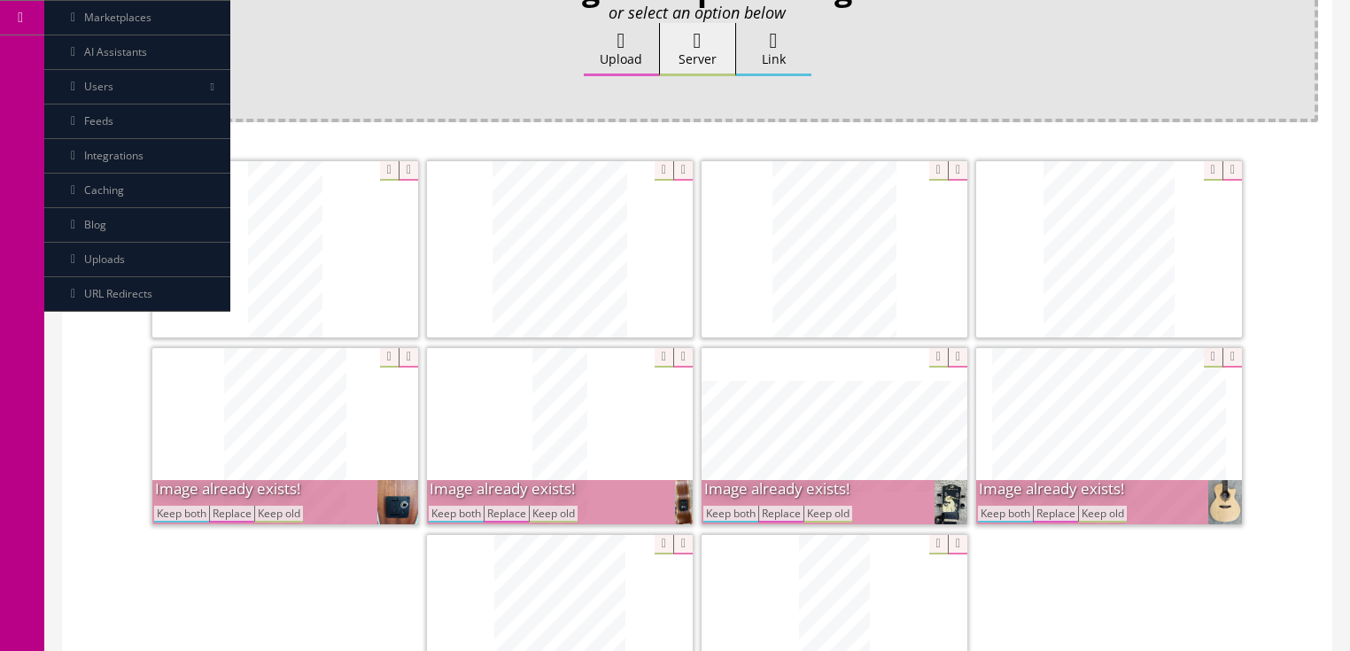
click at [1017, 512] on button "Keep both" at bounding box center [1005, 514] width 55 height 17
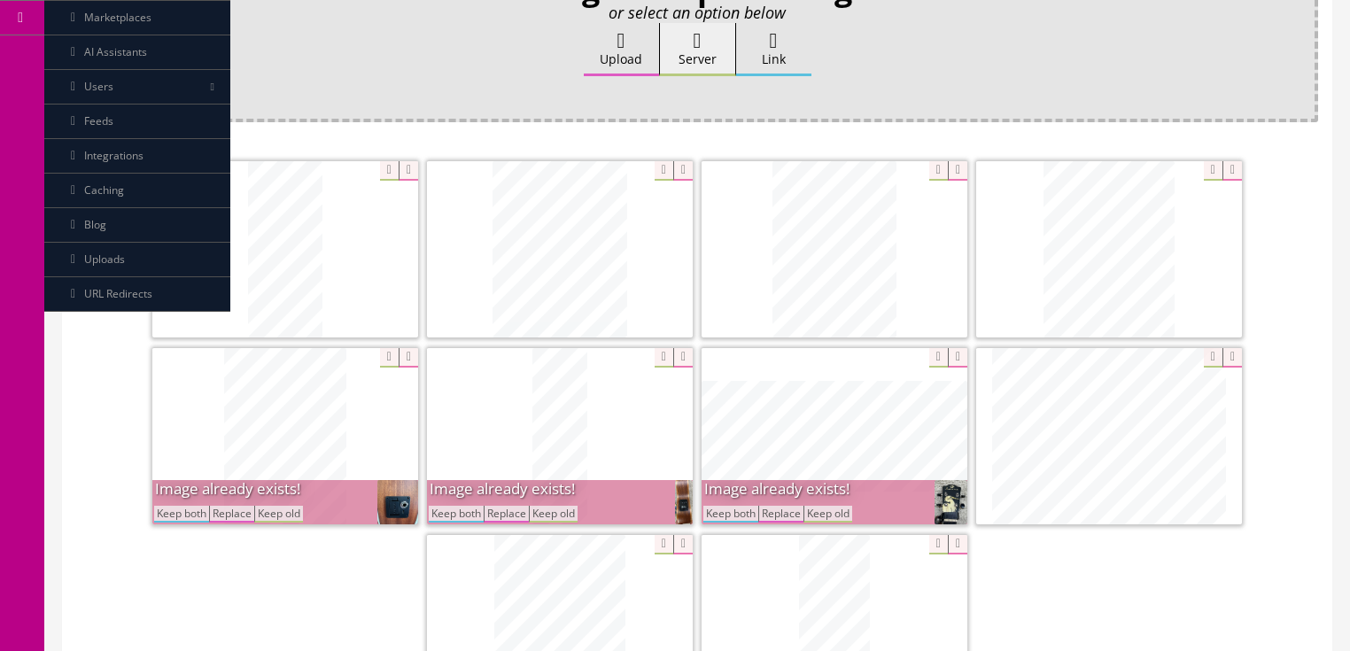
drag, startPoint x: 735, startPoint y: 516, endPoint x: 684, endPoint y: 520, distance: 51.6
click at [734, 515] on button "Keep both" at bounding box center [731, 514] width 55 height 17
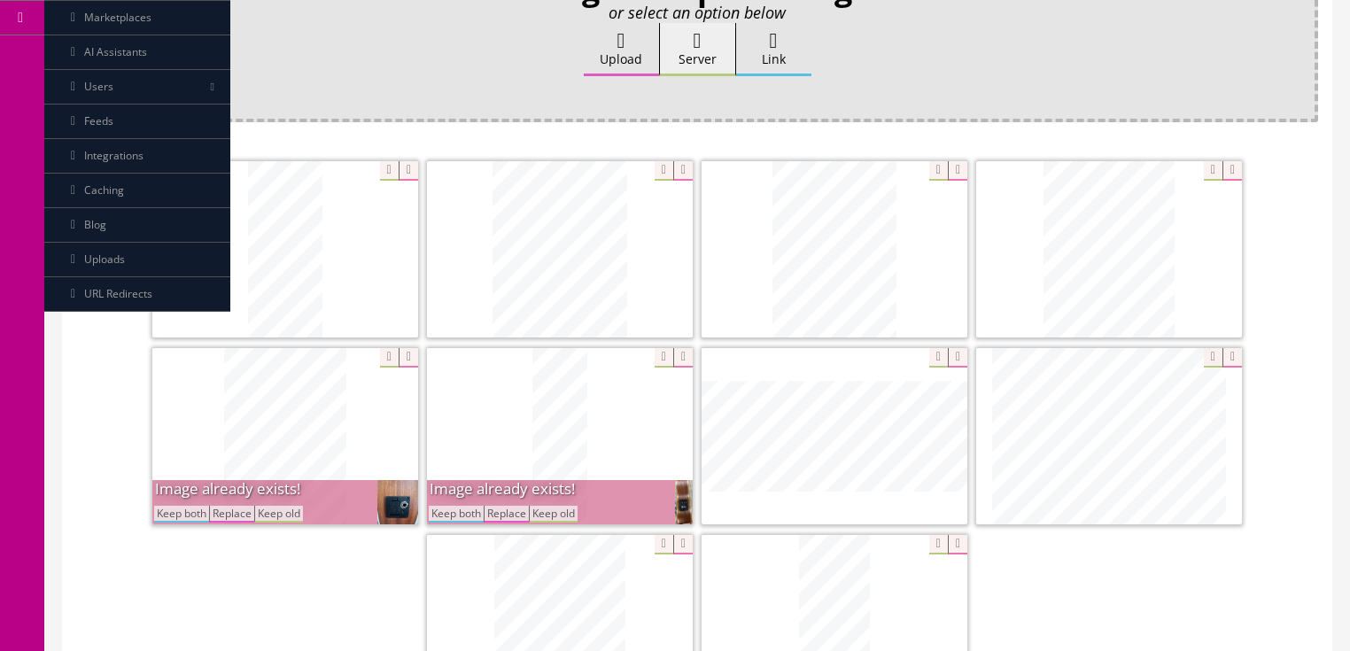
drag, startPoint x: 475, startPoint y: 512, endPoint x: 406, endPoint y: 526, distance: 70.6
click at [473, 511] on button "Keep both" at bounding box center [456, 514] width 55 height 17
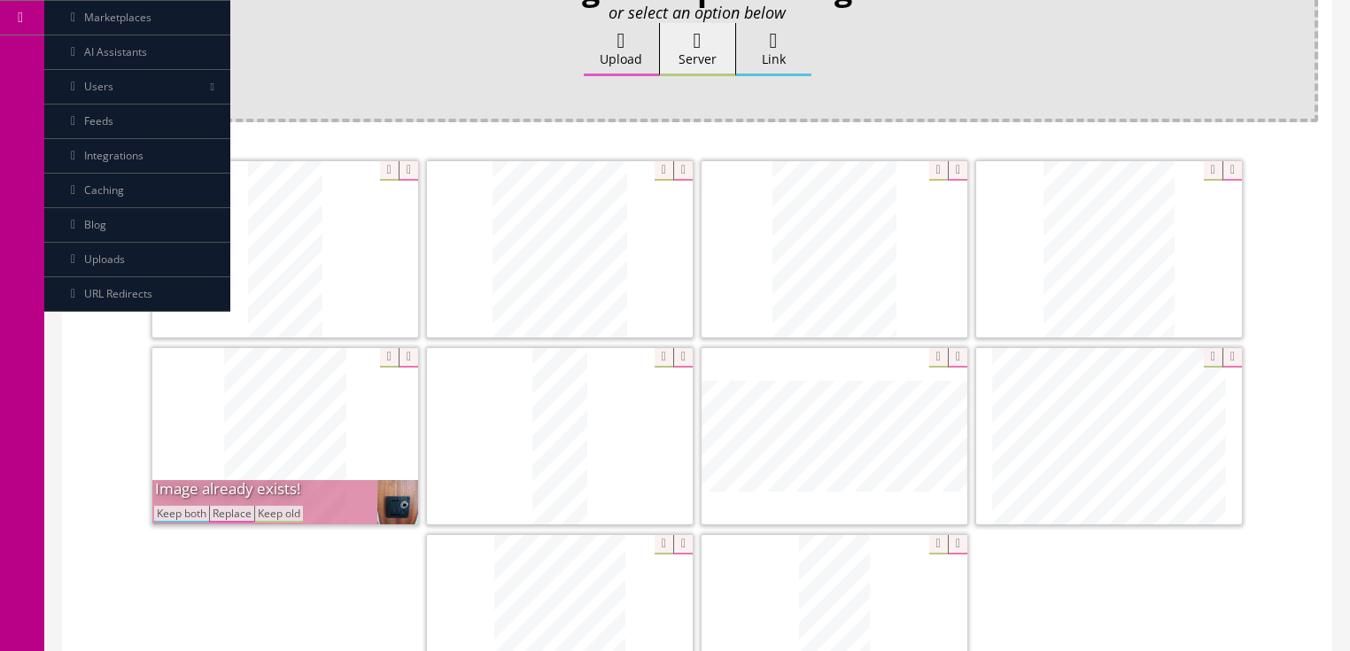
drag, startPoint x: 157, startPoint y: 517, endPoint x: 251, endPoint y: 530, distance: 94.7
click at [159, 517] on button "Keep both" at bounding box center [181, 514] width 55 height 17
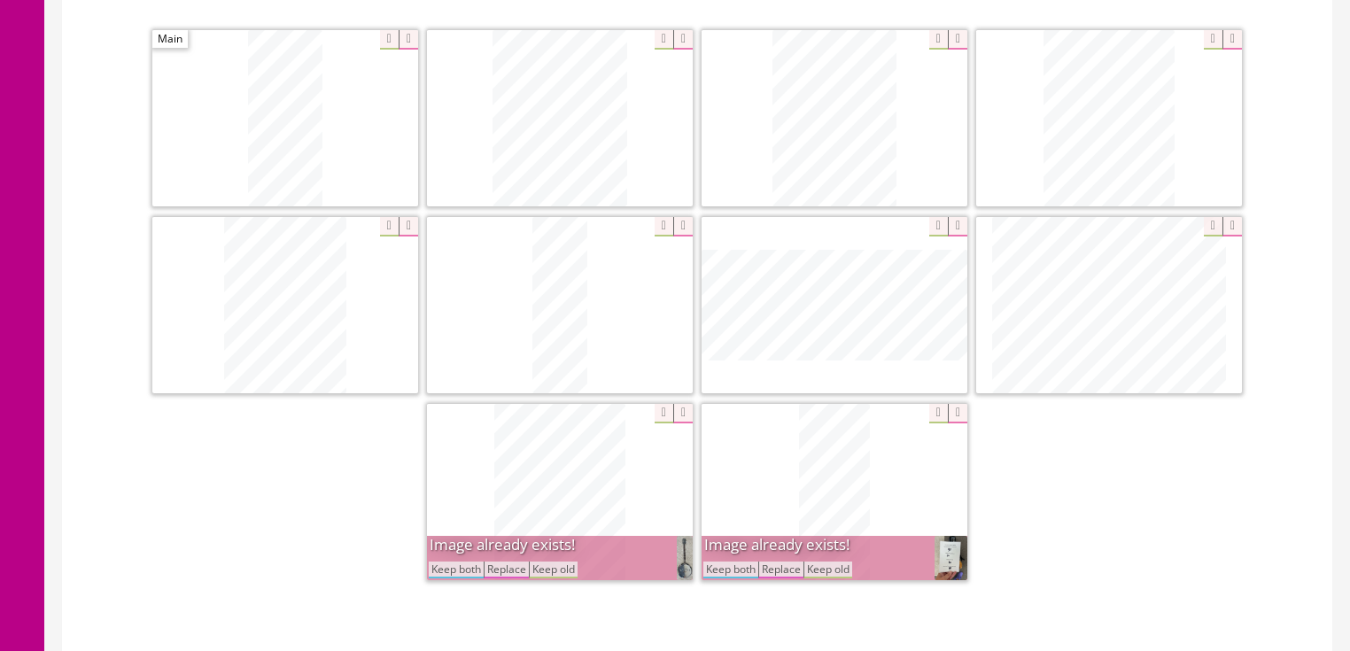
scroll to position [496, 0]
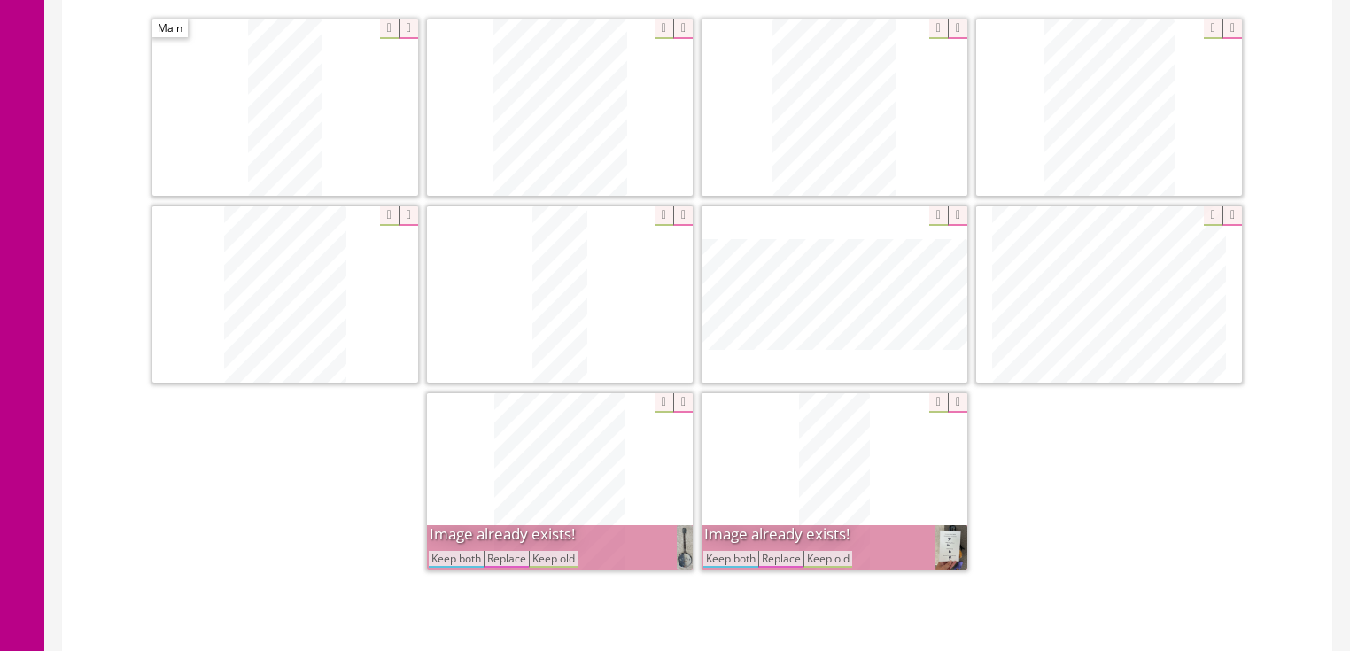
click at [455, 562] on button "Keep both" at bounding box center [456, 559] width 55 height 17
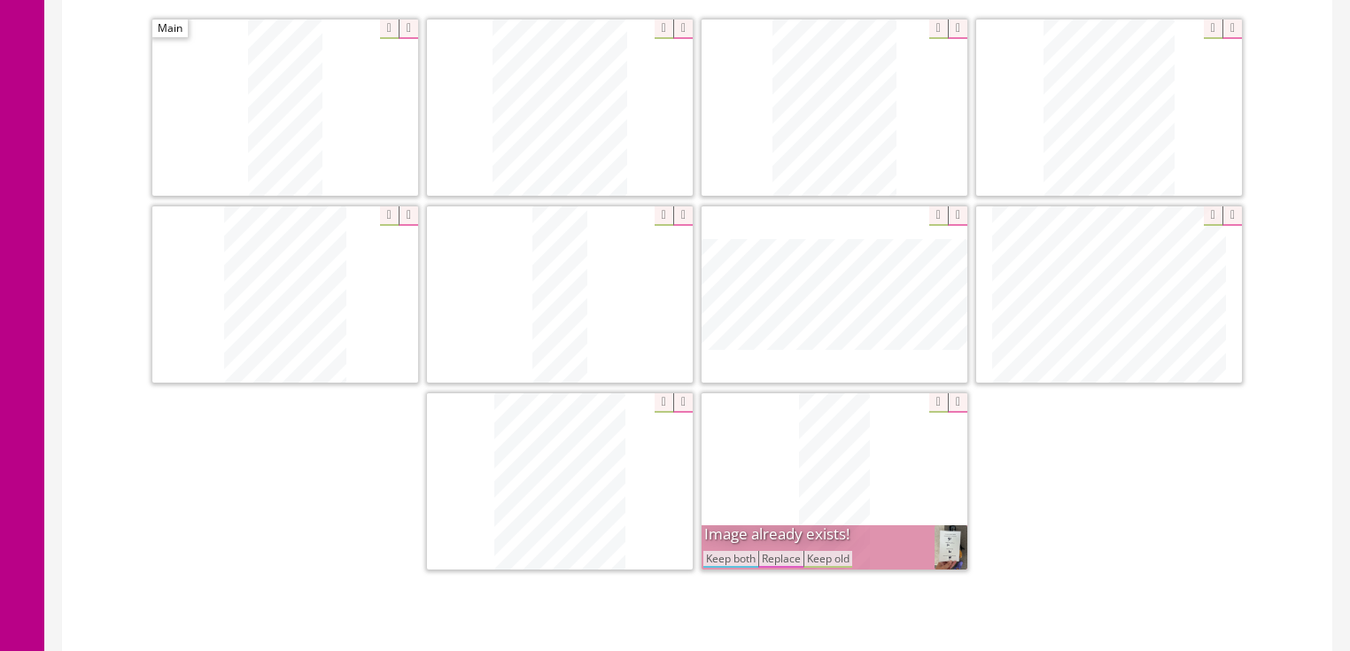
click at [727, 558] on button "Keep both" at bounding box center [731, 559] width 55 height 17
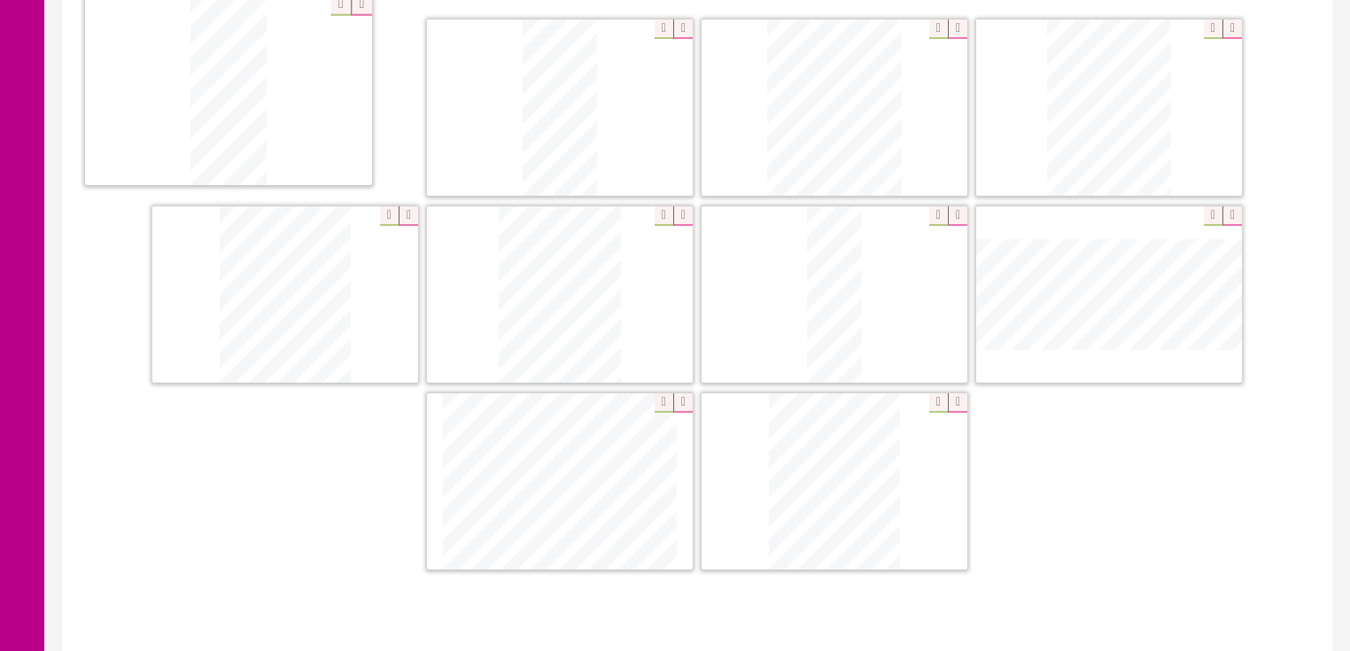
drag, startPoint x: 829, startPoint y: 516, endPoint x: 286, endPoint y: 177, distance: 640.0
drag, startPoint x: 822, startPoint y: 465, endPoint x: 837, endPoint y: 180, distance: 285.7
drag, startPoint x: 433, startPoint y: 266, endPoint x: 347, endPoint y: 326, distance: 105.0
drag, startPoint x: 1093, startPoint y: 329, endPoint x: 816, endPoint y: 315, distance: 276.8
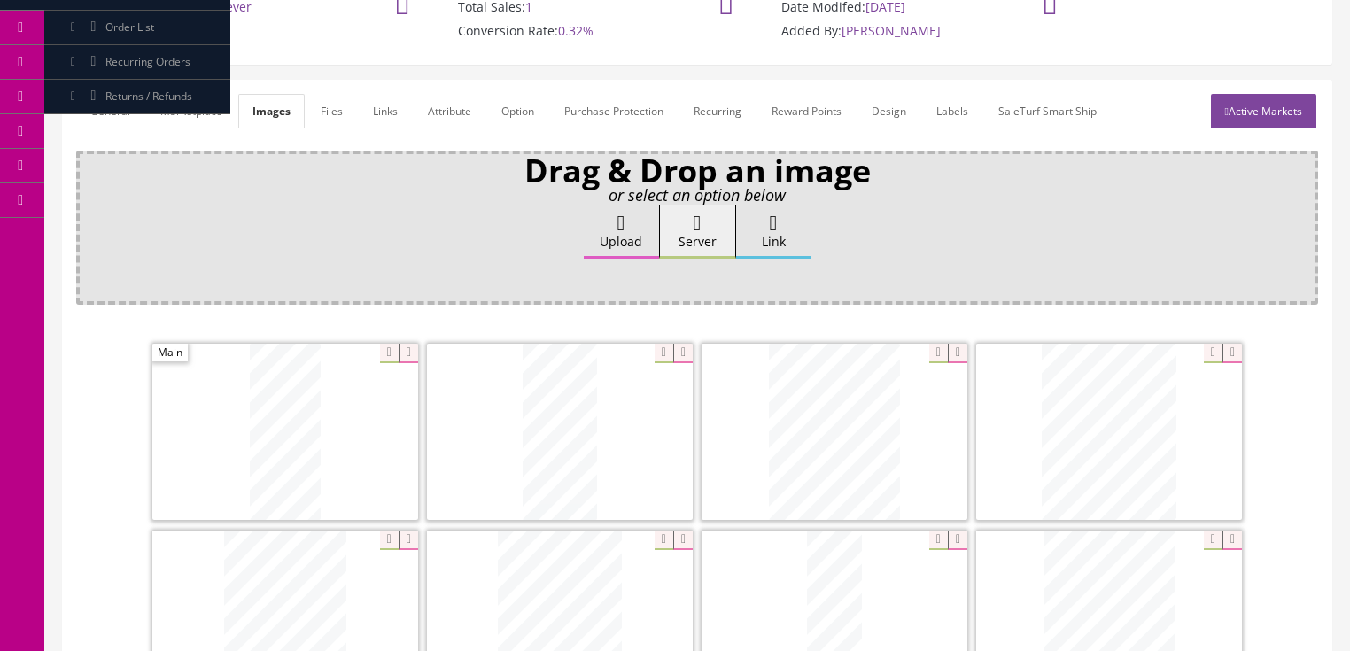
scroll to position [142, 0]
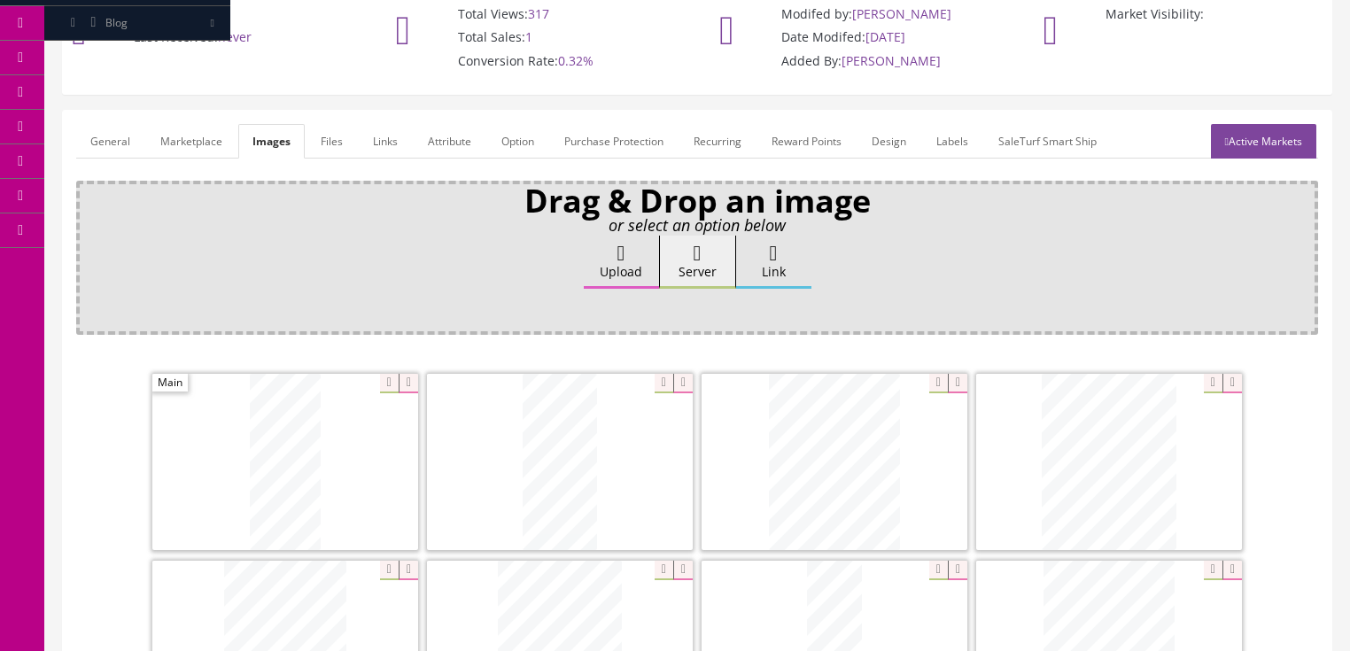
click at [110, 140] on link "General" at bounding box center [110, 141] width 68 height 35
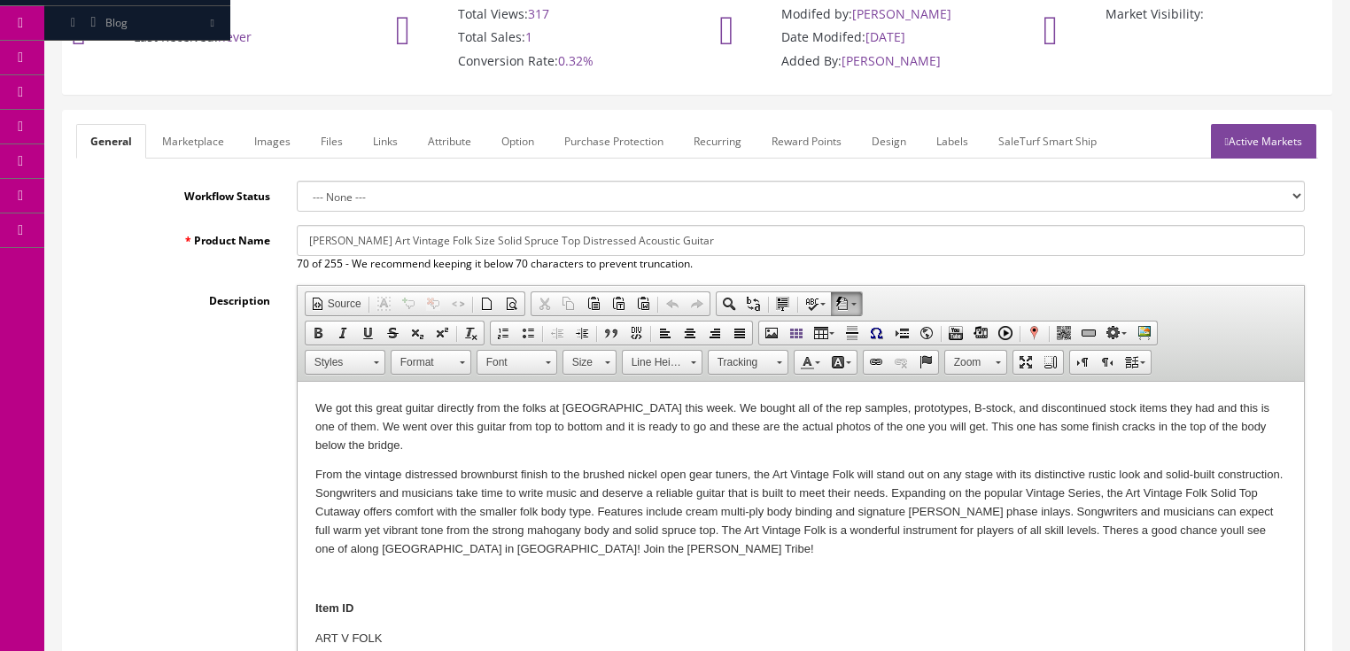
click at [973, 430] on p "We got this great guitar directly from the folks at Luna this week. We bought a…" at bounding box center [800, 427] width 971 height 55
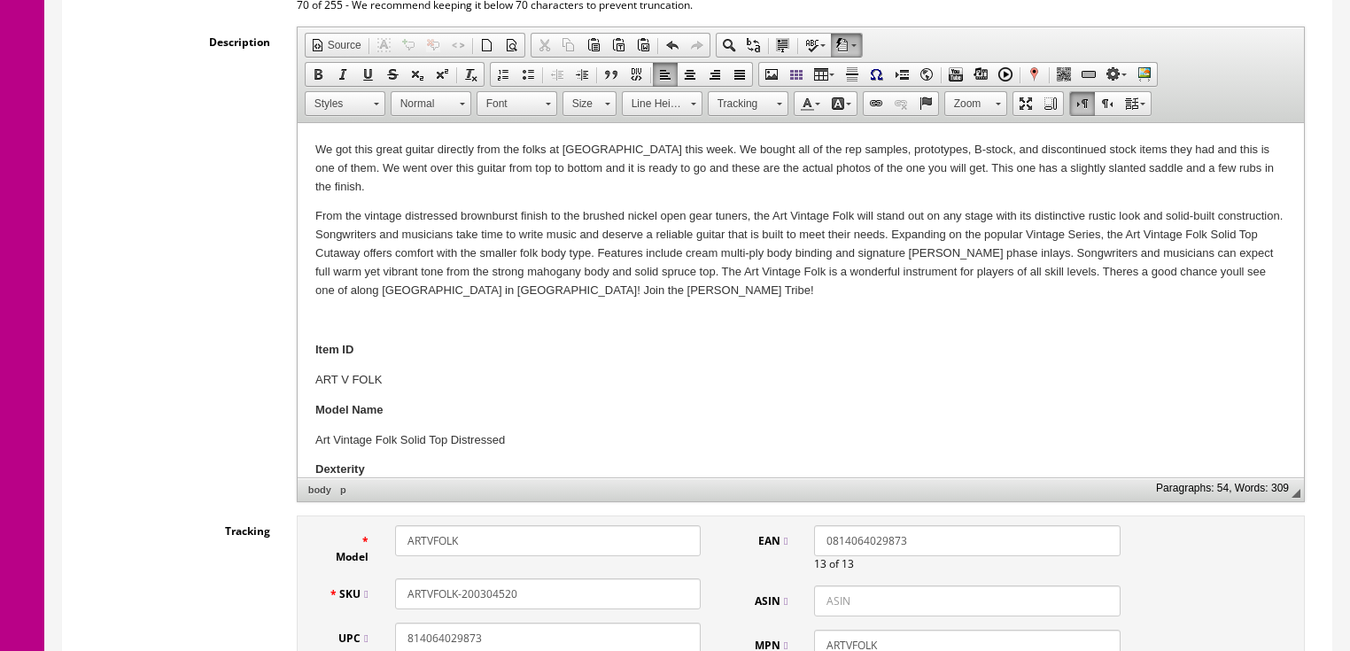
scroll to position [496, 0]
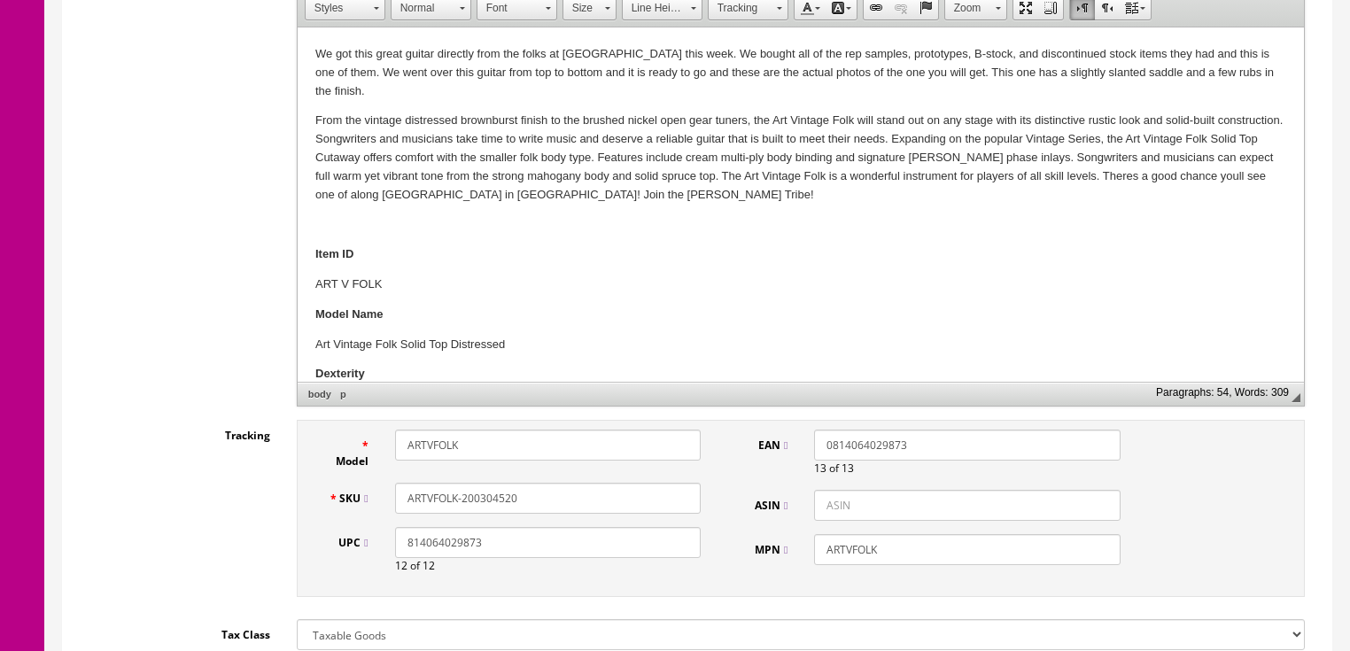
drag, startPoint x: 463, startPoint y: 488, endPoint x: 571, endPoint y: 494, distance: 107.4
click at [571, 494] on input "ARTVFOLK-200304520" at bounding box center [548, 498] width 306 height 31
drag, startPoint x: 550, startPoint y: 488, endPoint x: 412, endPoint y: 502, distance: 139.0
click at [370, 507] on div "SKU ARTVFOLK-No#" at bounding box center [515, 498] width 400 height 31
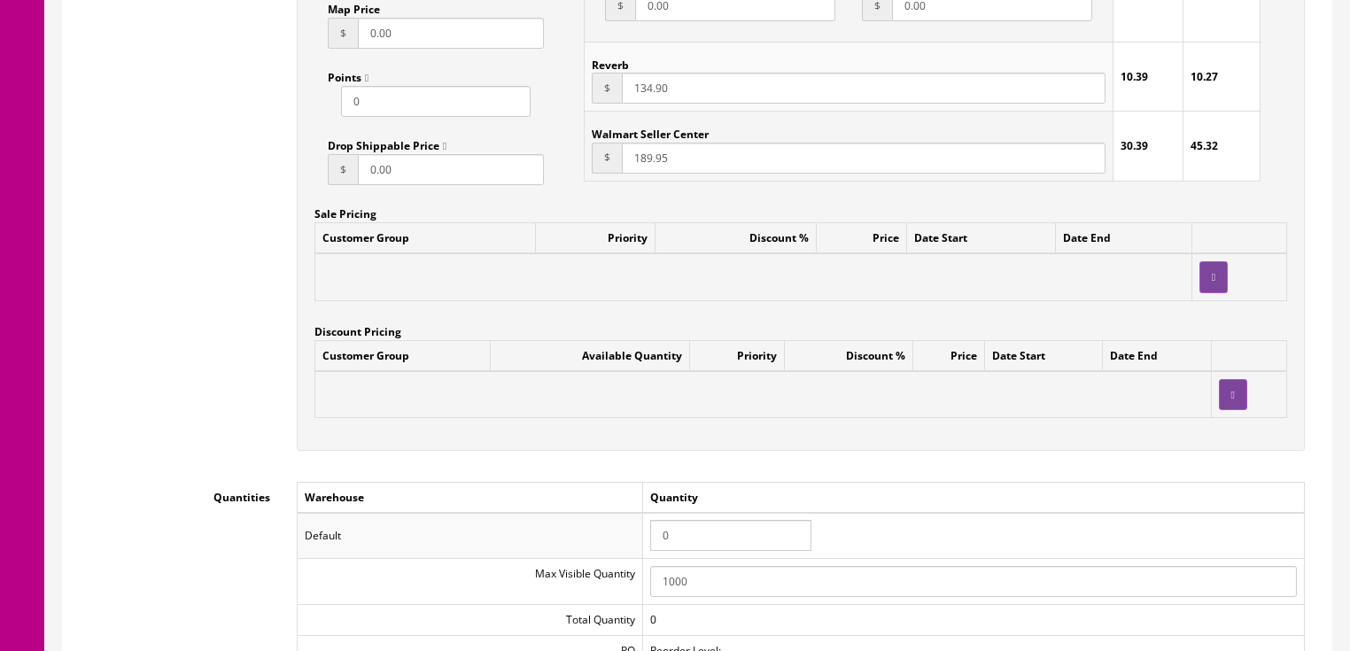
scroll to position [1559, 0]
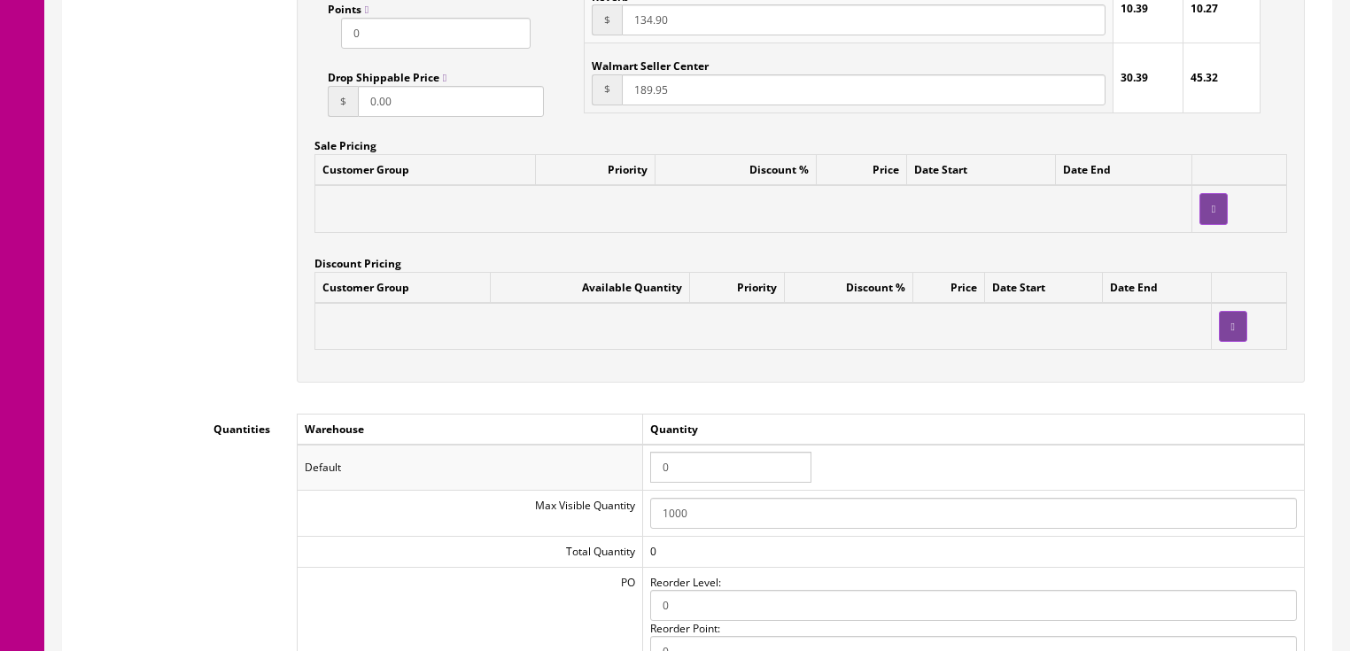
type input "ARTVFOLK-No#"
drag, startPoint x: 680, startPoint y: 475, endPoint x: 637, endPoint y: 475, distance: 42.5
click at [637, 475] on tr "Default 0" at bounding box center [800, 468] width 1007 height 46
click at [654, 443] on td "Quantity" at bounding box center [973, 429] width 662 height 31
drag, startPoint x: 677, startPoint y: 465, endPoint x: 638, endPoint y: 467, distance: 39.0
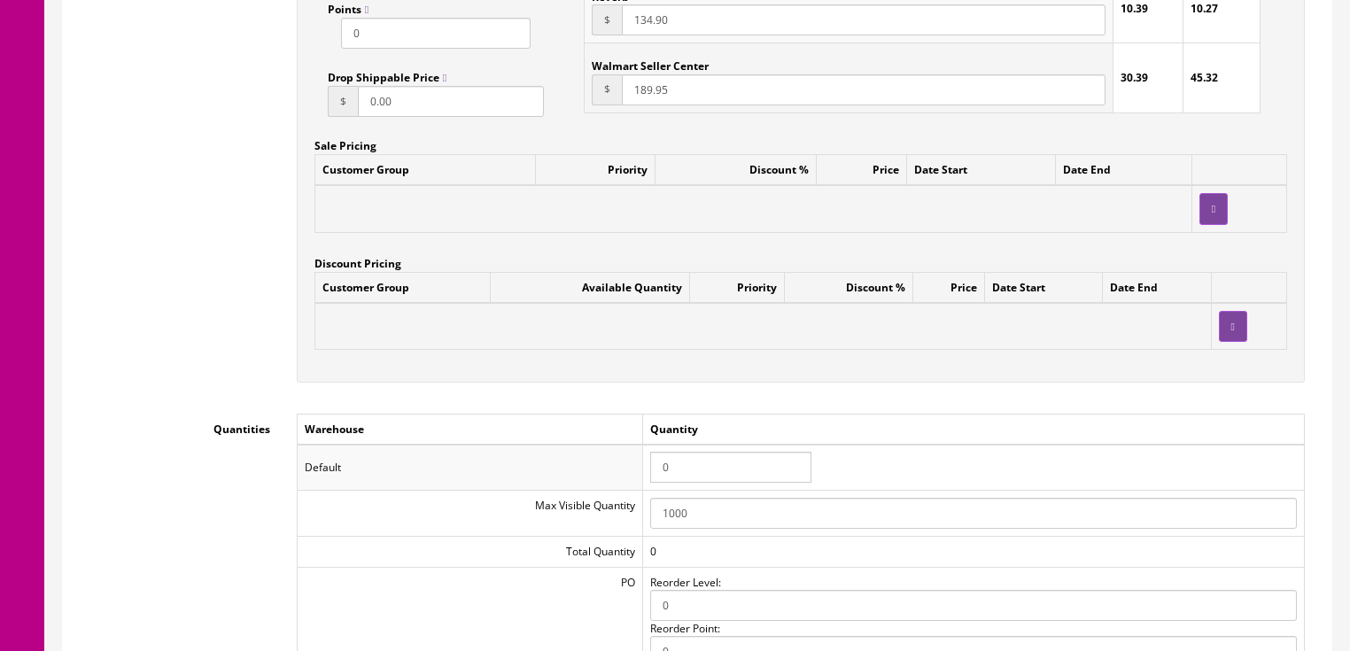
click at [638, 467] on tr "Default 0" at bounding box center [800, 468] width 1007 height 46
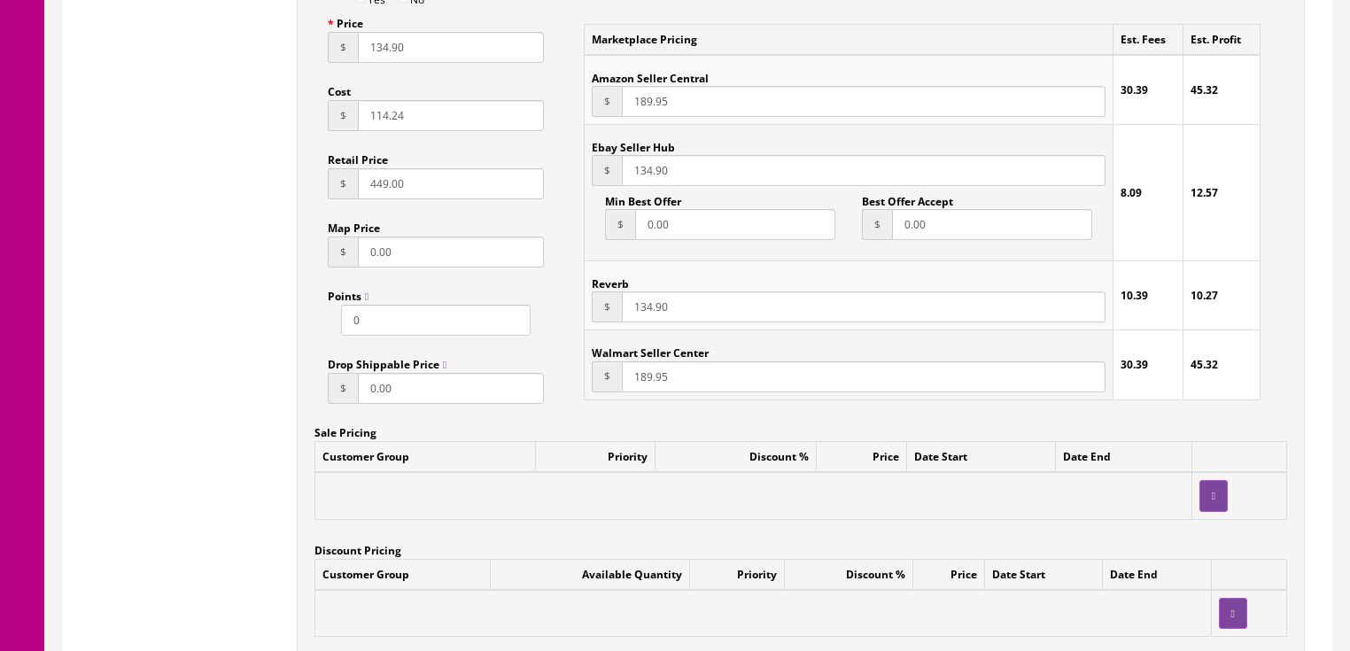
scroll to position [1205, 0]
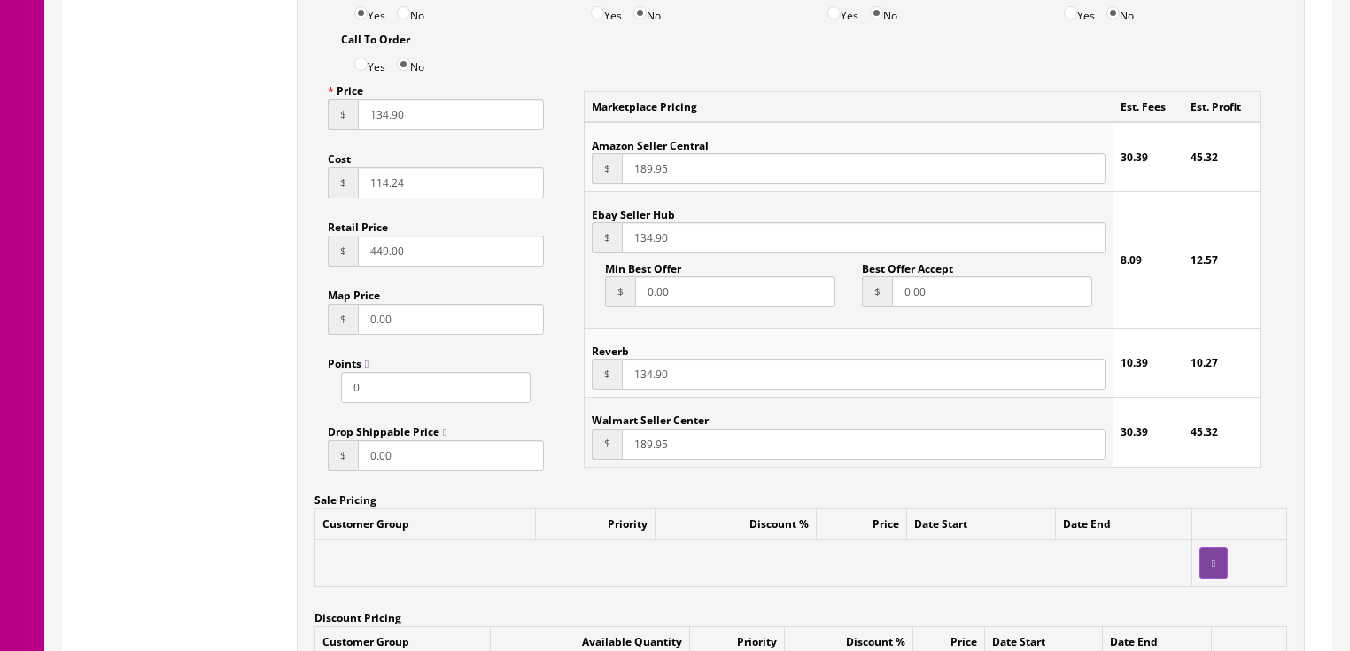
type input "1"
click at [638, 248] on input "134.90" at bounding box center [863, 237] width 483 height 31
type input "144.90"
click at [642, 383] on input "134.90" at bounding box center [863, 374] width 483 height 31
type input "144.90"
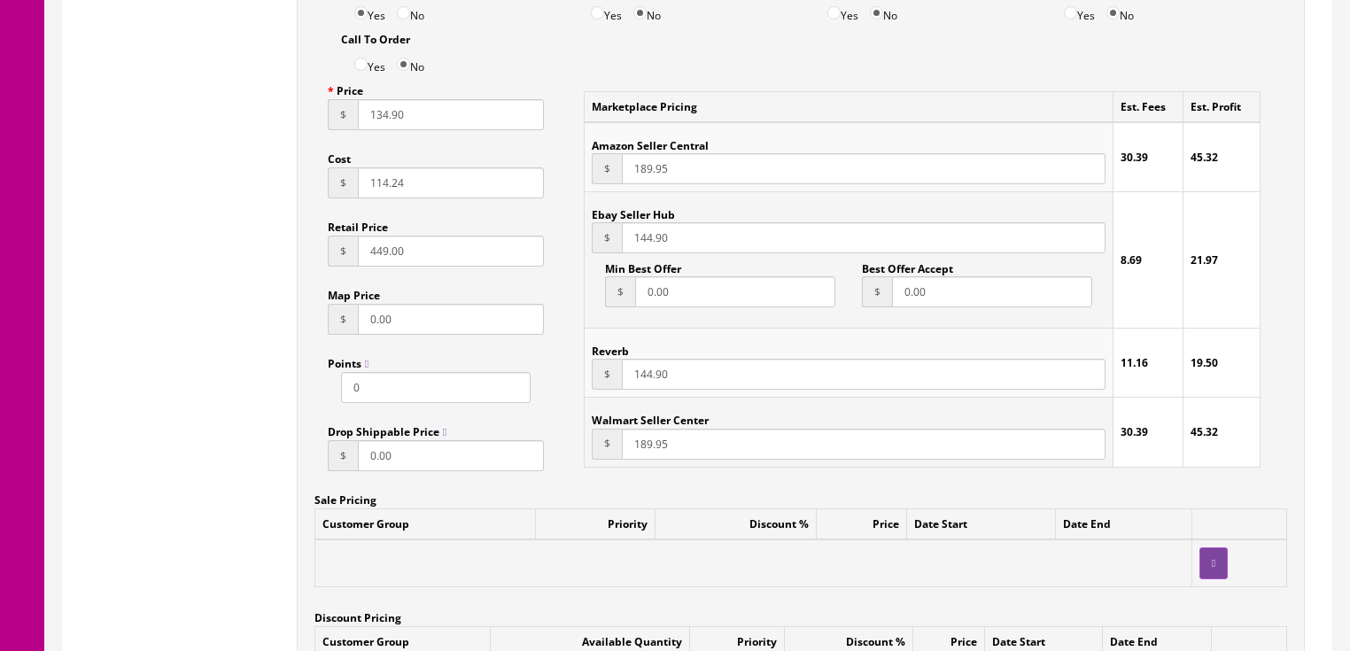
click at [377, 120] on input "134.90" at bounding box center [451, 114] width 187 height 31
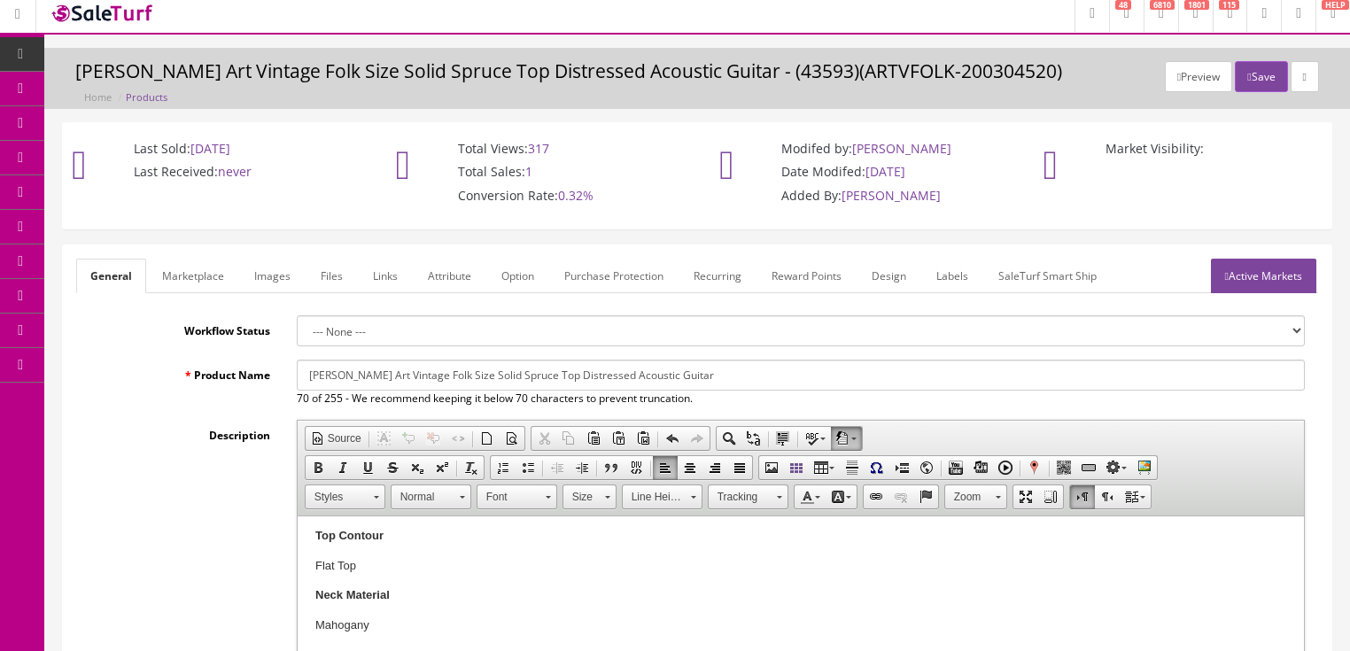
scroll to position [0, 0]
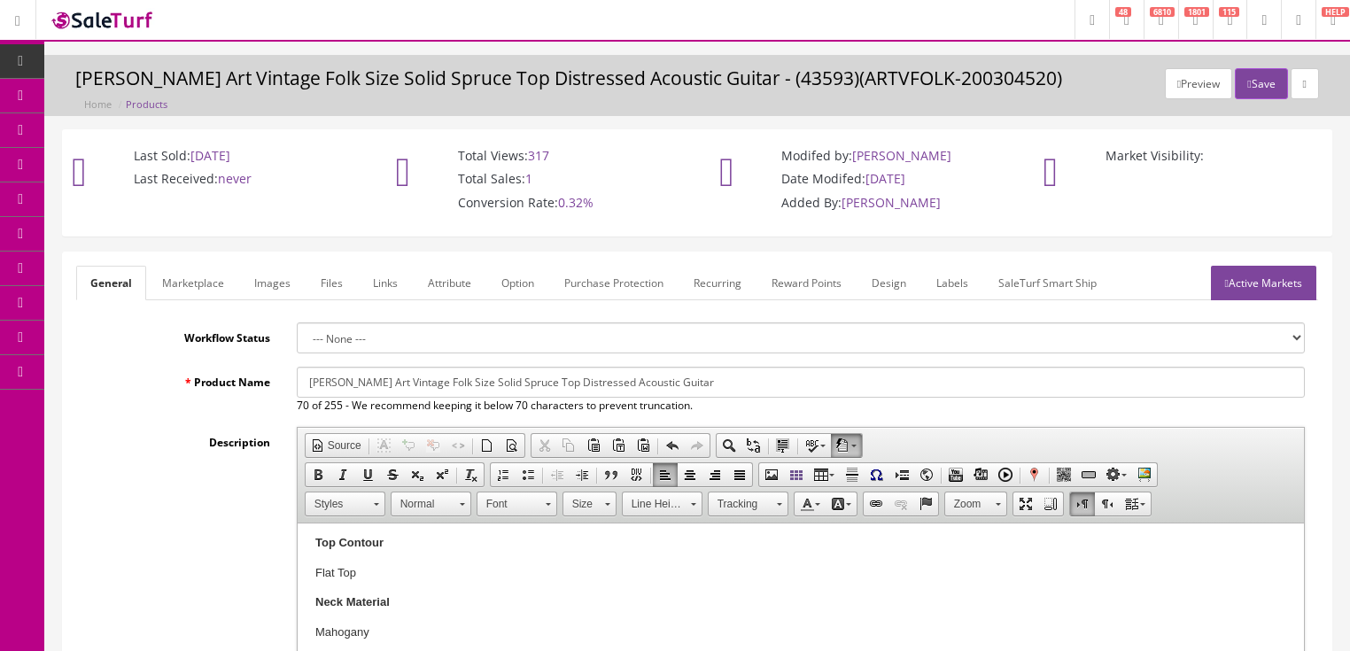
type input "144.90"
click at [1260, 273] on link "Active Markets" at bounding box center [1263, 283] width 105 height 35
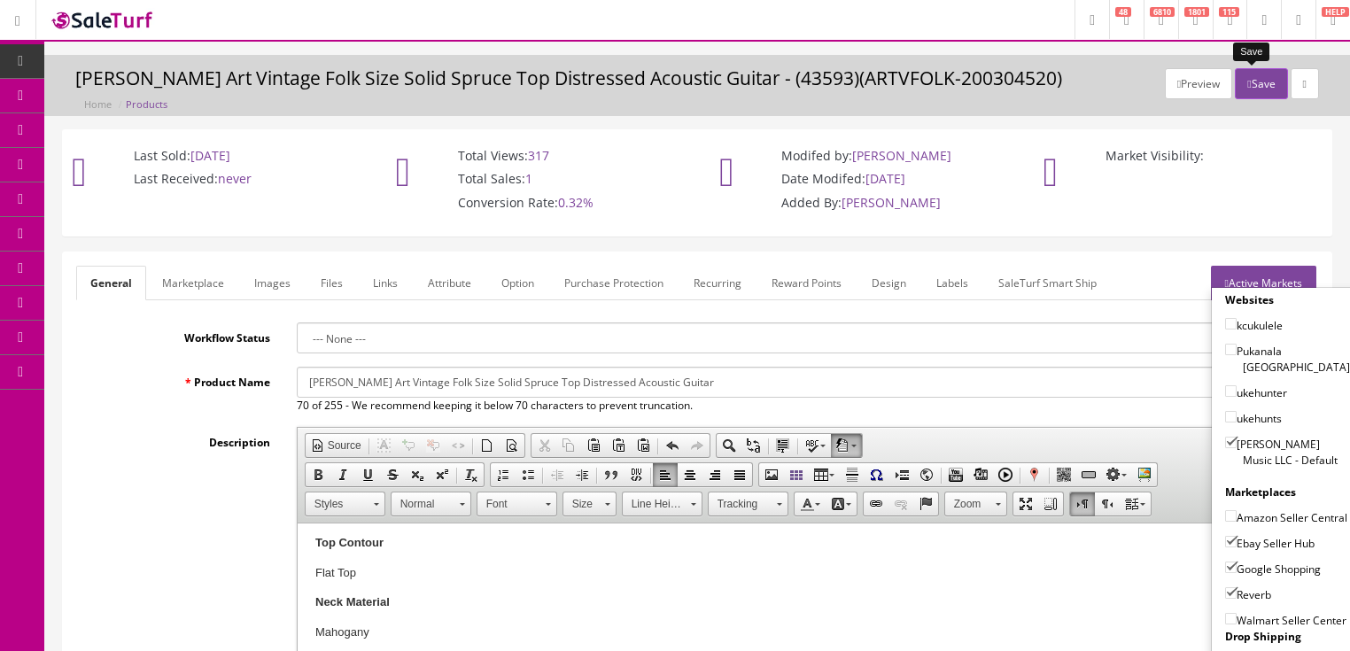
click at [1254, 75] on button "Save" at bounding box center [1261, 83] width 52 height 31
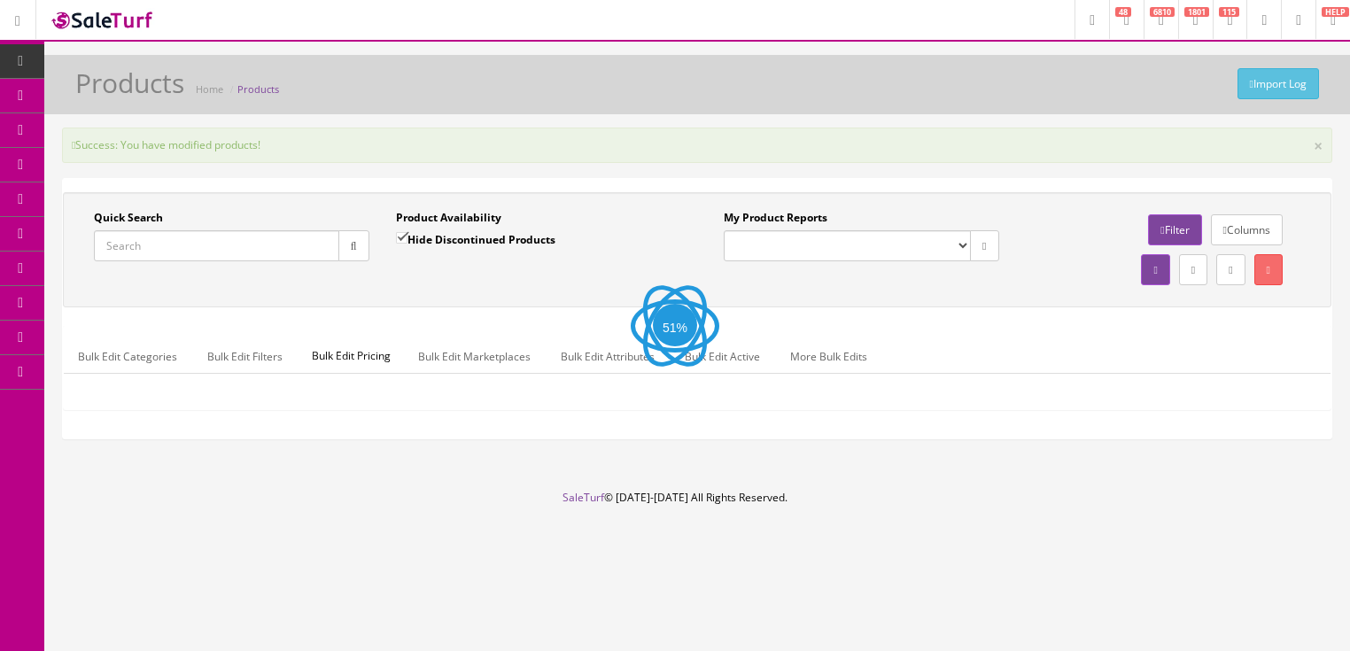
drag, startPoint x: 0, startPoint y: 0, endPoint x: 266, endPoint y: 237, distance: 355.8
click at [266, 237] on input "Quick Search" at bounding box center [216, 245] width 245 height 31
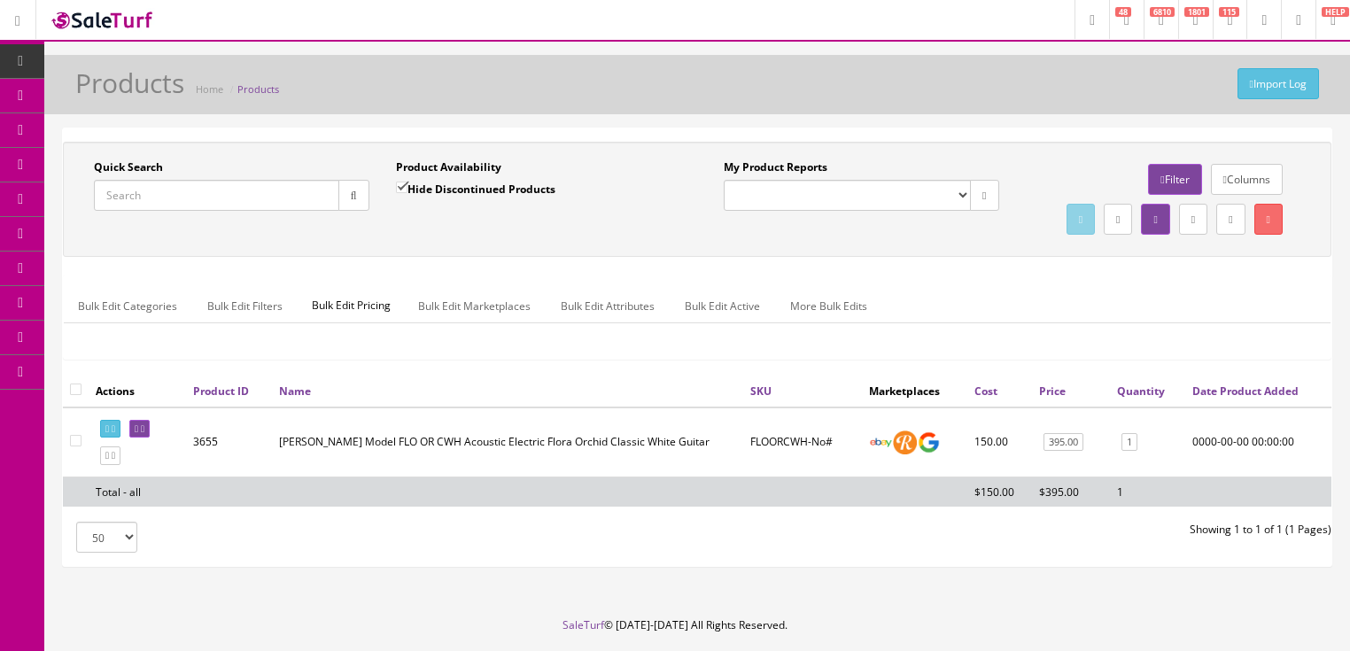
paste input "ARTVFOLK-No#"
click at [343, 195] on button "button" at bounding box center [353, 195] width 31 height 31
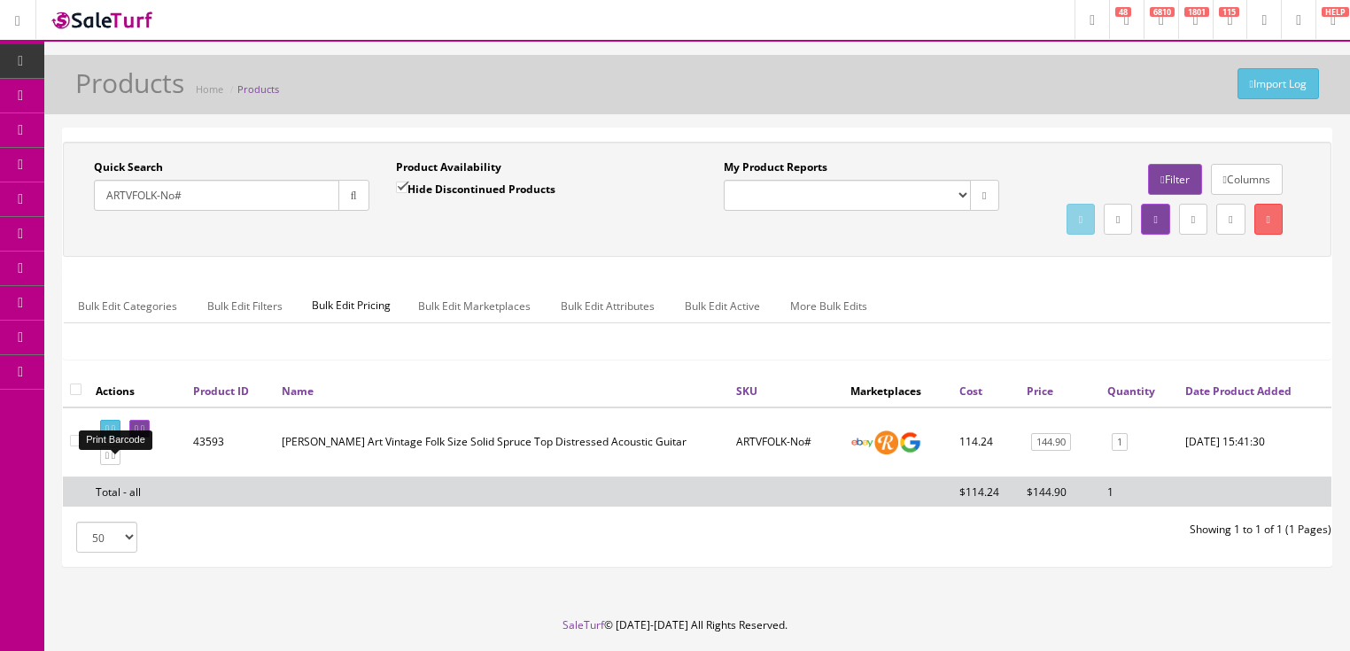
click at [115, 434] on icon at bounding box center [114, 429] width 4 height 10
drag, startPoint x: 230, startPoint y: 209, endPoint x: 72, endPoint y: 256, distance: 165.4
click at [72, 239] on div "Quick Search ARTVFOLK-No# Date From Product Availability Hide Discontinued Prod…" at bounding box center [697, 199] width 1260 height 80
type input "gypgrandmah"
click at [396, 188] on input "Hide Discontinued Products" at bounding box center [402, 188] width 12 height 12
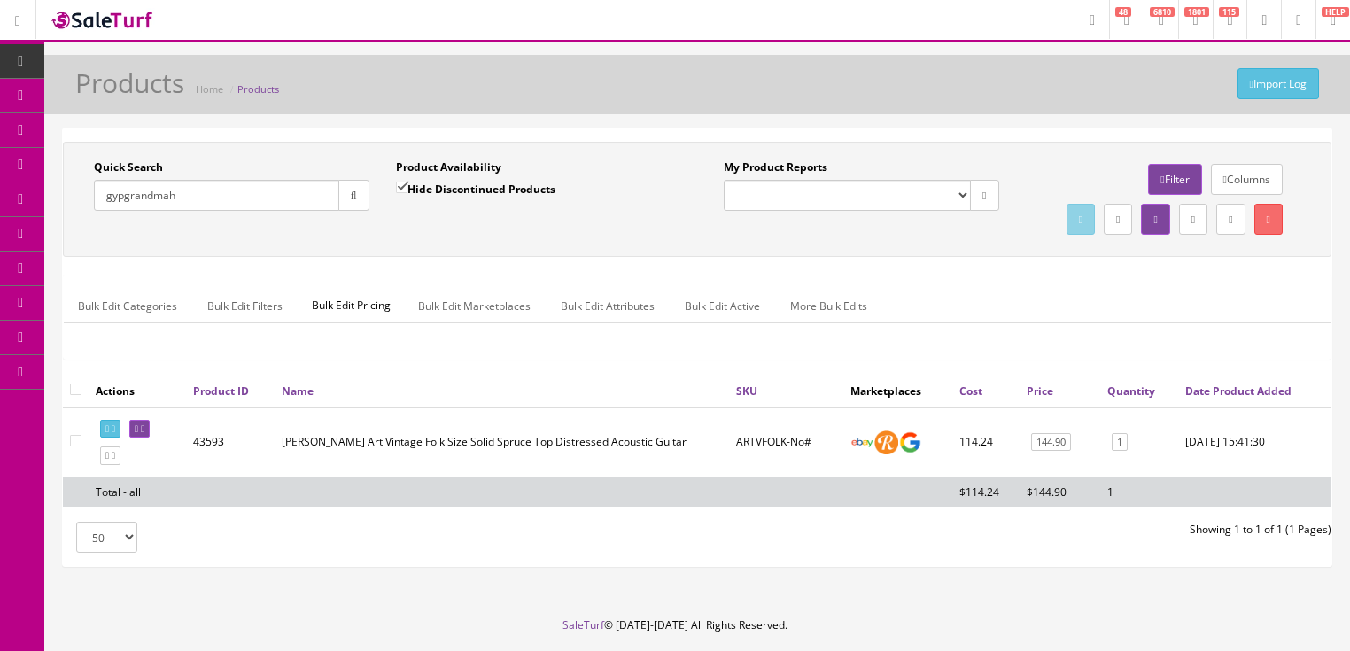
checkbox input "false"
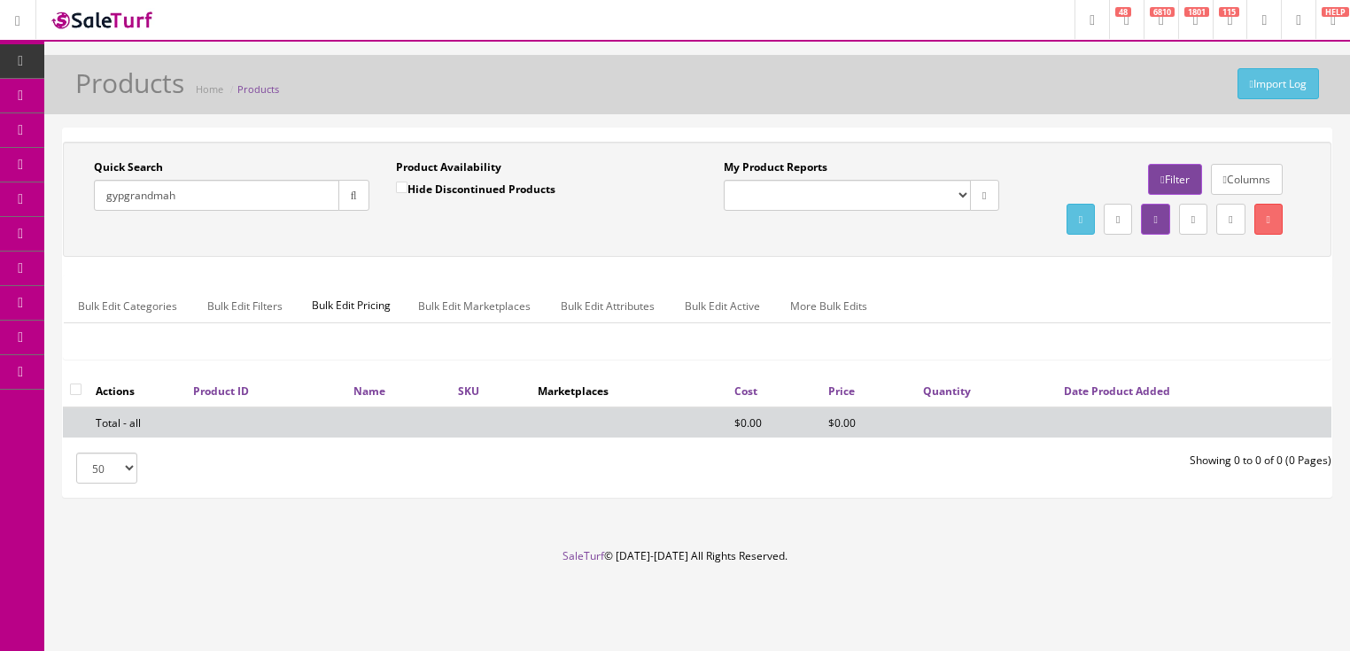
click at [122, 199] on input "gypgrandmah" at bounding box center [216, 195] width 245 height 31
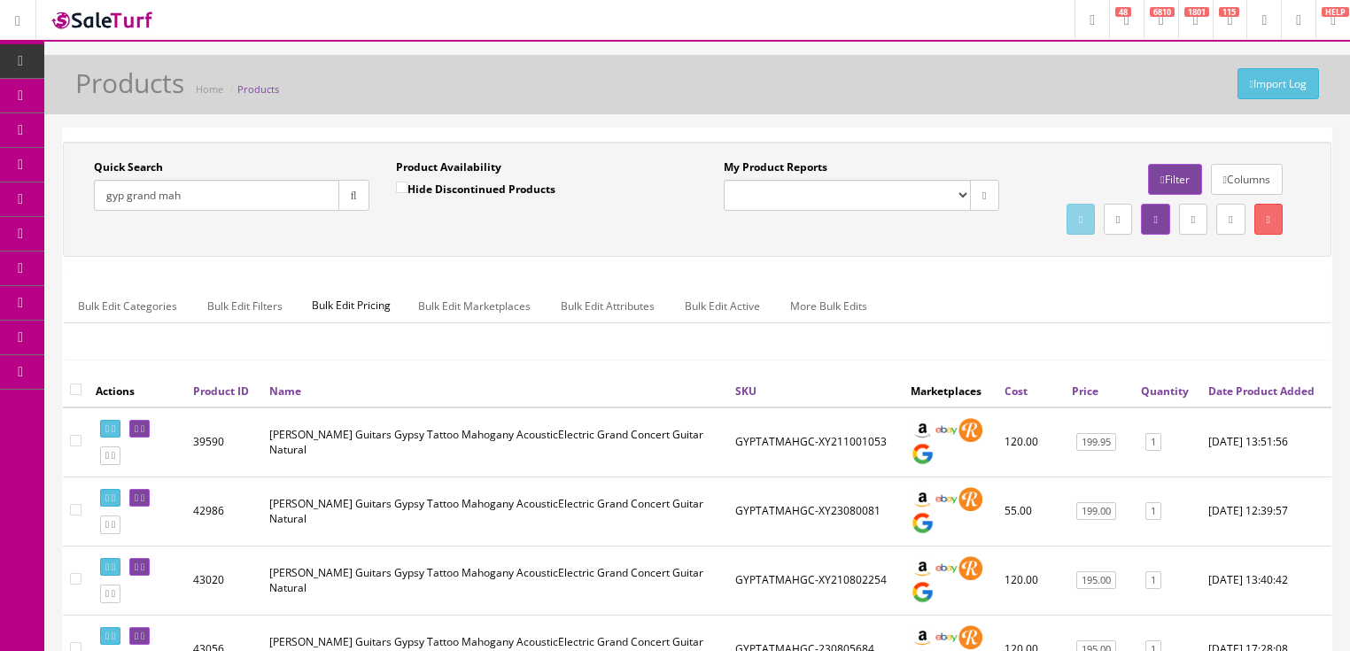
drag, startPoint x: 126, startPoint y: 197, endPoint x: 155, endPoint y: 196, distance: 29.3
click at [155, 196] on input "gyp grand mah" at bounding box center [216, 195] width 245 height 31
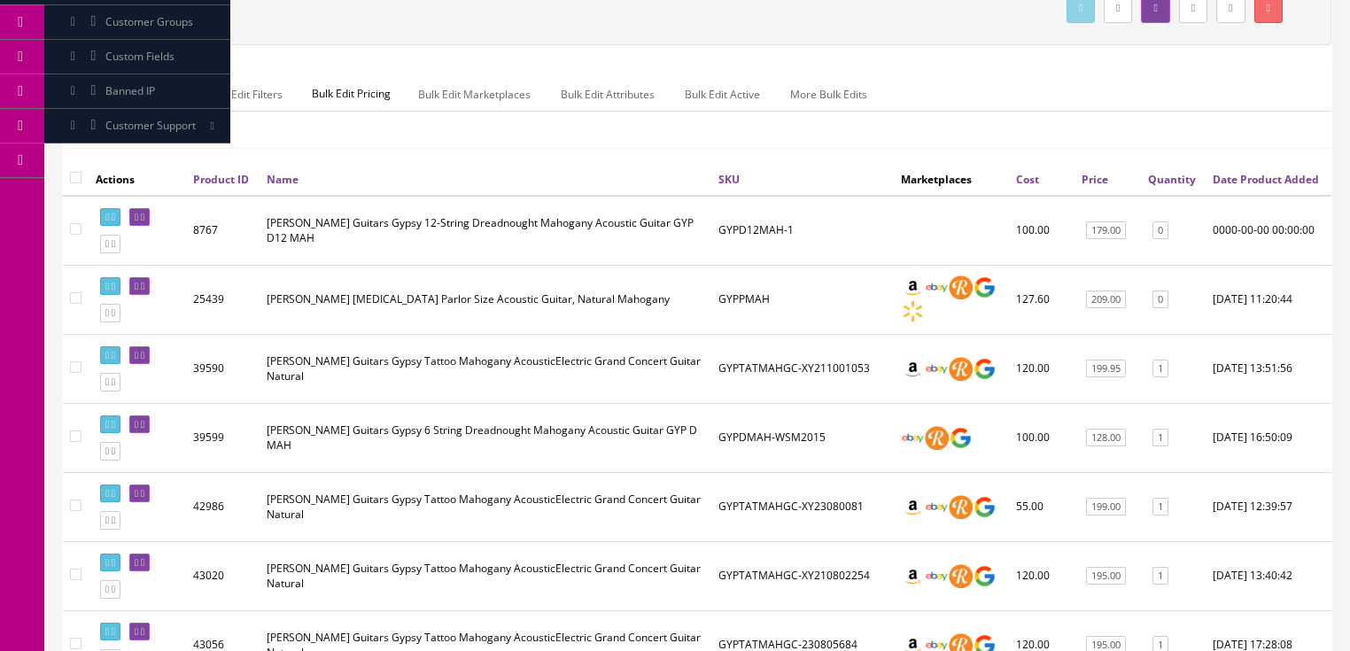
scroll to position [213, 0]
type input "gyp p mah"
click at [144, 291] on icon at bounding box center [143, 286] width 4 height 10
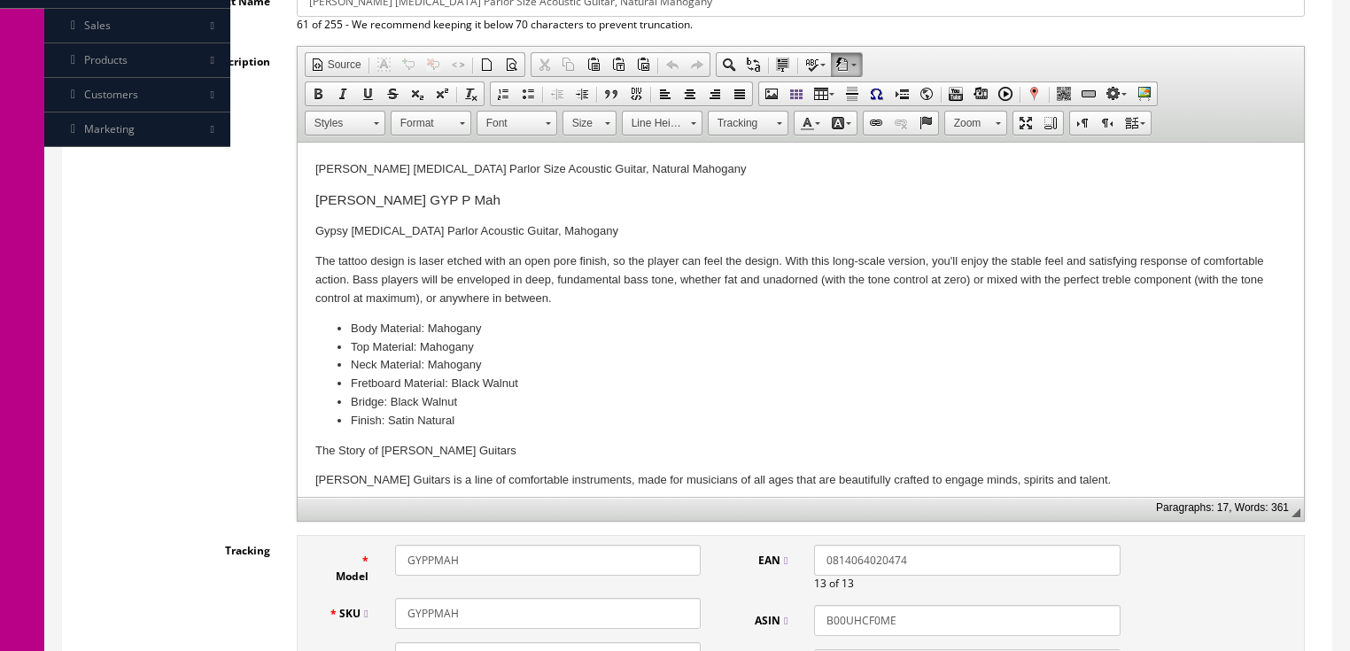
scroll to position [425, 0]
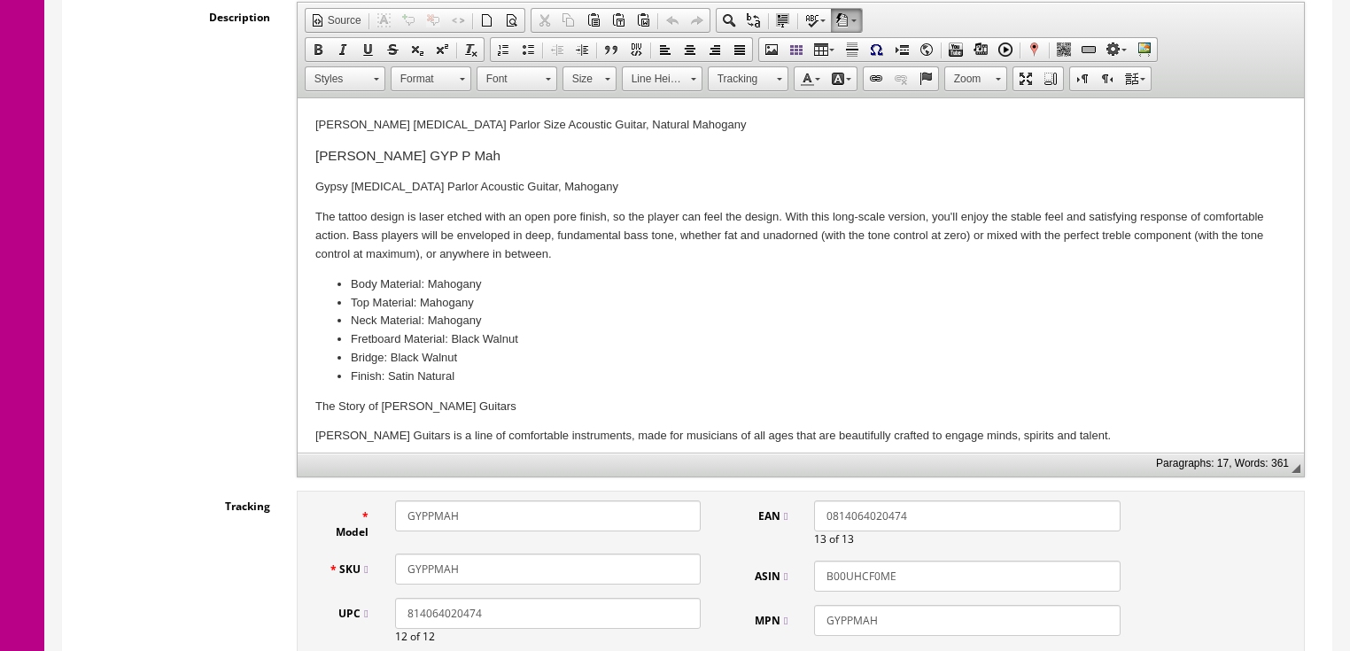
click at [489, 556] on input "GYPPMAH" at bounding box center [548, 569] width 306 height 31
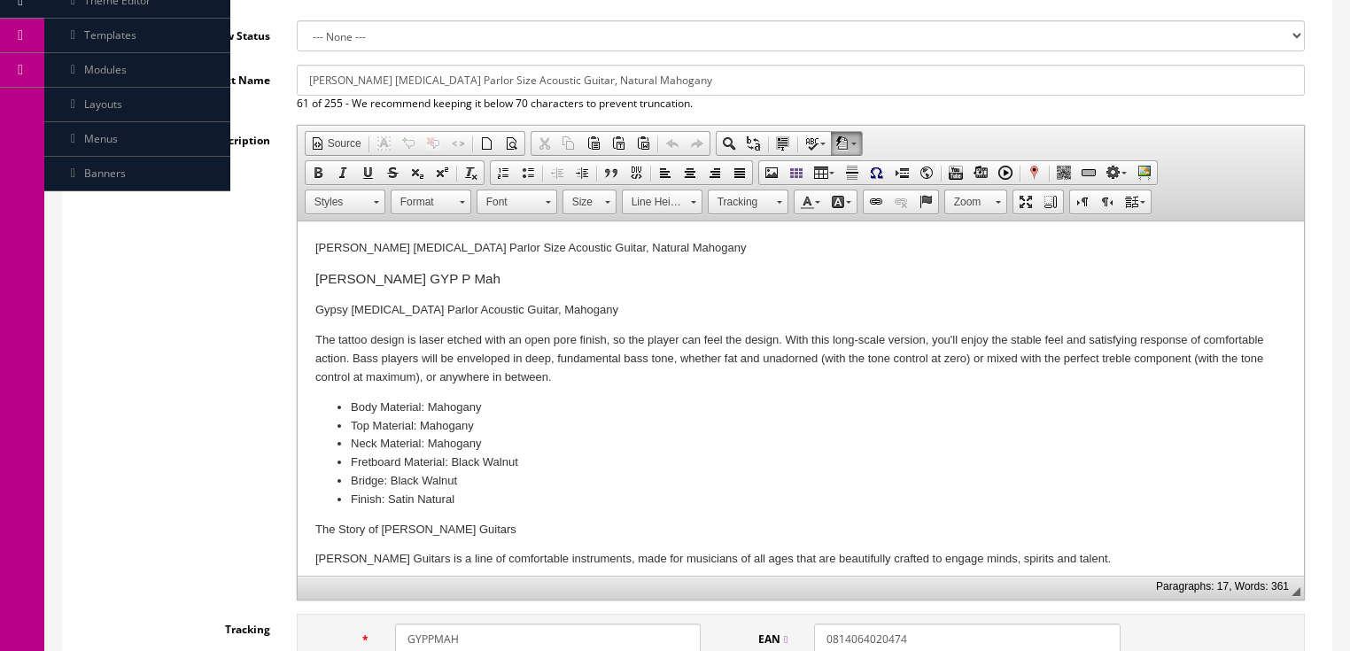
scroll to position [284, 0]
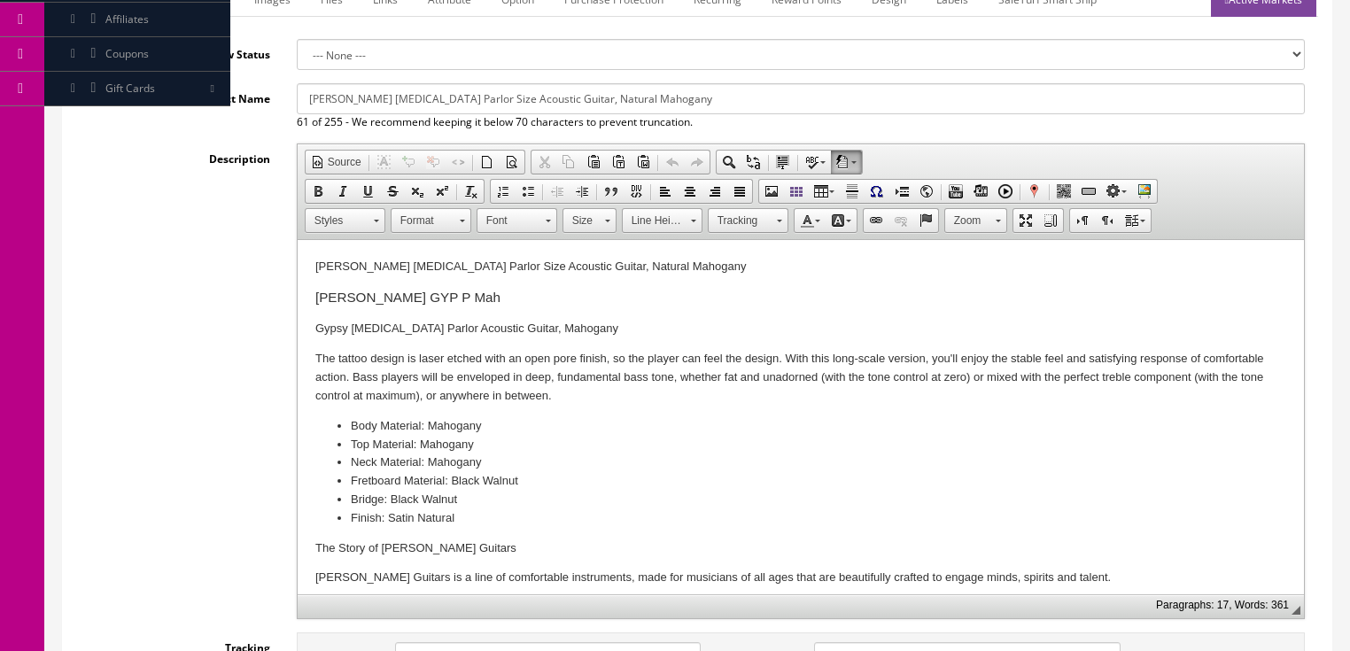
type input "GYPPMAH-1504B020732"
click at [642, 101] on input "[PERSON_NAME] [MEDICAL_DATA] Parlor Size Acoustic Guitar, Natural Mahogany" at bounding box center [801, 98] width 1008 height 31
type input "[PERSON_NAME] [MEDICAL_DATA] Parlor Size Acoustic Guitar, Natural Mahogany - B …"
click at [672, 266] on p "[PERSON_NAME] [MEDICAL_DATA] Parlor Size Acoustic Guitar, Natural Mahogany" at bounding box center [800, 267] width 971 height 19
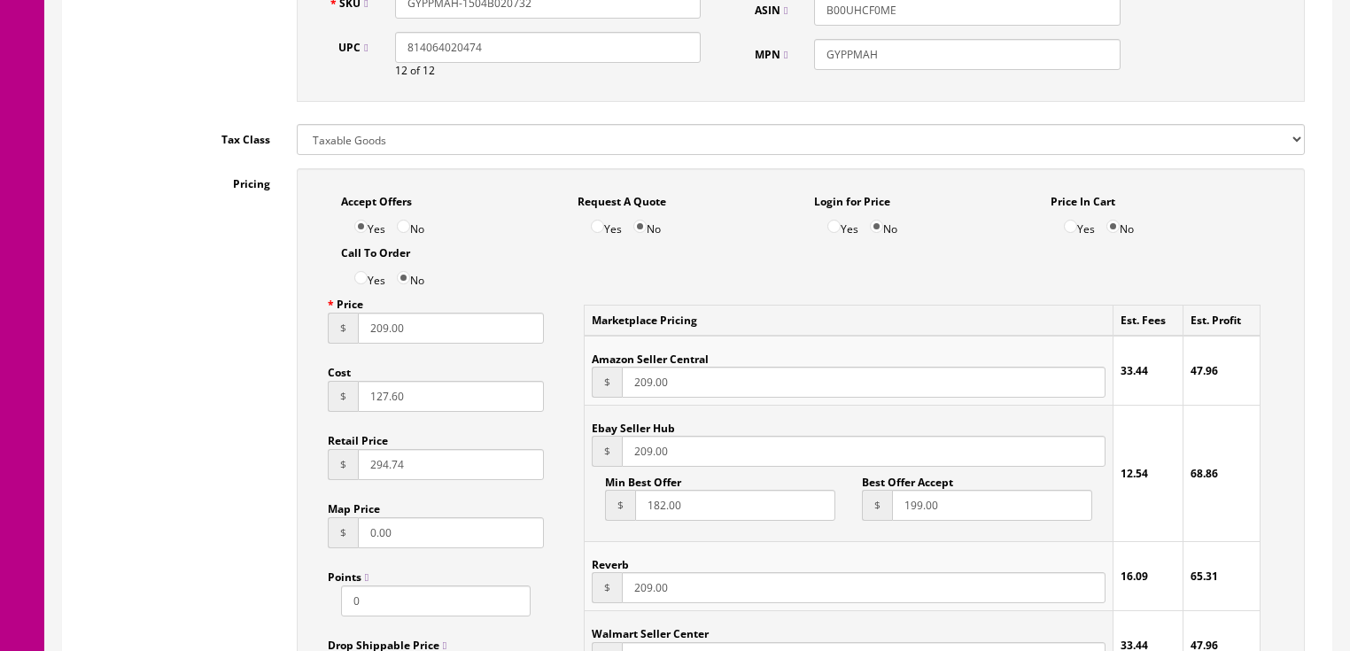
scroll to position [992, 0]
drag, startPoint x: 433, startPoint y: 345, endPoint x: 312, endPoint y: 360, distance: 122.3
click at [312, 360] on div "Accept Offers Yes No Request A Quote Yes No Login for Price Yes No Price In Car…" at bounding box center [801, 558] width 1008 height 782
type input "143.10"
drag, startPoint x: 698, startPoint y: 466, endPoint x: 602, endPoint y: 466, distance: 96.6
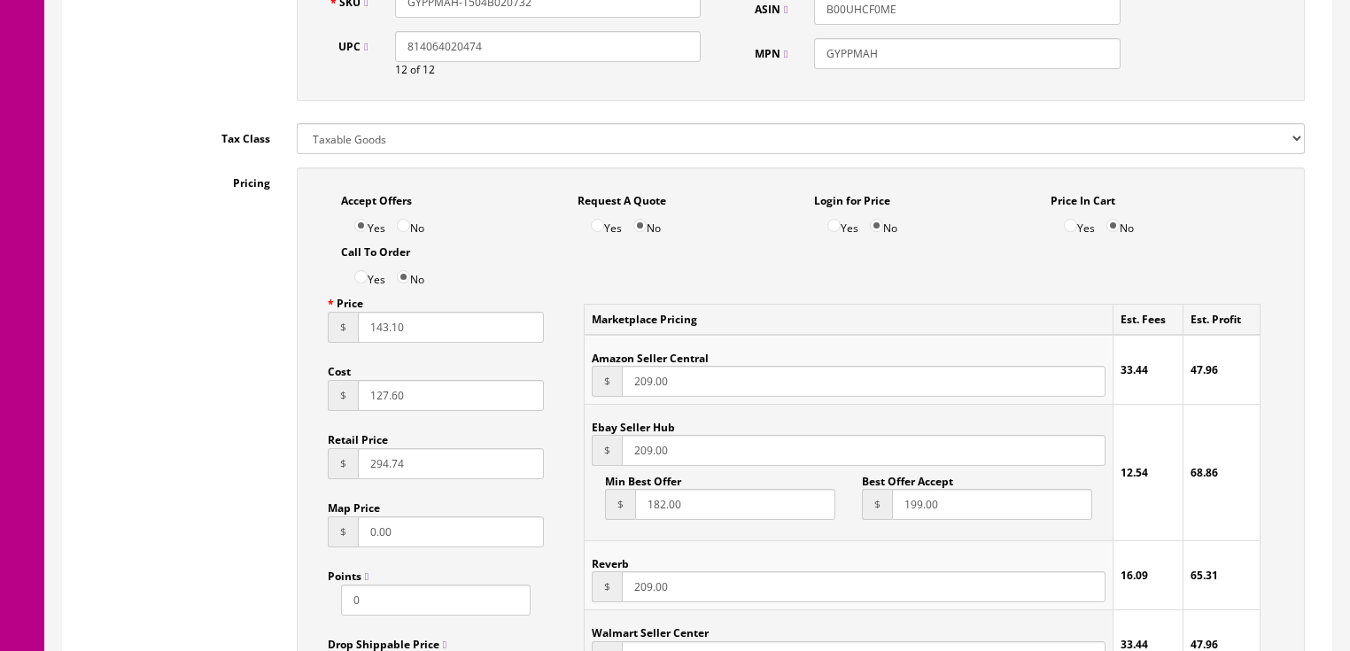
click at [602, 466] on div "$ 209.00" at bounding box center [848, 450] width 513 height 31
type input "143.10"
drag, startPoint x: 670, startPoint y: 601, endPoint x: 603, endPoint y: 603, distance: 67.4
click at [603, 603] on div "$ 209.00" at bounding box center [848, 587] width 513 height 31
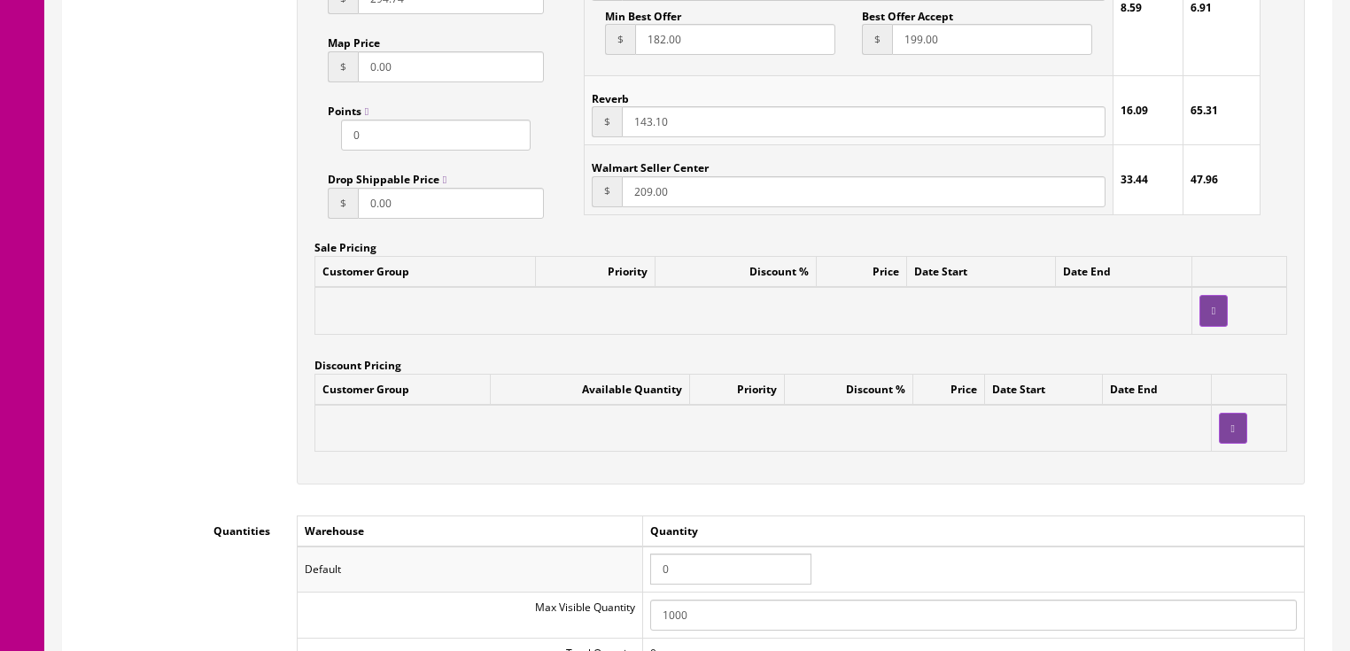
scroll to position [1489, 0]
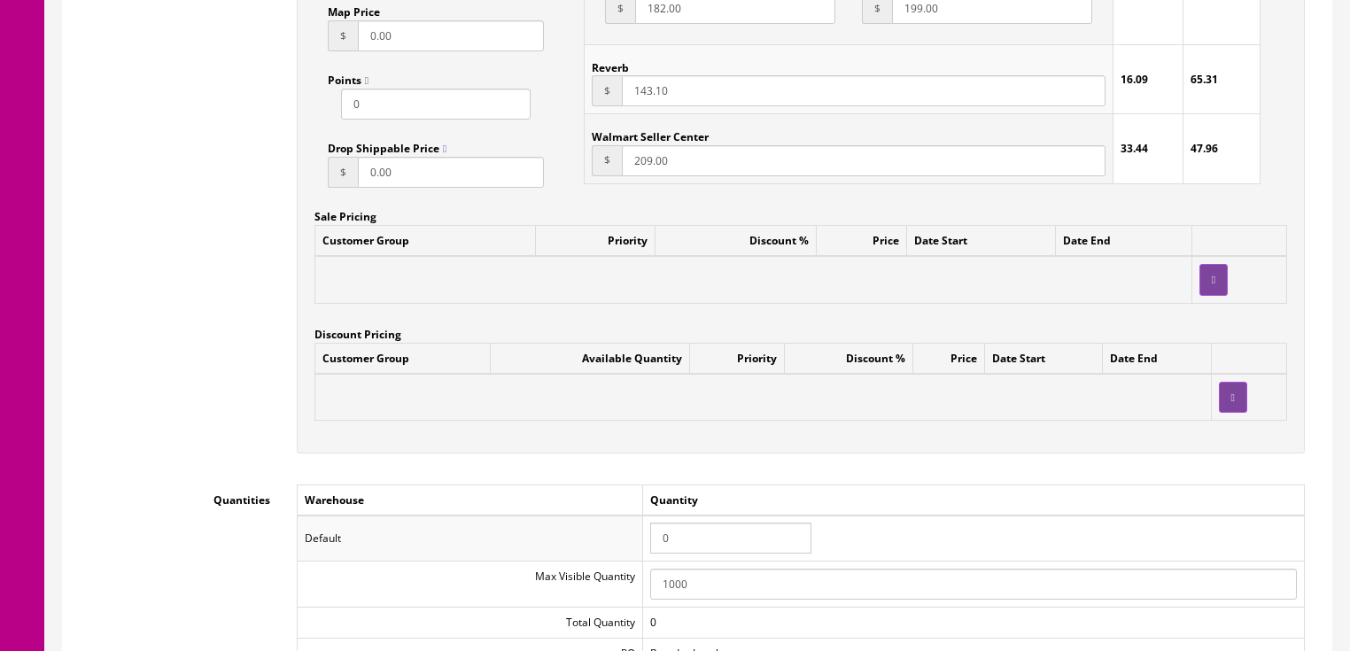
type input "143.10"
drag, startPoint x: 679, startPoint y: 536, endPoint x: 598, endPoint y: 533, distance: 80.7
click at [598, 533] on tr "Default 0" at bounding box center [800, 539] width 1007 height 46
type input "1"
click at [567, 489] on td "Warehouse" at bounding box center [470, 500] width 346 height 31
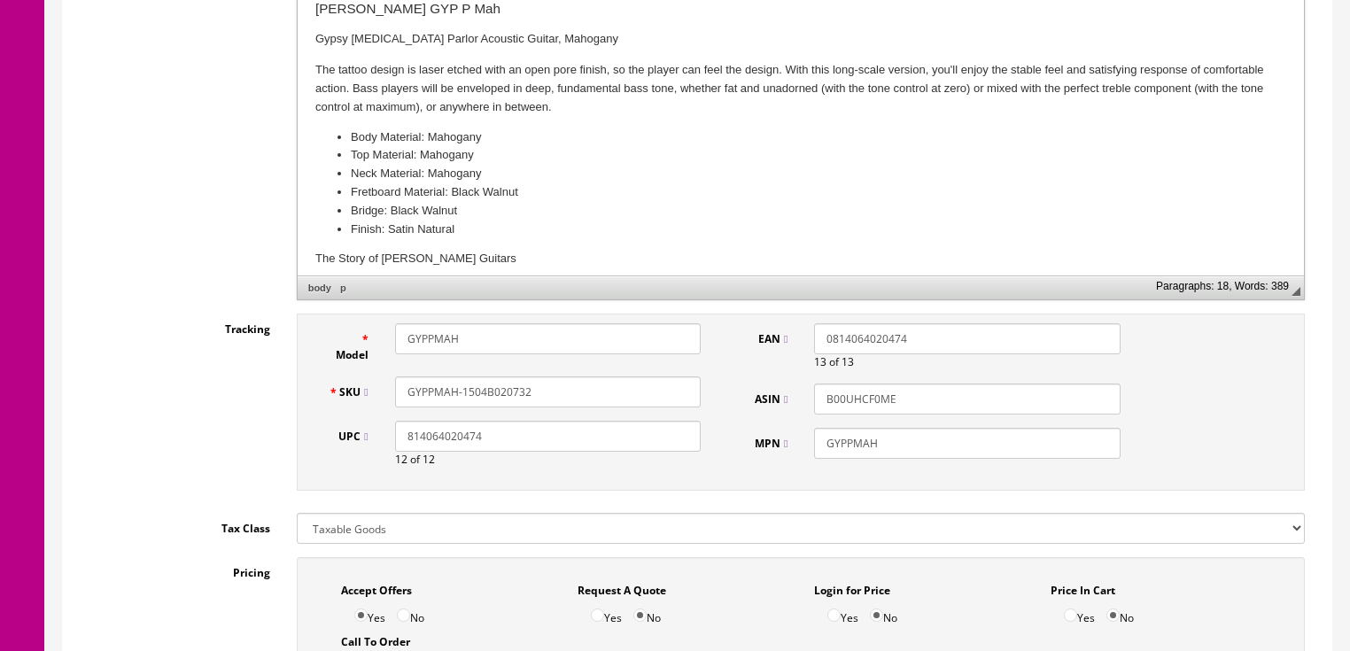
scroll to position [496, 0]
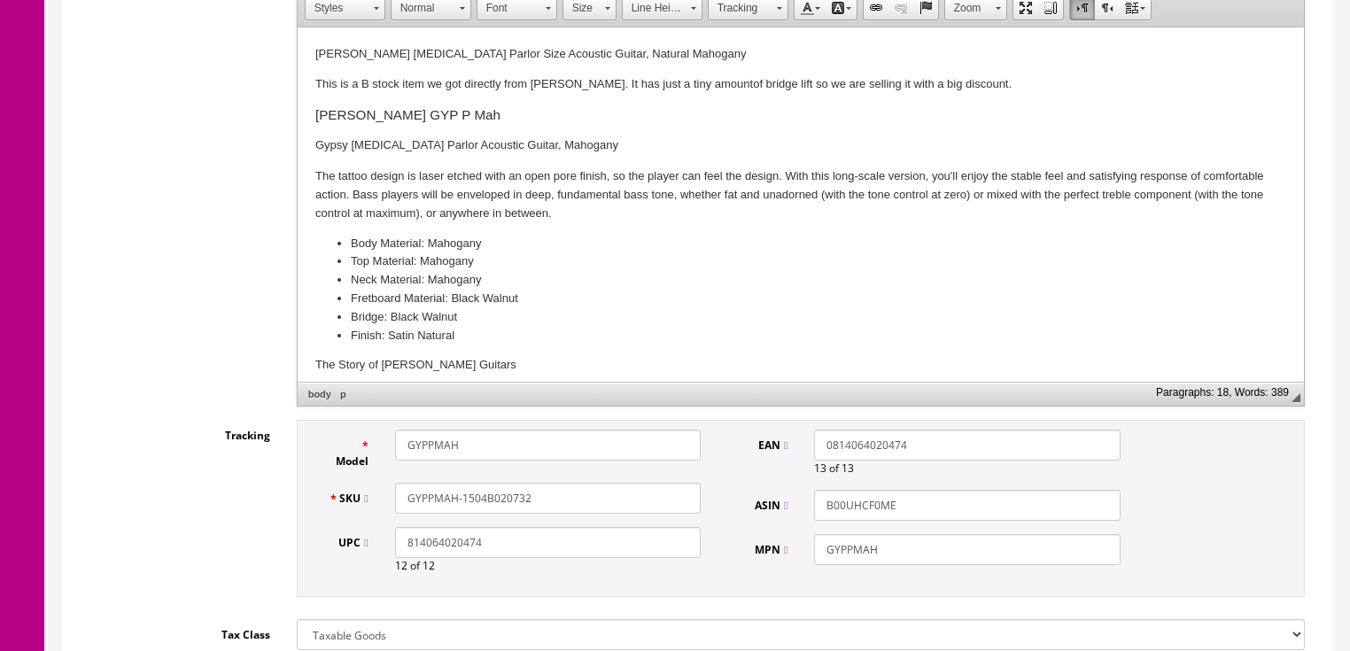
drag, startPoint x: 546, startPoint y: 496, endPoint x: 466, endPoint y: 489, distance: 80.1
click at [312, 478] on div "Model GYPPMAH SKU GYPPMAH-1504B020732 UPC 814064020474 12 of 12 EAN 08140640204…" at bounding box center [801, 508] width 1008 height 177
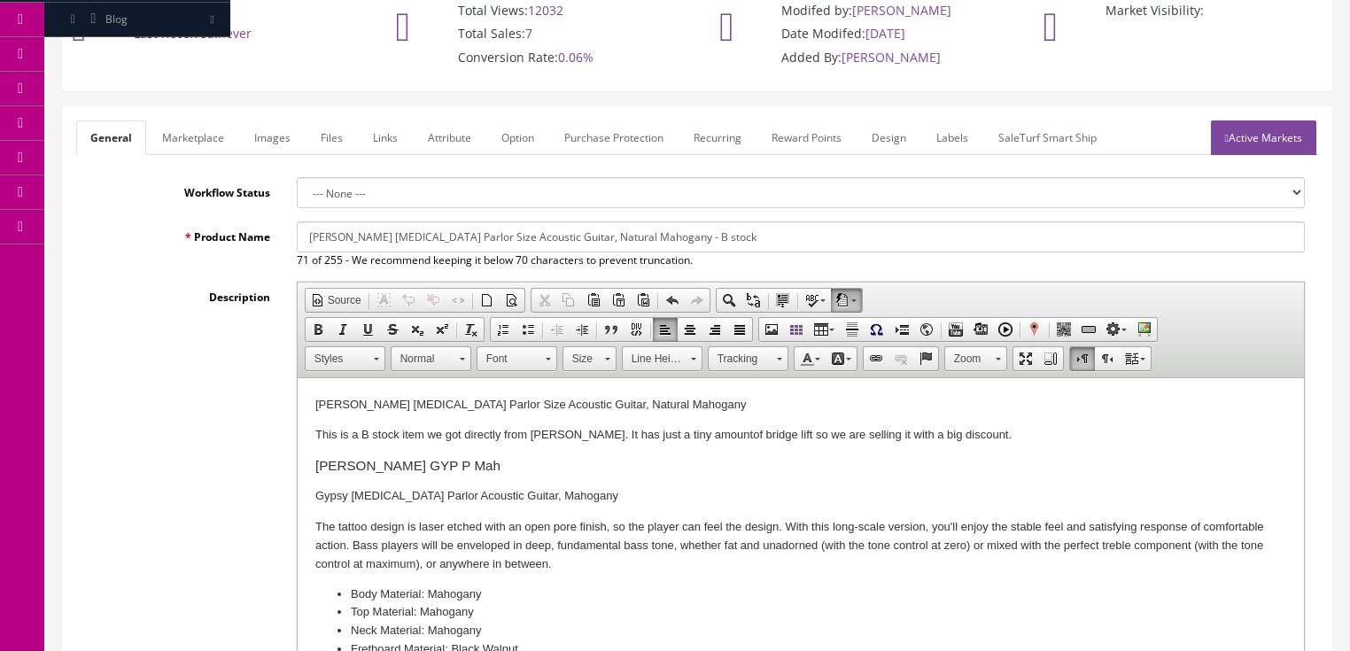
scroll to position [142, 0]
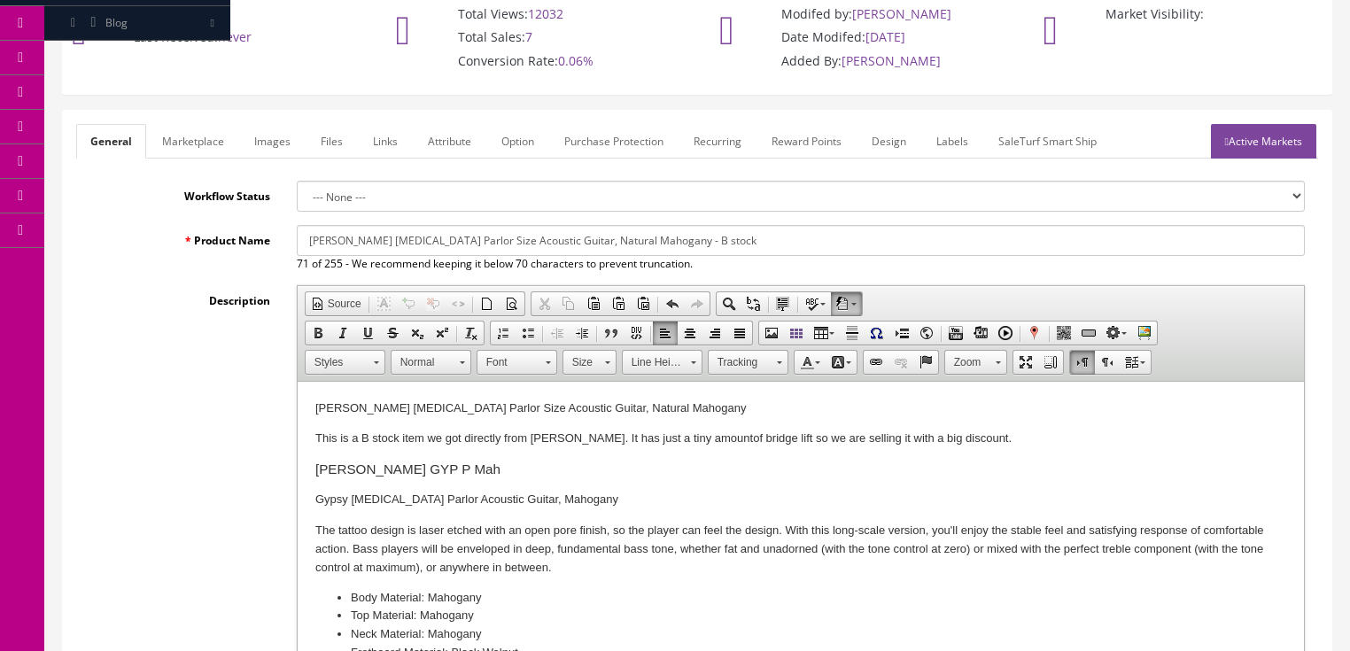
click at [198, 152] on link "Marketplace" at bounding box center [193, 141] width 90 height 35
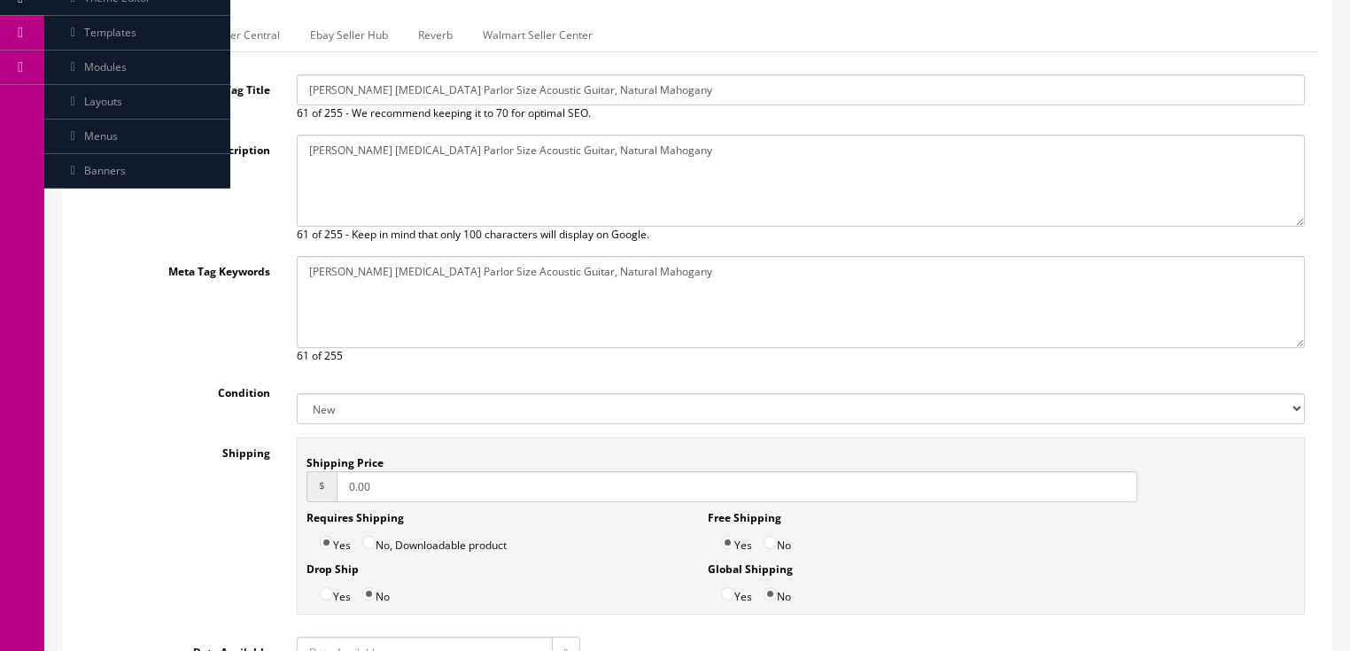
scroll to position [354, 0]
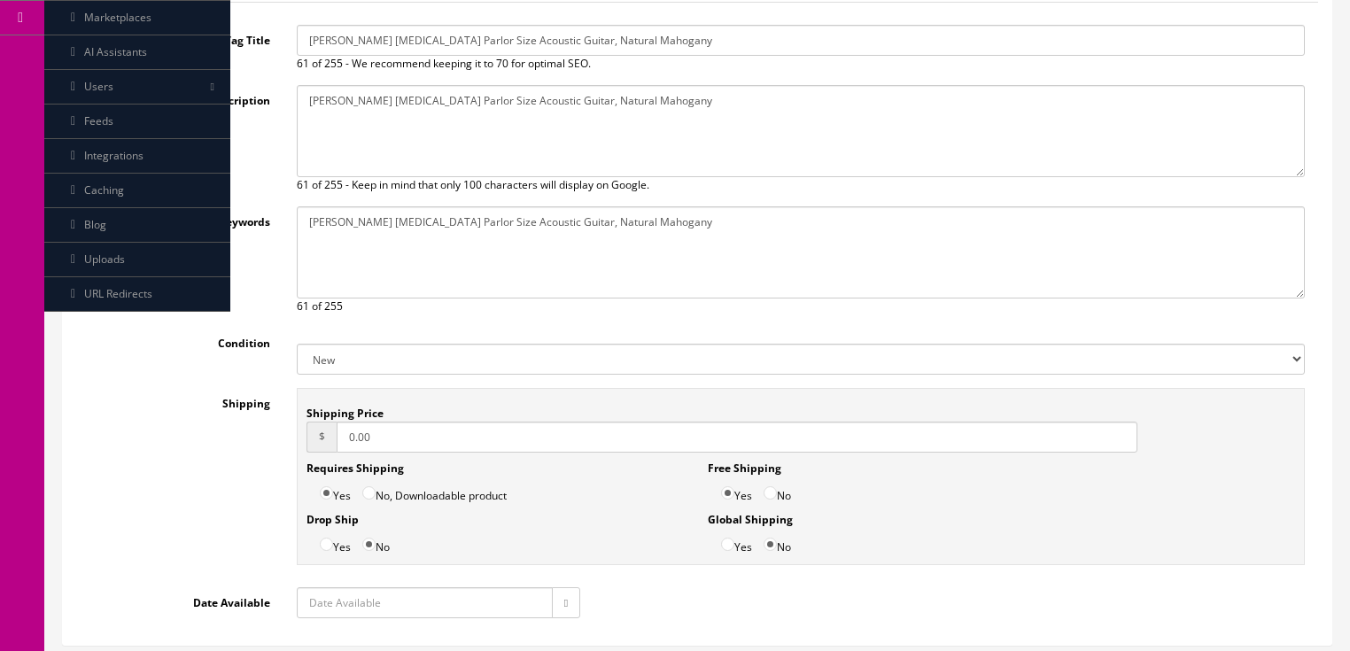
click at [325, 362] on select "New Used B Stock Open Box Re-Packed" at bounding box center [801, 359] width 1008 height 31
select select "B Stock"
click at [297, 344] on select "New Used B Stock Open Box Re-Packed" at bounding box center [801, 359] width 1008 height 31
drag, startPoint x: 384, startPoint y: 446, endPoint x: 337, endPoint y: 456, distance: 48.1
click at [337, 456] on div "Shipping Price $ 0.00 Requires Shipping Yes No, Downloadable product Drop Ship …" at bounding box center [801, 476] width 1008 height 177
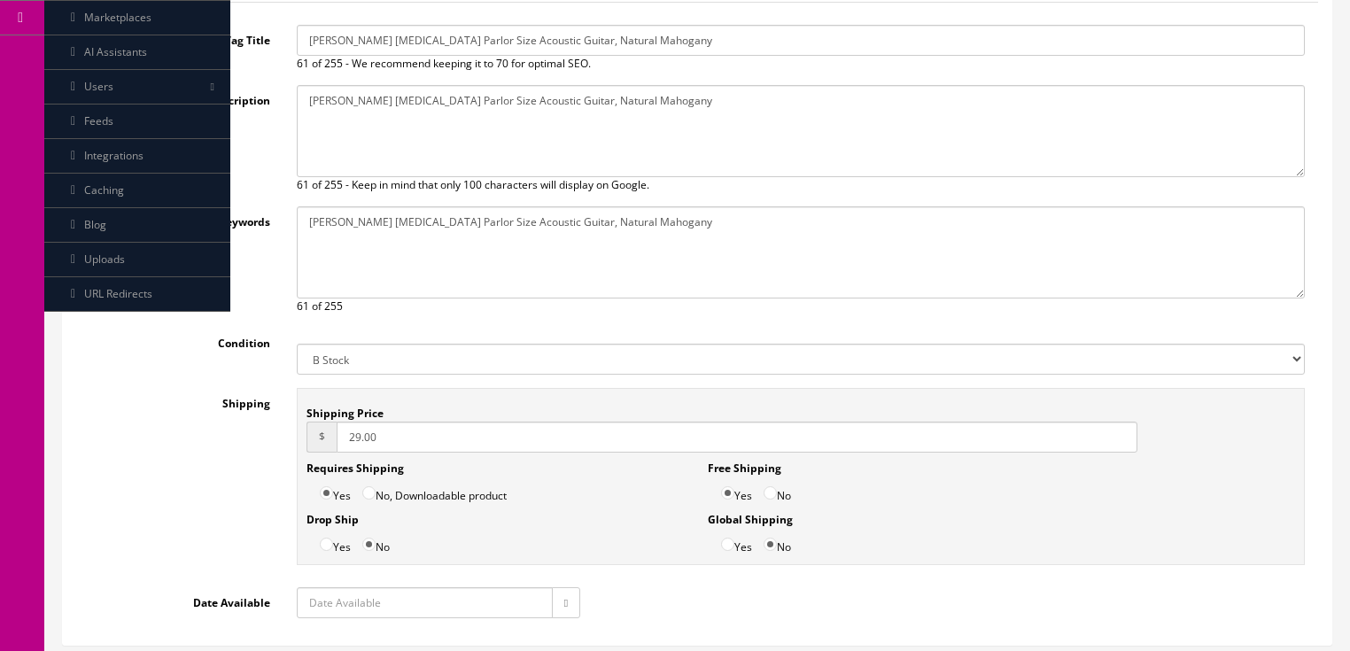
type input "29.00"
click at [773, 500] on label "No" at bounding box center [777, 490] width 27 height 27
click at [773, 500] on input "No" at bounding box center [770, 492] width 13 height 13
radio input "true"
click at [566, 603] on icon "button" at bounding box center [566, 603] width 4 height 11
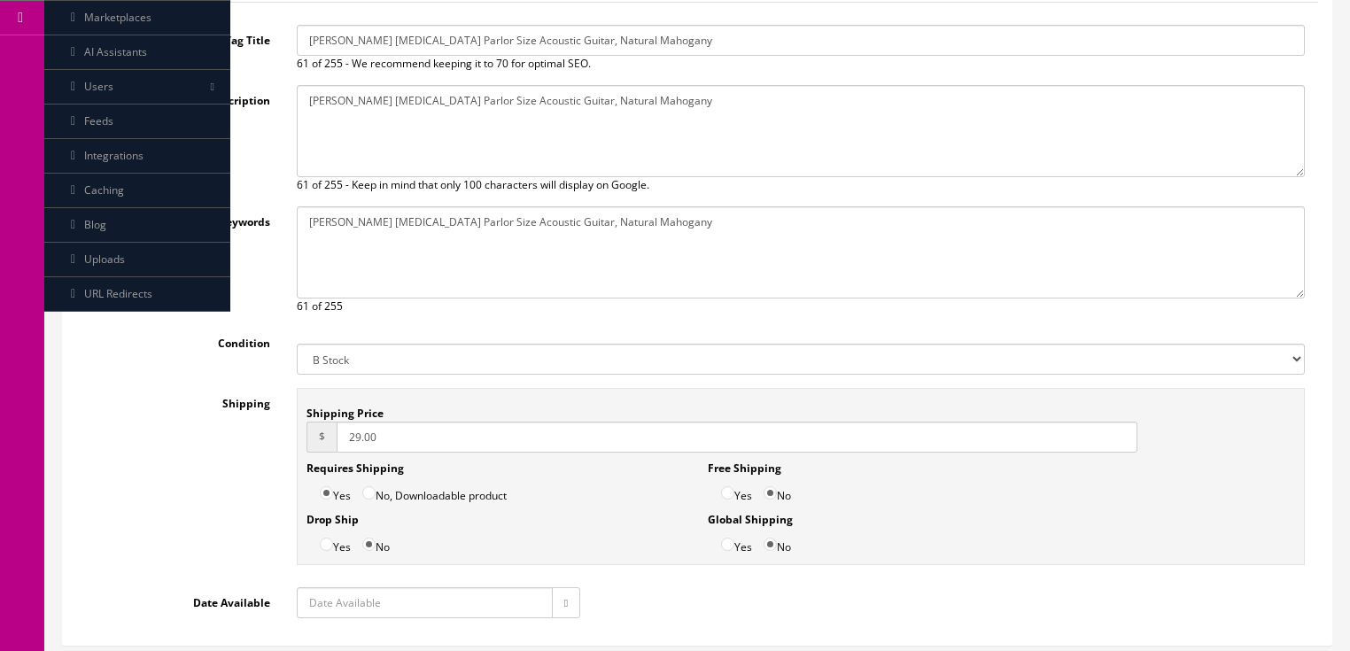
type input "2025-10-07"
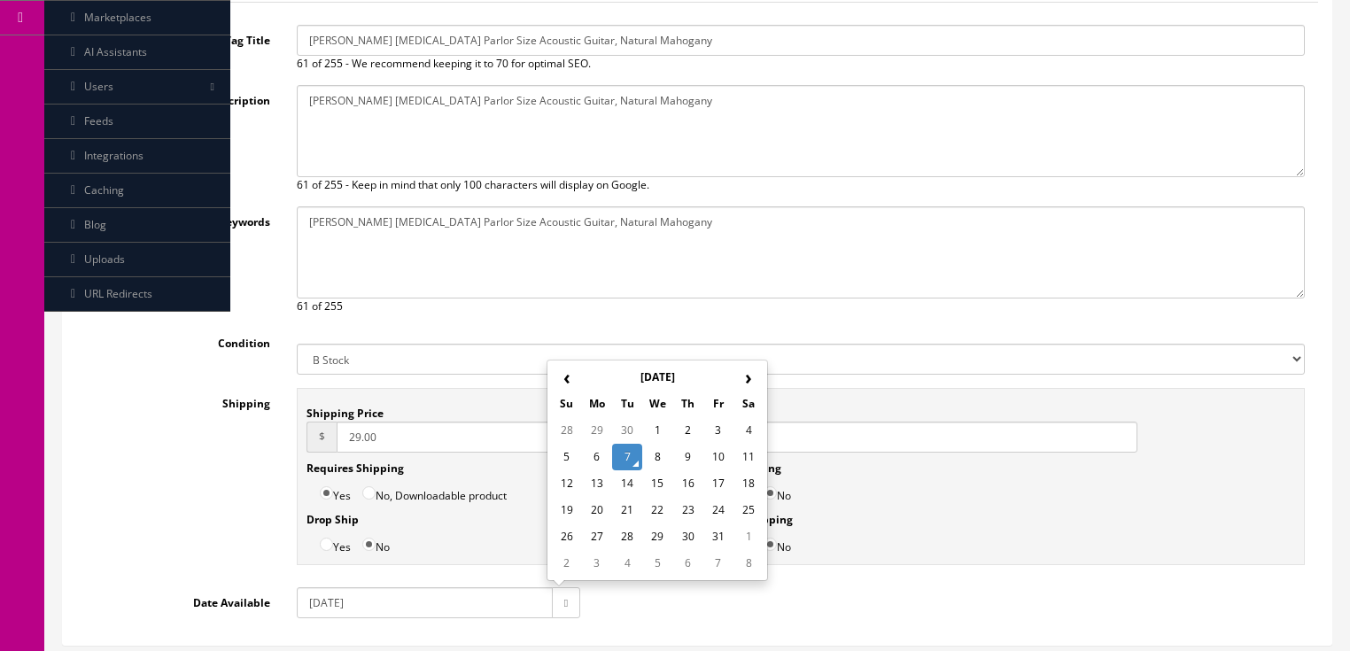
click at [628, 461] on td "7" at bounding box center [627, 457] width 30 height 27
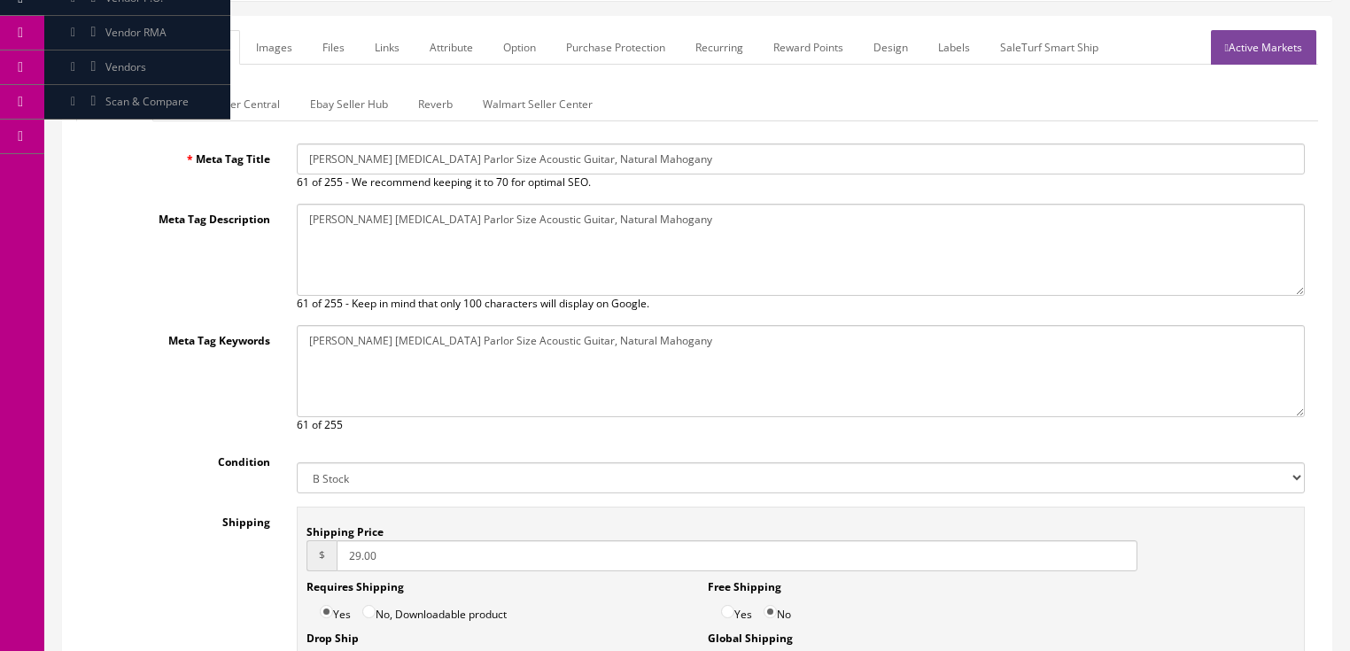
scroll to position [0, 0]
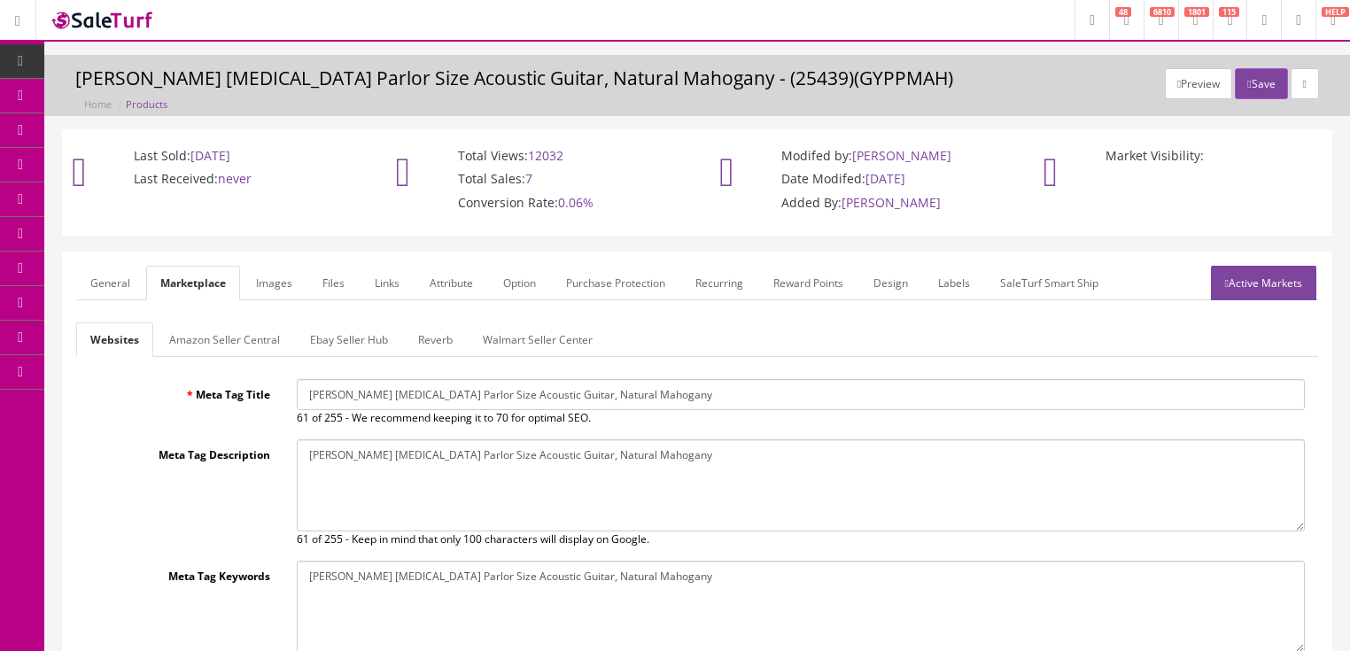
click at [338, 337] on link "Ebay Seller Hub" at bounding box center [349, 340] width 106 height 35
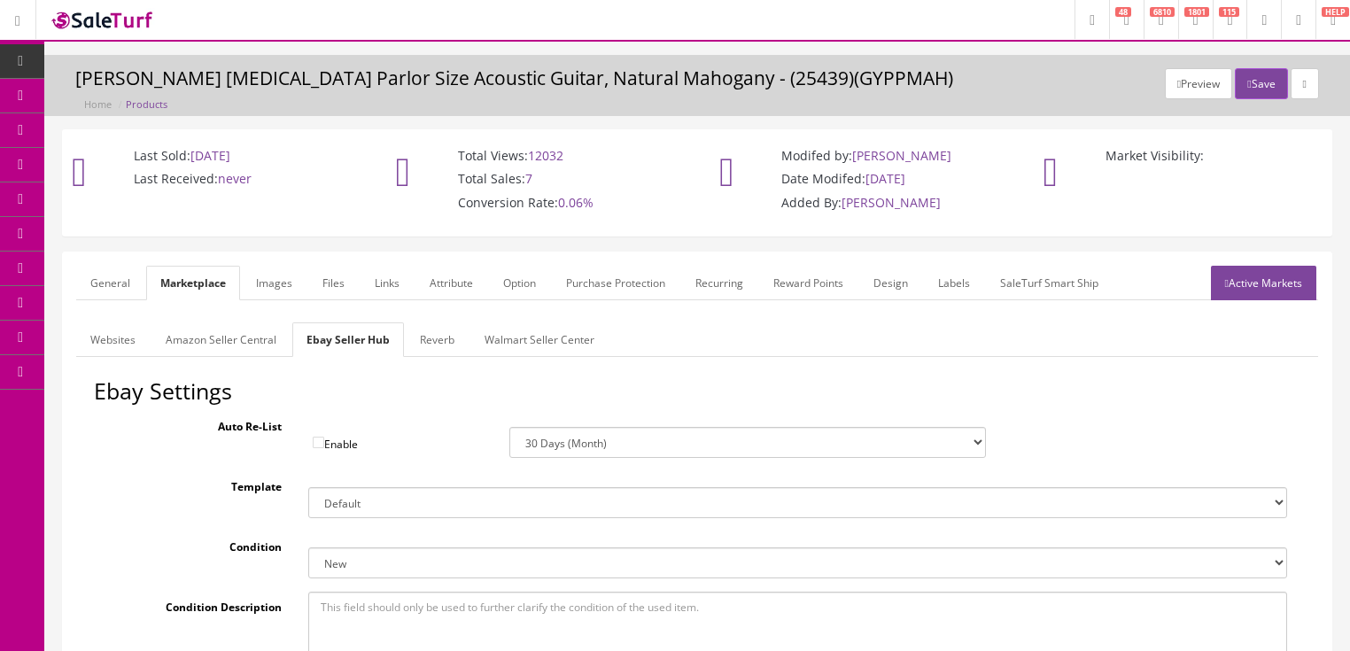
click at [348, 567] on select "New New other New with defects Manufacturer refurbished Seller refurbished Used…" at bounding box center [797, 563] width 979 height 31
select select "1500"
click at [308, 548] on select "New New other New with defects Manufacturer refurbished Seller refurbished Used…" at bounding box center [797, 563] width 979 height 31
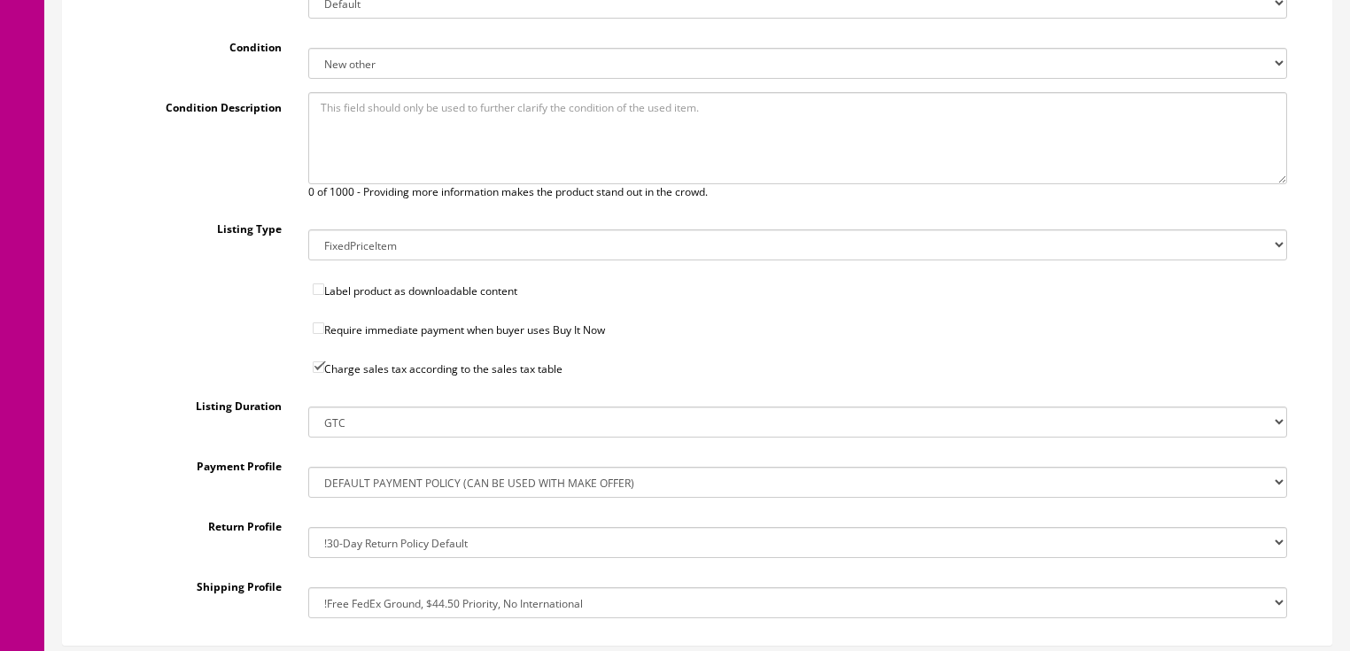
scroll to position [567, 0]
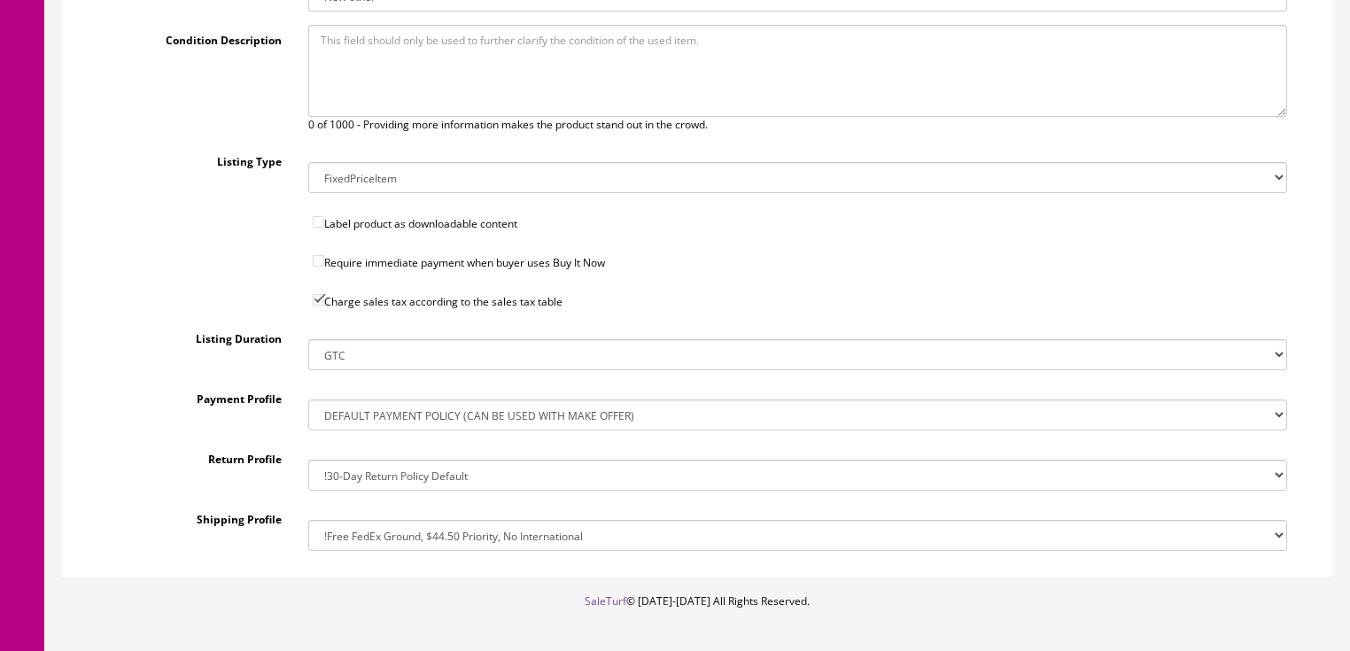
click at [375, 525] on select "!$28.50 FedEx, Priority $65.00 No International !$28.50 FedEx, Priority $65.00 …" at bounding box center [797, 535] width 979 height 31
select select "77323016017"
click at [308, 520] on select "!$28.50 FedEx, Priority $65.00 No International !$28.50 FedEx, Priority $65.00 …" at bounding box center [797, 535] width 979 height 31
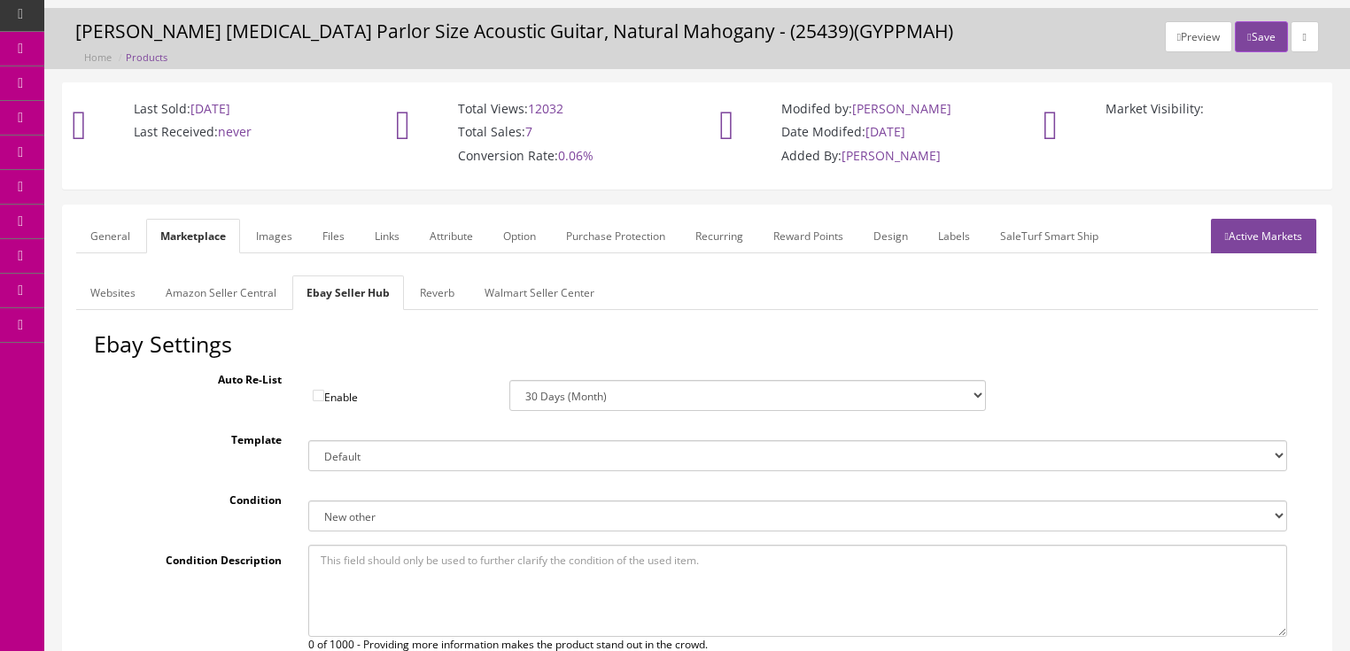
scroll to position [0, 0]
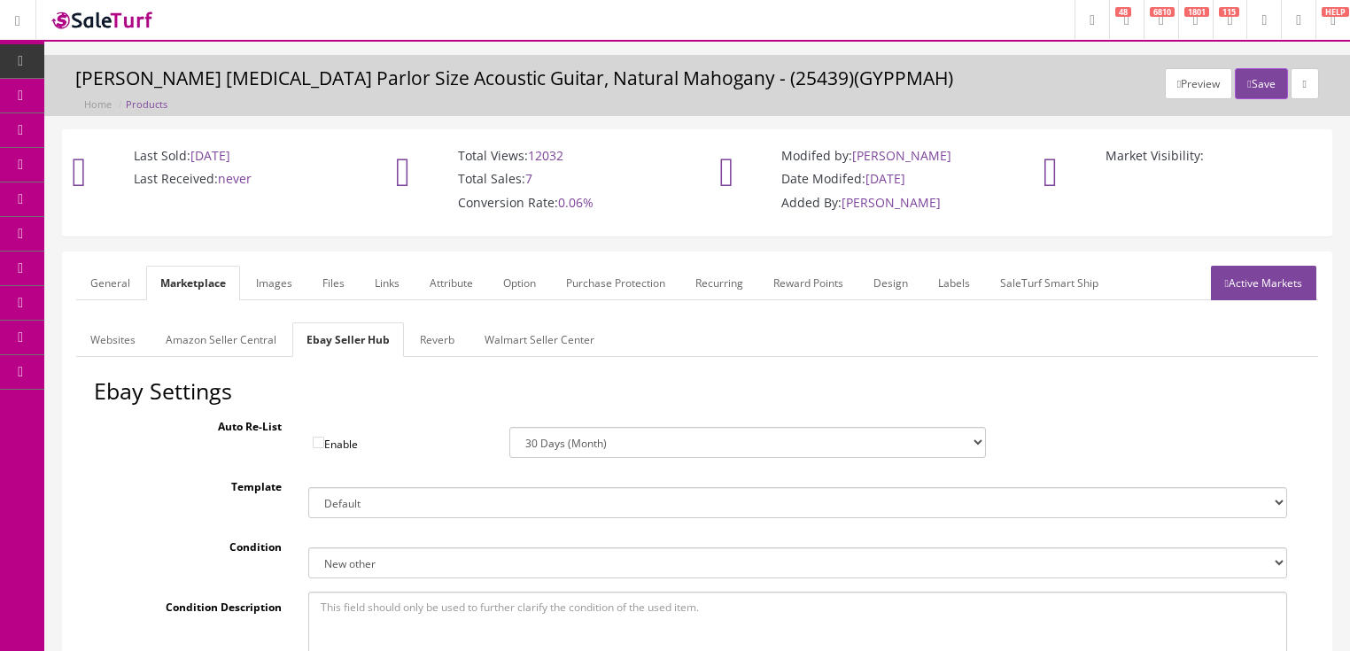
click at [461, 340] on link "Reverb" at bounding box center [437, 340] width 63 height 35
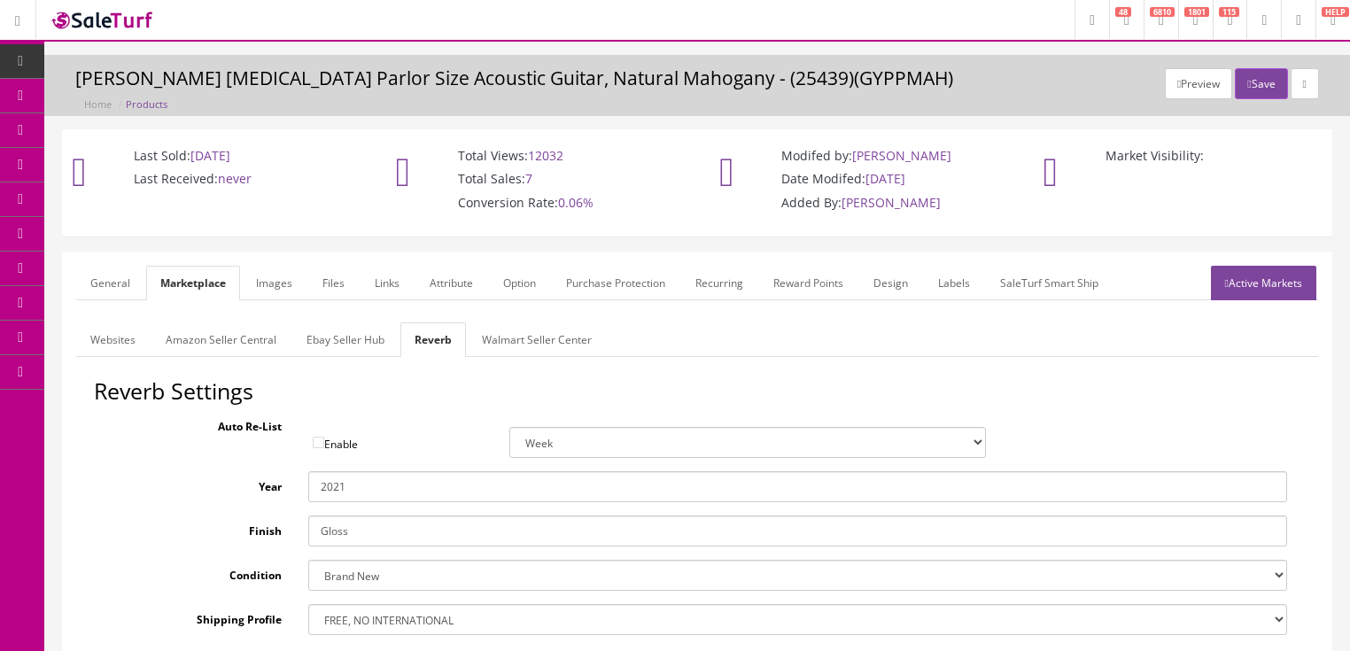
drag, startPoint x: 337, startPoint y: 486, endPoint x: 357, endPoint y: 488, distance: 20.5
click at [357, 488] on input "2021" at bounding box center [797, 486] width 979 height 31
type input "2025"
click at [361, 579] on select "Brand New Mint Excellent Very Good Good Fair Poor B-Stock Non Functioning" at bounding box center [797, 575] width 979 height 31
select select "f7a3f48c-972a-44c6-b01a-0cd27488d3f6"
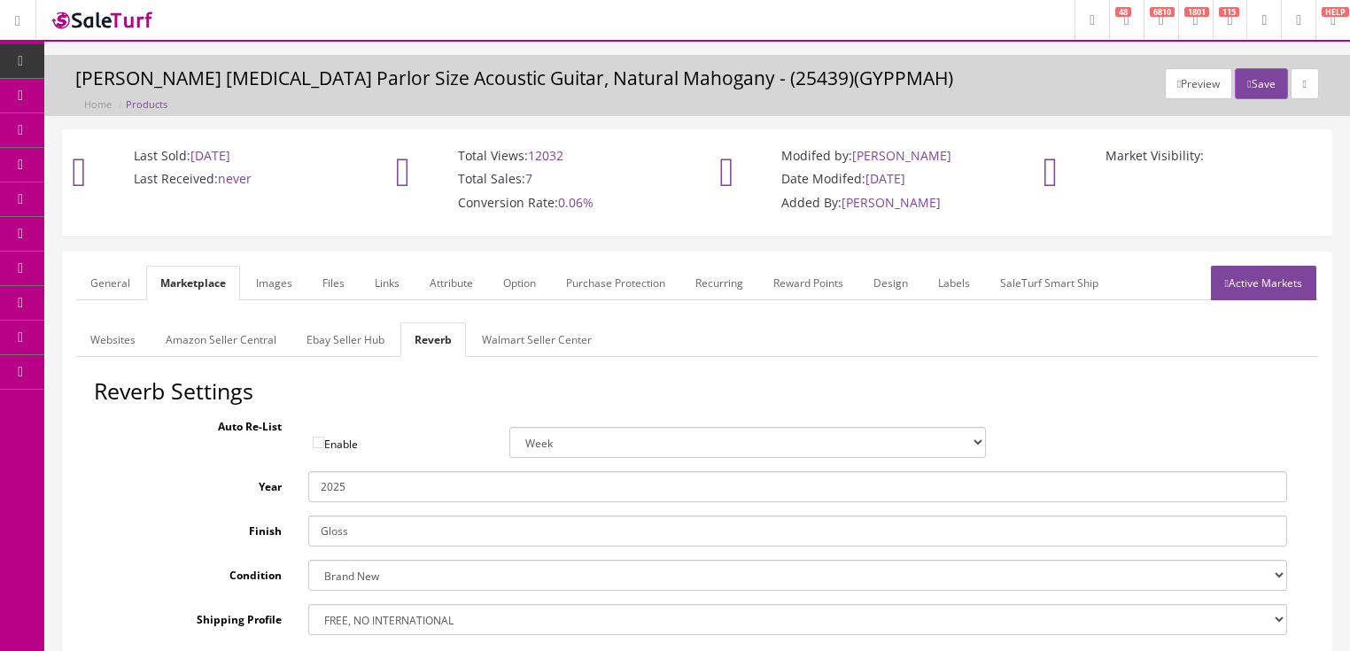
click at [308, 560] on select "Brand New Mint Excellent Very Good Good Fair Poor B-Stock Non Functioning" at bounding box center [797, 575] width 979 height 31
click at [365, 624] on select "--- None --- $3.49 USPS Shipping MH INSURED $20000 GUITAR MH INSURED $11000 GUI…" at bounding box center [797, 619] width 979 height 31
select select "12660"
click at [308, 604] on select "--- None --- $3.49 USPS Shipping MH INSURED $20000 GUITAR MH INSURED $11000 GUI…" at bounding box center [797, 619] width 979 height 31
click at [271, 290] on link "Images" at bounding box center [274, 283] width 65 height 35
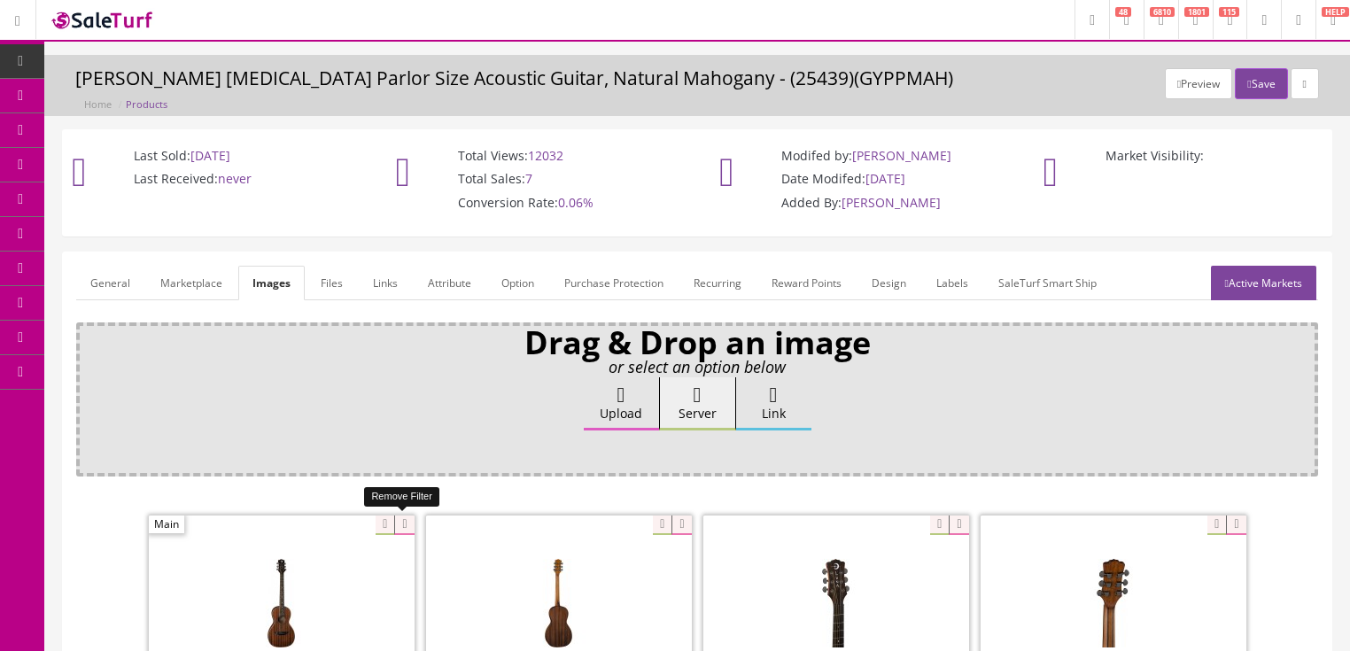
click at [405, 521] on icon at bounding box center [403, 525] width 19 height 19
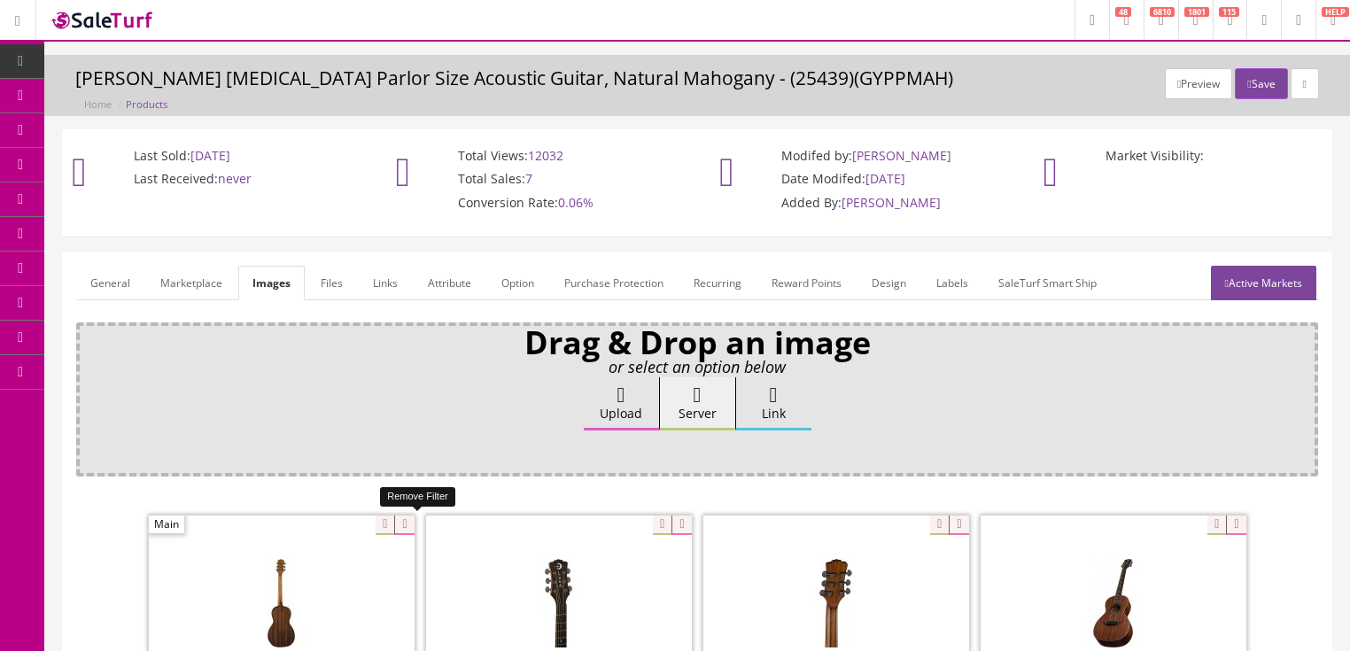
click at [405, 521] on icon at bounding box center [403, 525] width 19 height 19
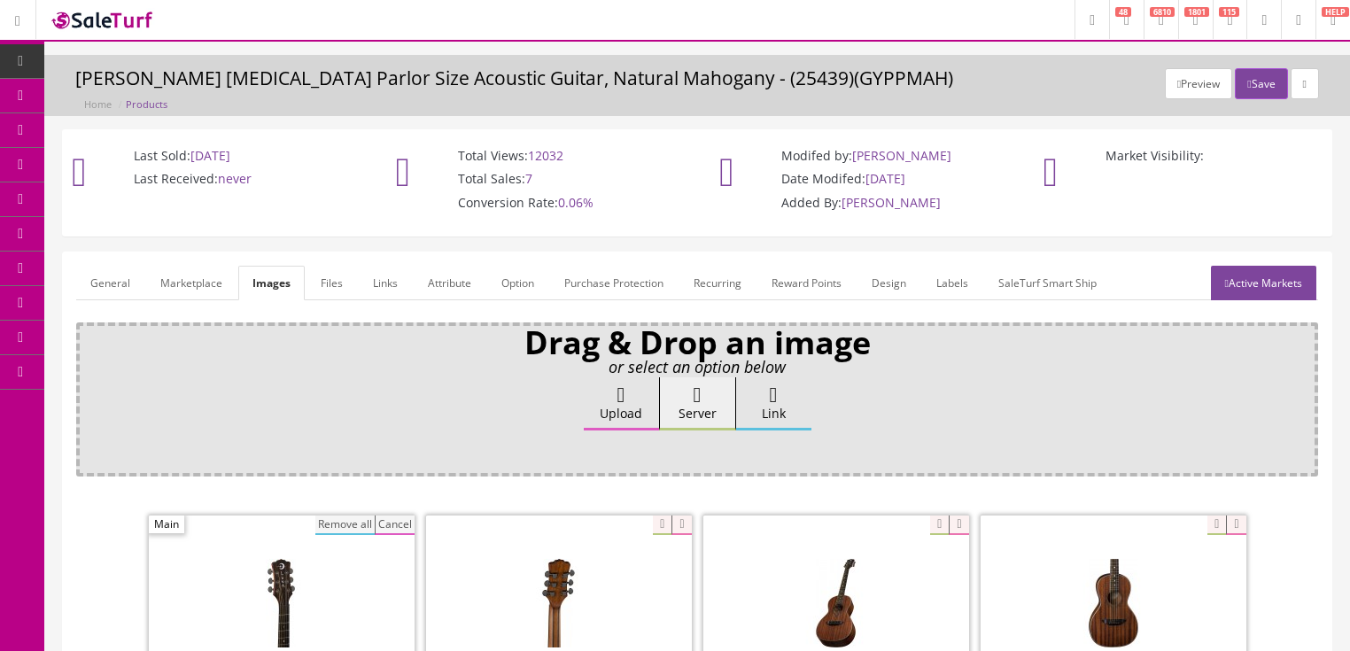
click at [349, 517] on button "Remove all" at bounding box center [344, 525] width 59 height 19
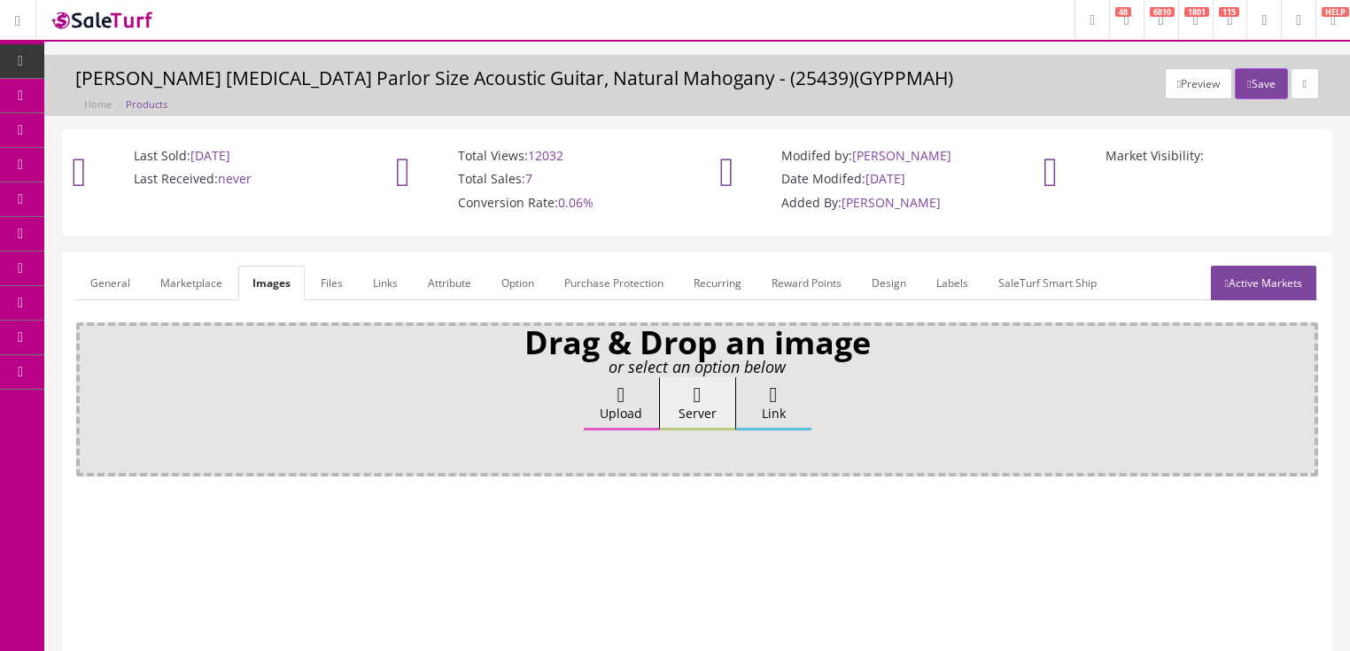
click at [623, 397] on icon at bounding box center [622, 395] width 8 height 21
click at [89, 395] on input "Upload" at bounding box center [89, 386] width 0 height 18
click at [628, 410] on label "Upload" at bounding box center [621, 403] width 75 height 53
click at [89, 395] on input "Upload" at bounding box center [89, 386] width 0 height 18
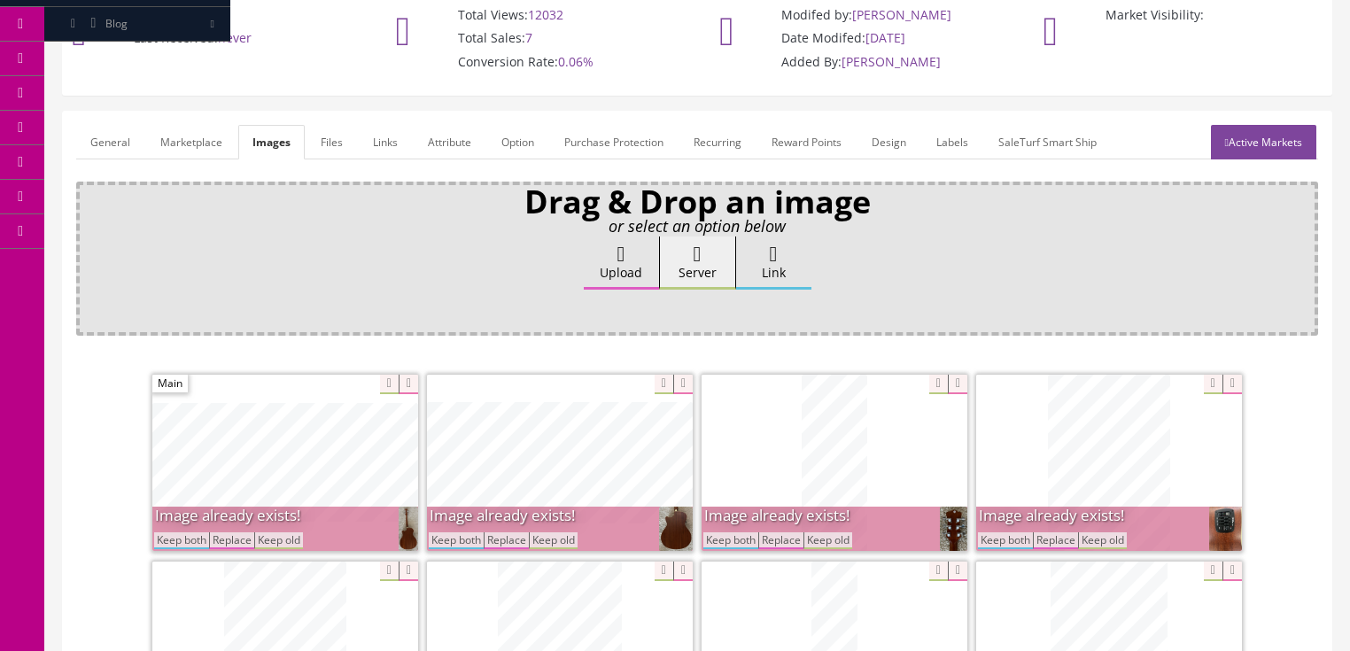
scroll to position [284, 0]
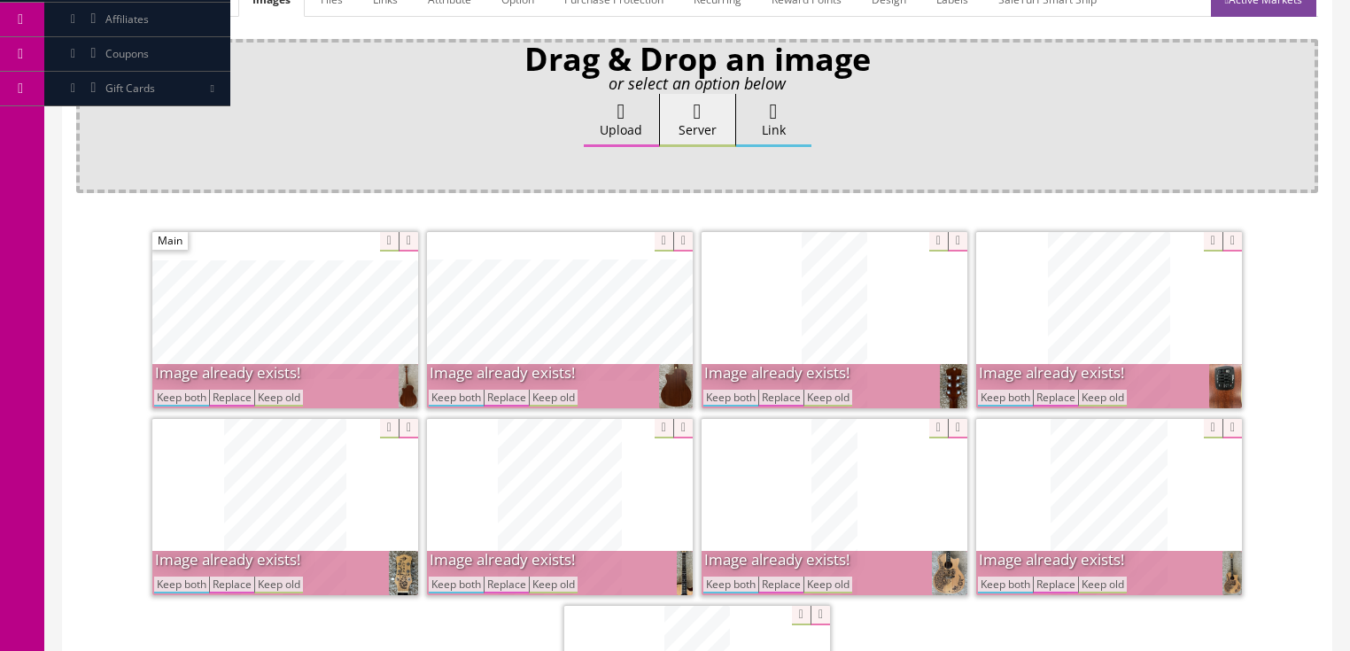
drag, startPoint x: 718, startPoint y: 400, endPoint x: 822, endPoint y: 403, distance: 104.6
click at [719, 400] on button "Keep both" at bounding box center [731, 398] width 55 height 17
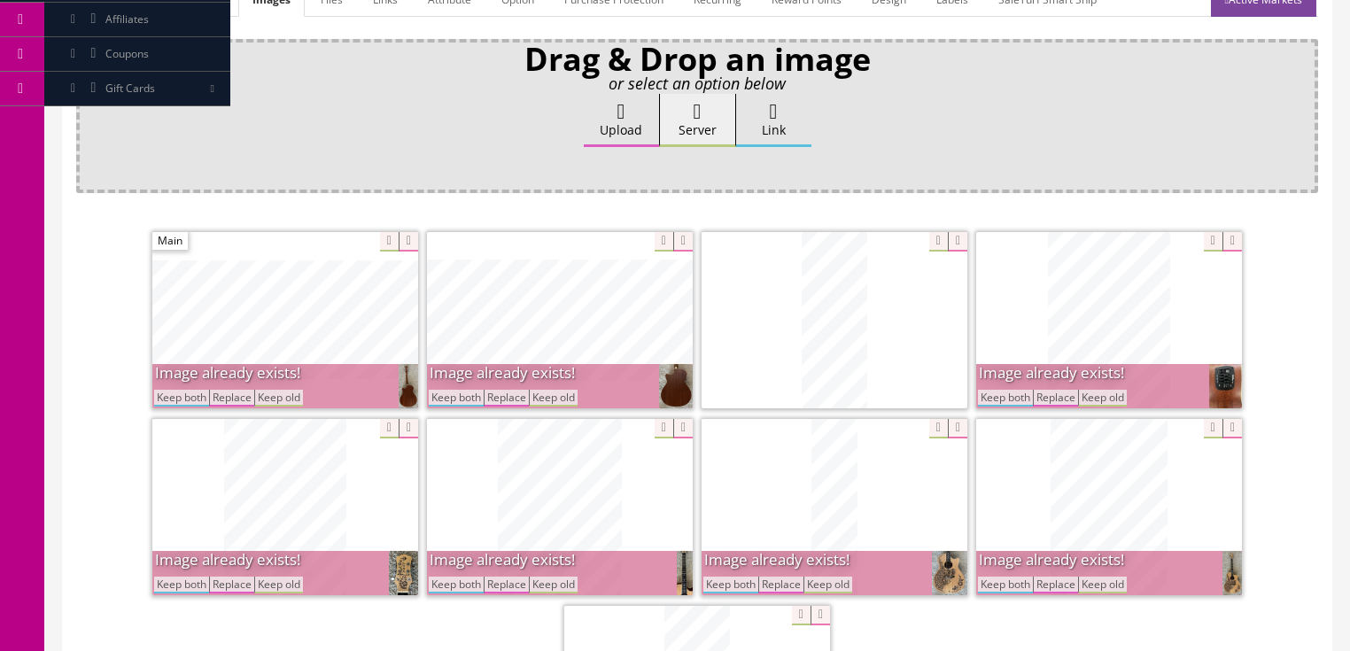
click at [989, 398] on button "Keep both" at bounding box center [1005, 398] width 55 height 17
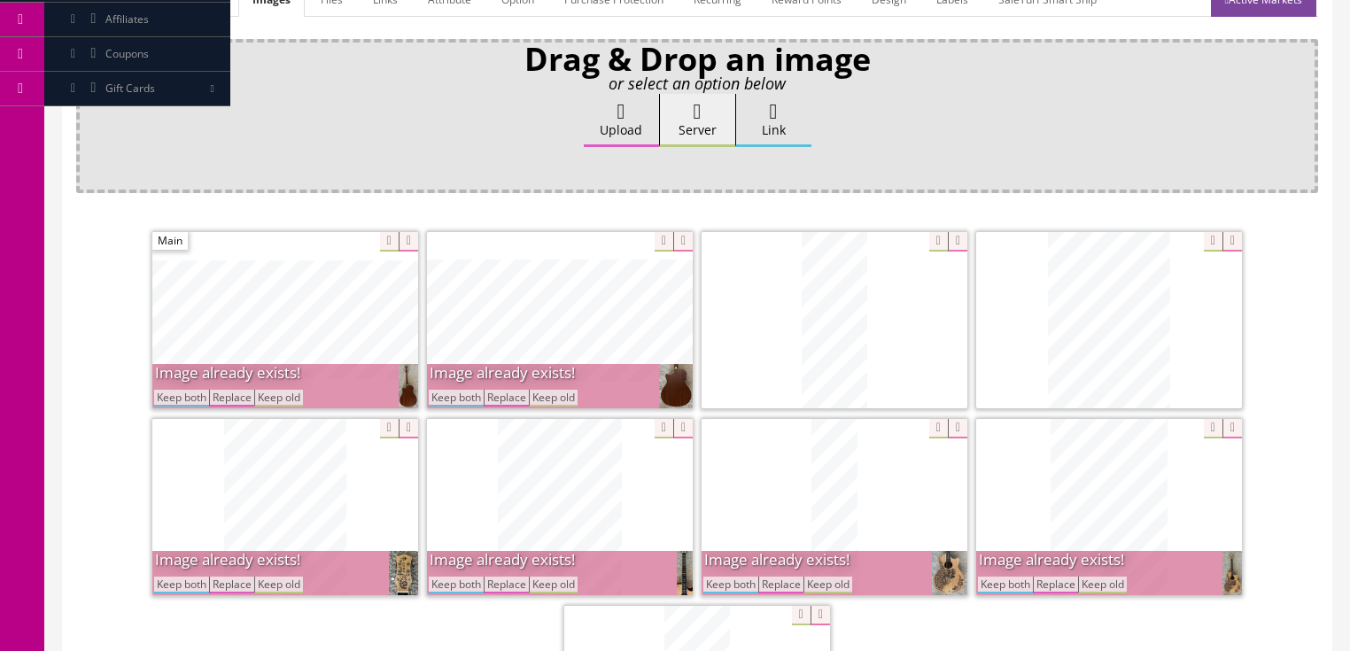
drag, startPoint x: 1007, startPoint y: 582, endPoint x: 904, endPoint y: 601, distance: 104.5
click at [1007, 583] on button "Keep both" at bounding box center [1005, 585] width 55 height 17
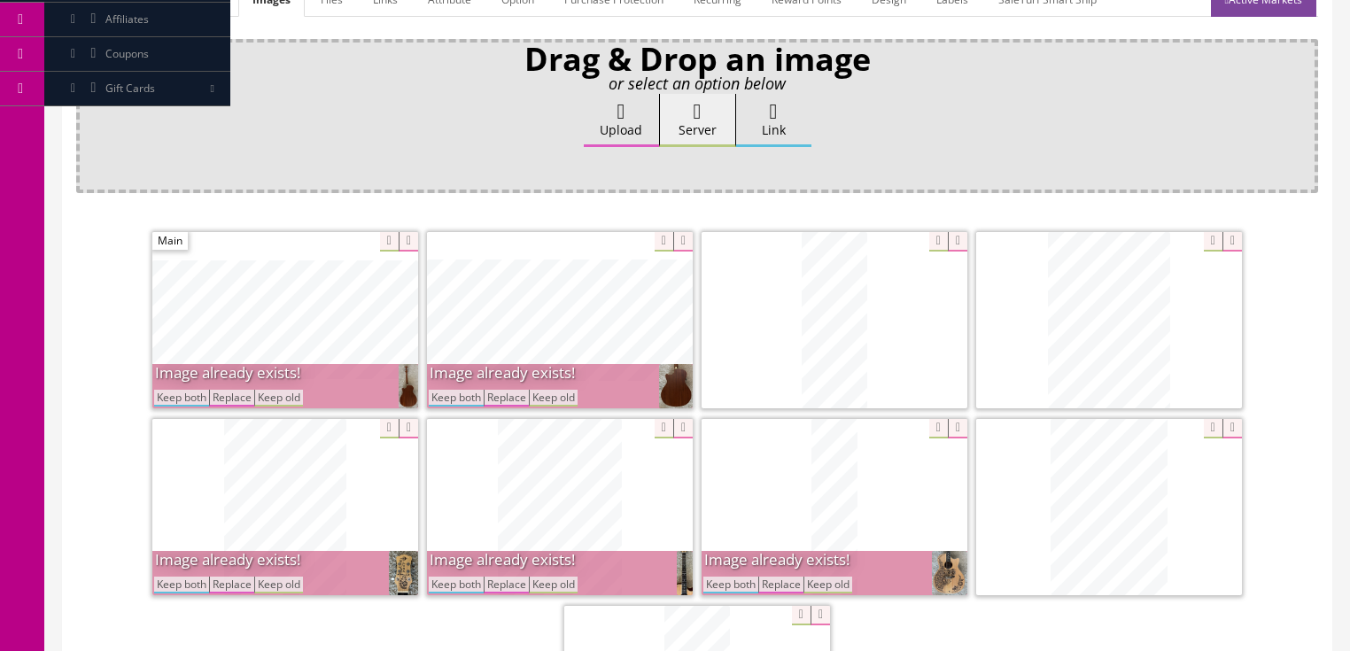
click at [720, 582] on button "Keep both" at bounding box center [731, 585] width 55 height 17
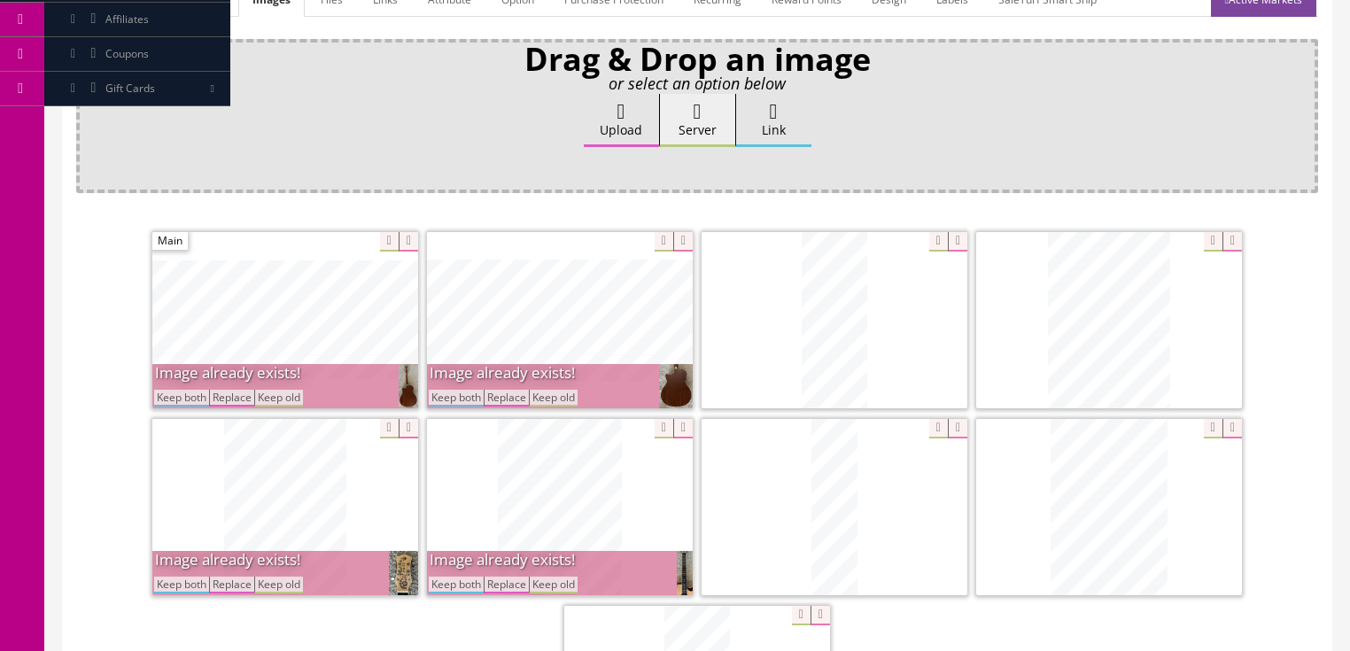
click at [459, 399] on button "Keep both" at bounding box center [456, 398] width 55 height 17
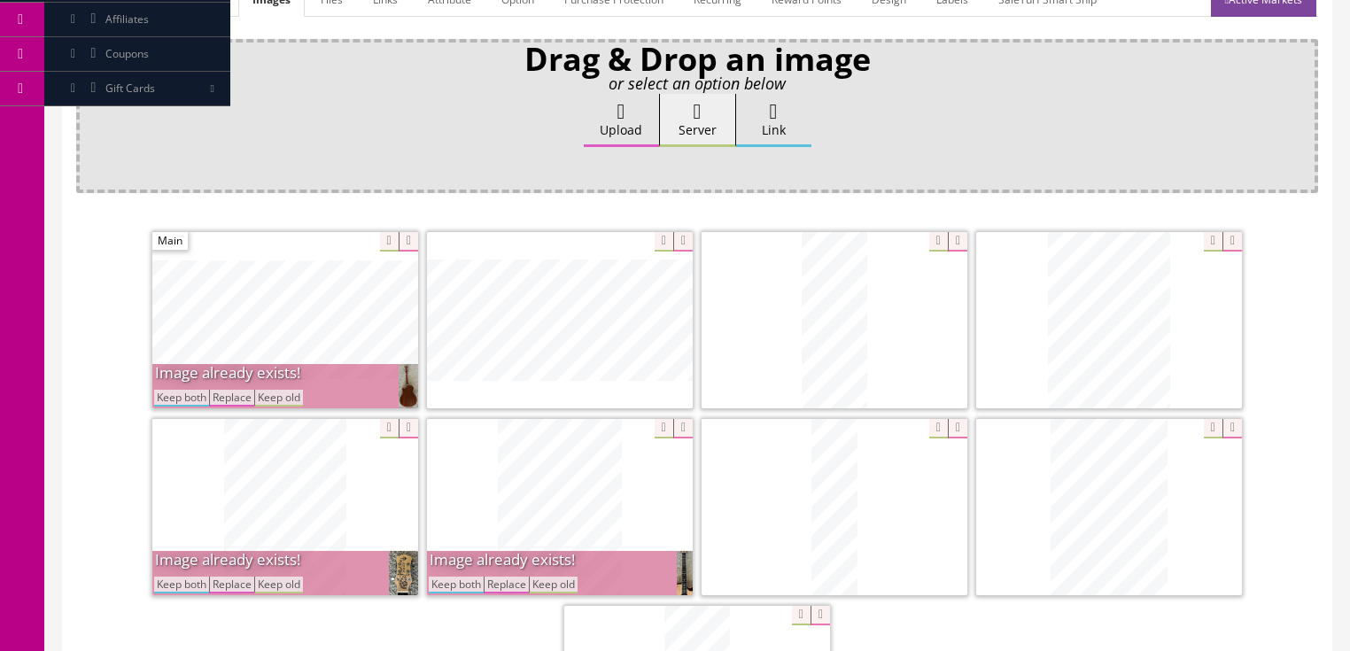
click at [194, 393] on button "Keep both" at bounding box center [181, 398] width 55 height 17
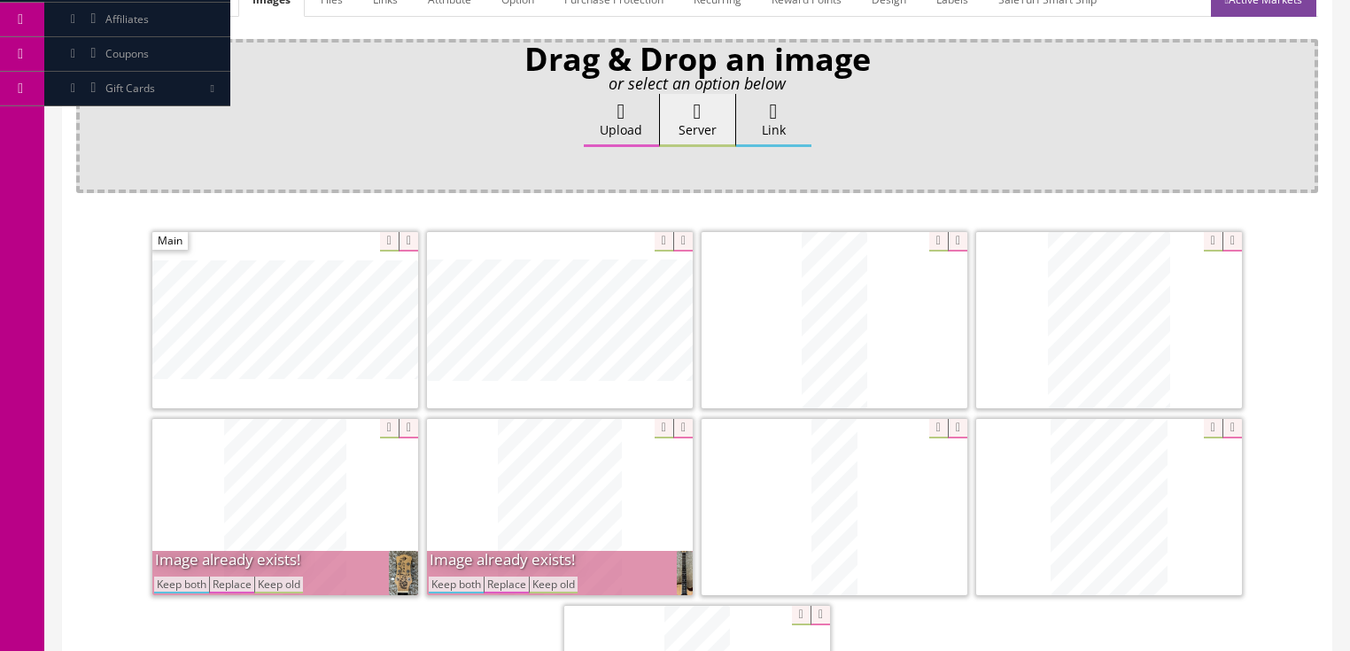
drag, startPoint x: 190, startPoint y: 578, endPoint x: 268, endPoint y: 580, distance: 78.0
click at [198, 580] on button "Keep both" at bounding box center [181, 585] width 55 height 17
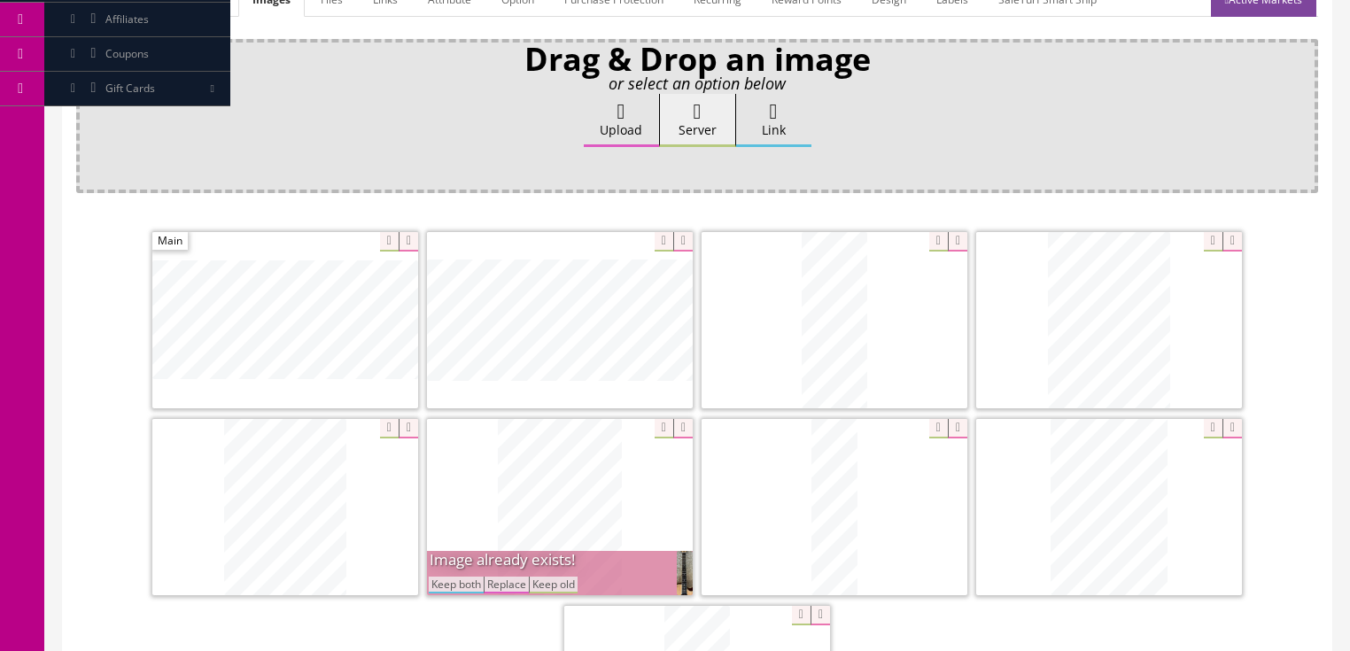
drag, startPoint x: 447, startPoint y: 581, endPoint x: 487, endPoint y: 574, distance: 41.4
click at [449, 581] on button "Keep both" at bounding box center [456, 585] width 55 height 17
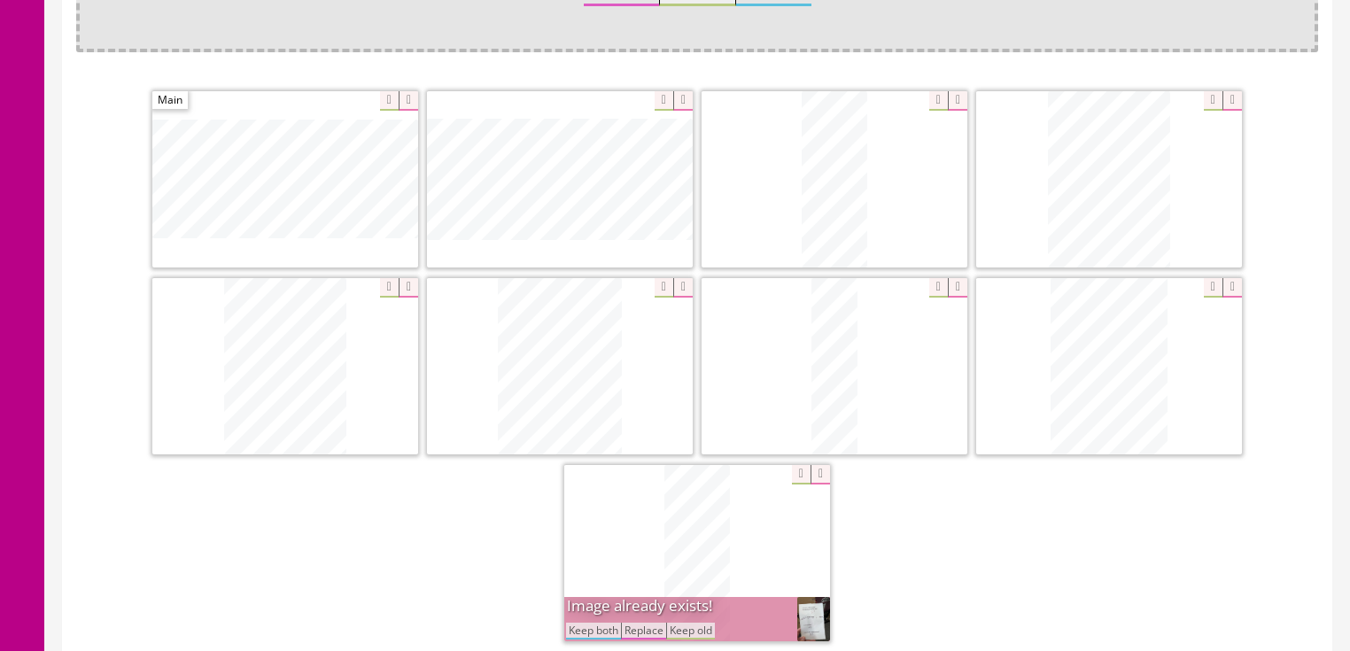
scroll to position [425, 0]
drag, startPoint x: 581, startPoint y: 627, endPoint x: 626, endPoint y: 602, distance: 51.2
click at [581, 627] on button "Keep both" at bounding box center [593, 630] width 55 height 17
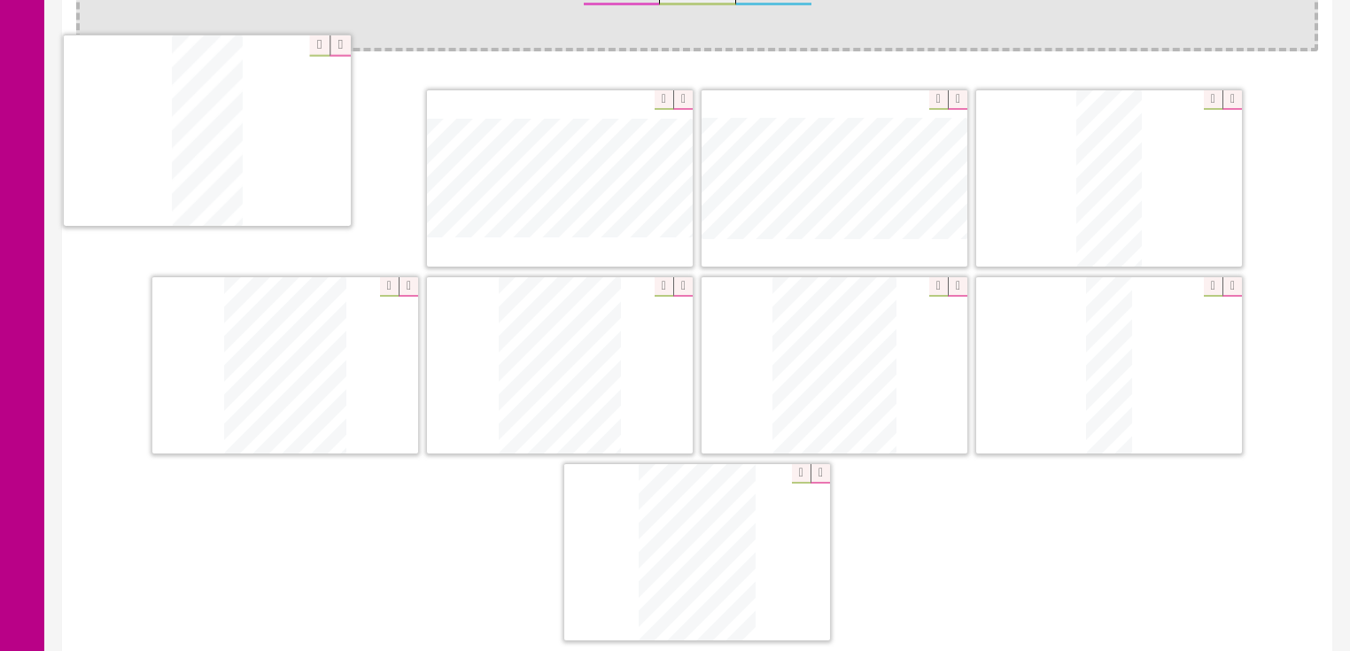
drag, startPoint x: 665, startPoint y: 587, endPoint x: 203, endPoint y: 179, distance: 617.1
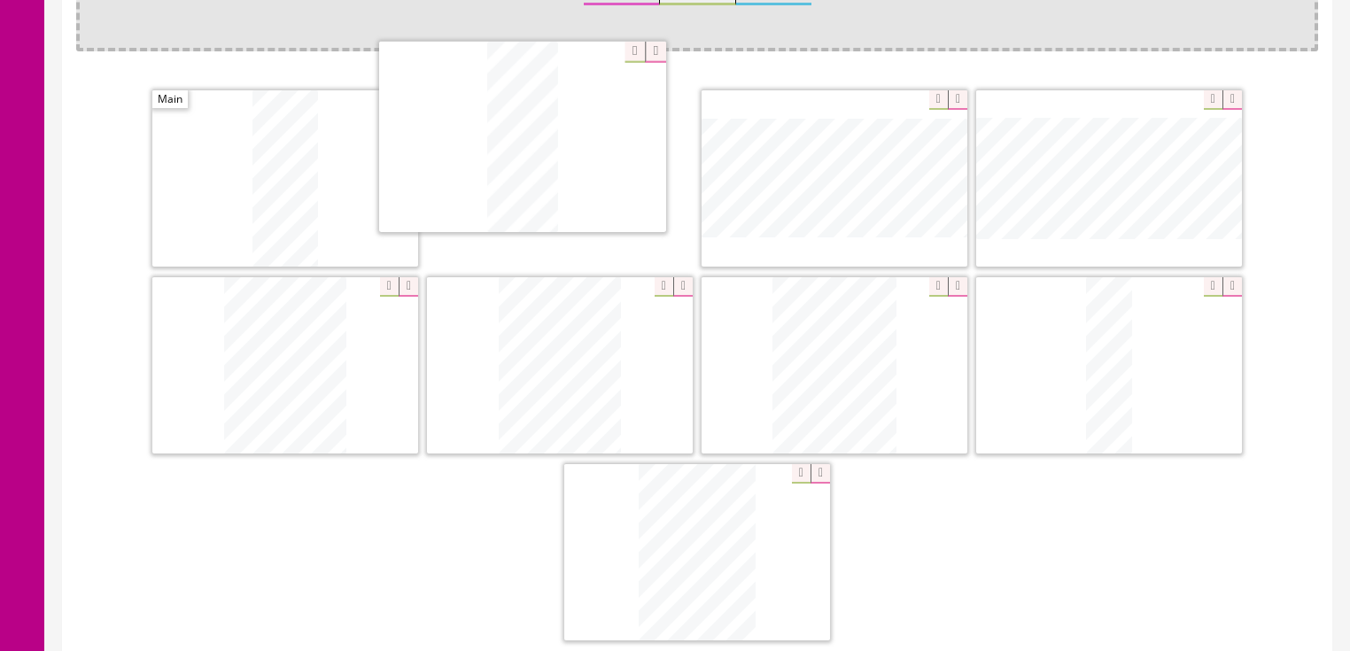
drag, startPoint x: 1127, startPoint y: 189, endPoint x: 582, endPoint y: 276, distance: 551.9
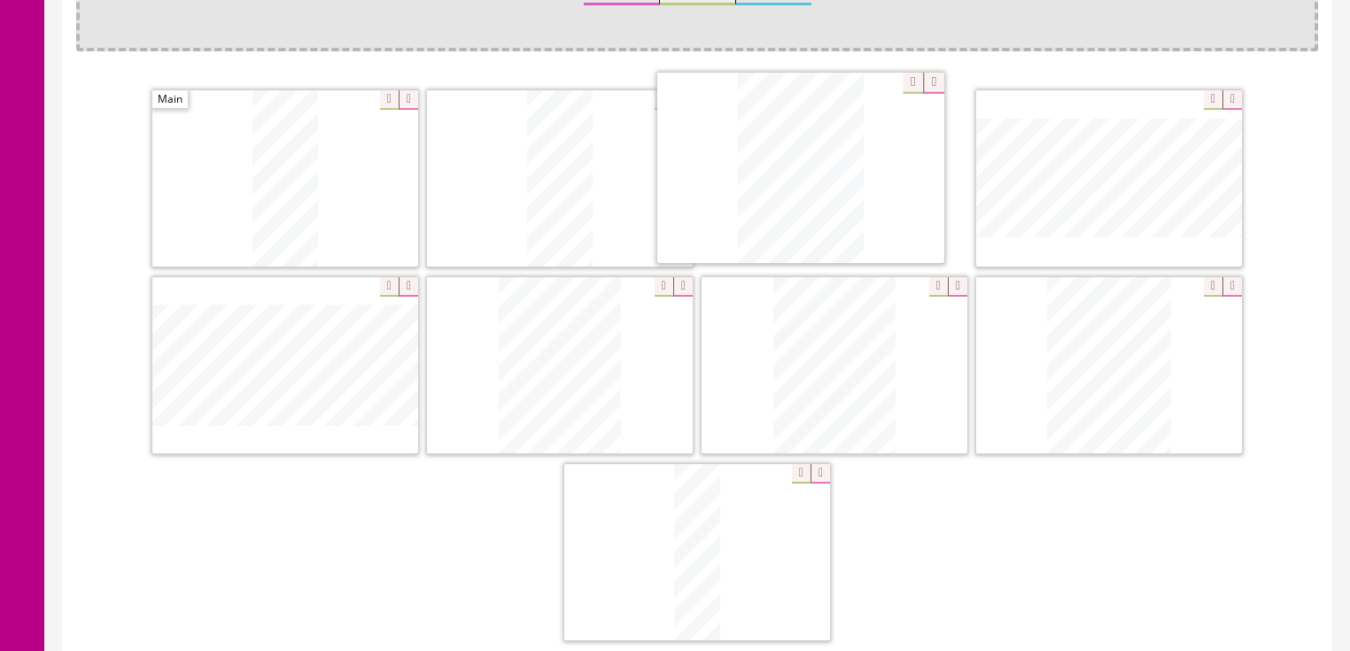
drag, startPoint x: 702, startPoint y: 572, endPoint x: 689, endPoint y: 323, distance: 250.2
drag, startPoint x: 624, startPoint y: 356, endPoint x: 1146, endPoint y: 198, distance: 545.2
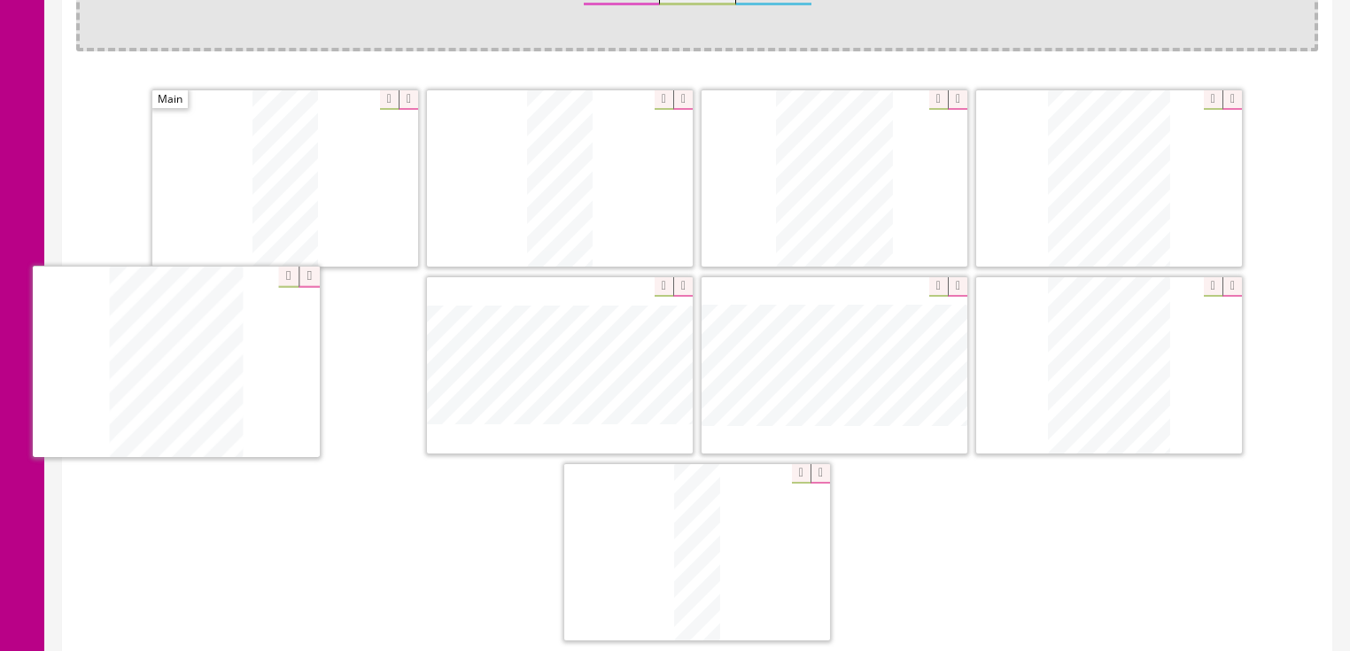
drag, startPoint x: 953, startPoint y: 343, endPoint x: 497, endPoint y: 352, distance: 455.5
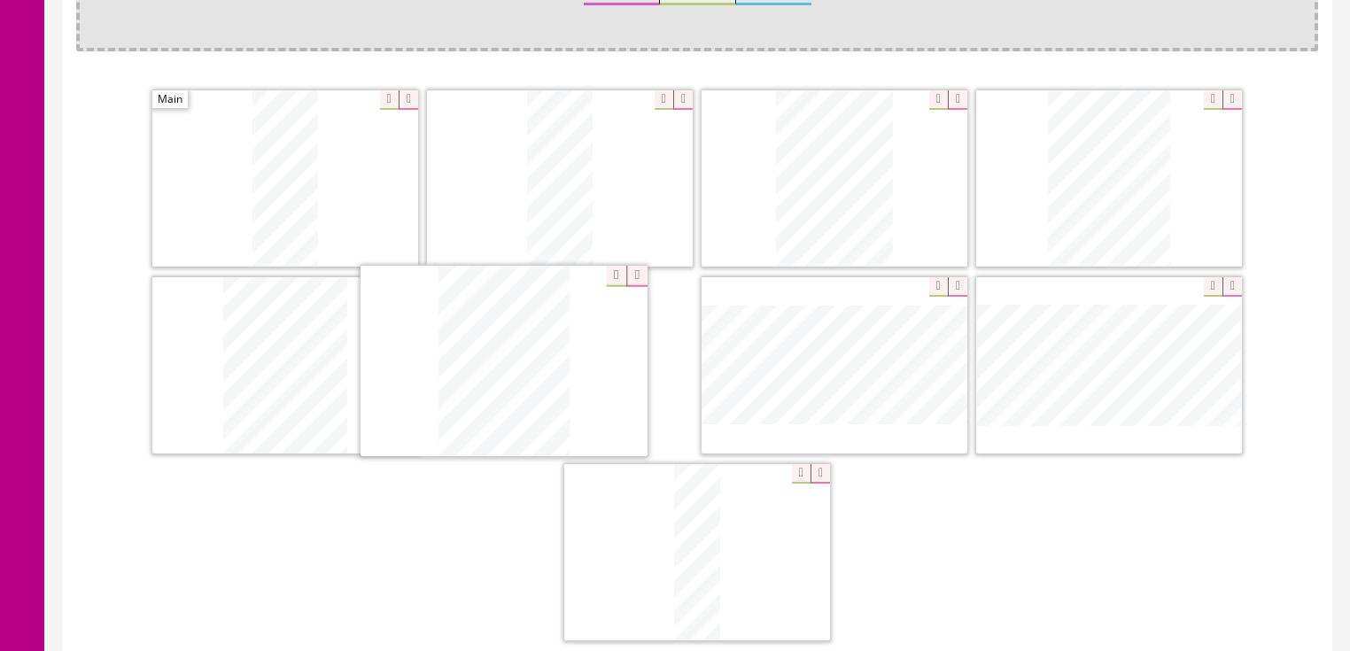
drag, startPoint x: 1099, startPoint y: 346, endPoint x: 489, endPoint y: 346, distance: 609.6
drag, startPoint x: 677, startPoint y: 516, endPoint x: 806, endPoint y: 326, distance: 229.5
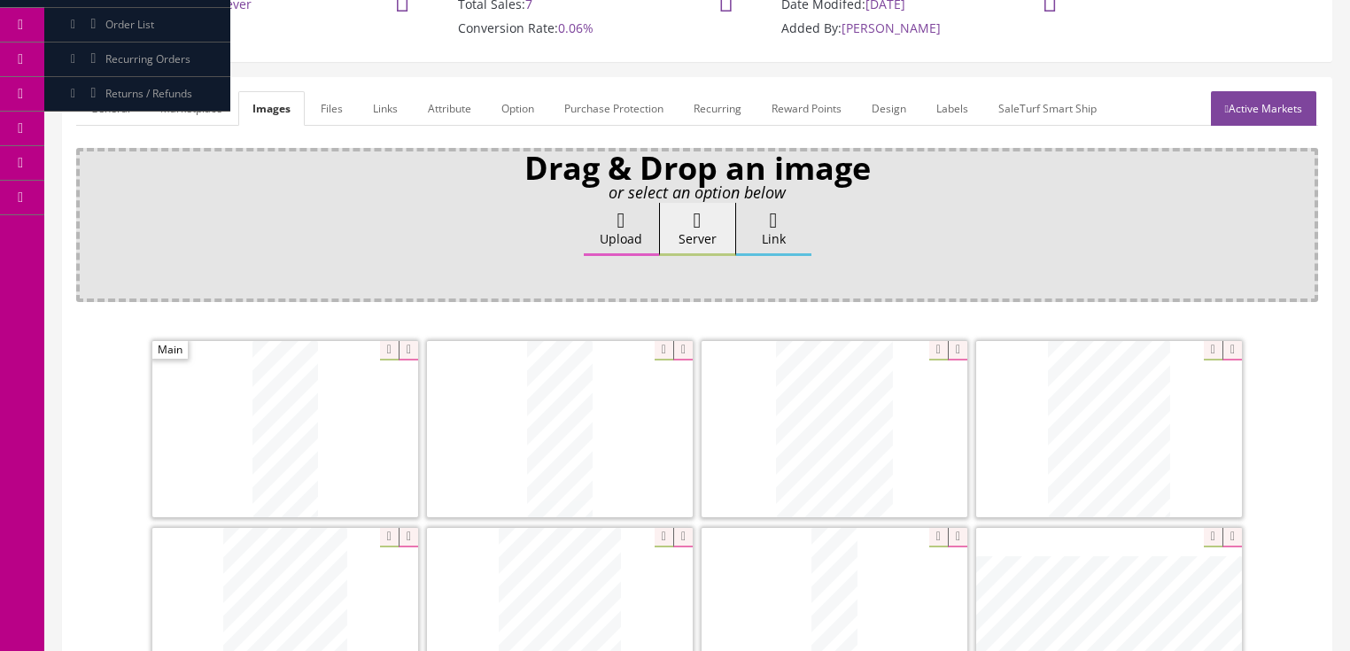
scroll to position [0, 0]
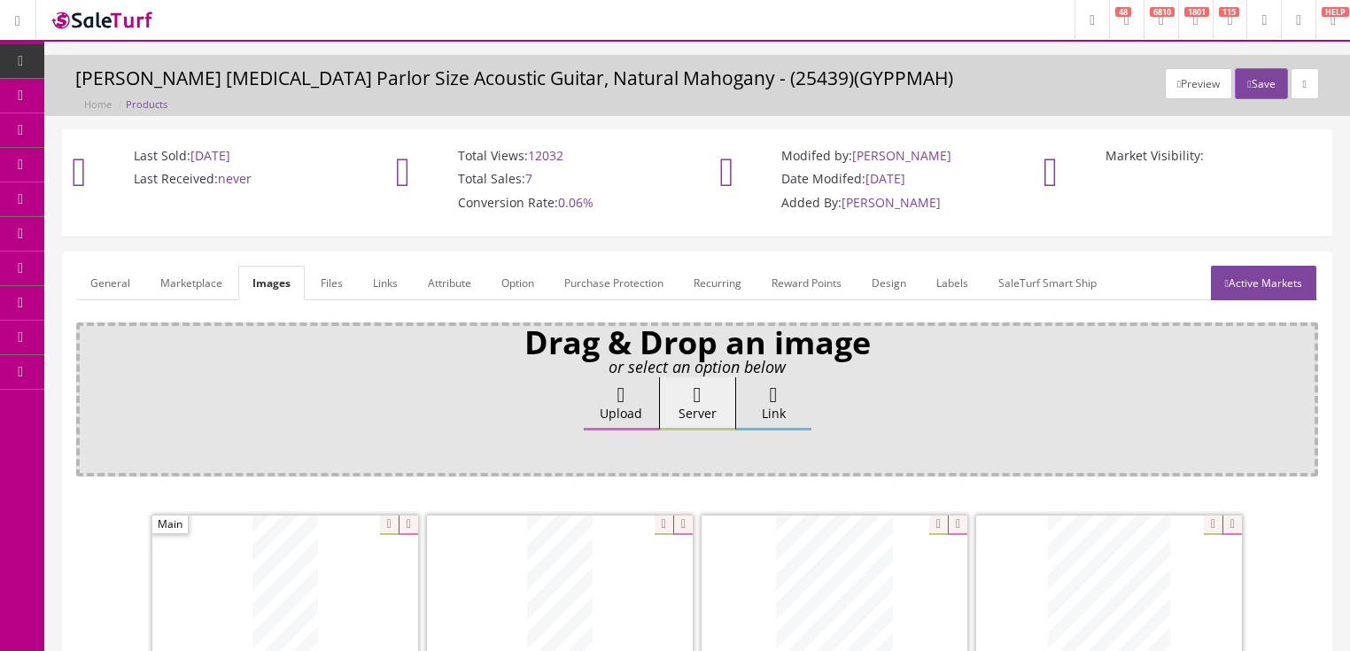
click at [1247, 268] on link "Active Markets" at bounding box center [1263, 283] width 105 height 35
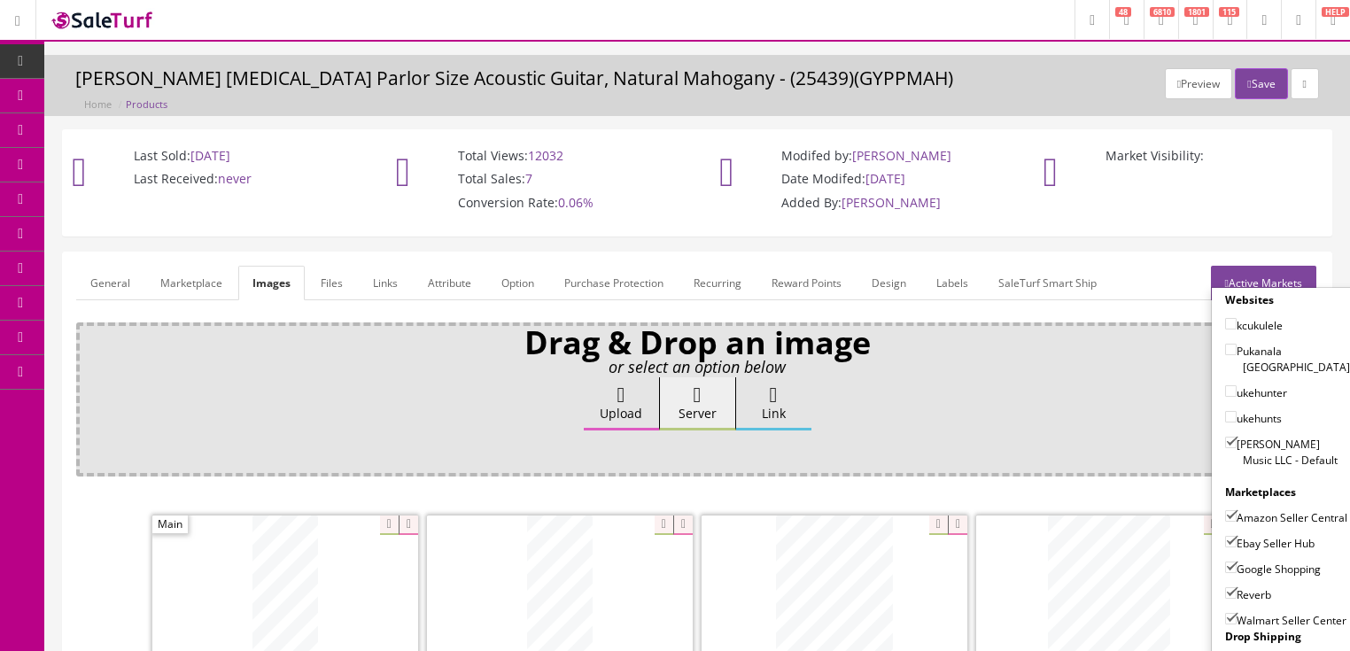
click at [1228, 613] on input"] "Walmart Seller Center" at bounding box center [1231, 619] width 12 height 12
checkbox input"] "false"
click at [1225, 510] on input"] "Amazon Seller Central" at bounding box center [1231, 516] width 12 height 12
checkbox input"] "false"
click at [1264, 274] on link "Active Markets" at bounding box center [1263, 283] width 105 height 35
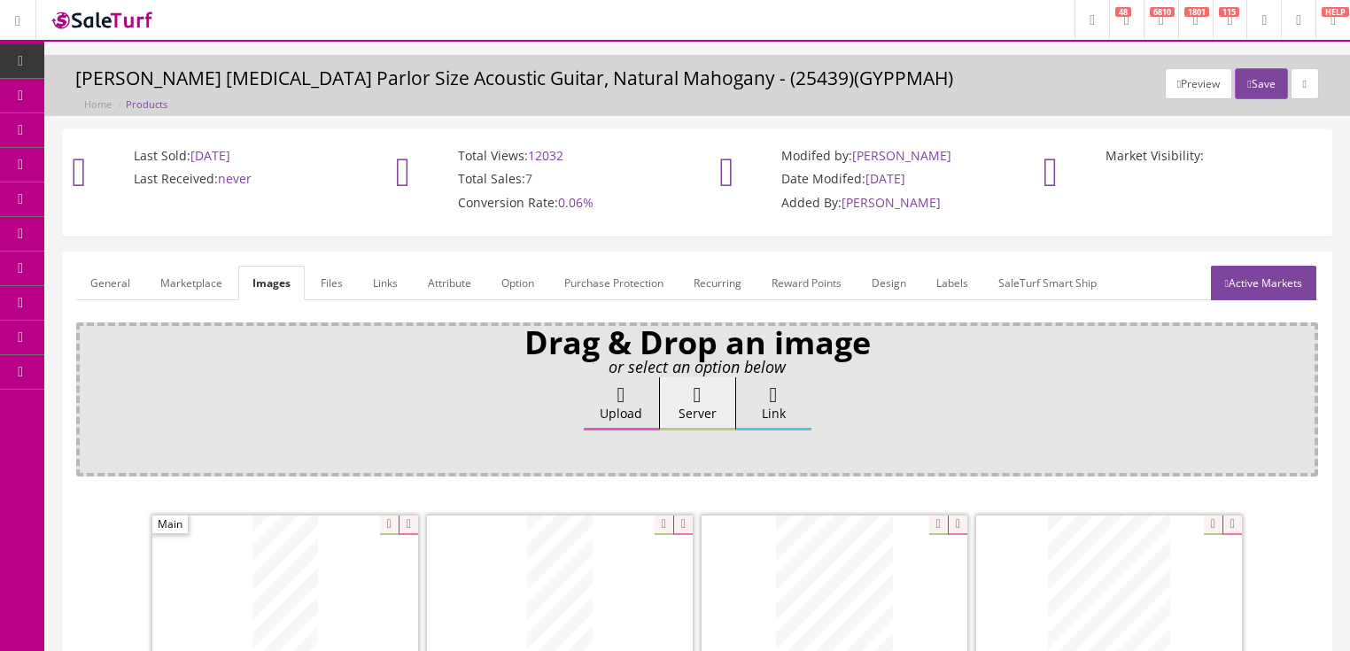
click at [128, 284] on link "General" at bounding box center [110, 283] width 68 height 35
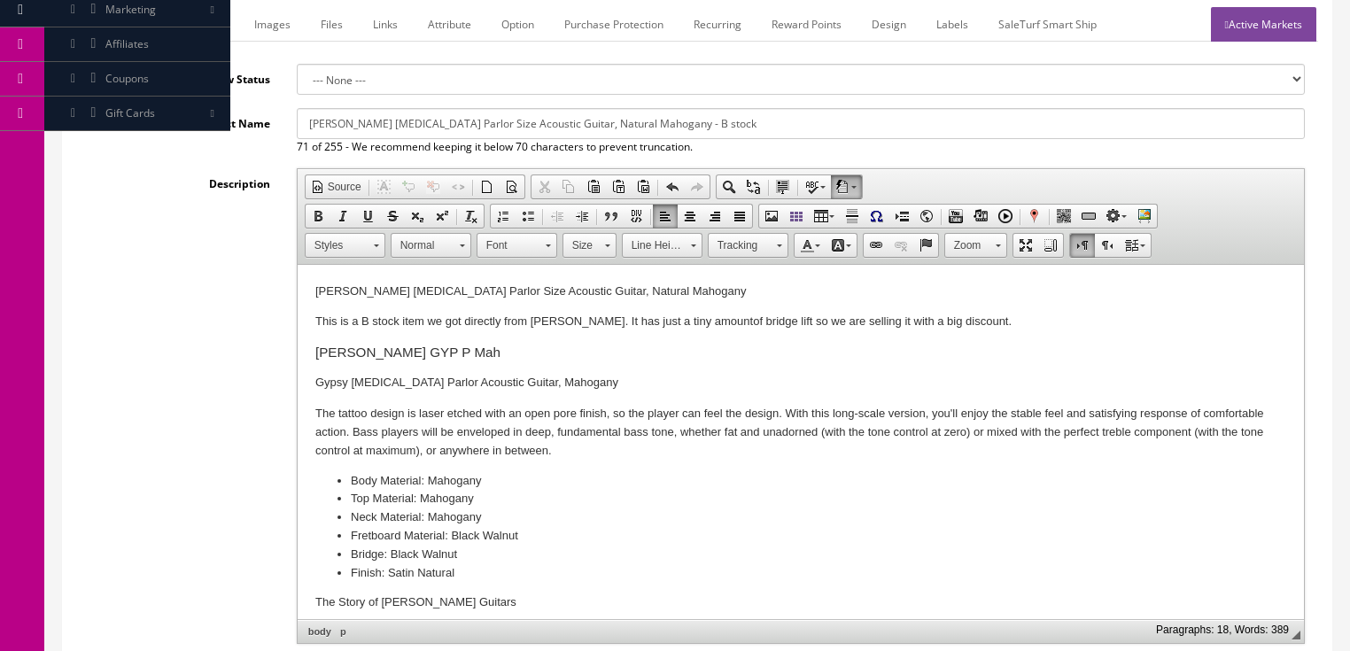
scroll to position [496, 0]
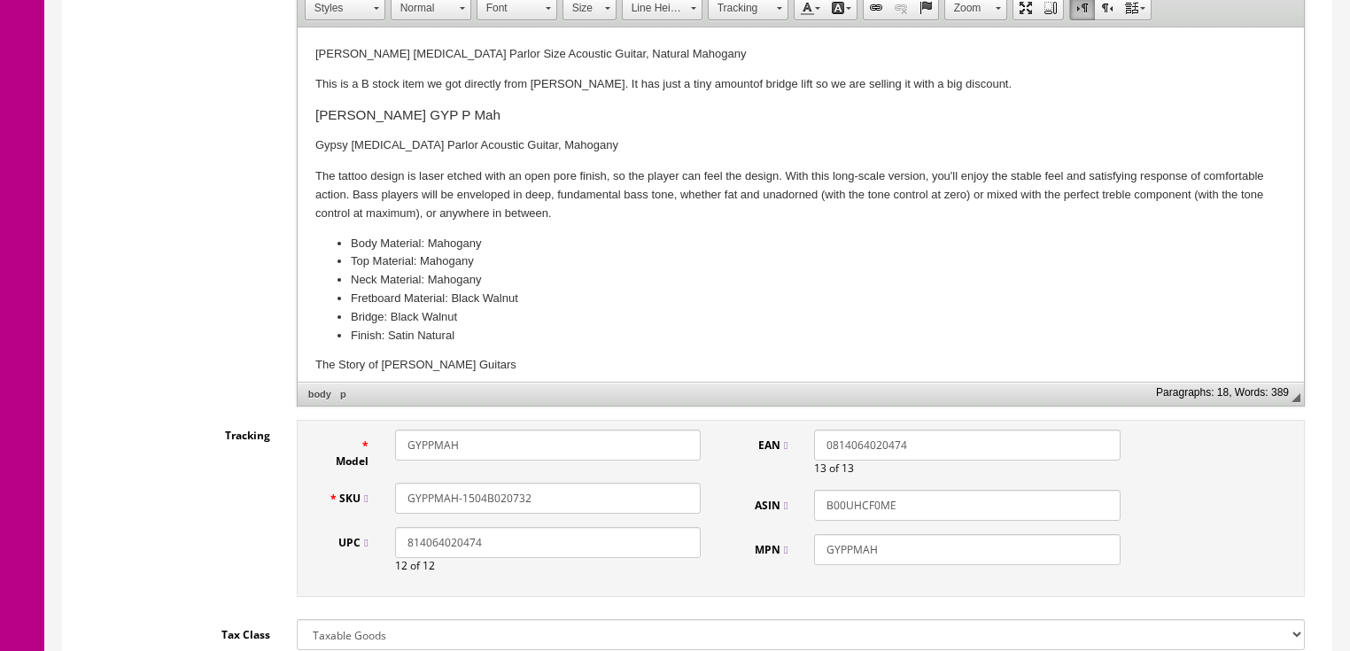
drag, startPoint x: 456, startPoint y: 498, endPoint x: 388, endPoint y: 498, distance: 68.2
click at [388, 498] on div "GYPPMAH-1504B020732" at bounding box center [548, 498] width 332 height 31
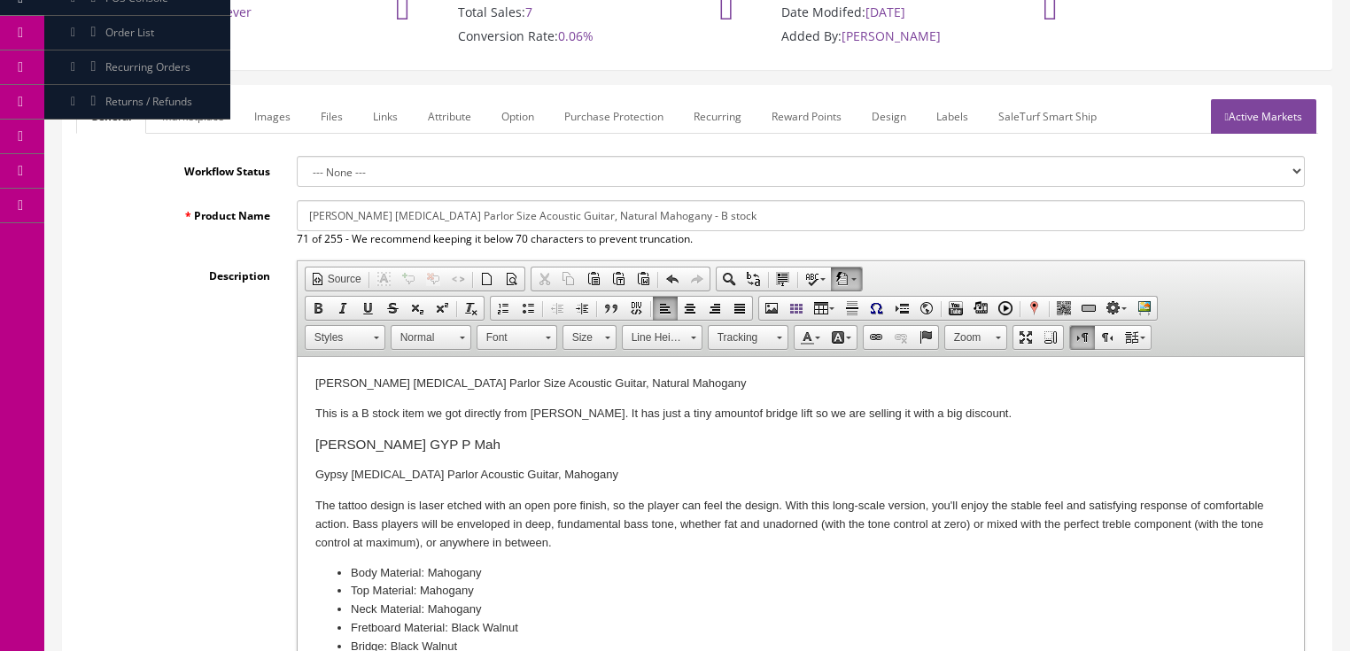
scroll to position [0, 0]
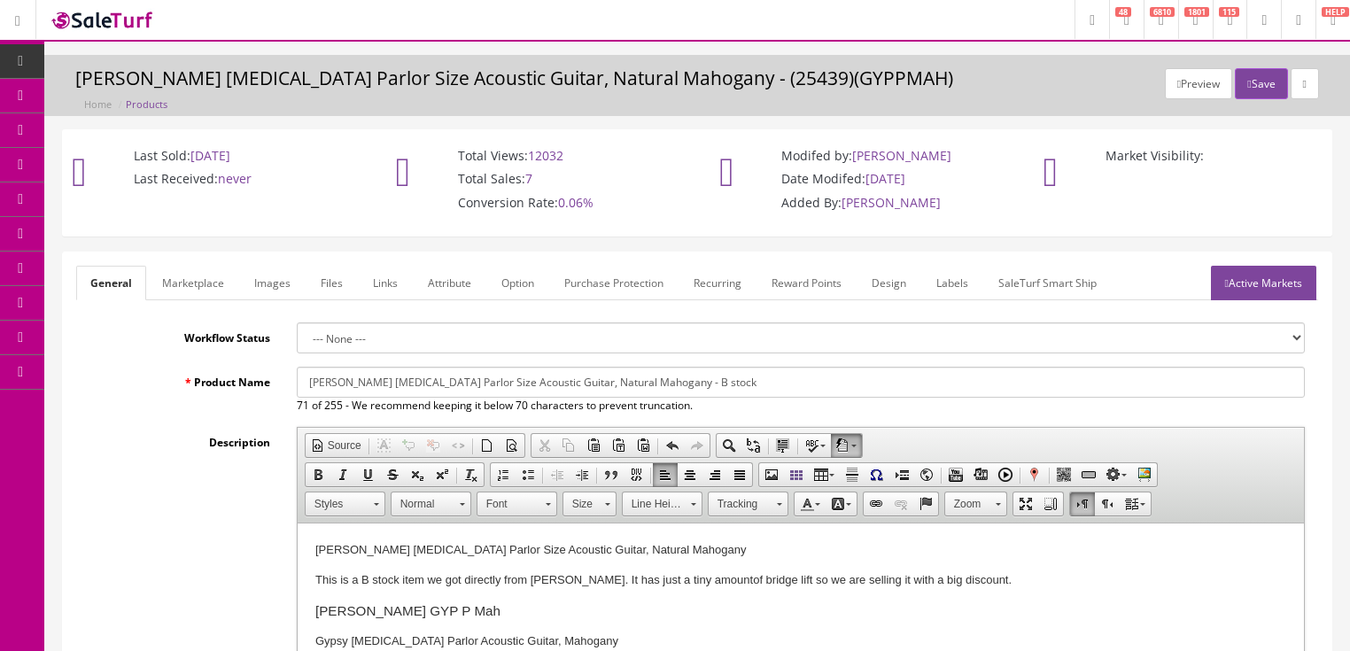
click at [1255, 284] on link "Active Markets" at bounding box center [1263, 283] width 105 height 35
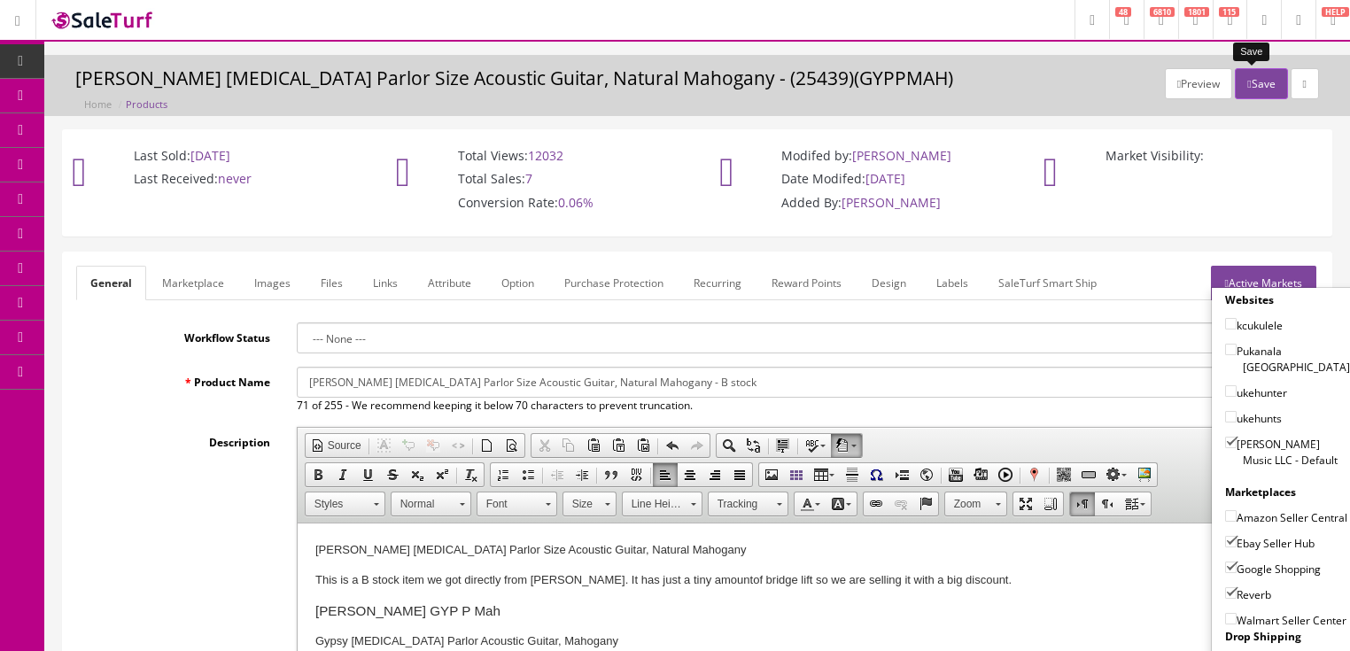
click at [1251, 89] on button "Save" at bounding box center [1261, 83] width 52 height 31
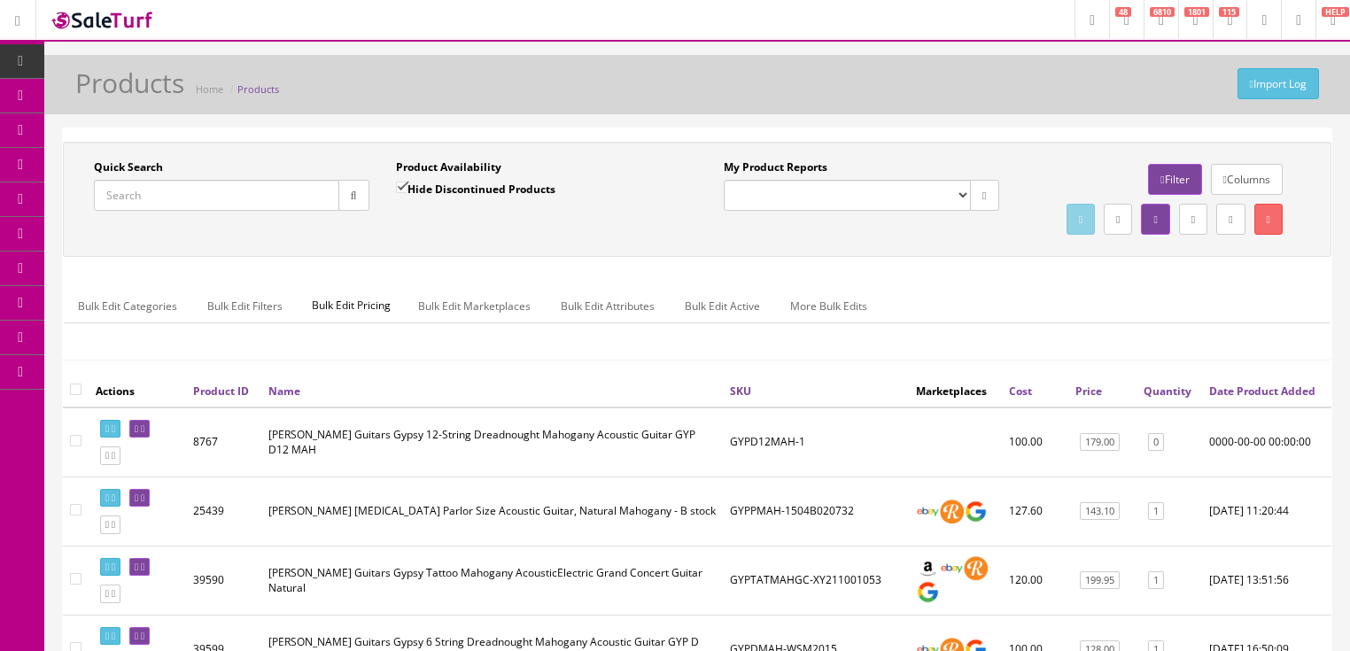
click at [246, 187] on input "Quick Search" at bounding box center [216, 195] width 245 height 31
paste input "GYPPMAH-1504B020732"
type input "GYPPMAH-1504B020732"
click at [354, 206] on button "button" at bounding box center [353, 195] width 31 height 31
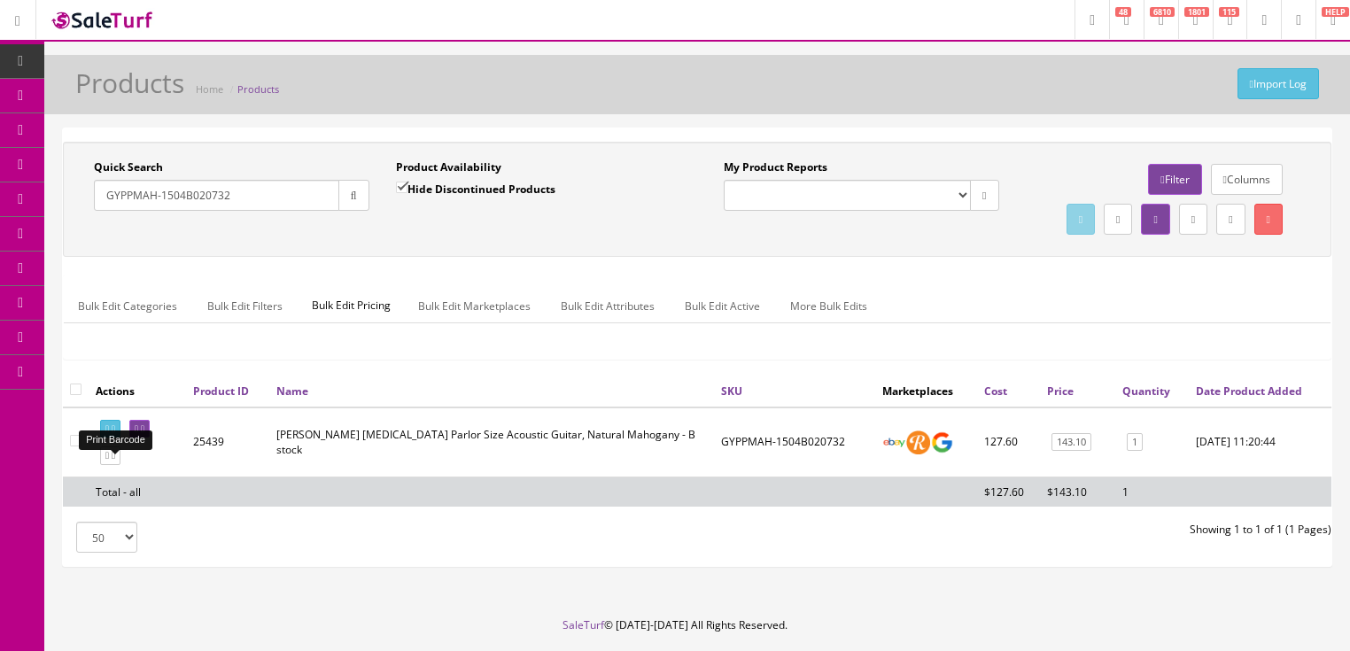
click at [104, 439] on link at bounding box center [110, 429] width 20 height 19
